Goal: Communication & Community: Answer question/provide support

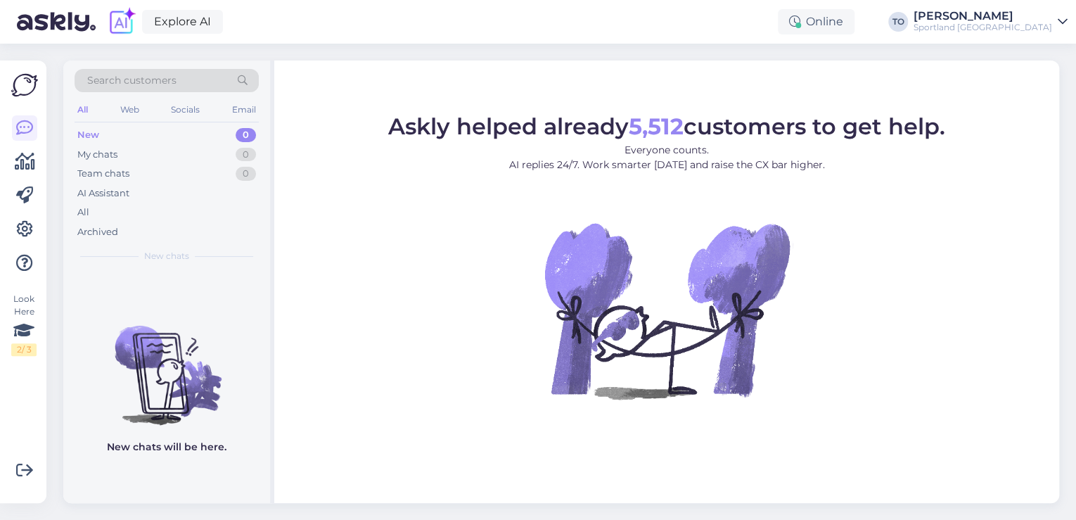
click at [1029, 23] on div "Sportland [GEOGRAPHIC_DATA]" at bounding box center [983, 27] width 139 height 11
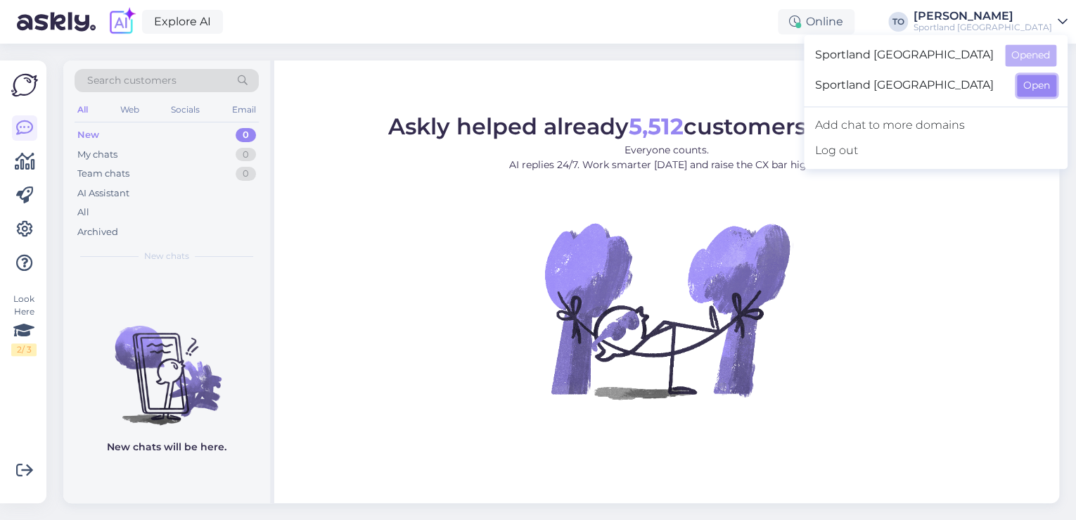
click at [1038, 88] on button "Open" at bounding box center [1036, 86] width 39 height 22
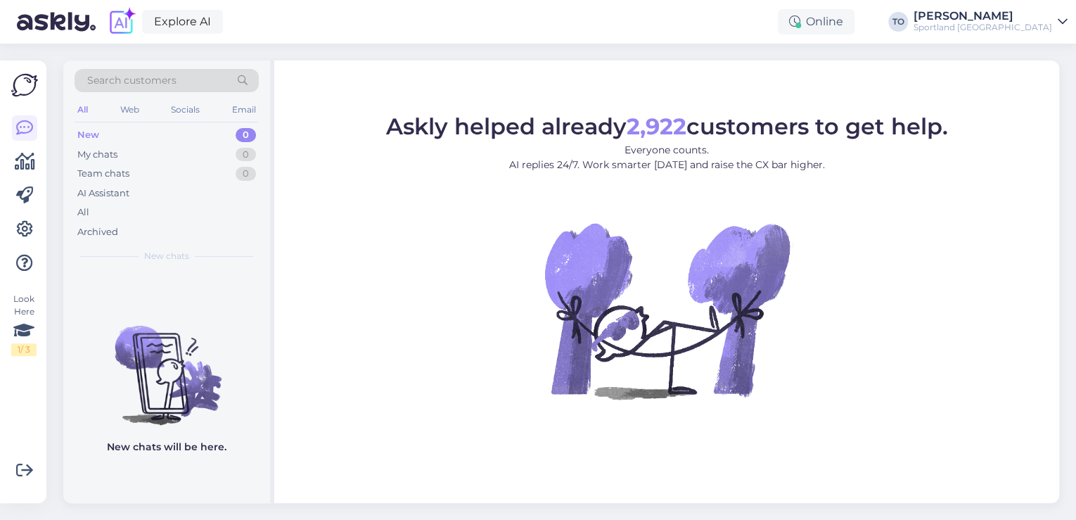
click at [1038, 24] on div "Sportland [GEOGRAPHIC_DATA]" at bounding box center [983, 27] width 139 height 11
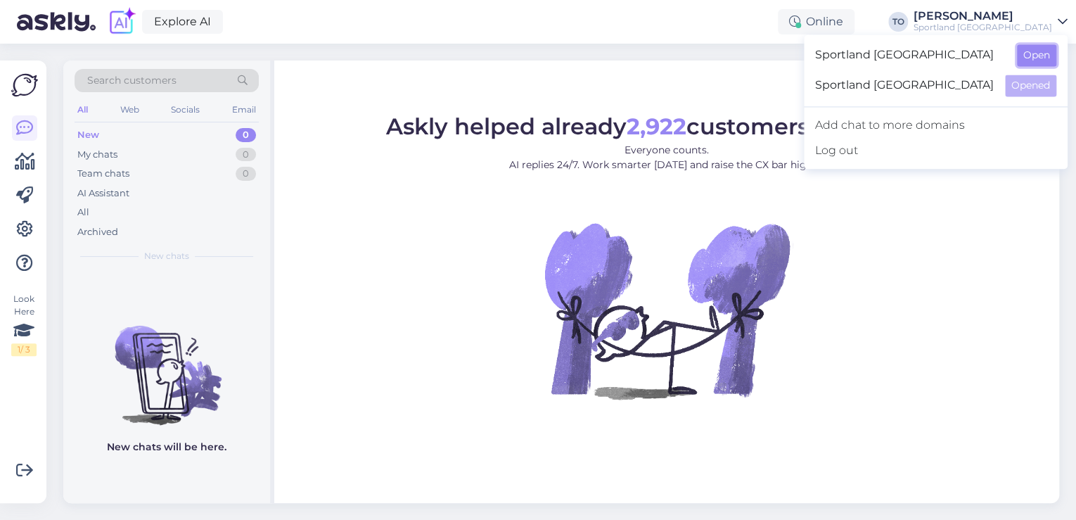
click at [1039, 60] on button "Open" at bounding box center [1036, 55] width 39 height 22
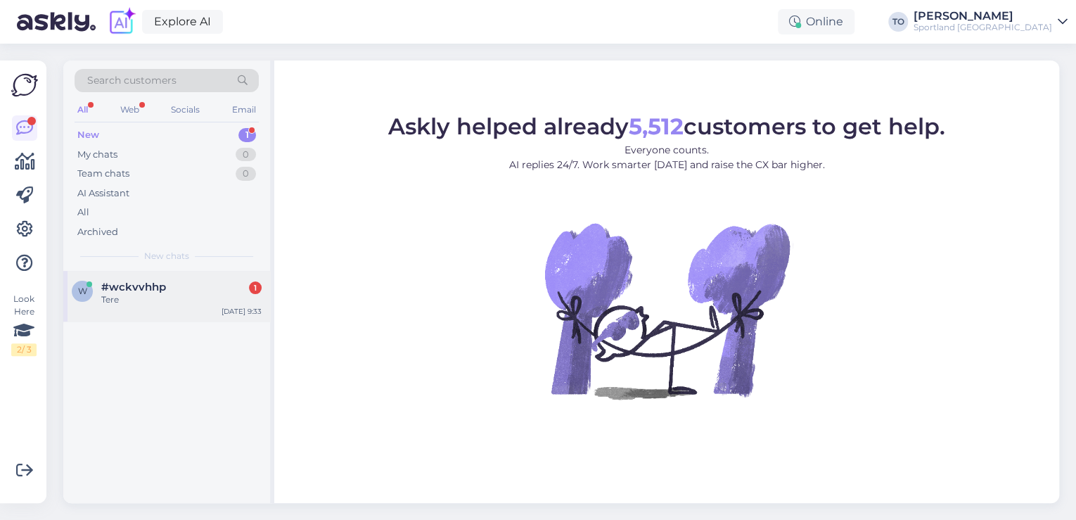
click at [244, 311] on div "[DATE] 9:33" at bounding box center [242, 311] width 40 height 11
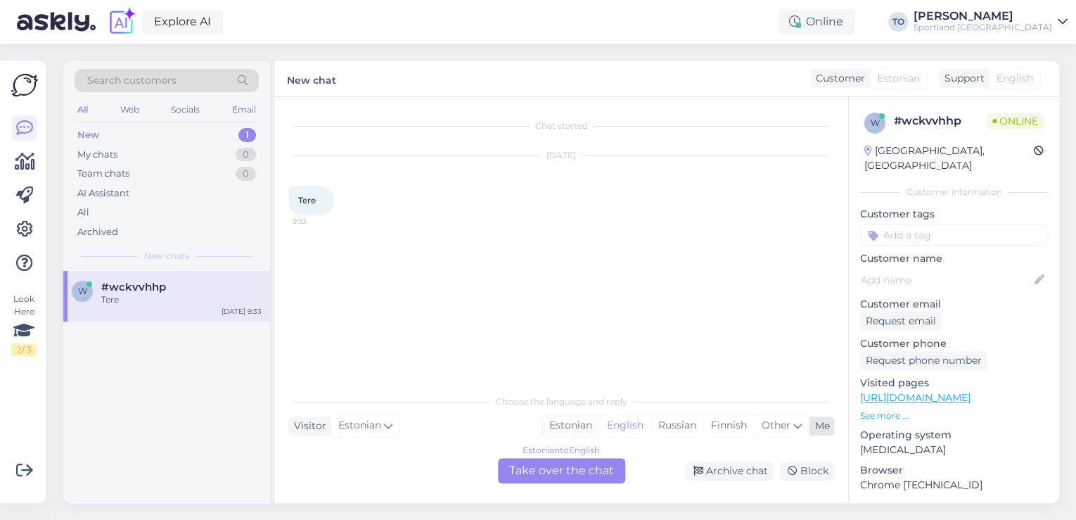
click at [568, 426] on div "Estonian" at bounding box center [570, 425] width 57 height 21
click at [566, 468] on div "Estonian to Estonian Take over the chat" at bounding box center [561, 470] width 127 height 25
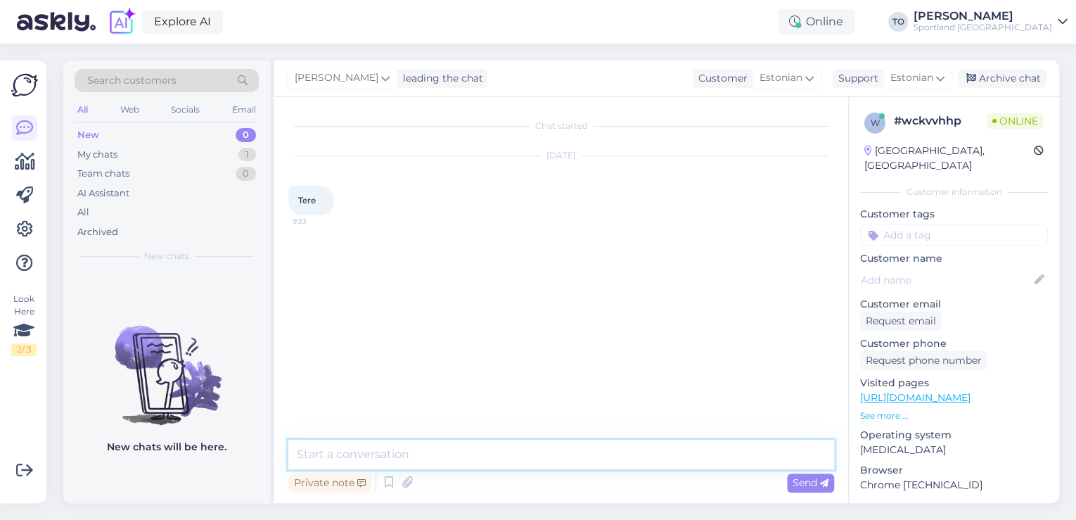
click at [562, 447] on textarea at bounding box center [561, 455] width 546 height 30
type textarea "Tere! [PERSON_NAME] Klienditeenindusest"
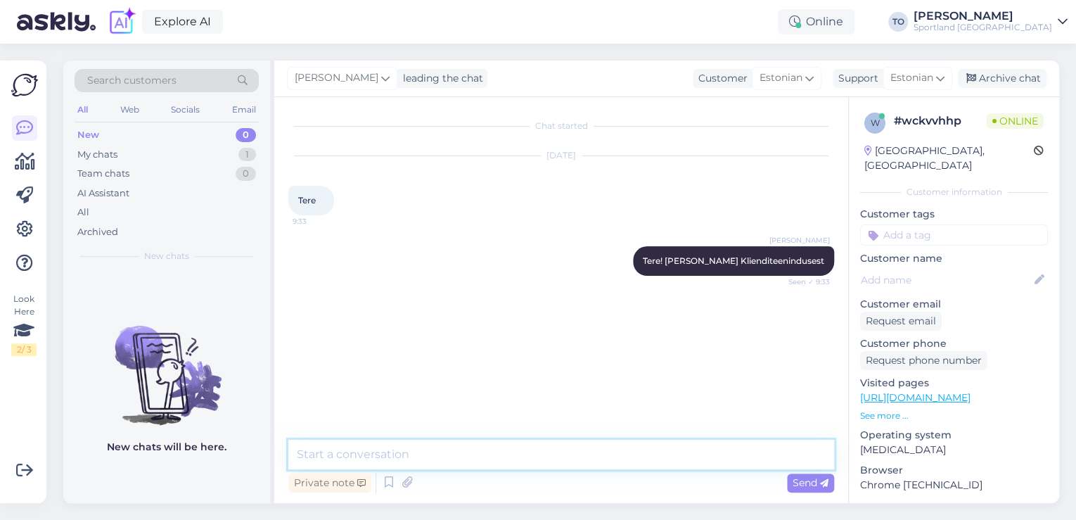
click at [394, 461] on textarea at bounding box center [561, 455] width 546 height 30
click at [394, 456] on textarea at bounding box center [561, 455] width 546 height 30
type textarea "Kuidas saan abiks olla?"
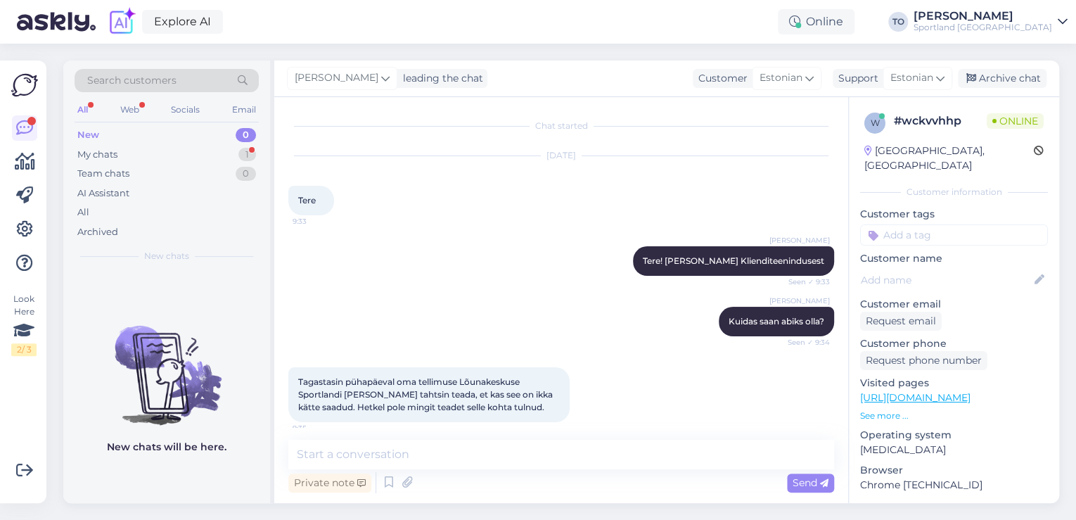
scroll to position [10, 0]
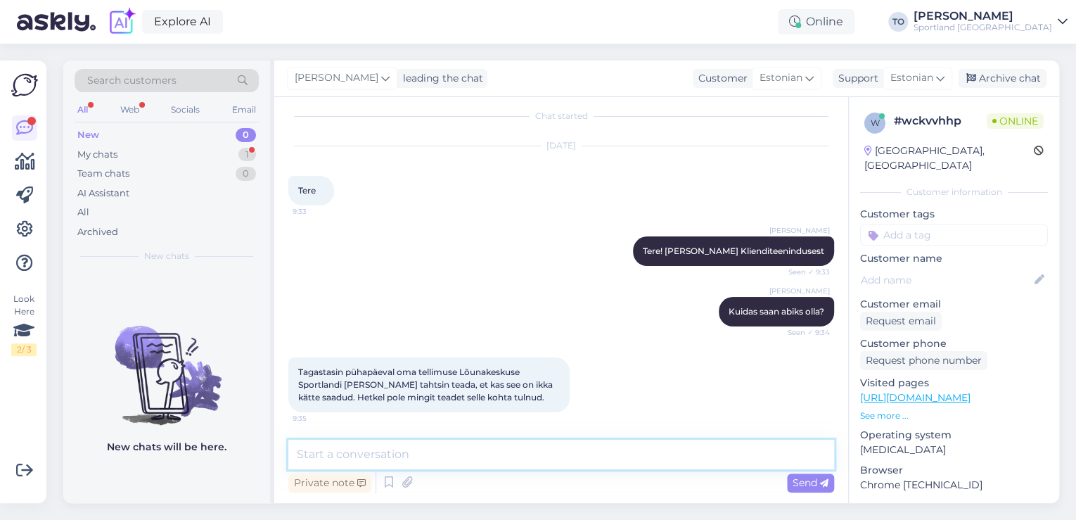
click at [454, 446] on textarea at bounding box center [561, 455] width 546 height 30
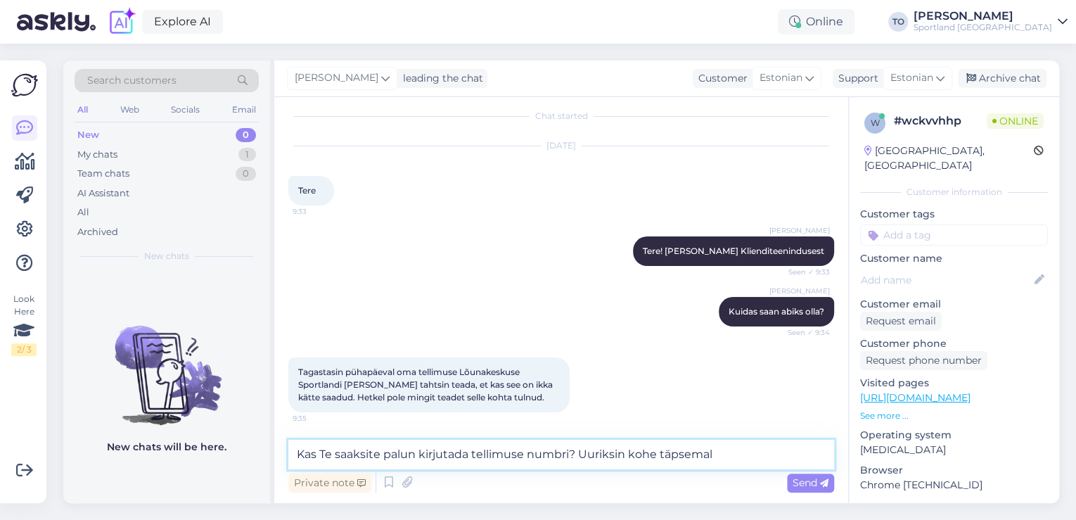
type textarea "Kas Te saaksite palun kirjutada tellimuse numbri? Uuriksin kohe täpsemalt"
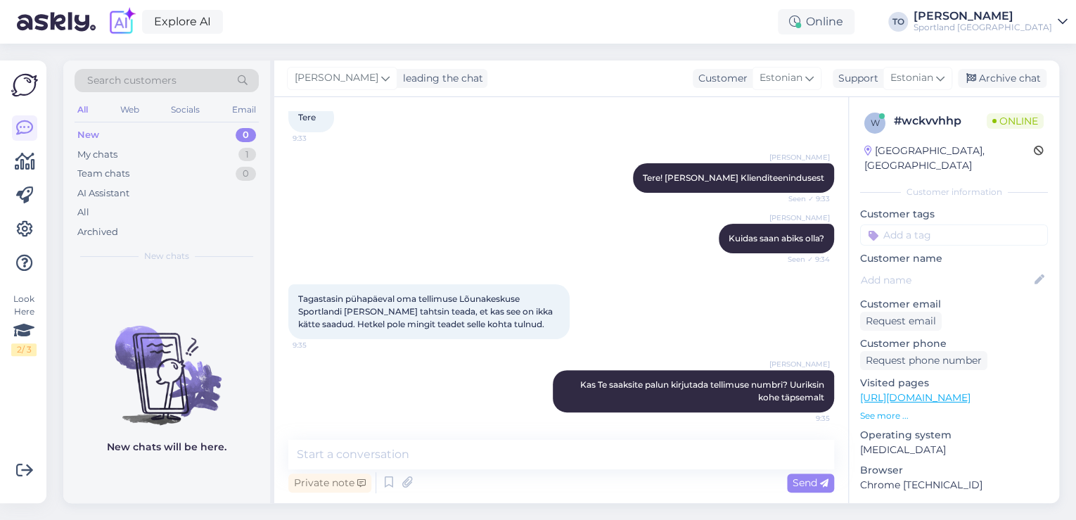
click at [907, 224] on input at bounding box center [954, 234] width 188 height 21
type input "tagast"
click at [941, 285] on span "Tagastamine (e-pood)" at bounding box center [954, 289] width 94 height 8
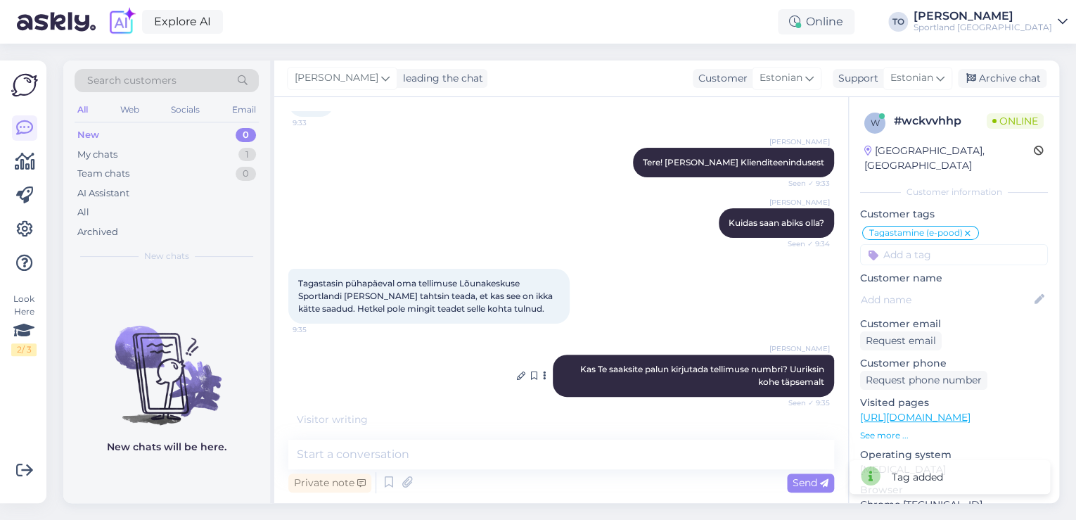
scroll to position [143, 0]
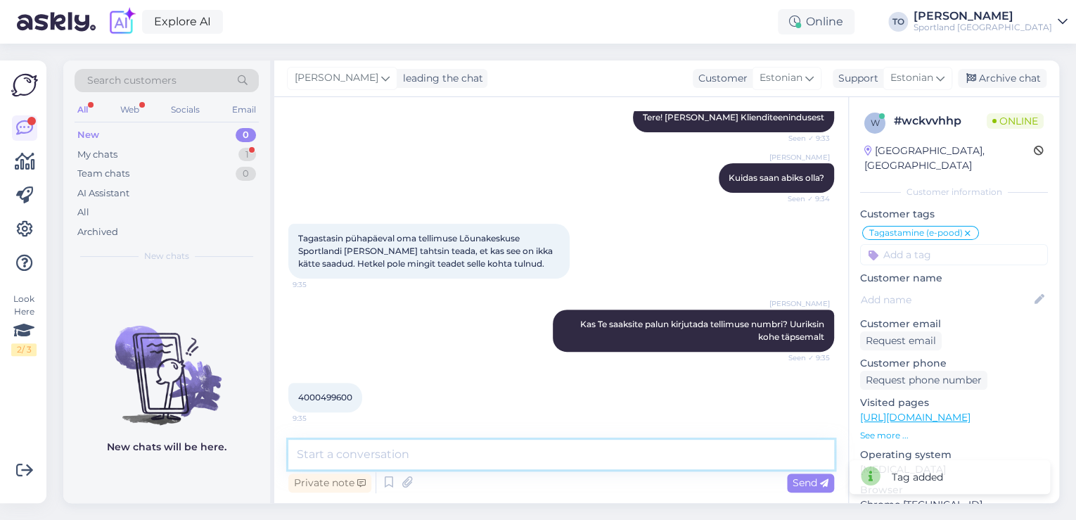
click at [459, 461] on textarea at bounding box center [561, 455] width 546 height 30
type textarea "Tänan, kohe uurin"
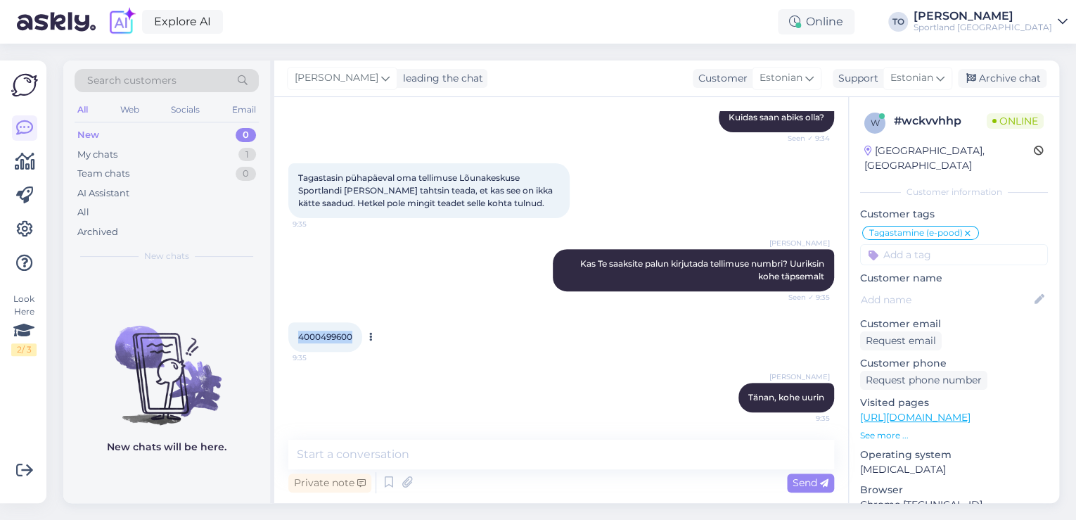
drag, startPoint x: 298, startPoint y: 336, endPoint x: 358, endPoint y: 335, distance: 59.8
click at [358, 335] on div "4000499600 9:35" at bounding box center [325, 337] width 74 height 30
copy span "4000499600"
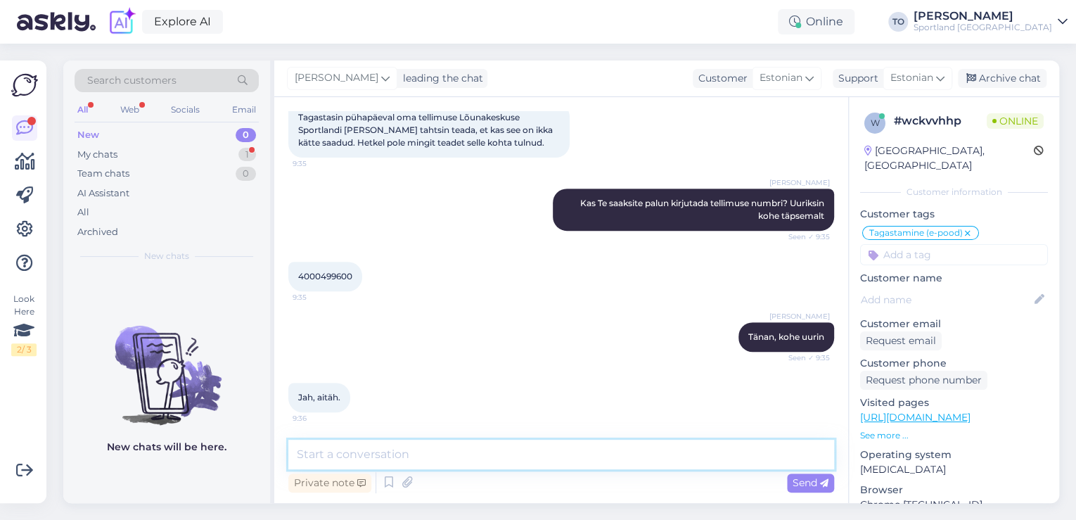
click at [451, 463] on textarea at bounding box center [561, 455] width 546 height 30
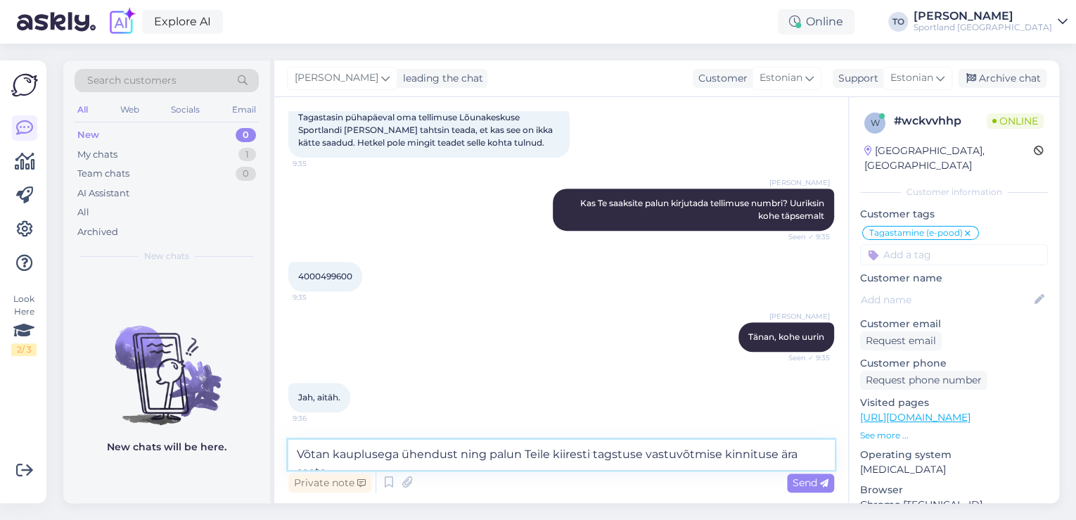
scroll to position [280, 0]
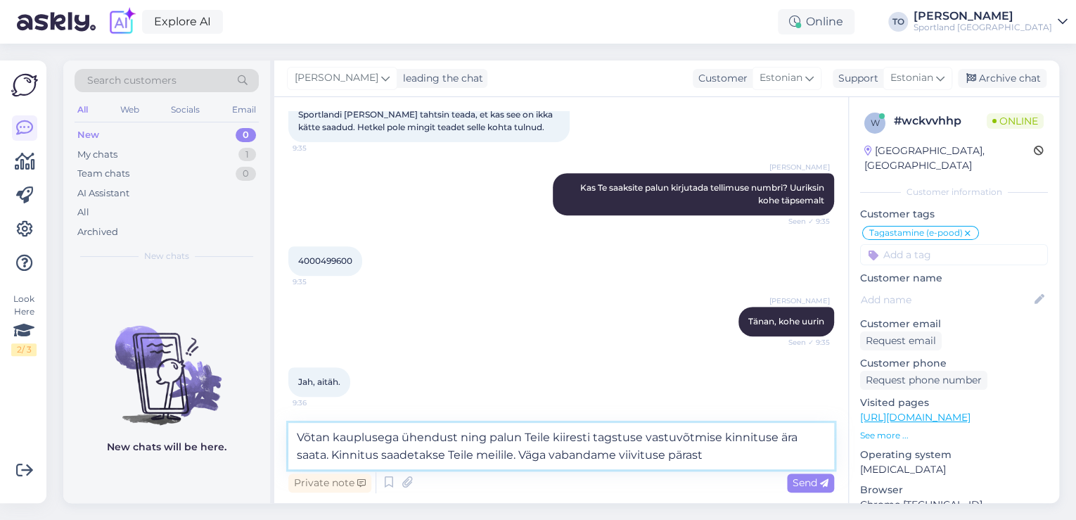
type textarea "Võtan kauplusega ühendust ning palun Teile kiiresti tagstuse vastuvõtmise kinni…"
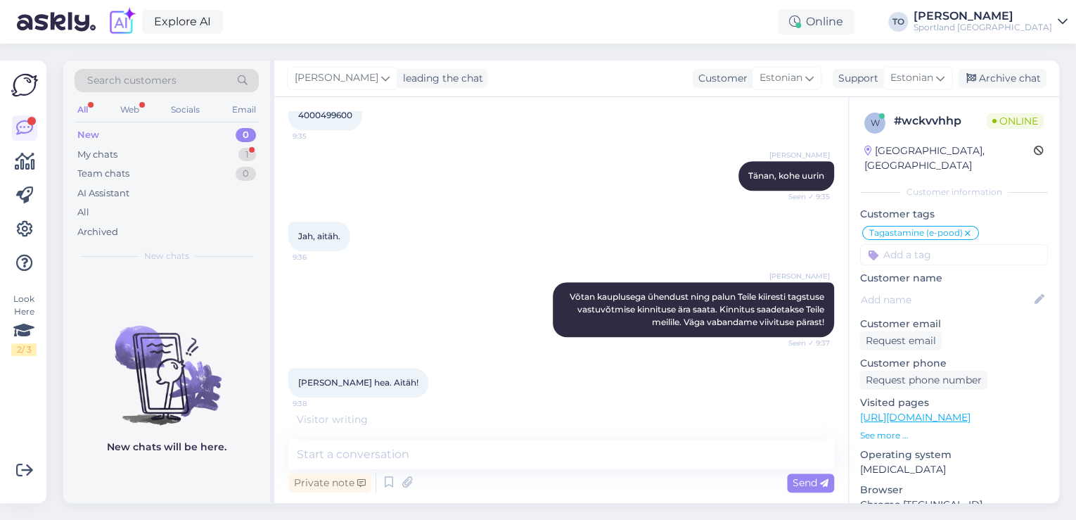
scroll to position [471, 0]
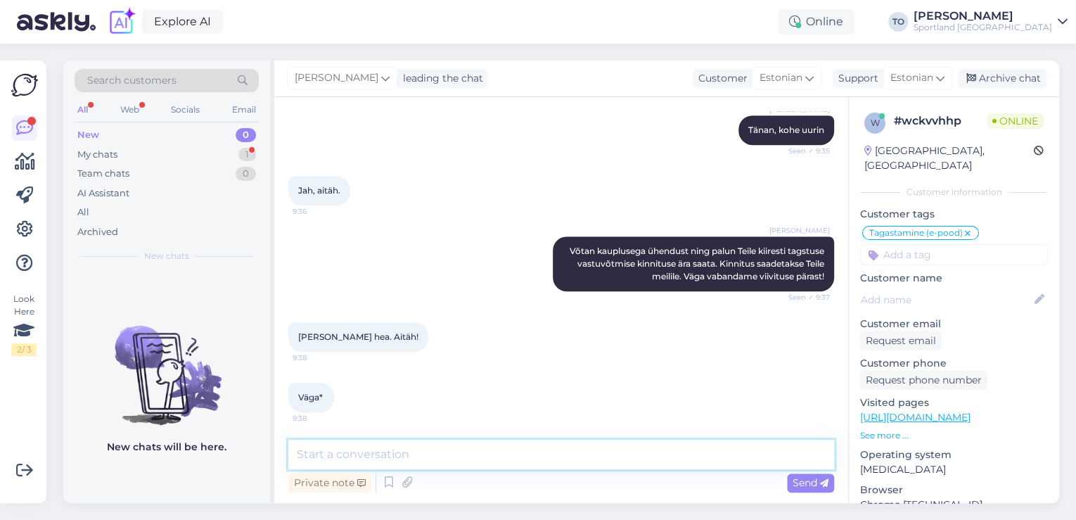
click at [478, 451] on textarea at bounding box center [561, 455] width 546 height 30
type textarea "Palun :) Kas hetkel saan veel abiks olla?"
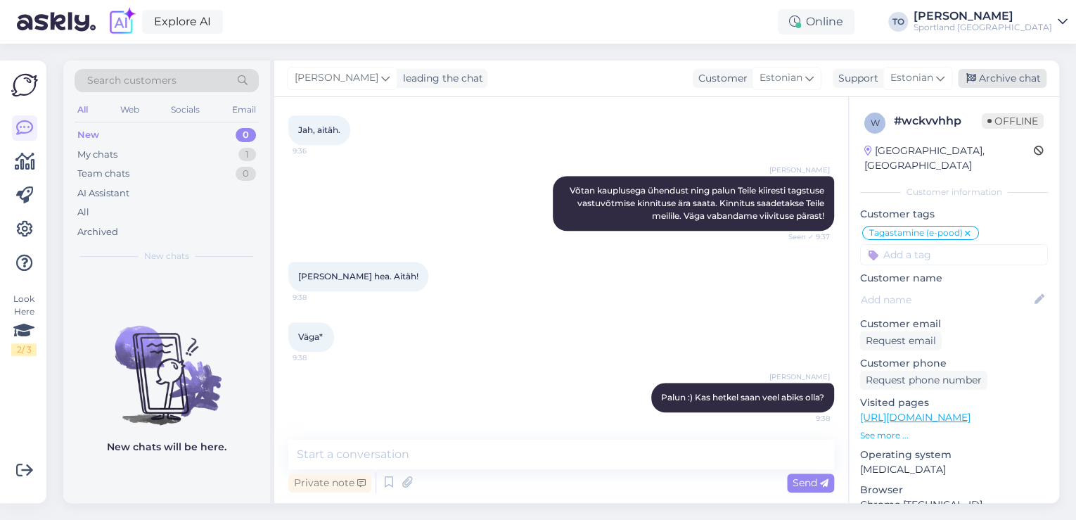
click at [1009, 75] on div "Archive chat" at bounding box center [1002, 78] width 89 height 19
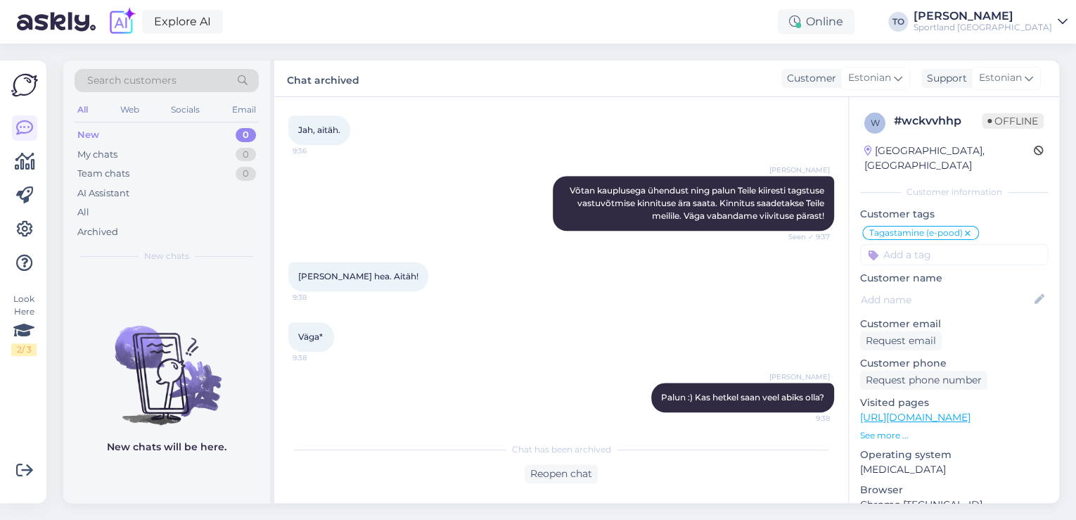
click at [1027, 31] on div "Sportland [GEOGRAPHIC_DATA]" at bounding box center [983, 27] width 139 height 11
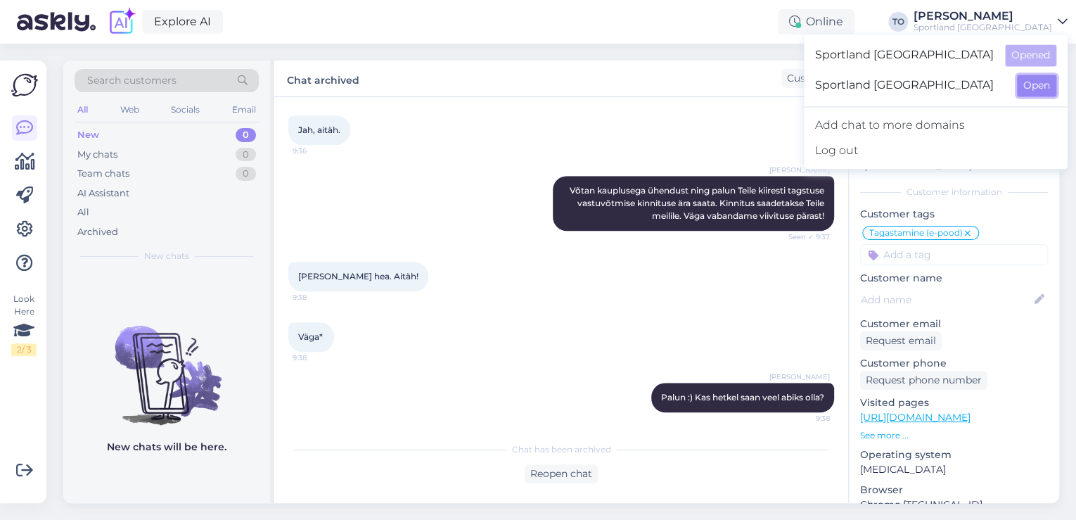
click at [1019, 84] on button "Open" at bounding box center [1036, 86] width 39 height 22
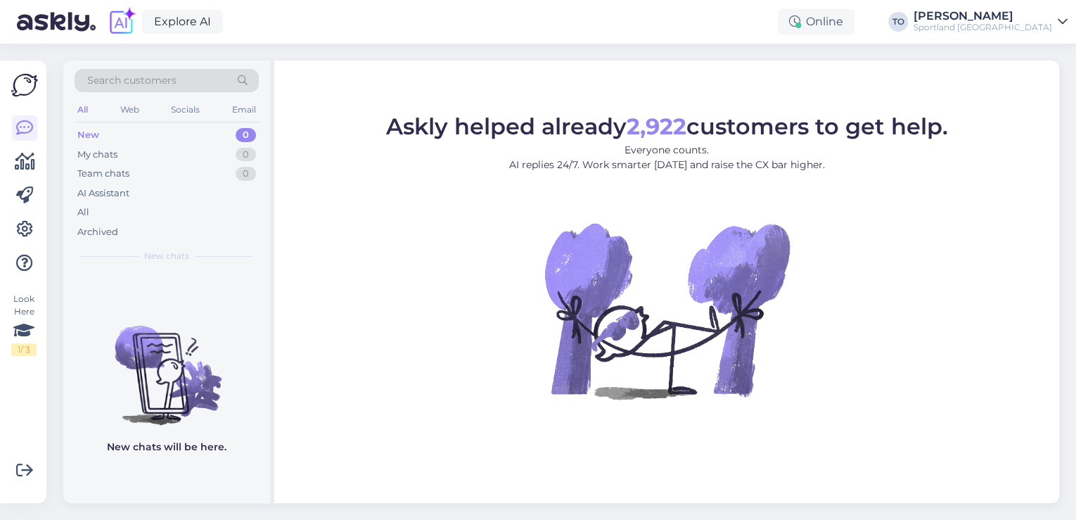
click at [1017, 25] on div "Sportland [GEOGRAPHIC_DATA]" at bounding box center [983, 27] width 139 height 11
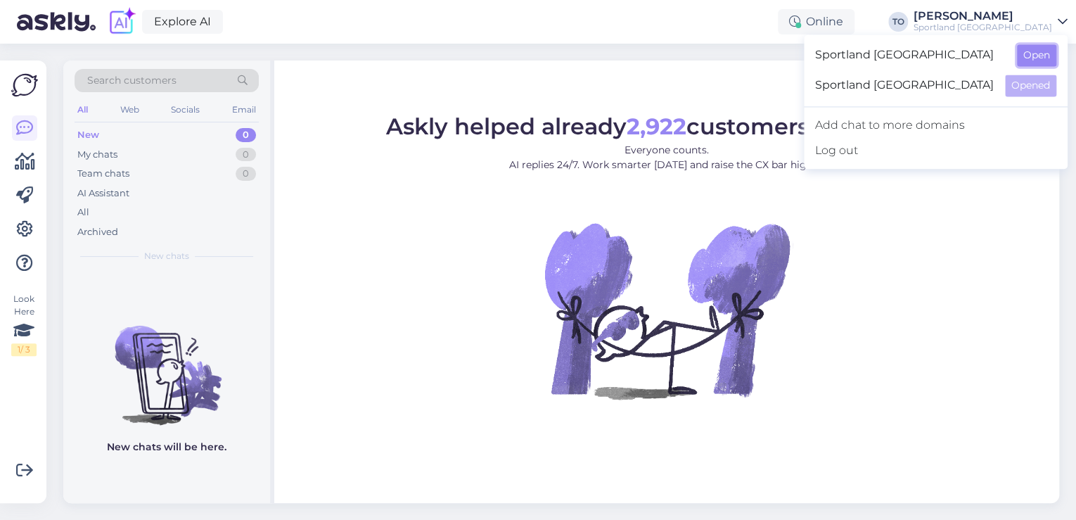
click at [1018, 48] on button "Open" at bounding box center [1036, 55] width 39 height 22
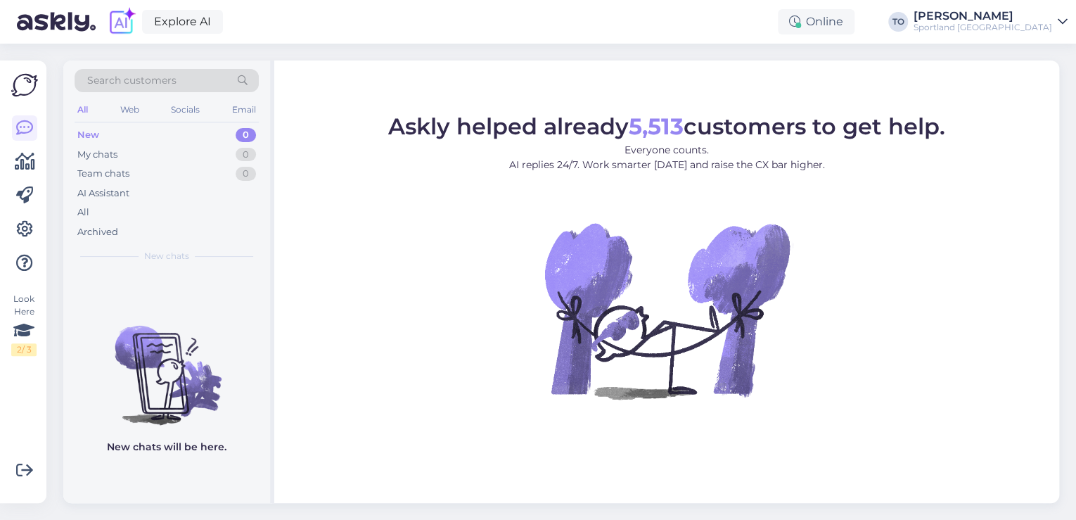
click at [139, 73] on span "Search customers" at bounding box center [131, 80] width 89 height 15
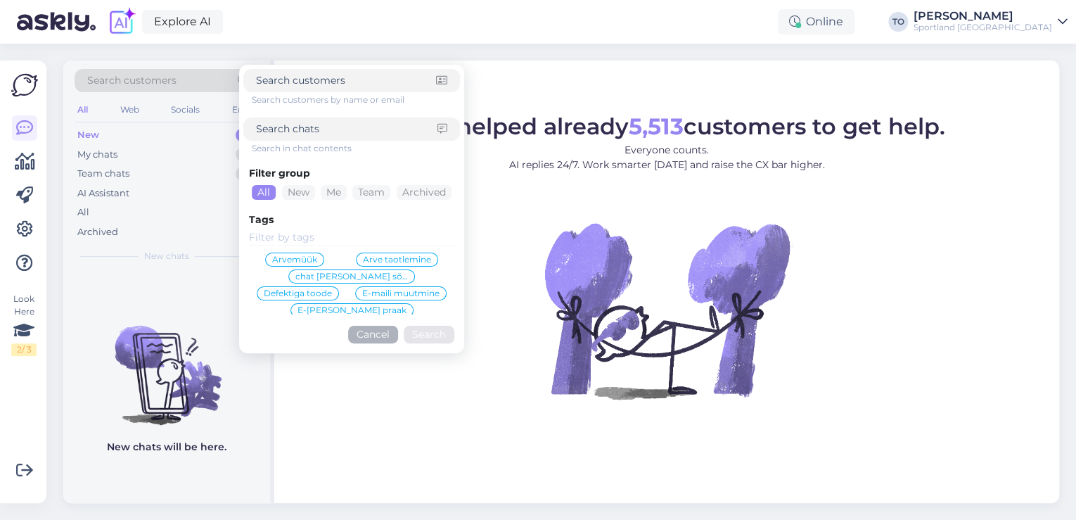
click at [310, 124] on input at bounding box center [346, 129] width 181 height 15
paste input "4000500032"
type input "4000500032"
click at [422, 340] on button "Search" at bounding box center [429, 335] width 51 height 18
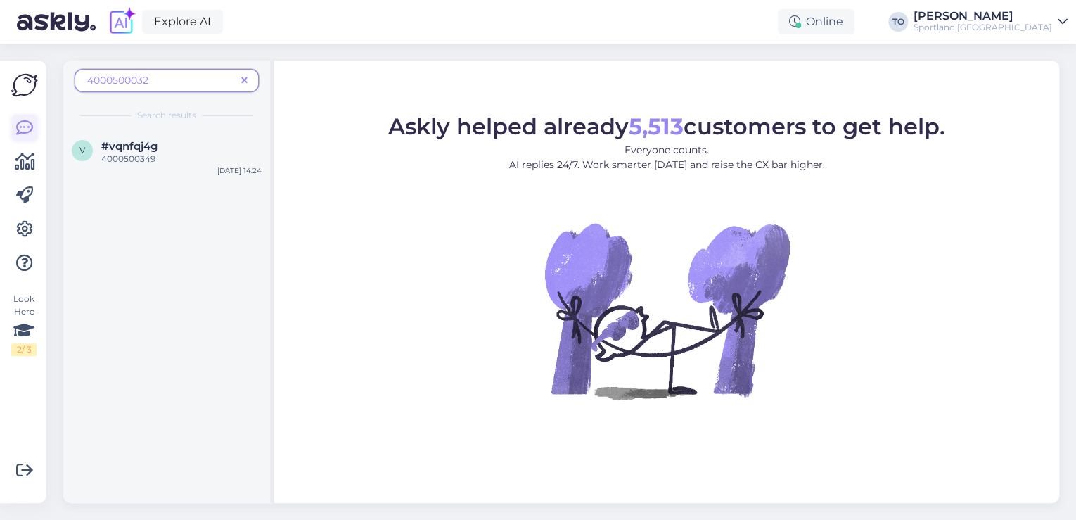
click at [26, 129] on icon at bounding box center [24, 128] width 17 height 17
click at [245, 79] on icon at bounding box center [244, 81] width 6 height 10
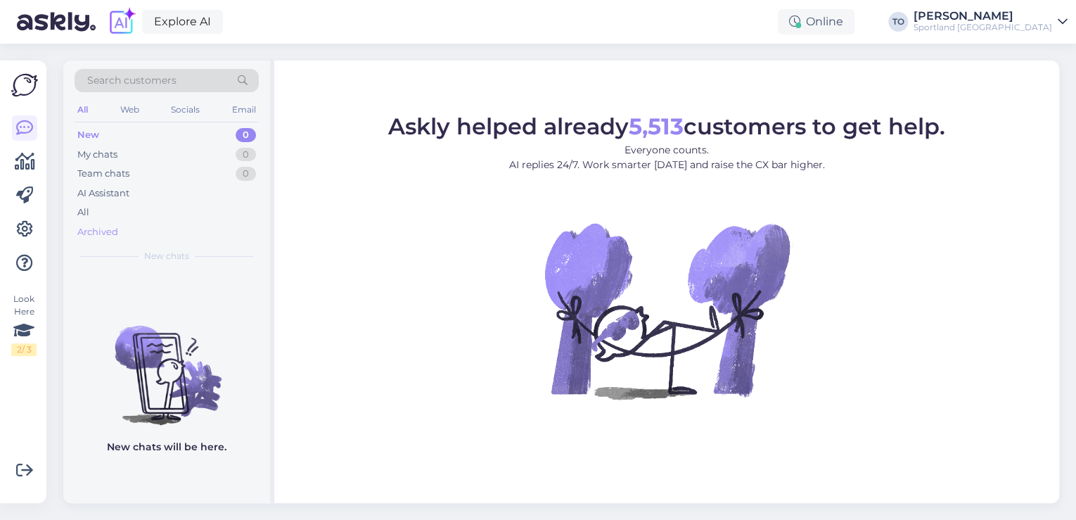
click at [90, 228] on div "Archived" at bounding box center [97, 232] width 41 height 14
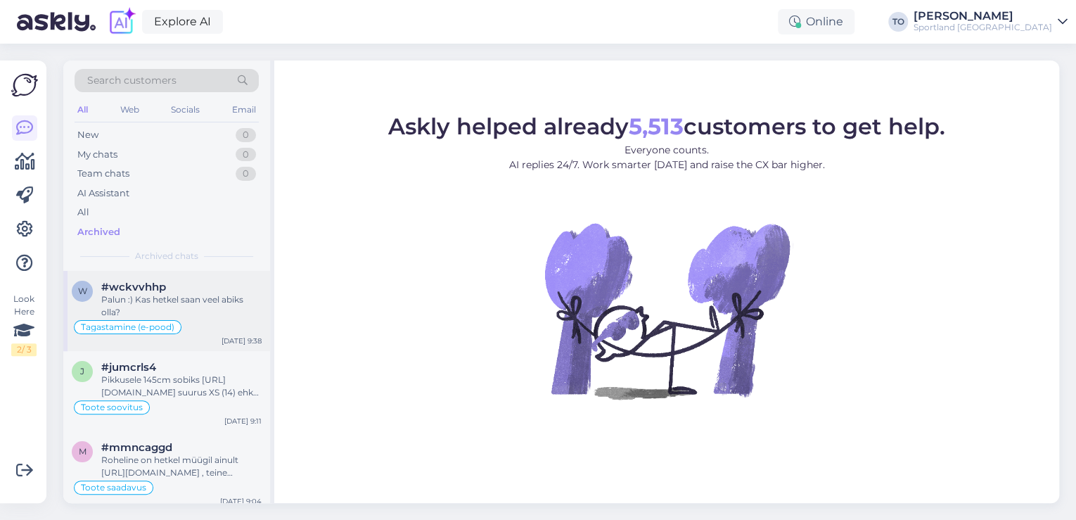
click at [205, 297] on div "Palun :) Kas hetkel saan veel abiks olla?" at bounding box center [181, 305] width 160 height 25
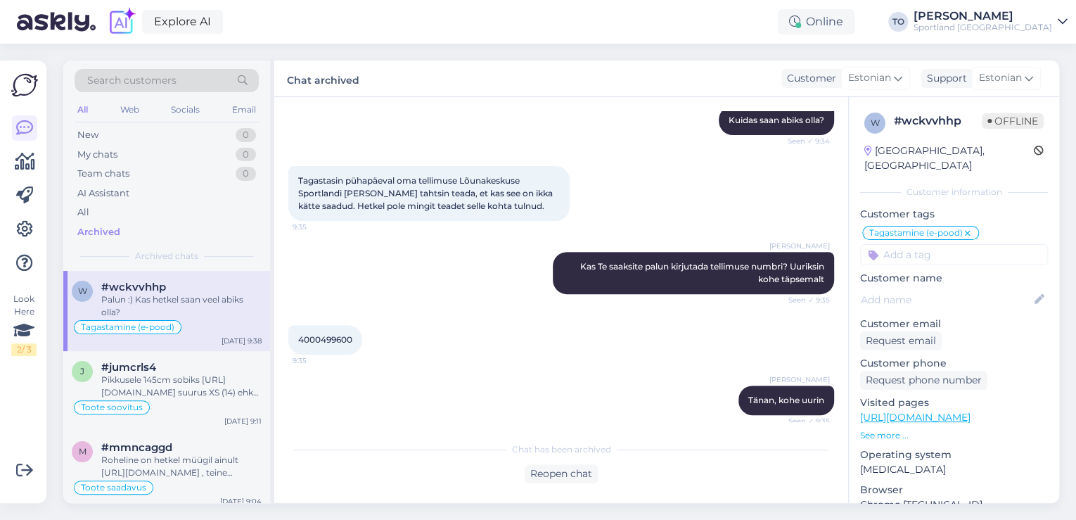
scroll to position [200, 0]
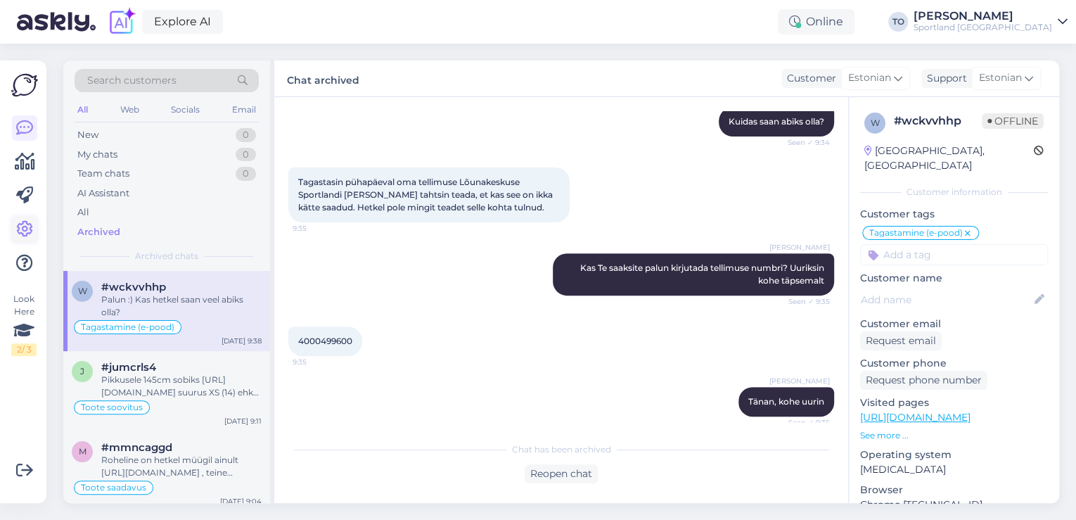
click at [26, 226] on icon at bounding box center [24, 229] width 17 height 17
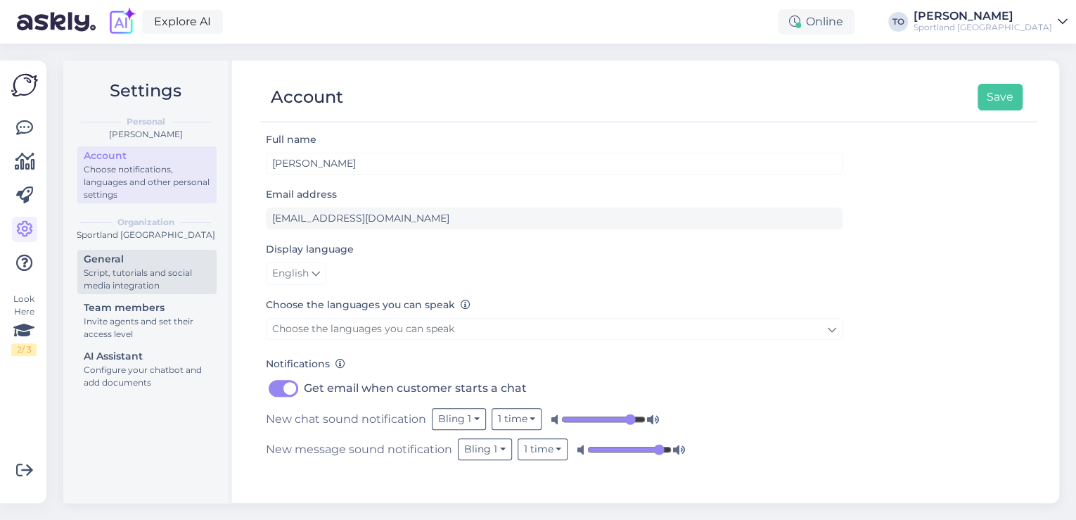
click at [191, 270] on div "Script, tutorials and social media integration" at bounding box center [147, 279] width 127 height 25
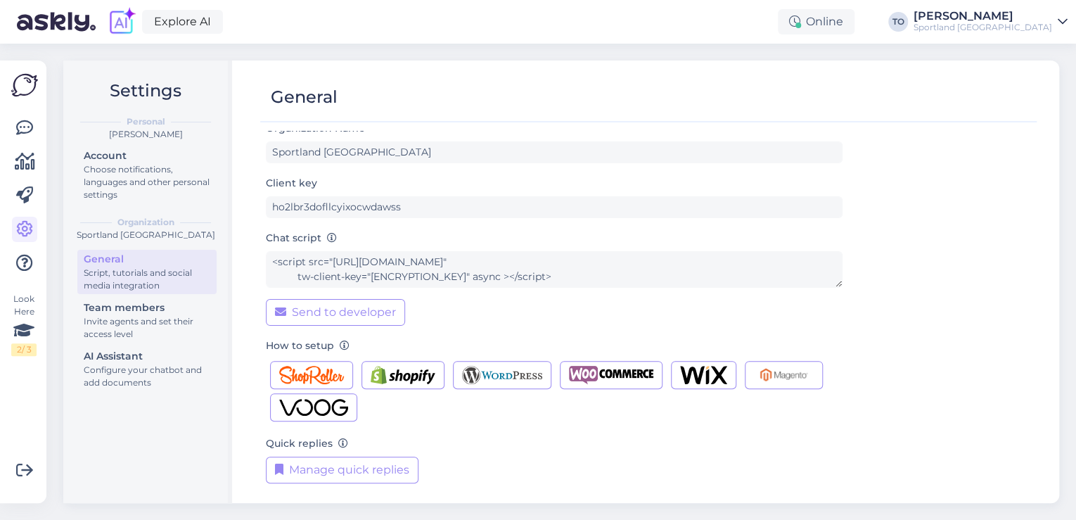
scroll to position [14, 0]
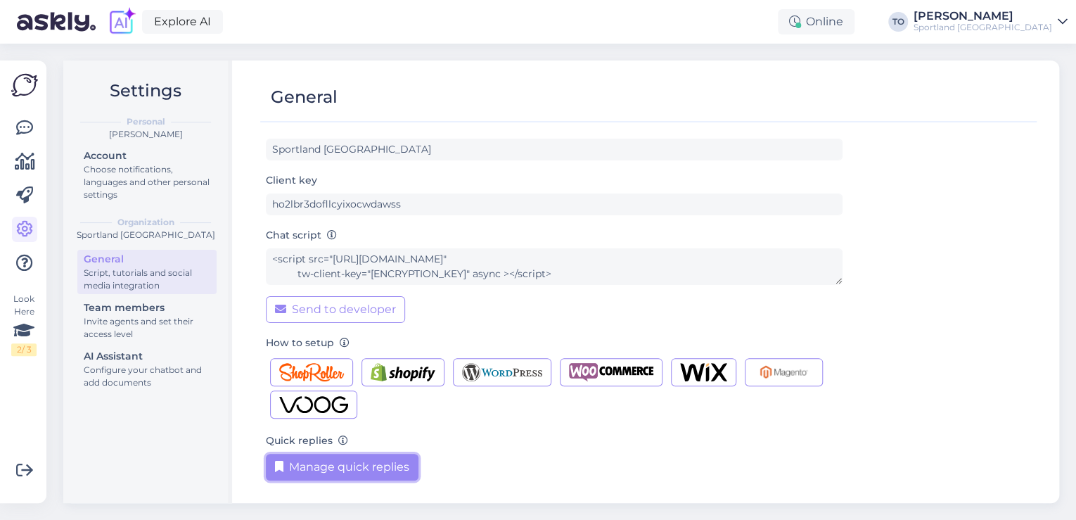
click at [392, 468] on button "Manage quick replies" at bounding box center [342, 467] width 153 height 27
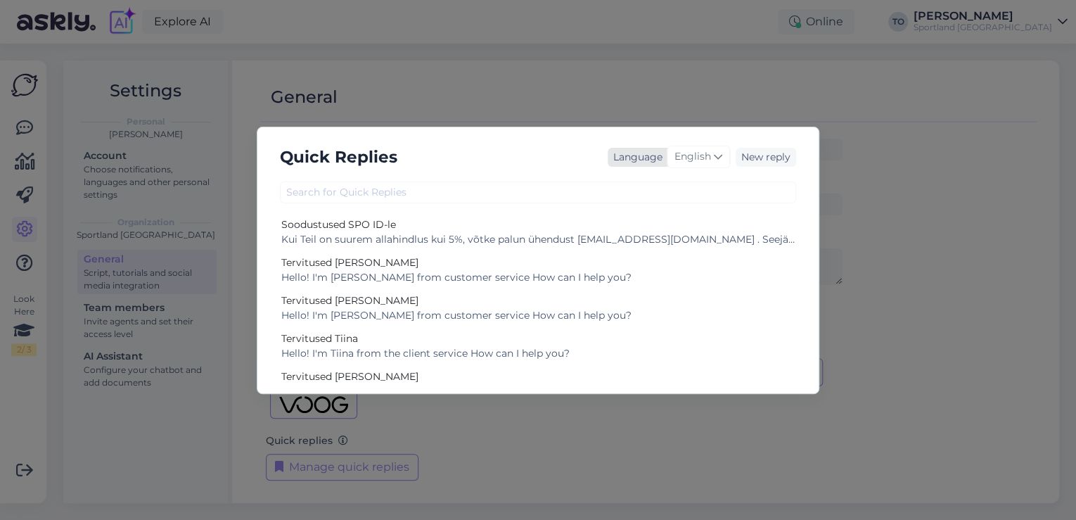
click at [696, 155] on span "English" at bounding box center [692, 156] width 37 height 15
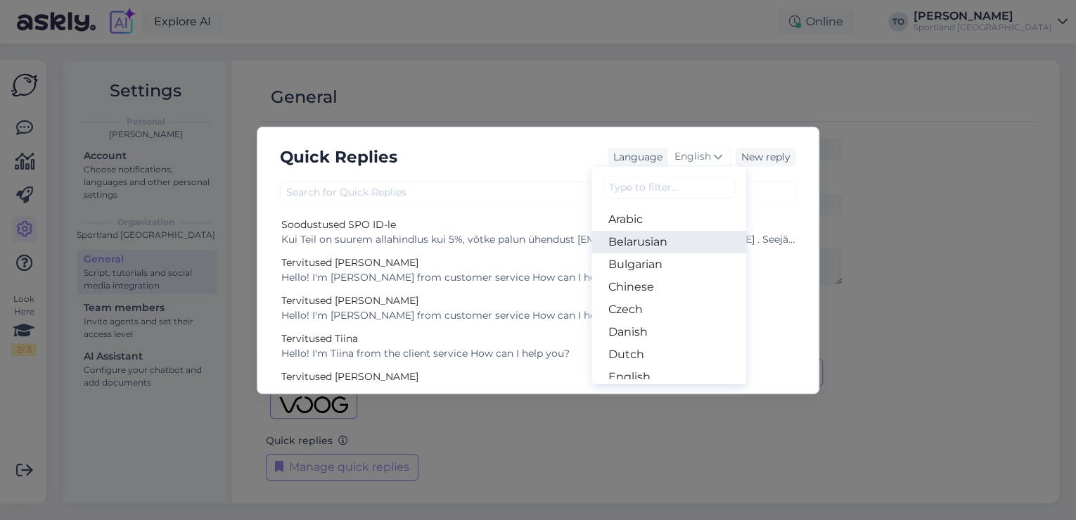
scroll to position [169, 0]
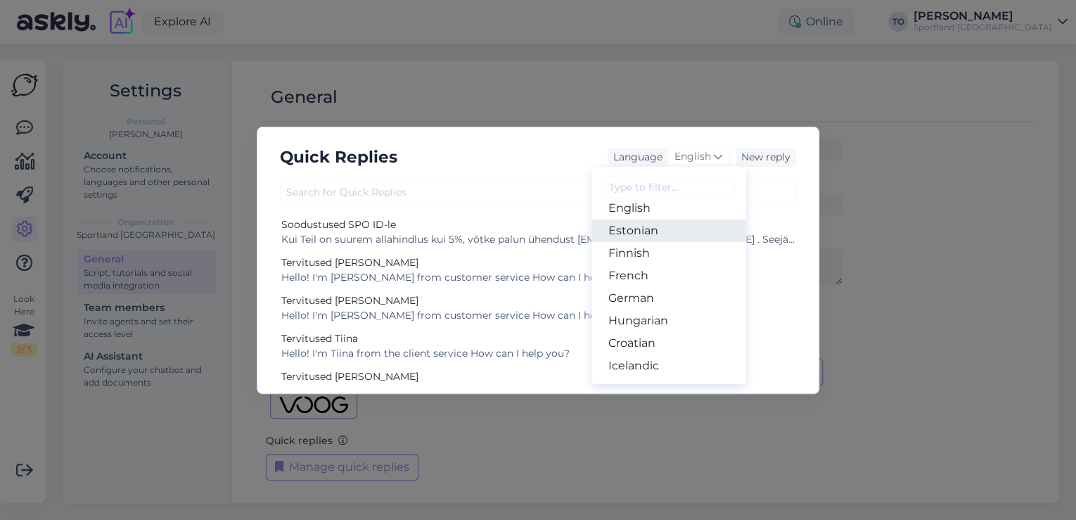
click at [674, 237] on link "Estonian" at bounding box center [668, 230] width 155 height 23
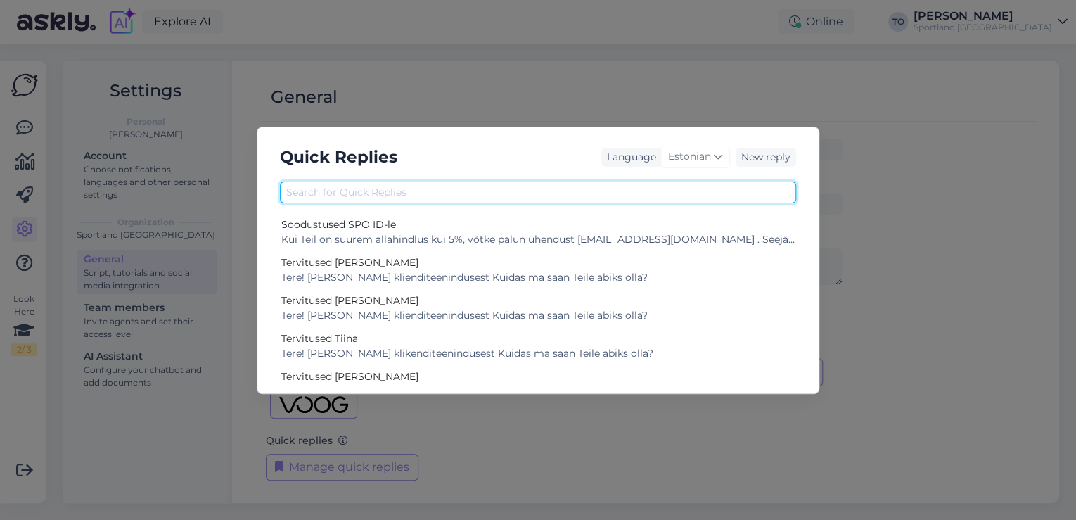
click at [557, 182] on input "text" at bounding box center [538, 192] width 516 height 22
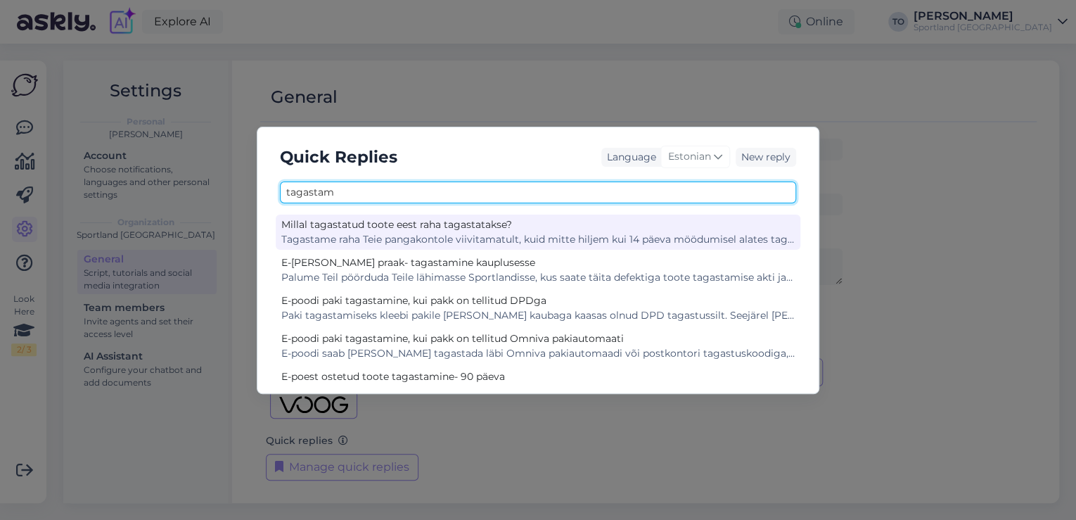
type input "tagastam"
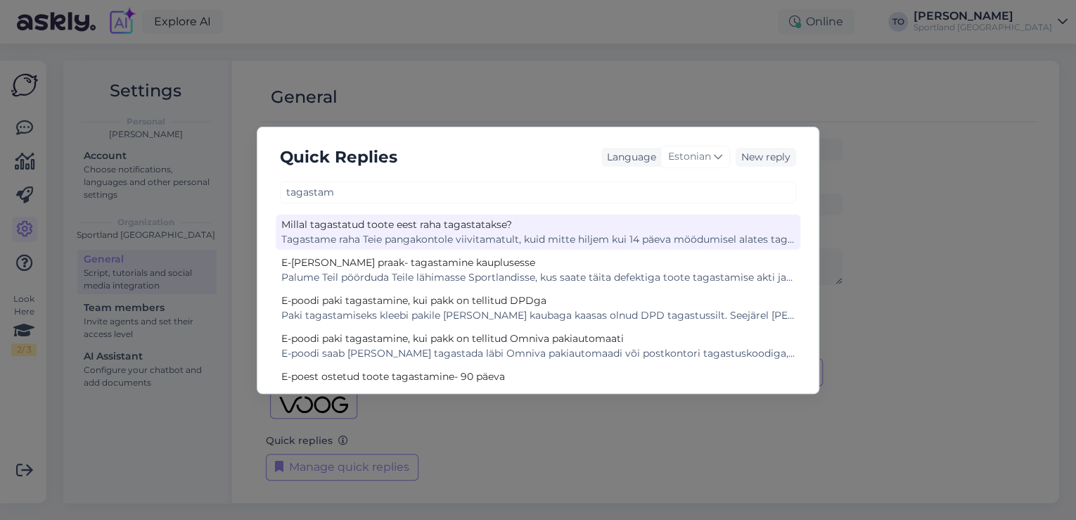
click at [525, 232] on div "Tagastame raha Teie pangakontole viivitamatult, kuid mitte hiljem kui 14 päeva …" at bounding box center [537, 239] width 513 height 15
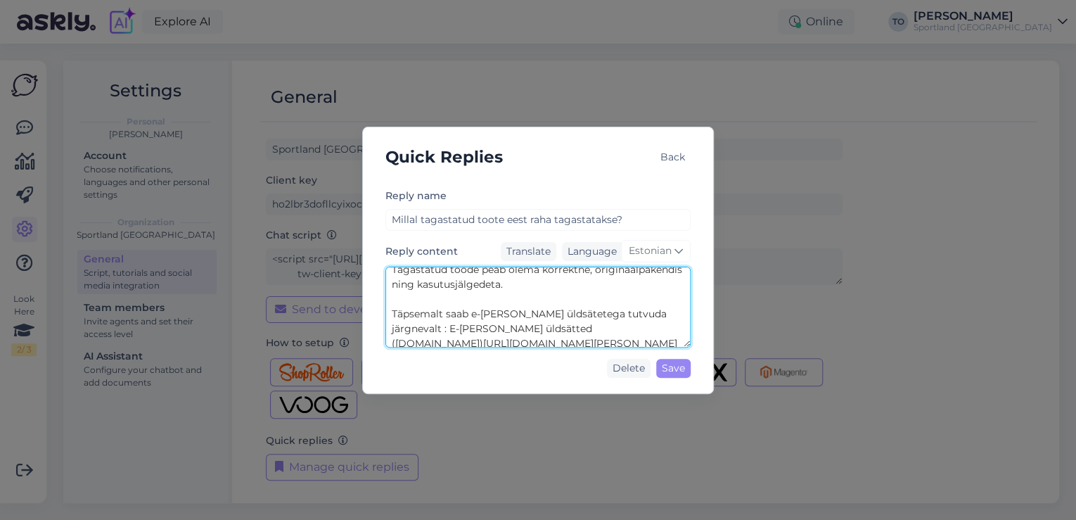
scroll to position [74, 0]
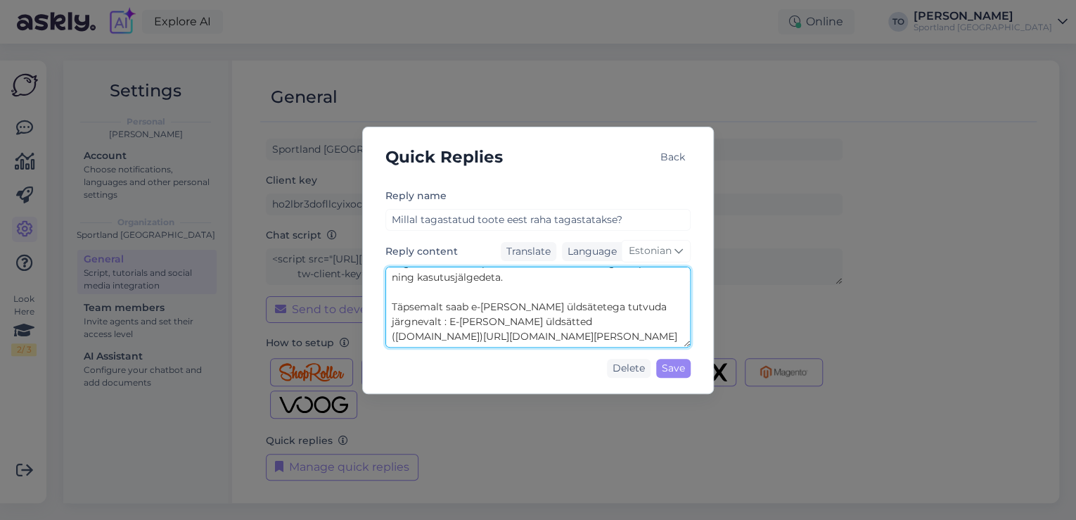
drag, startPoint x: 392, startPoint y: 274, endPoint x: 665, endPoint y: 338, distance: 280.3
click at [665, 338] on textarea "Tagastame raha Teie pangakontole viivitamatult, kuid mitte hiljem kui 14 päeva …" at bounding box center [537, 307] width 305 height 81
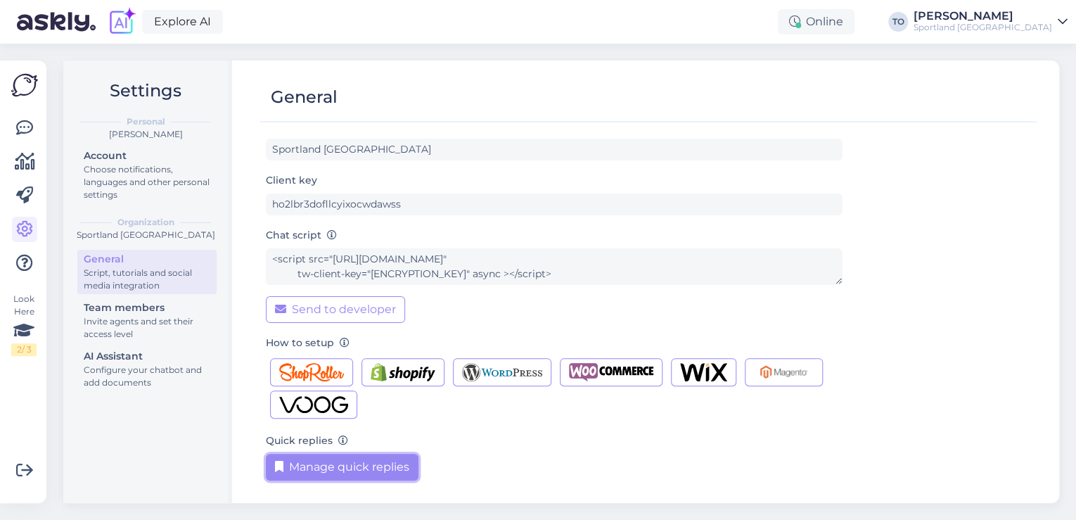
click at [364, 465] on button "Manage quick replies" at bounding box center [342, 467] width 153 height 27
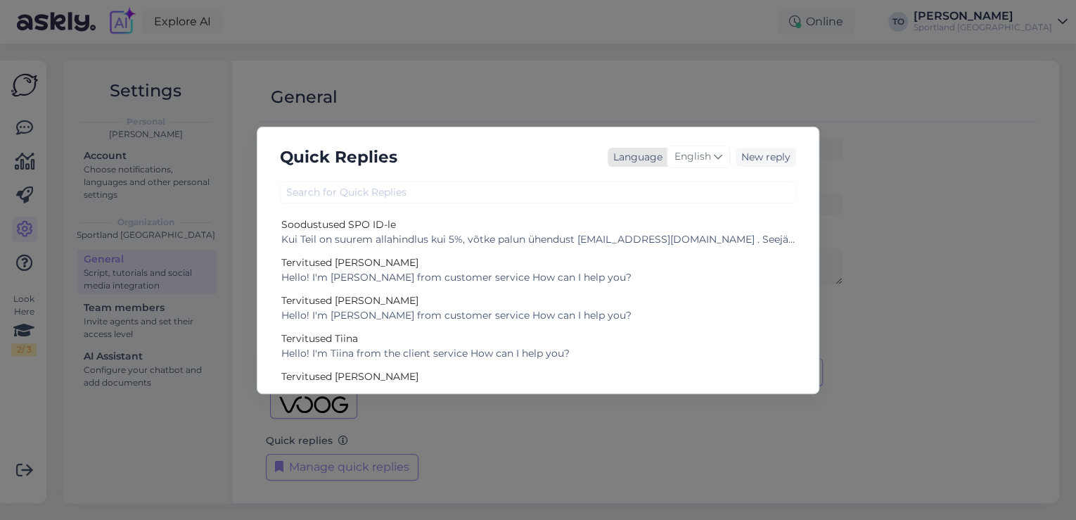
click at [698, 159] on span "English" at bounding box center [692, 156] width 37 height 15
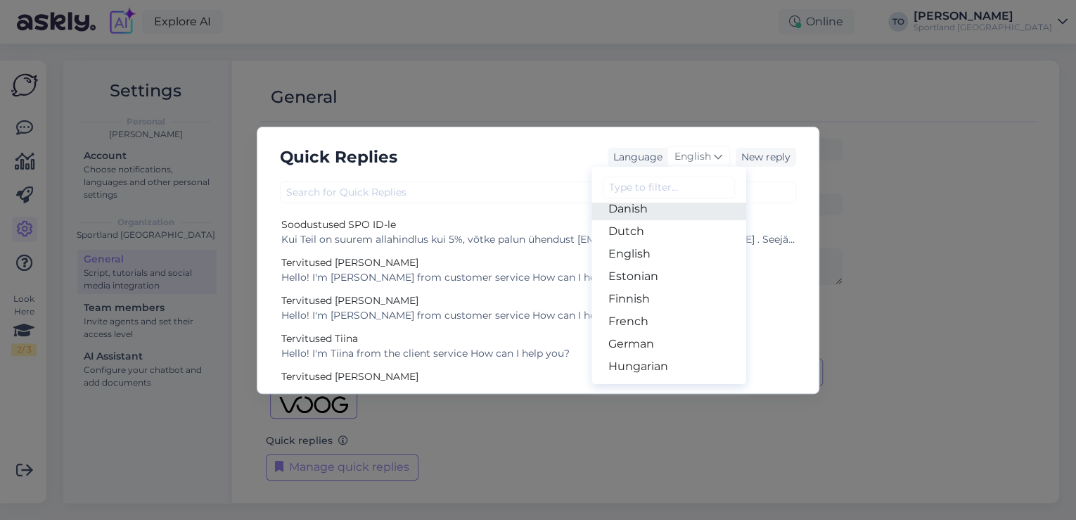
scroll to position [169, 0]
click at [659, 239] on link "Estonian" at bounding box center [668, 230] width 155 height 23
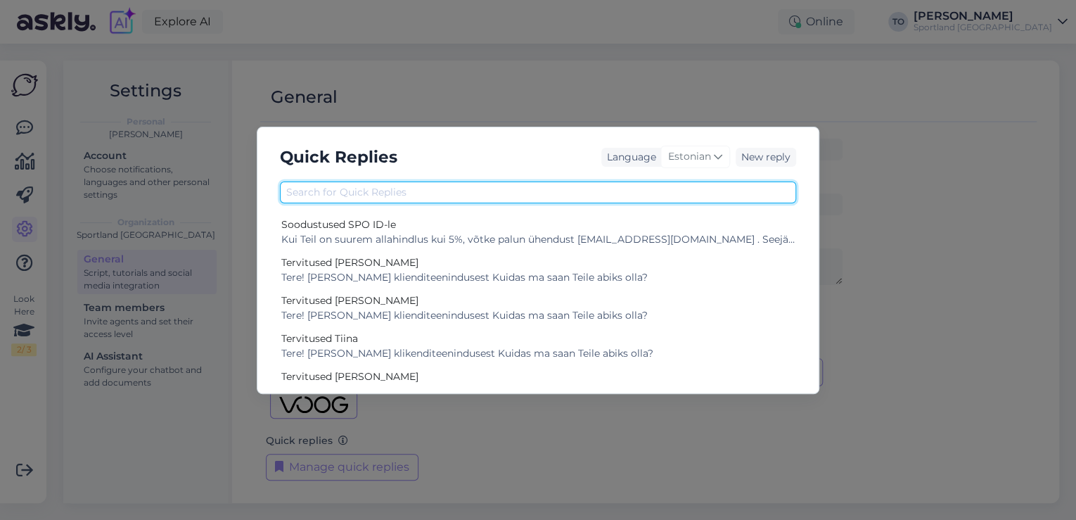
click at [473, 193] on input "text" at bounding box center [538, 192] width 516 height 22
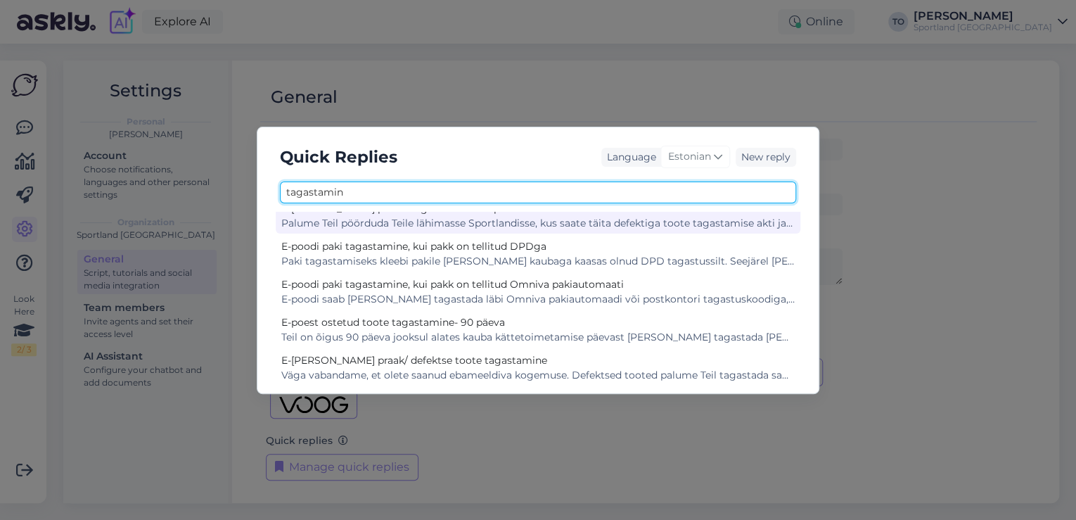
scroll to position [25, 0]
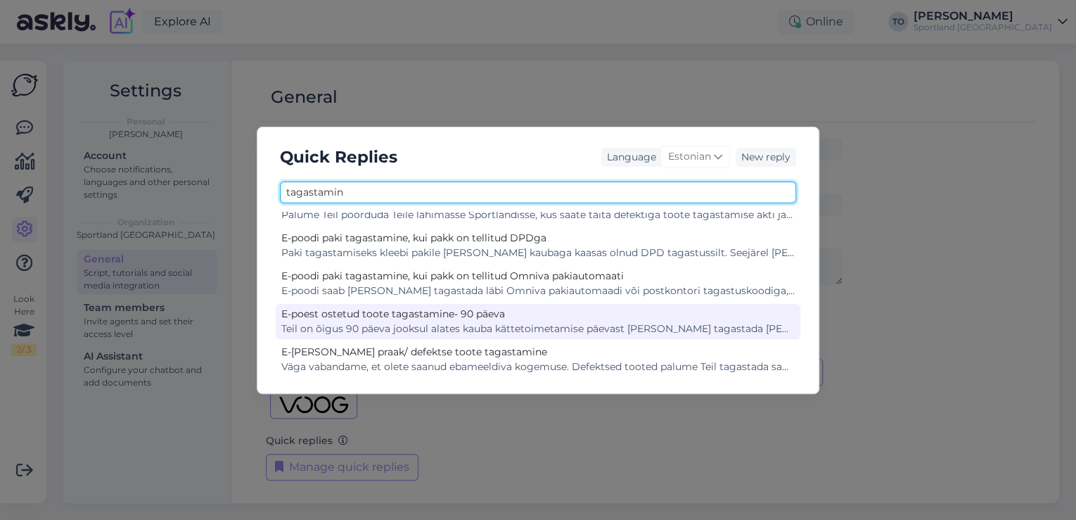
type input "tagastamin"
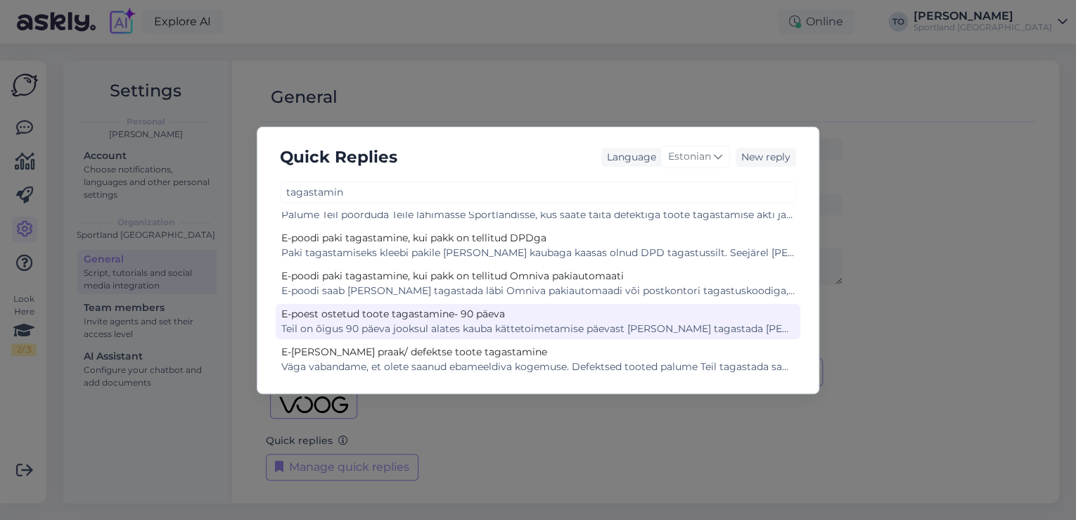
click at [489, 324] on div "Teil on õigus 90 päeva jooksul alates kauba kättetoimetamise päevast [PERSON_NA…" at bounding box center [537, 328] width 513 height 15
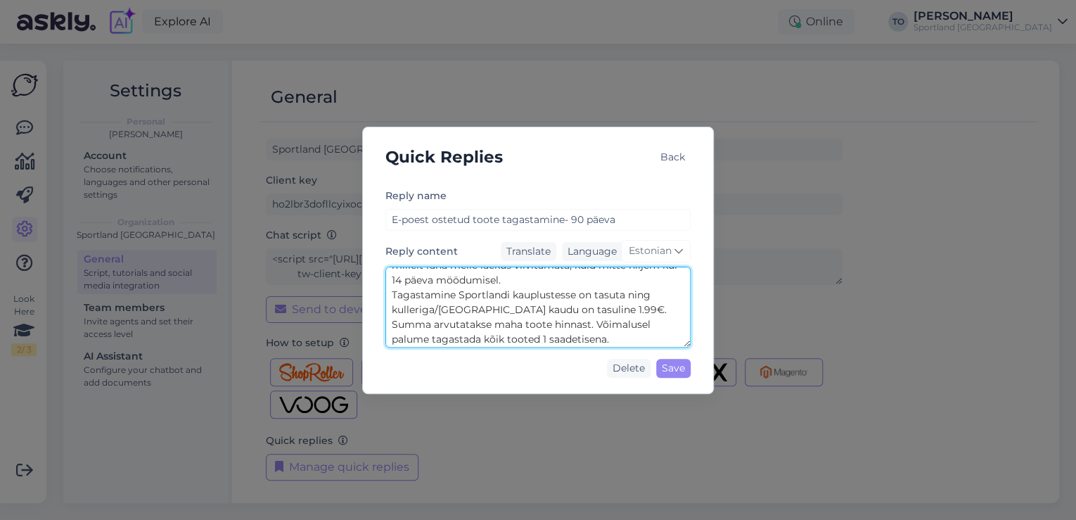
scroll to position [66, 0]
drag, startPoint x: 392, startPoint y: 307, endPoint x: 556, endPoint y: 327, distance: 164.4
click at [556, 327] on textarea "Teil on õigus 90 päeva jooksul alates kauba kättetoimetamise päevast [PERSON_NA…" at bounding box center [537, 307] width 305 height 81
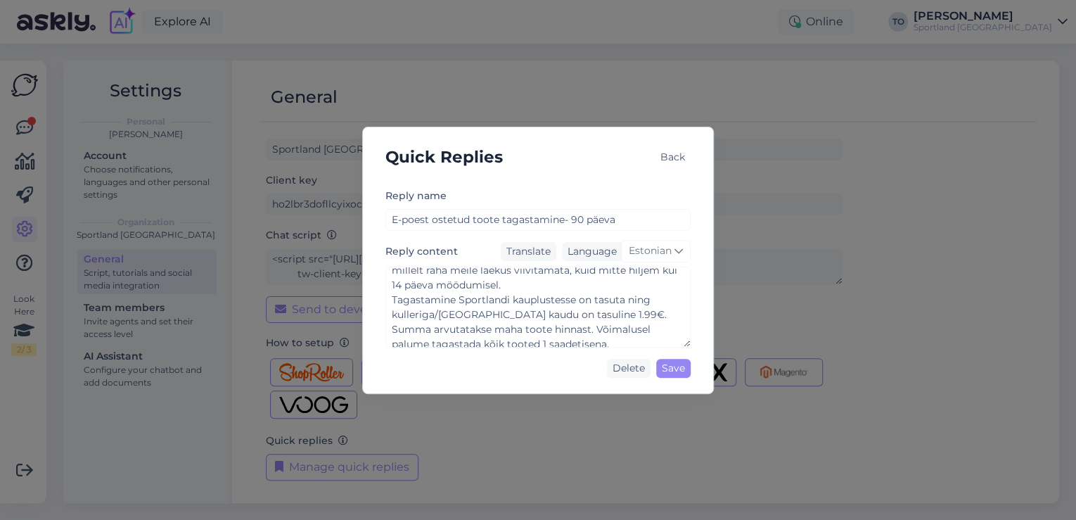
click at [672, 155] on div "Back" at bounding box center [673, 157] width 36 height 19
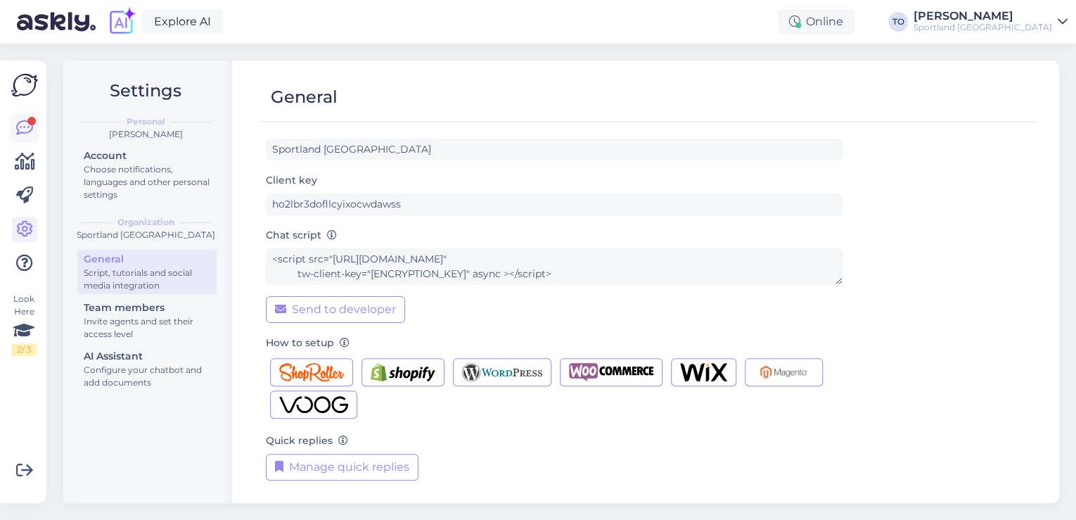
click at [32, 118] on div at bounding box center [31, 121] width 8 height 8
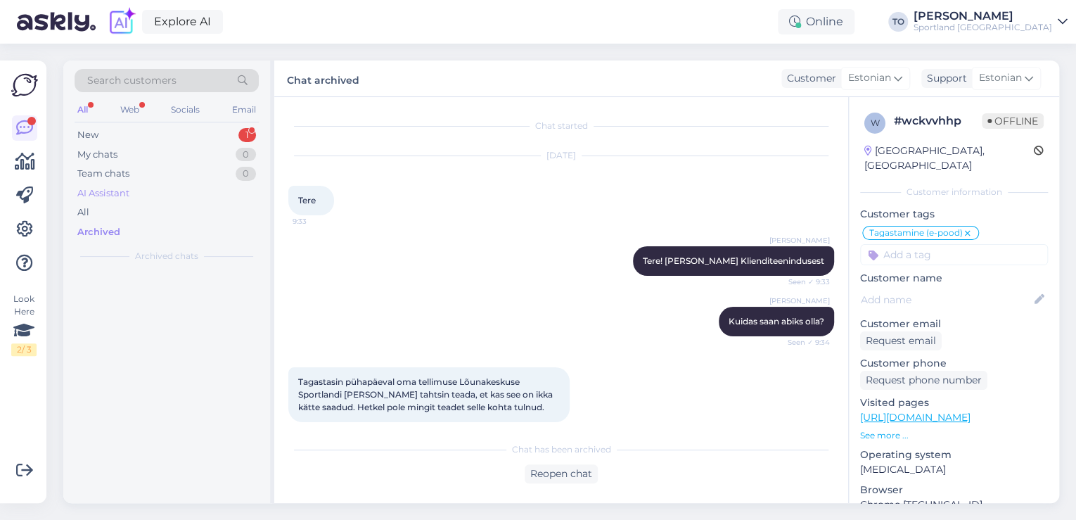
scroll to position [537, 0]
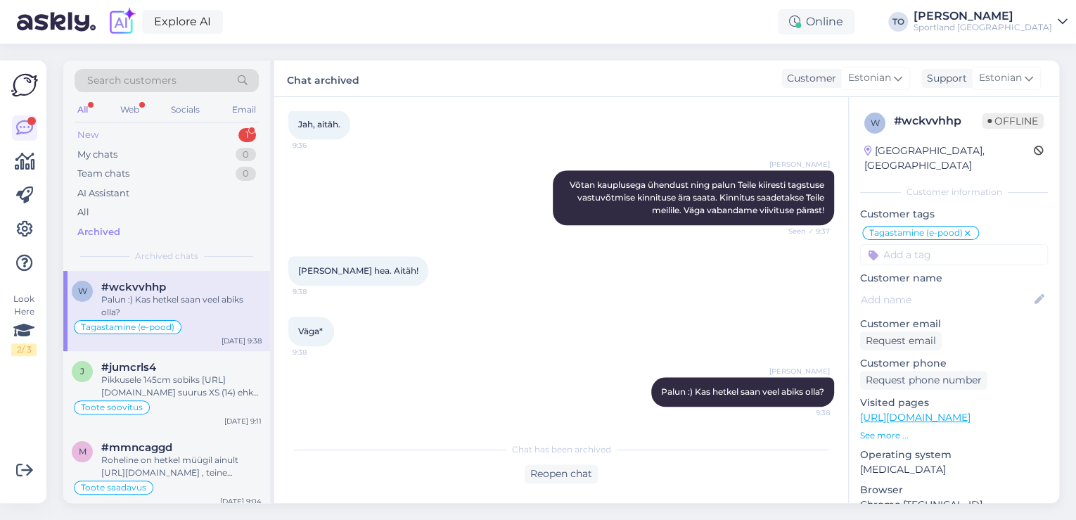
click at [215, 129] on div "New 1" at bounding box center [167, 135] width 184 height 20
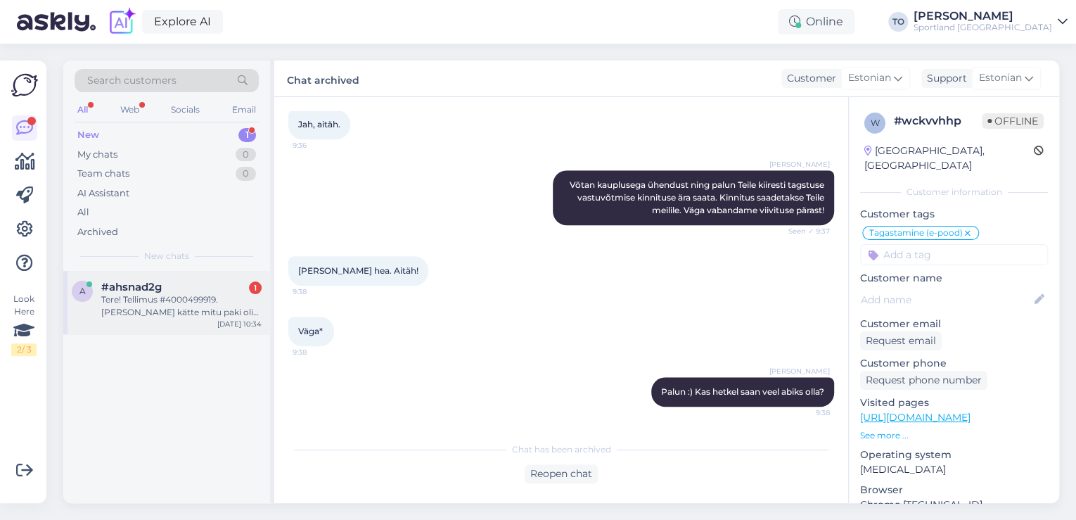
click at [233, 291] on div "#ahsnad2g 1" at bounding box center [181, 287] width 160 height 13
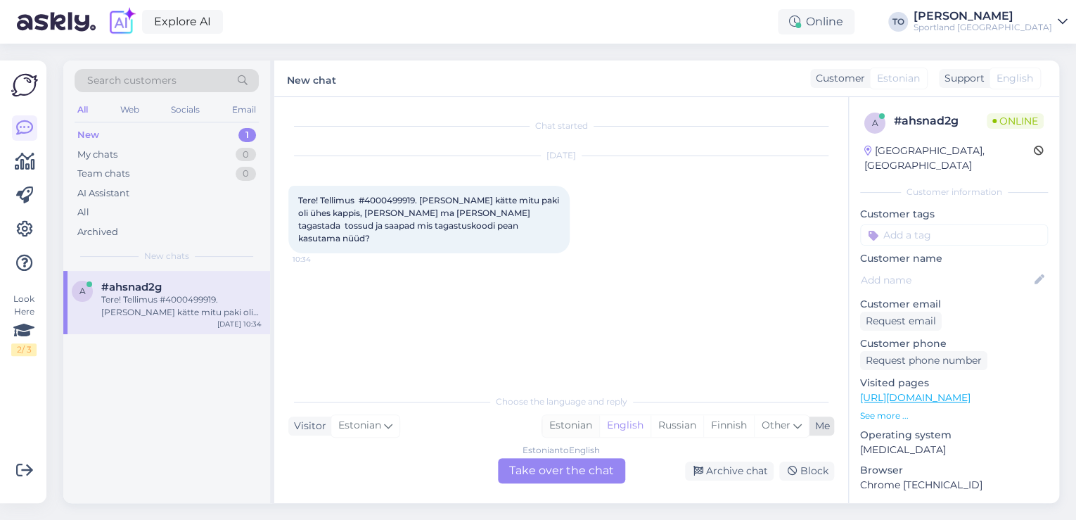
click at [575, 422] on div "Estonian" at bounding box center [570, 425] width 57 height 21
click at [571, 463] on div "Estonian to Estonian Take over the chat" at bounding box center [561, 470] width 127 height 25
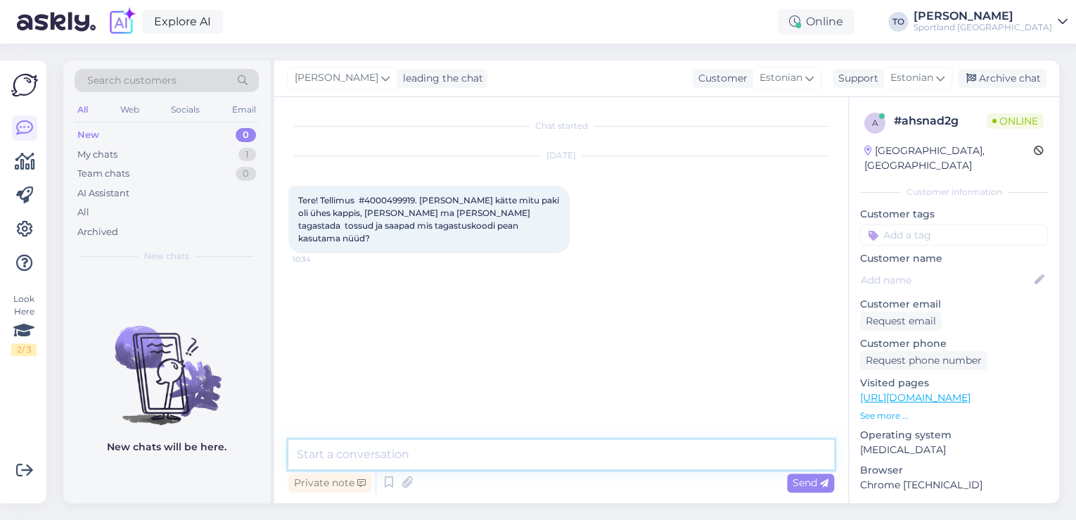
click at [554, 456] on textarea at bounding box center [561, 455] width 546 height 30
click at [399, 453] on textarea "Tere! [PERSON_NAME] KLienditeenindusest" at bounding box center [561, 455] width 546 height 30
type textarea "Tere! [PERSON_NAME] Klienditeenindusest"
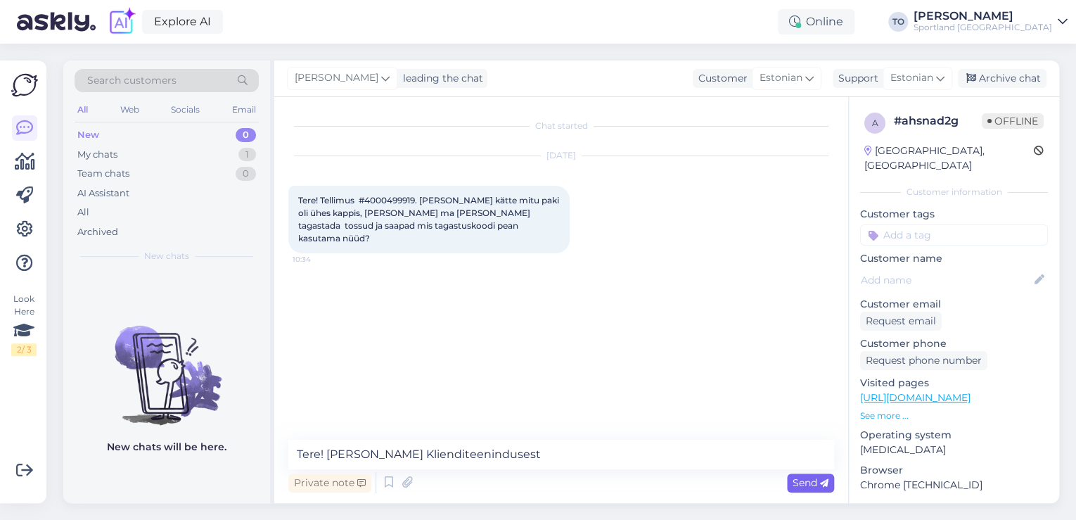
click at [795, 484] on span "Send" at bounding box center [811, 482] width 36 height 13
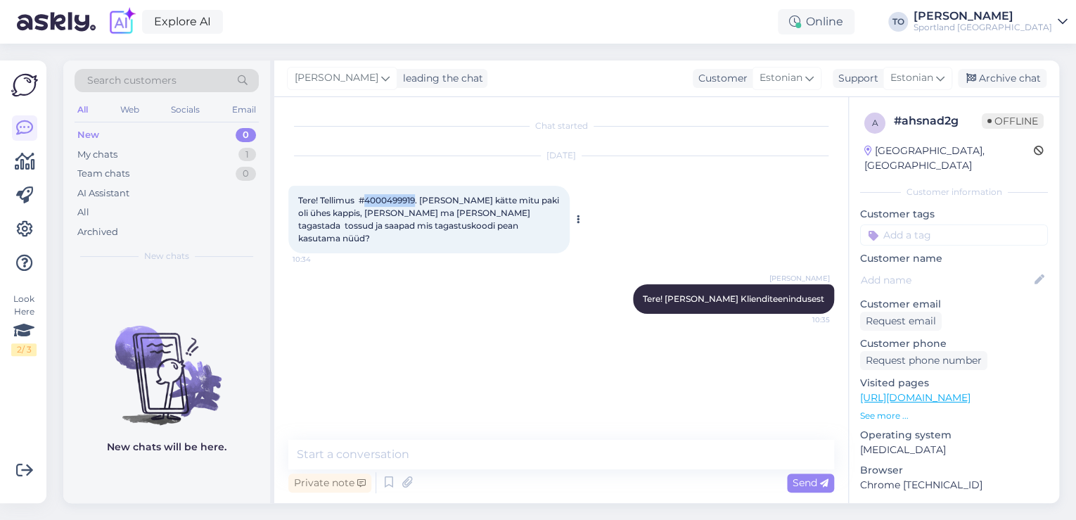
drag, startPoint x: 366, startPoint y: 198, endPoint x: 418, endPoint y: 198, distance: 52.0
click at [418, 198] on span "Tere! Tellimus #4000499919. [PERSON_NAME] kätte mitu paki oli ühes kappis, [PER…" at bounding box center [429, 219] width 263 height 49
copy span "4000499919"
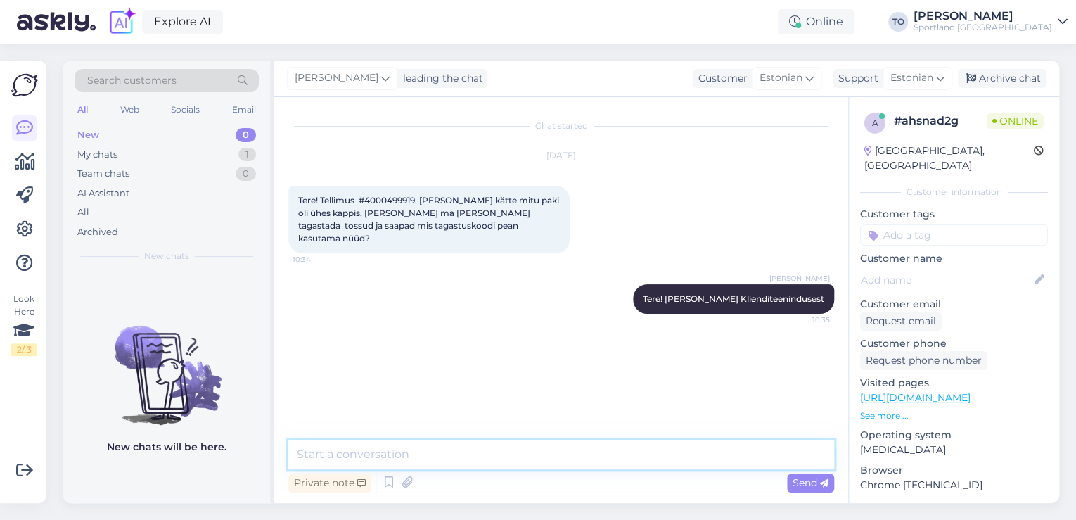
click at [422, 452] on textarea at bounding box center [561, 455] width 546 height 30
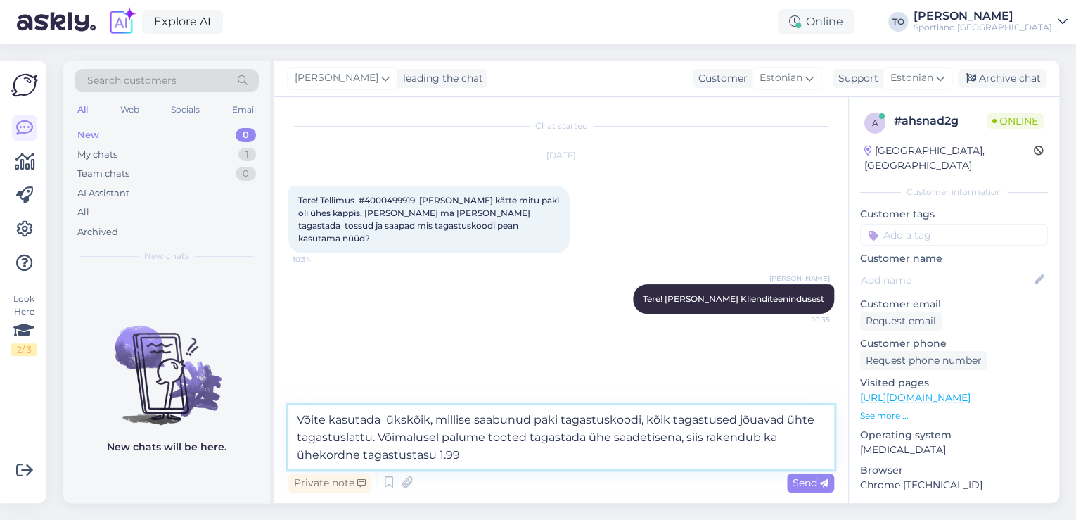
type textarea "Võite kasutada ükskõik, millise saabunud paki tagastuskoodi, kõik tagastused jõ…"
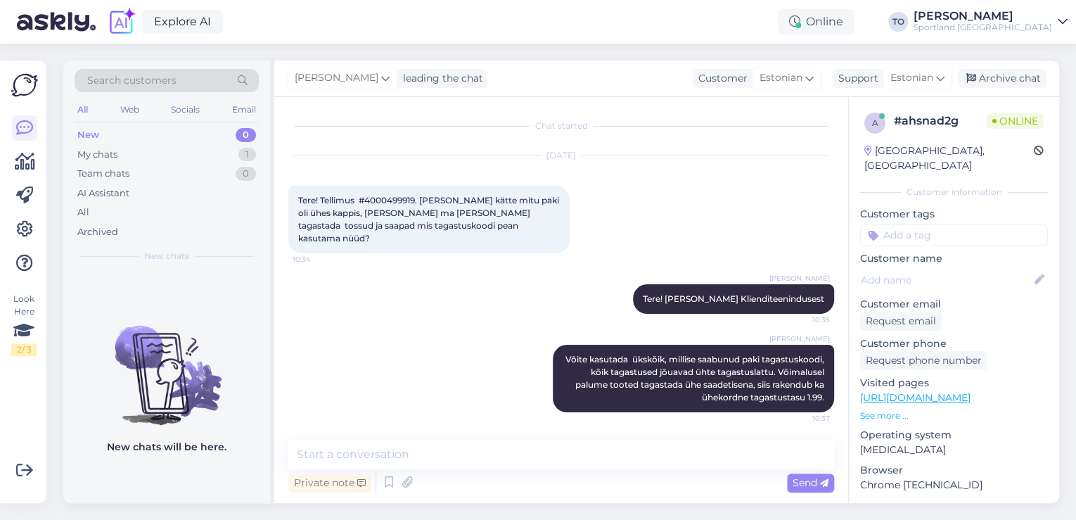
click at [906, 224] on input at bounding box center [954, 234] width 188 height 21
type input "tagasta"
click at [931, 285] on span "Tagastamine (e-pood)" at bounding box center [954, 289] width 94 height 8
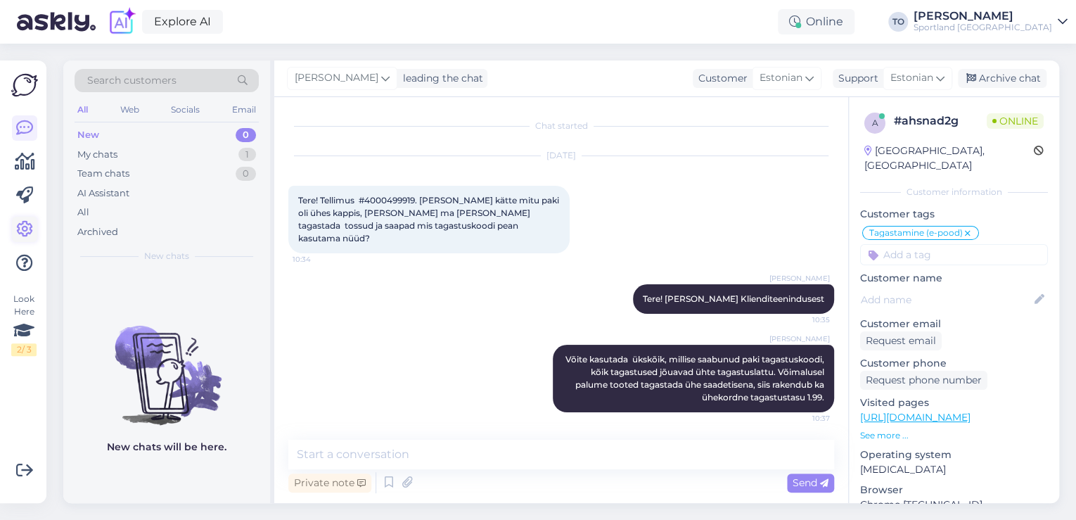
click at [25, 231] on icon at bounding box center [24, 229] width 17 height 17
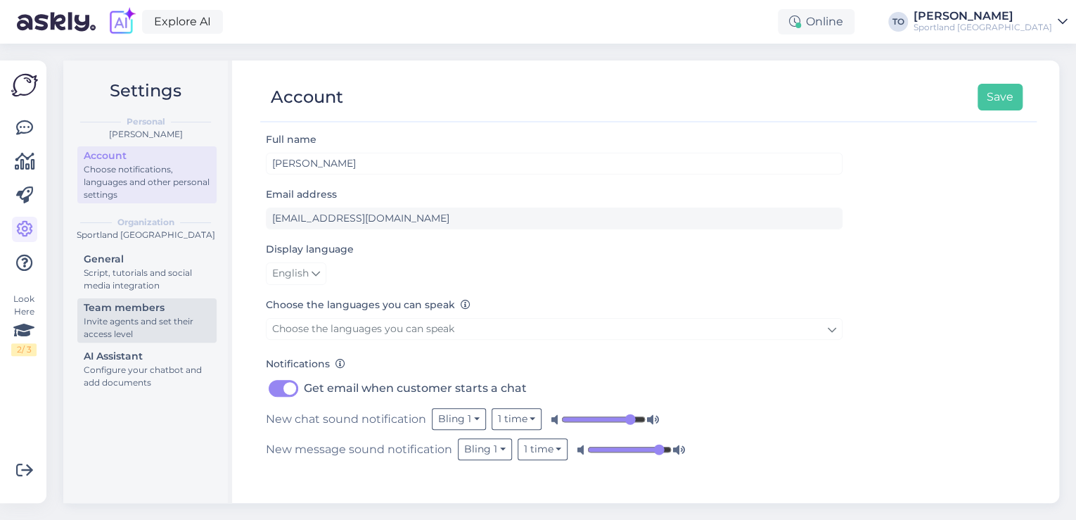
click at [146, 316] on div "Invite agents and set their access level" at bounding box center [147, 327] width 127 height 25
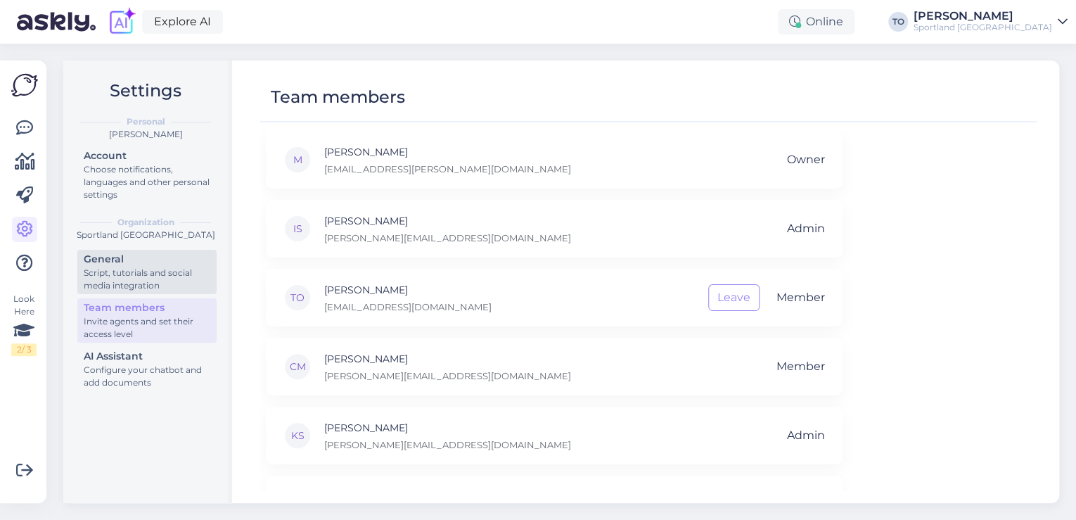
click at [149, 279] on div "Script, tutorials and social media integration" at bounding box center [147, 279] width 127 height 25
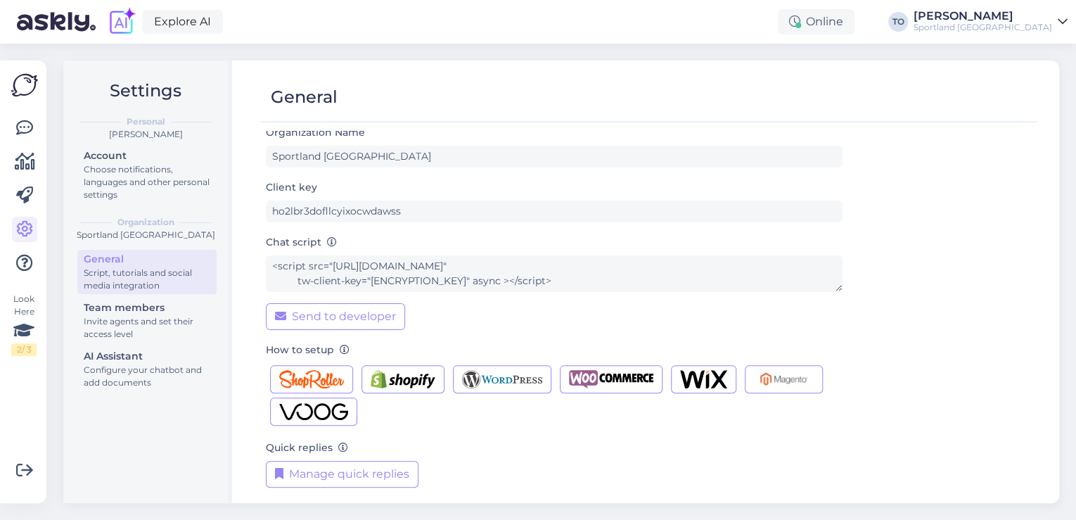
scroll to position [14, 0]
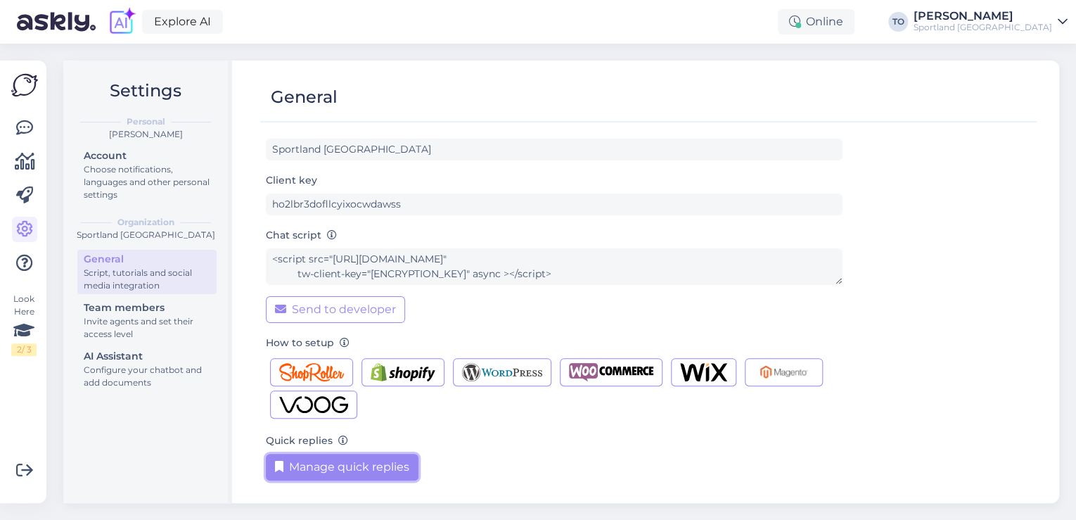
click at [386, 461] on button "Manage quick replies" at bounding box center [342, 467] width 153 height 27
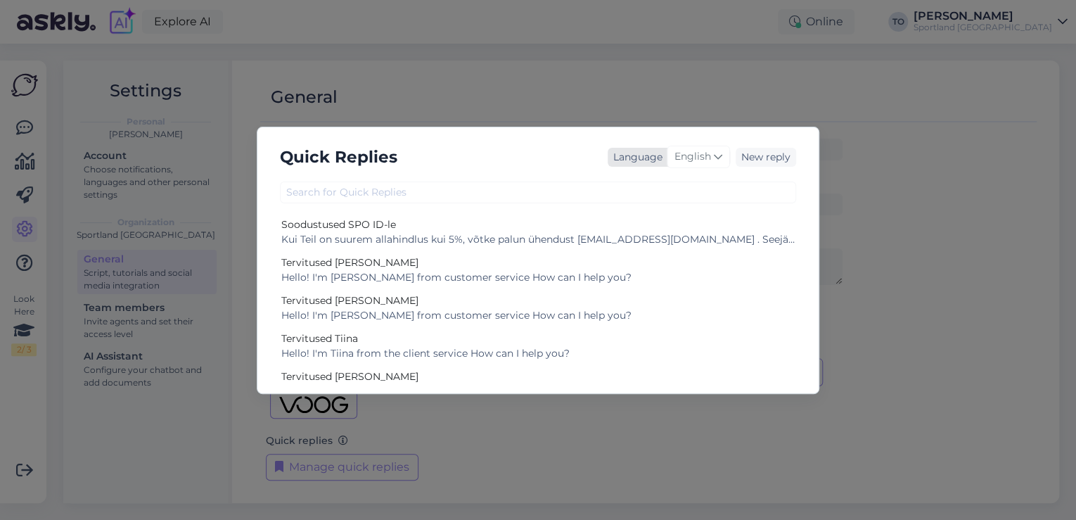
click at [689, 153] on span "English" at bounding box center [692, 156] width 37 height 15
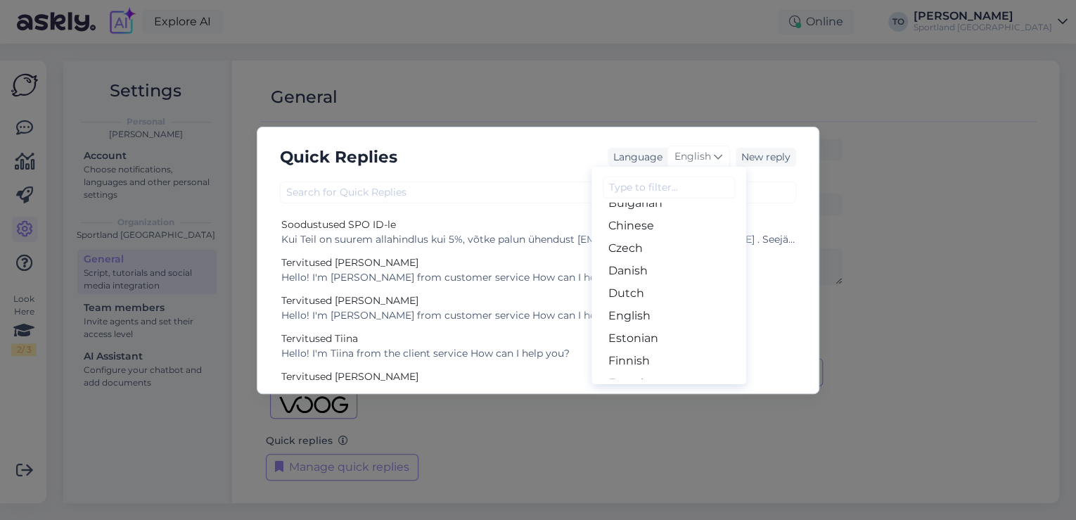
scroll to position [56, 0]
drag, startPoint x: 658, startPoint y: 335, endPoint x: 643, endPoint y: 326, distance: 18.0
click at [658, 335] on link "Estonian" at bounding box center [668, 343] width 155 height 23
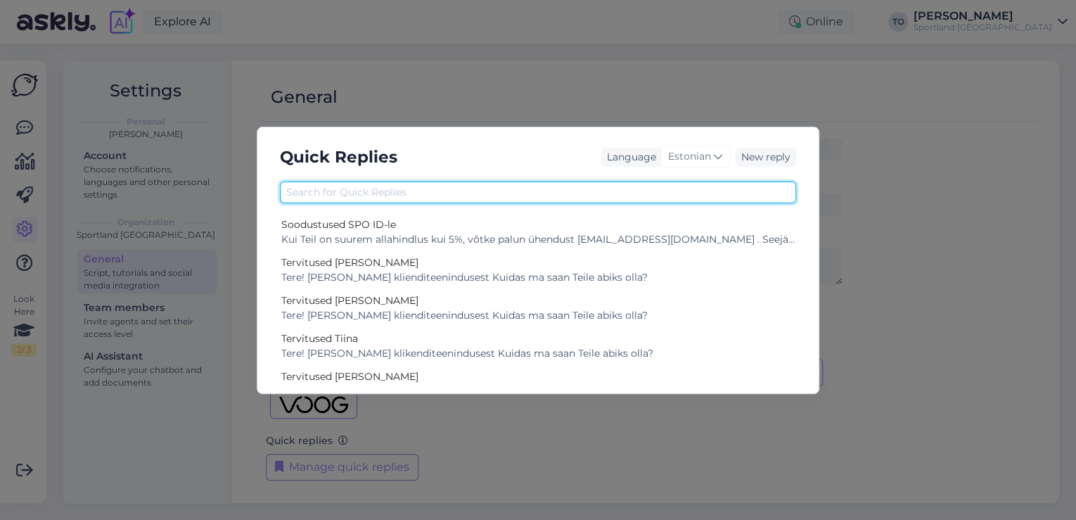
click at [535, 200] on input "text" at bounding box center [538, 192] width 516 height 22
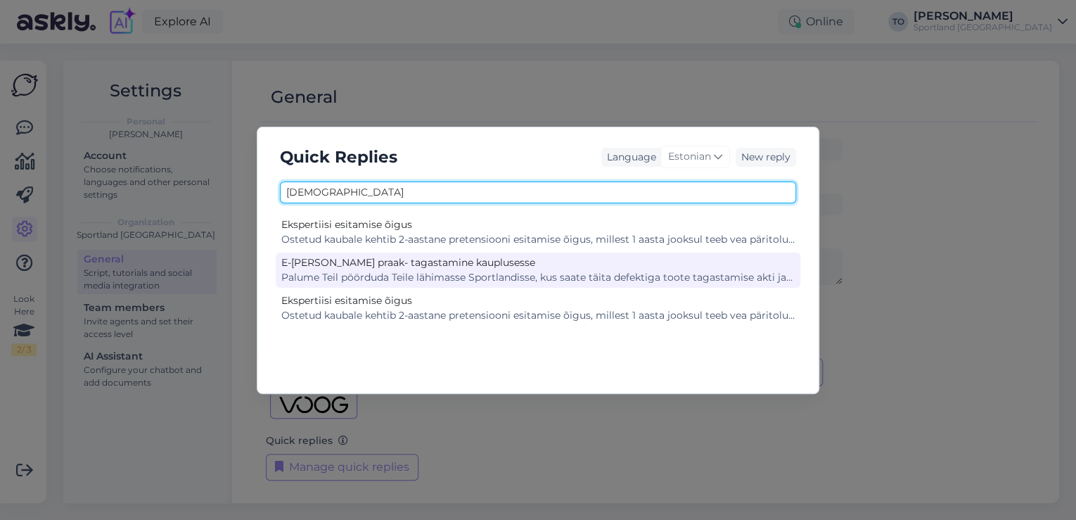
type input "[DEMOGRAPHIC_DATA]"
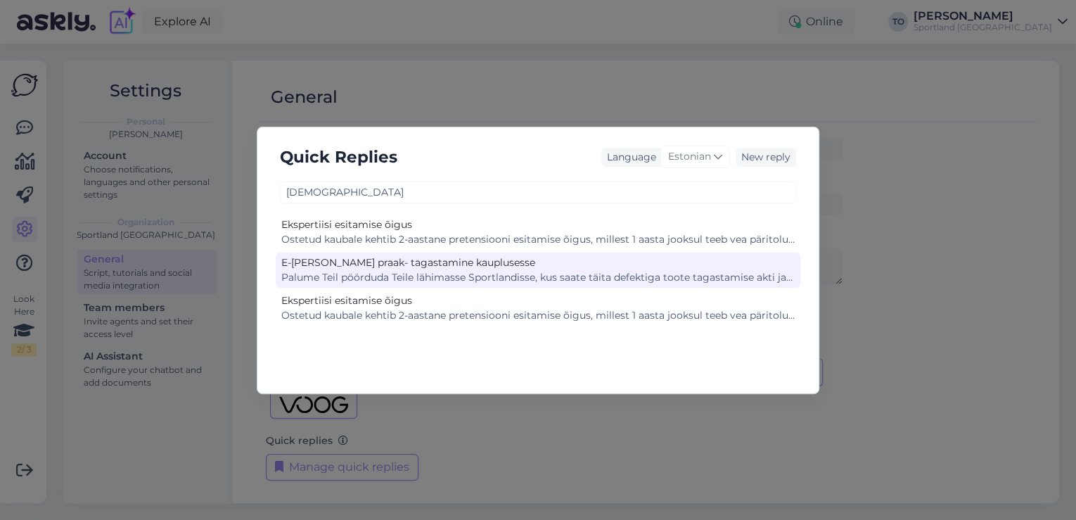
click at [586, 273] on div "Palume Teil pöörduda Teile lähimasse Sportlandisse, kus saate täita defektiga t…" at bounding box center [537, 277] width 513 height 15
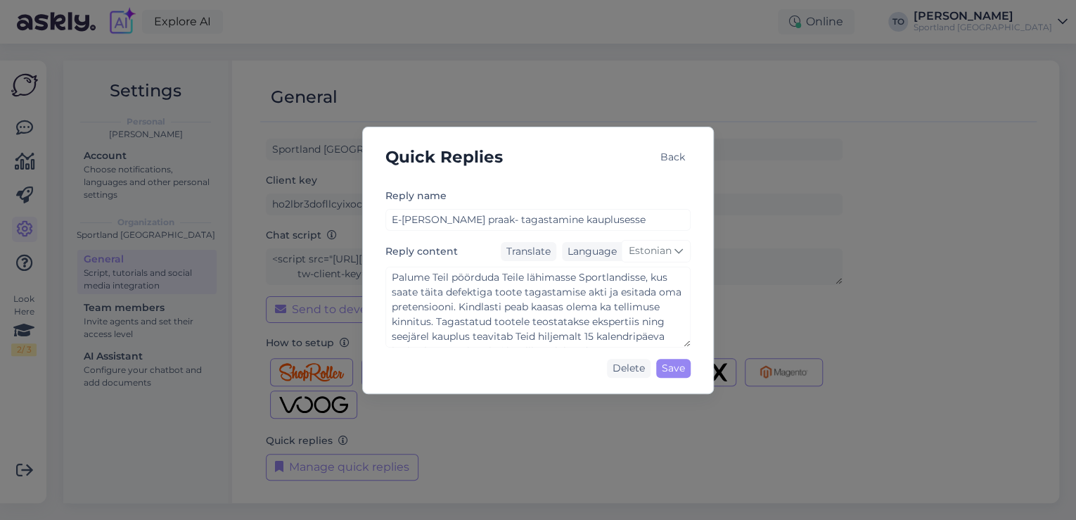
click at [667, 153] on div "Back" at bounding box center [673, 157] width 36 height 19
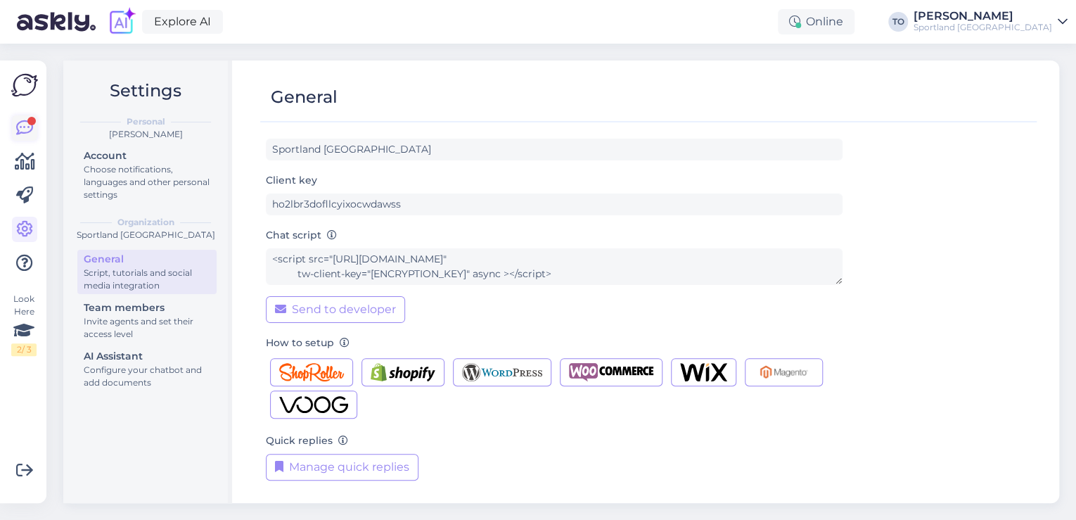
click at [25, 127] on icon at bounding box center [24, 128] width 17 height 17
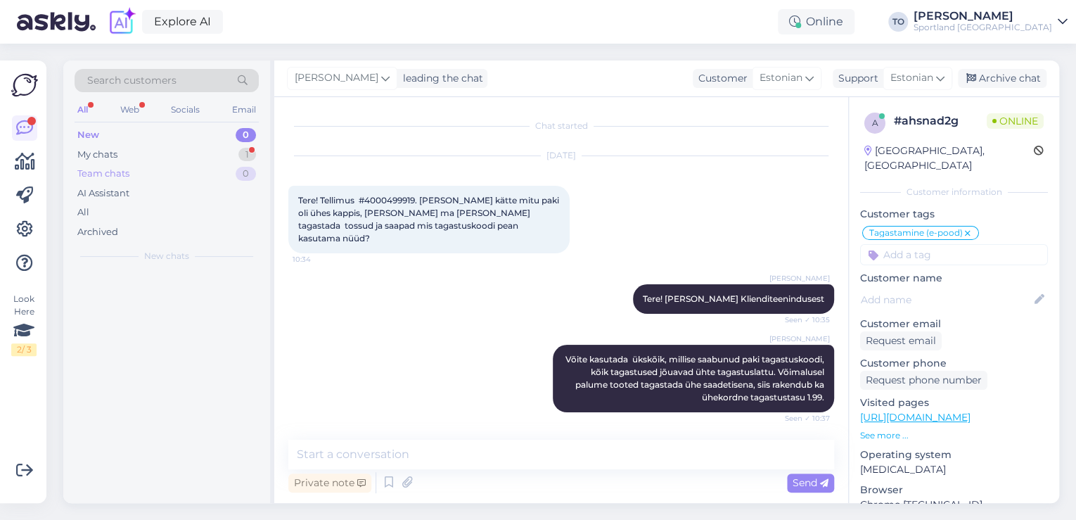
scroll to position [30, 0]
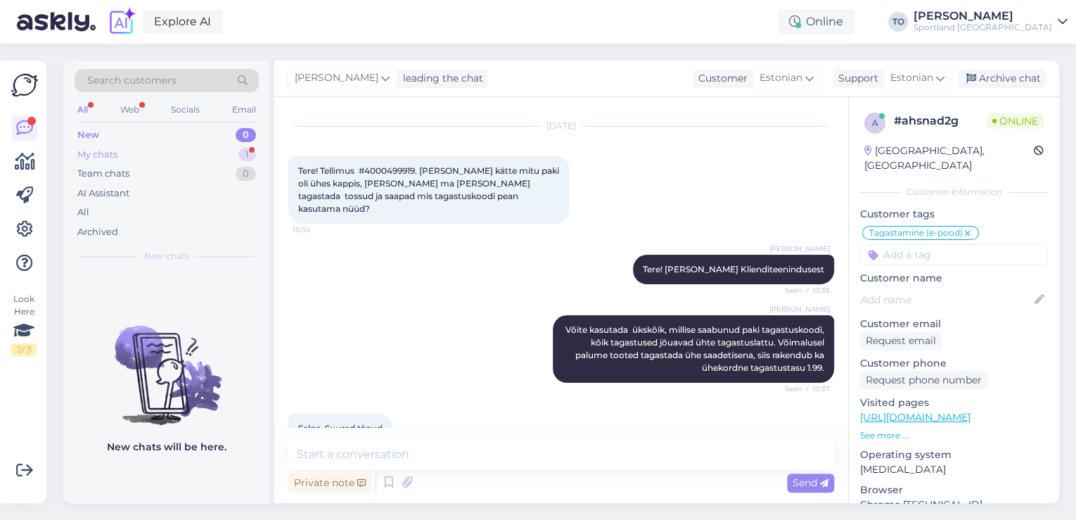
click at [192, 151] on div "My chats 1" at bounding box center [167, 155] width 184 height 20
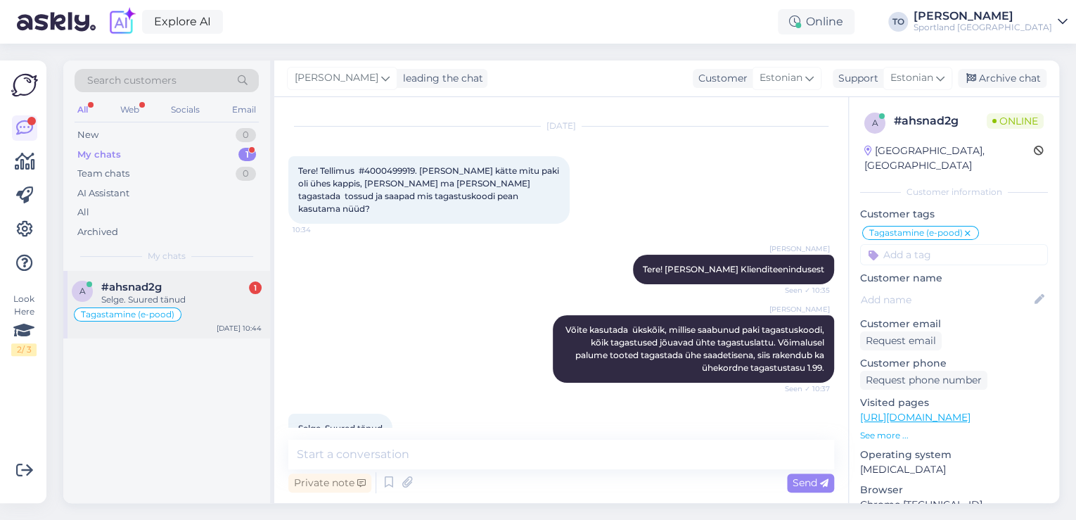
click at [214, 288] on div "#ahsnad2g 1" at bounding box center [181, 287] width 160 height 13
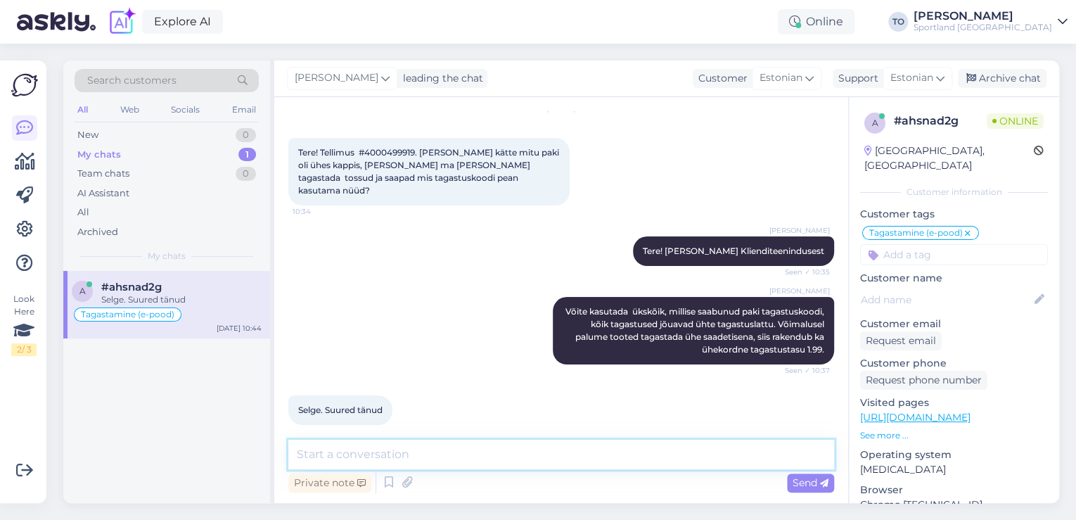
click at [416, 446] on textarea at bounding box center [561, 455] width 546 height 30
type textarea "Palun :) Kas hetkel saan veel abiks olla?"
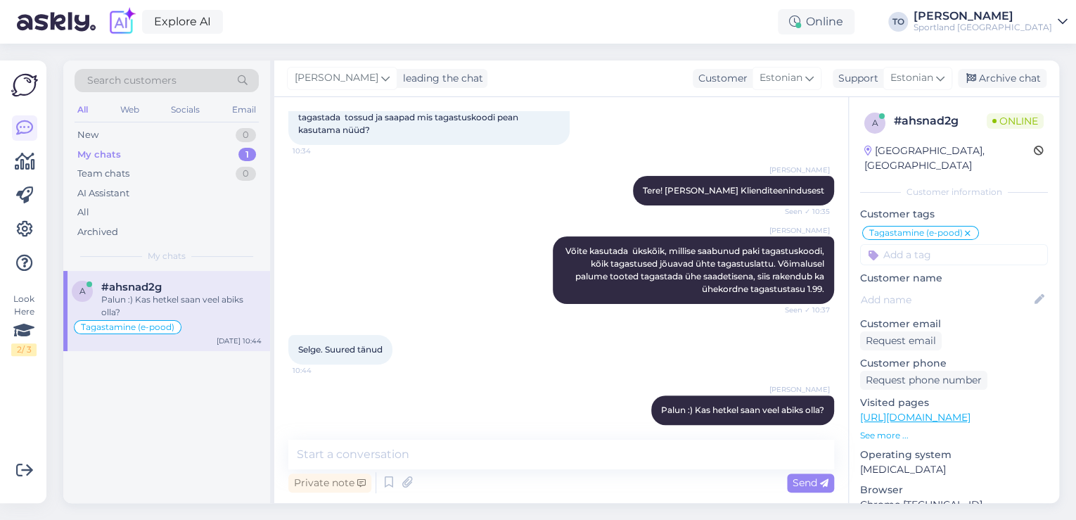
drag, startPoint x: 1013, startPoint y: 75, endPoint x: 1004, endPoint y: 89, distance: 17.4
click at [1013, 75] on div "Archive chat" at bounding box center [1002, 78] width 89 height 19
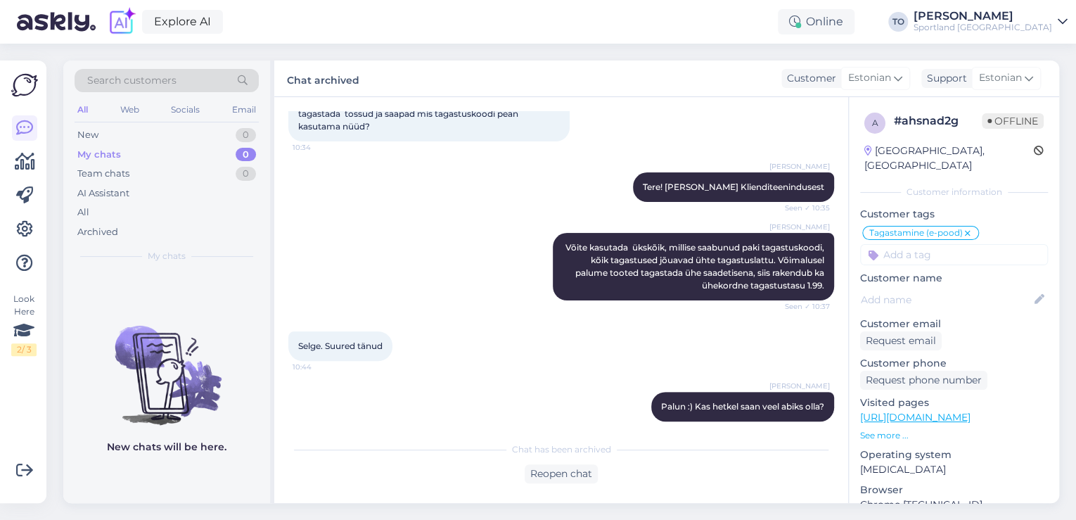
scroll to position [113, 0]
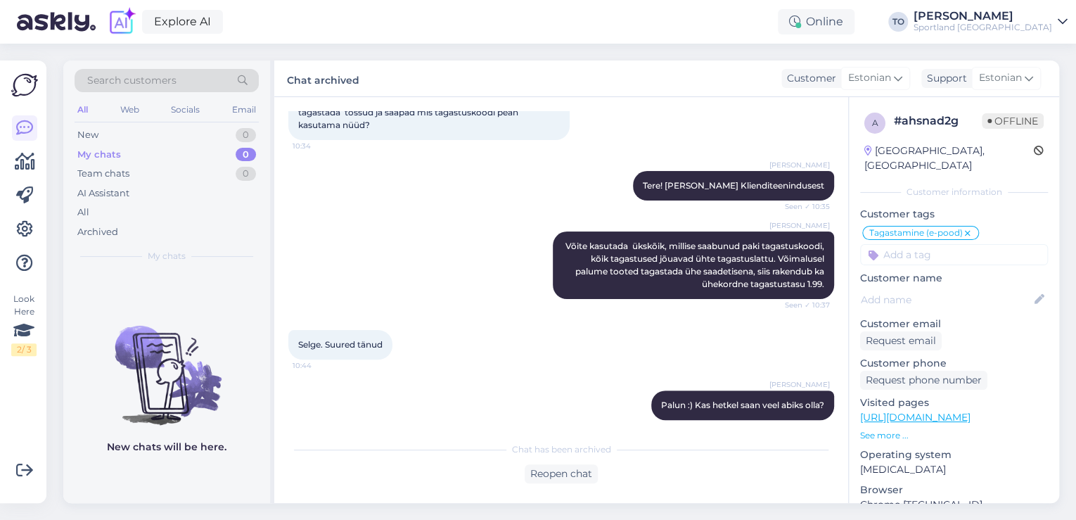
click at [1023, 17] on div "[PERSON_NAME]" at bounding box center [983, 16] width 139 height 11
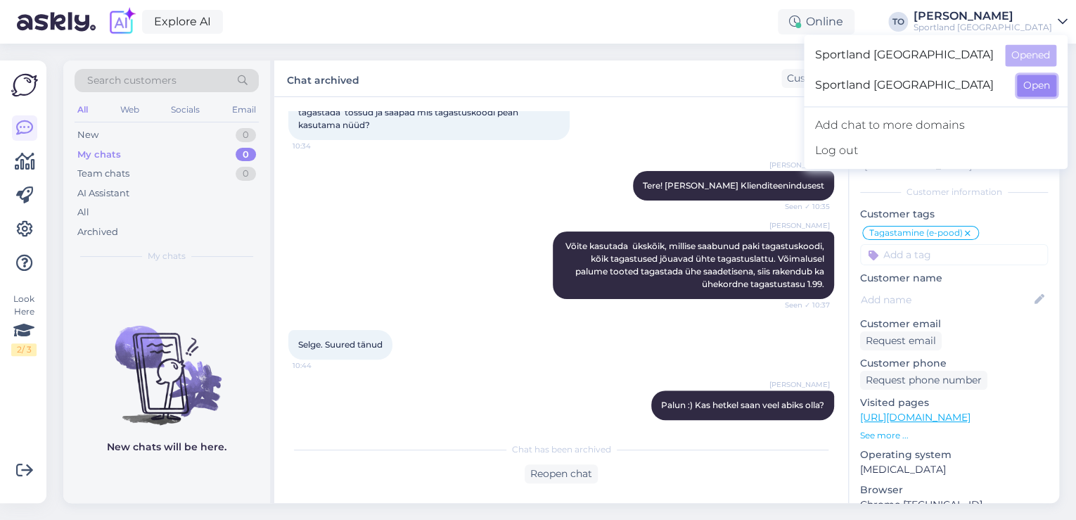
click at [1032, 91] on button "Open" at bounding box center [1036, 86] width 39 height 22
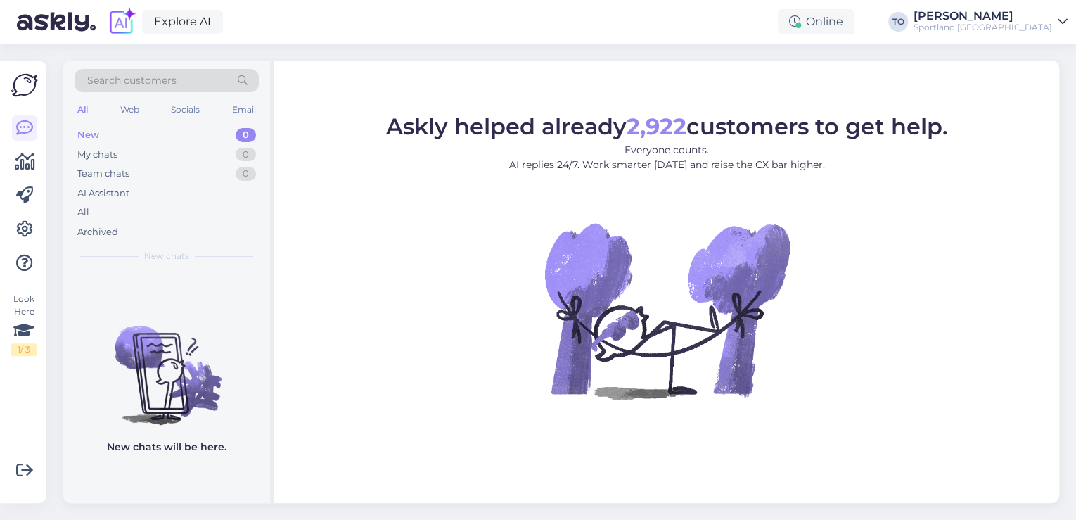
click at [1043, 25] on div "Sportland [GEOGRAPHIC_DATA]" at bounding box center [983, 27] width 139 height 11
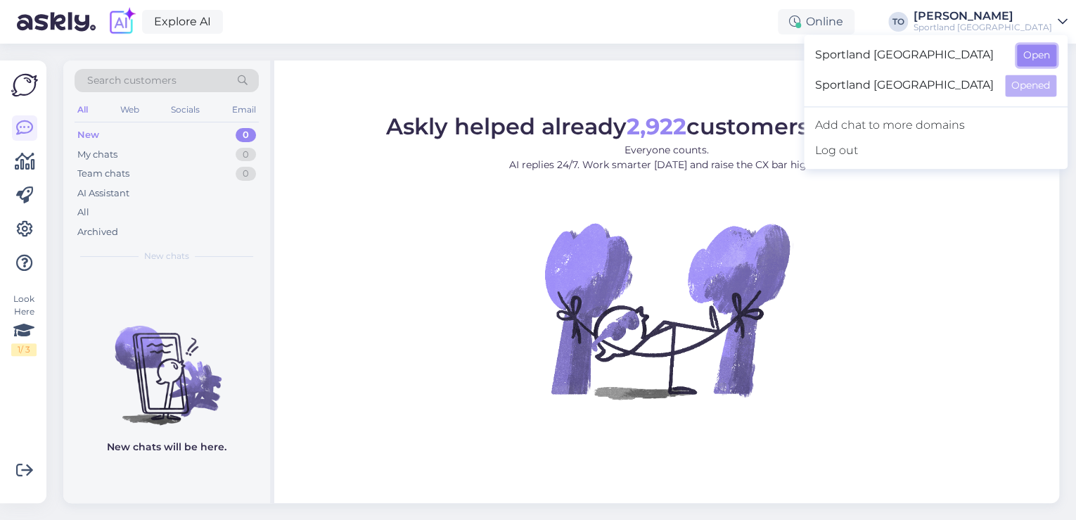
click at [1023, 56] on button "Open" at bounding box center [1036, 55] width 39 height 22
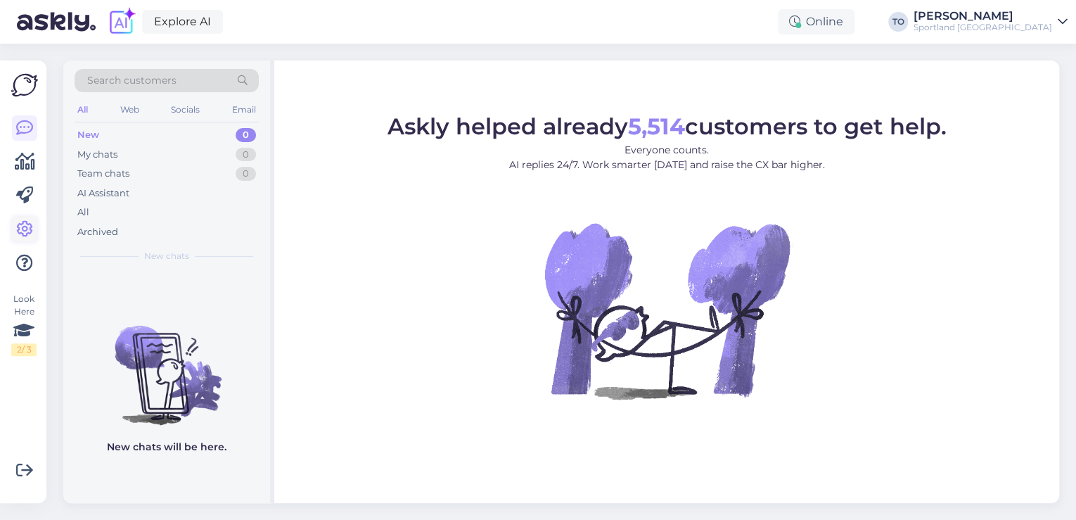
click at [29, 236] on icon at bounding box center [24, 229] width 17 height 17
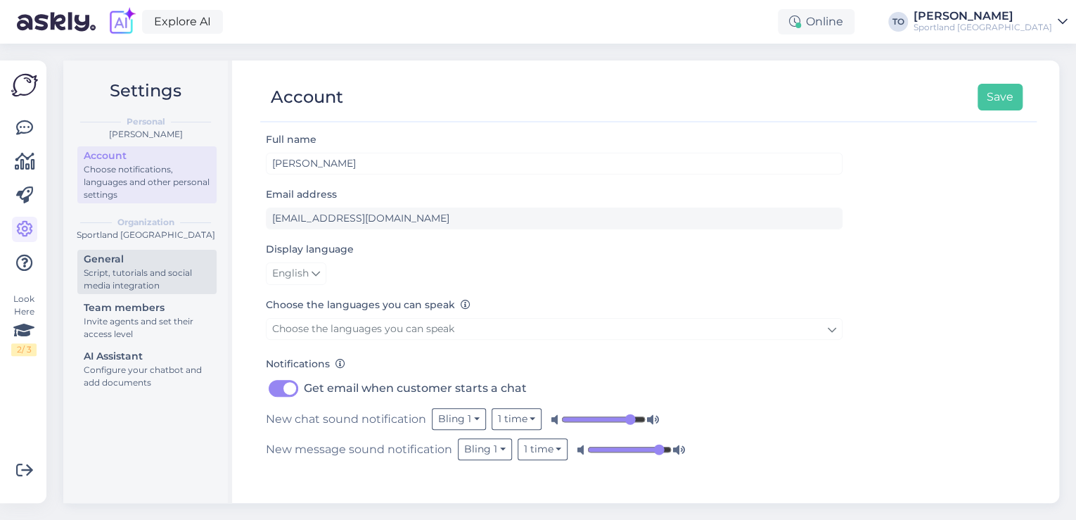
click at [133, 276] on div "Script, tutorials and social media integration" at bounding box center [147, 279] width 127 height 25
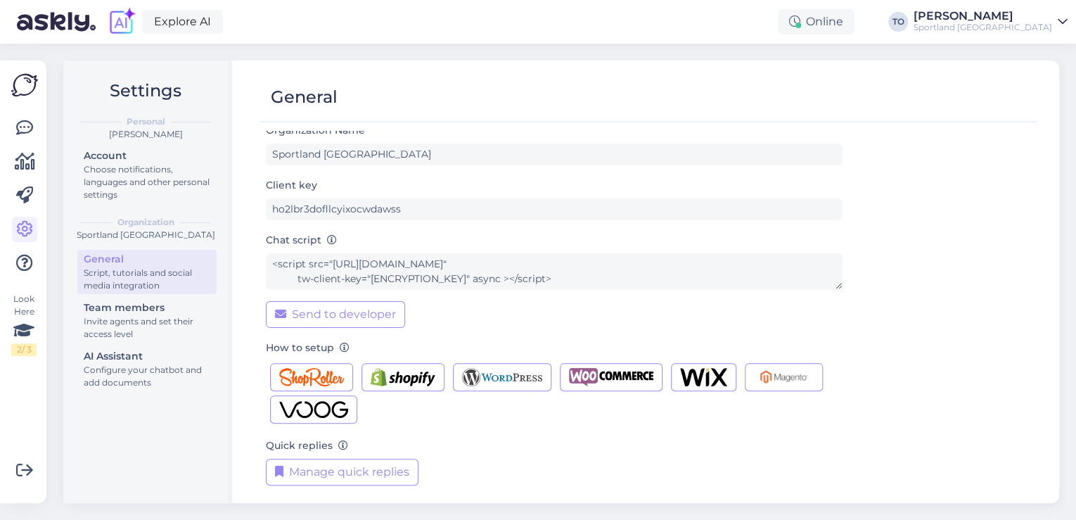
scroll to position [14, 0]
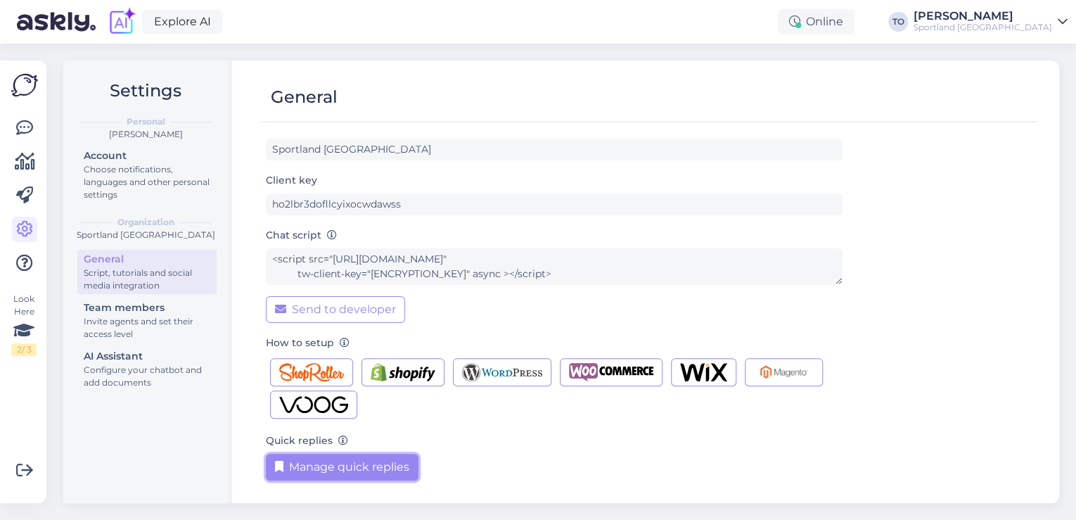
click at [383, 455] on button "Manage quick replies" at bounding box center [342, 467] width 153 height 27
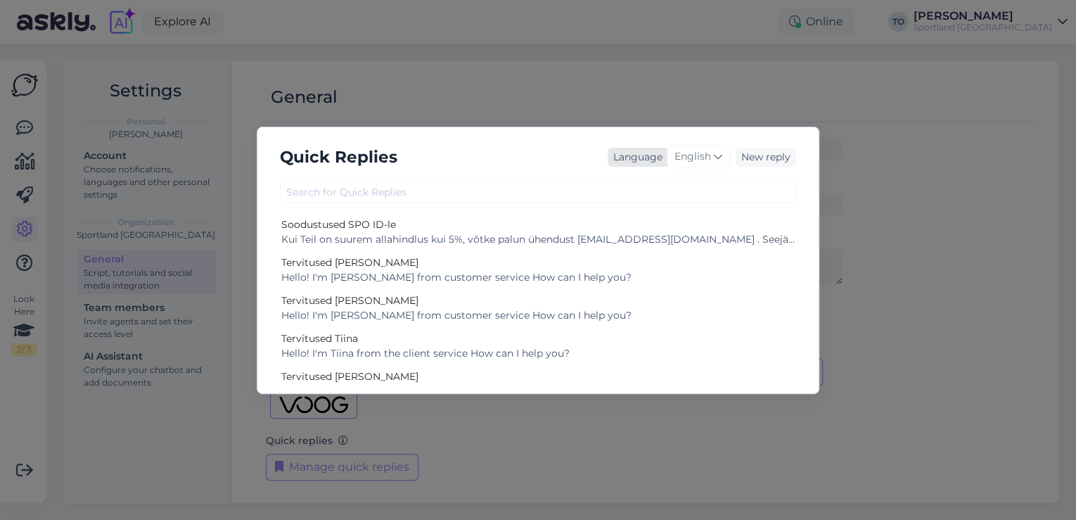
click at [717, 153] on icon at bounding box center [718, 156] width 8 height 15
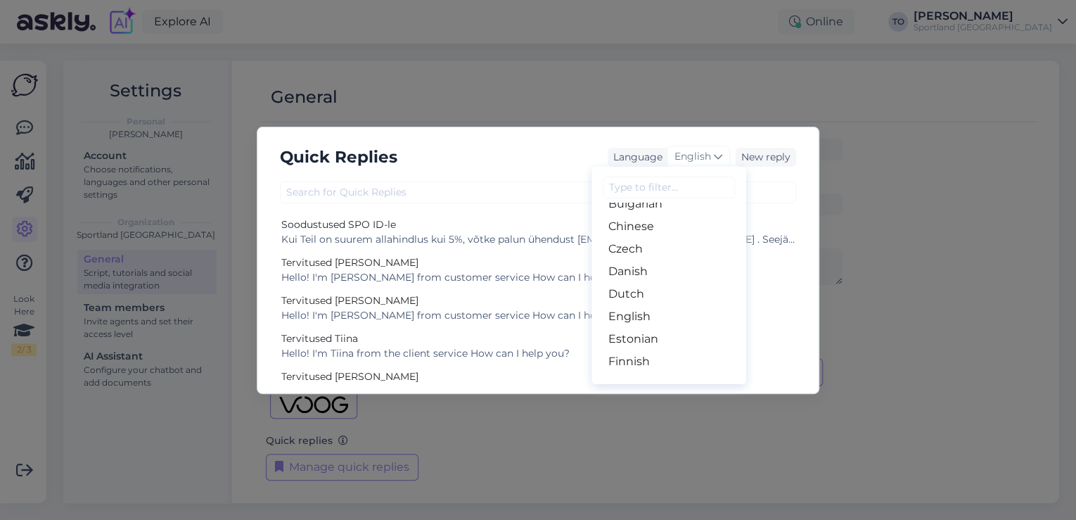
scroll to position [113, 0]
click at [673, 290] on link "Estonian" at bounding box center [668, 287] width 155 height 23
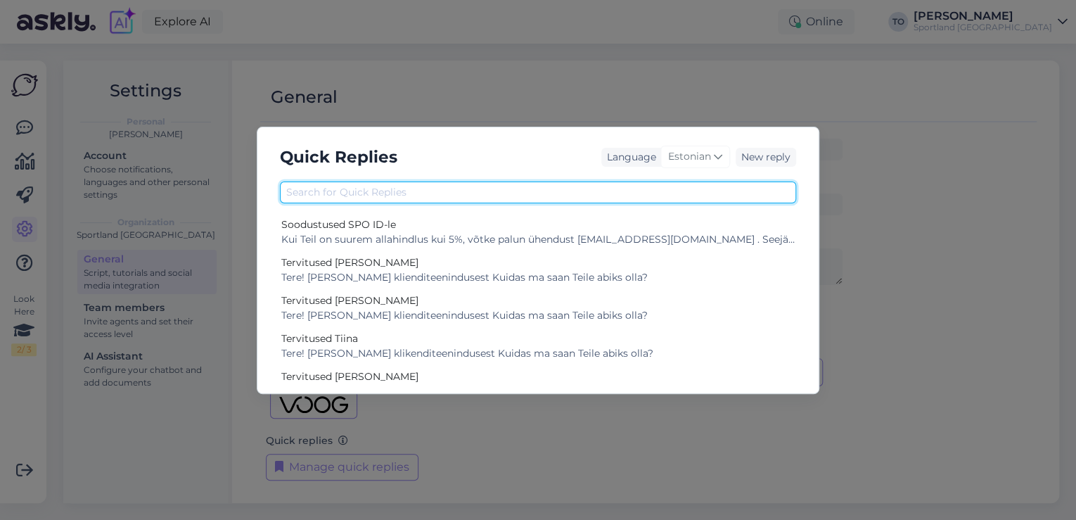
click at [504, 194] on input "text" at bounding box center [538, 192] width 516 height 22
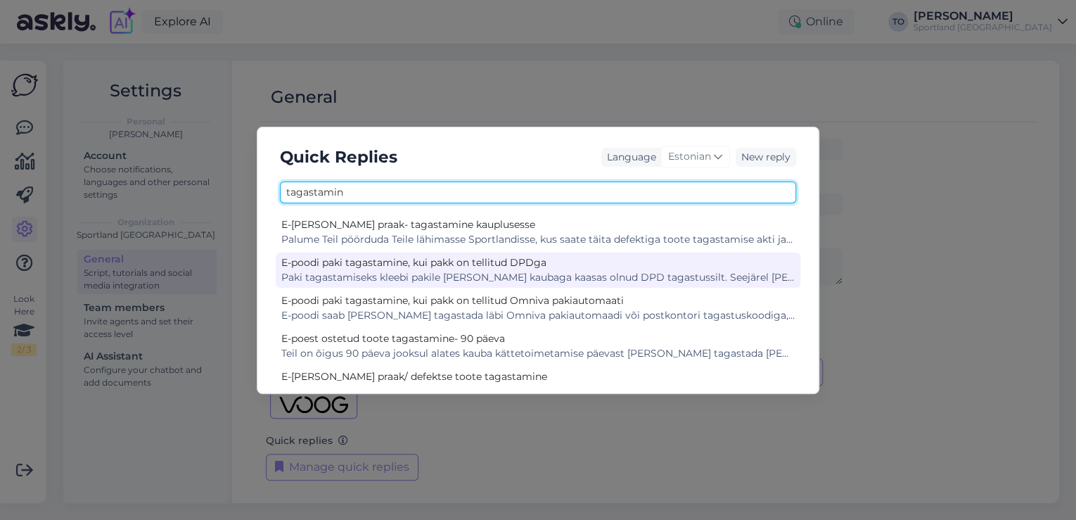
type input "tagastamin"
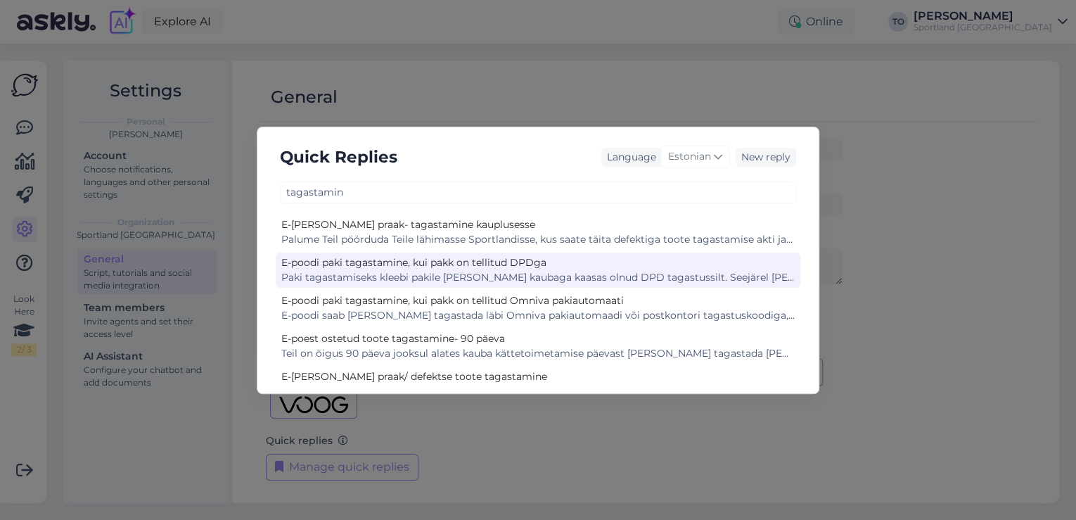
click at [529, 279] on div "Paki tagastamiseks kleebi pakile [PERSON_NAME] kaubaga kaasas olnud DPD tagastu…" at bounding box center [537, 277] width 513 height 15
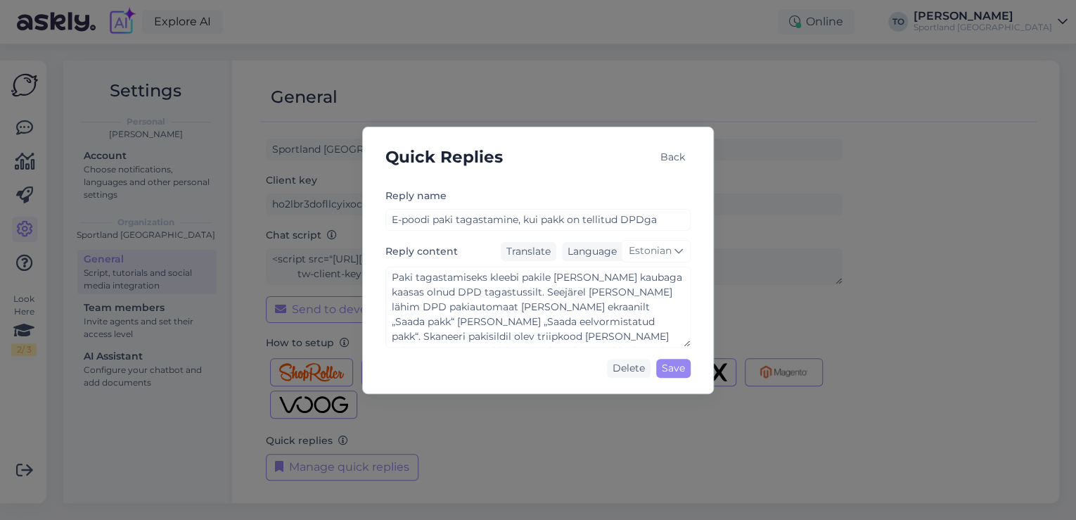
click at [664, 155] on div "Back" at bounding box center [673, 157] width 36 height 19
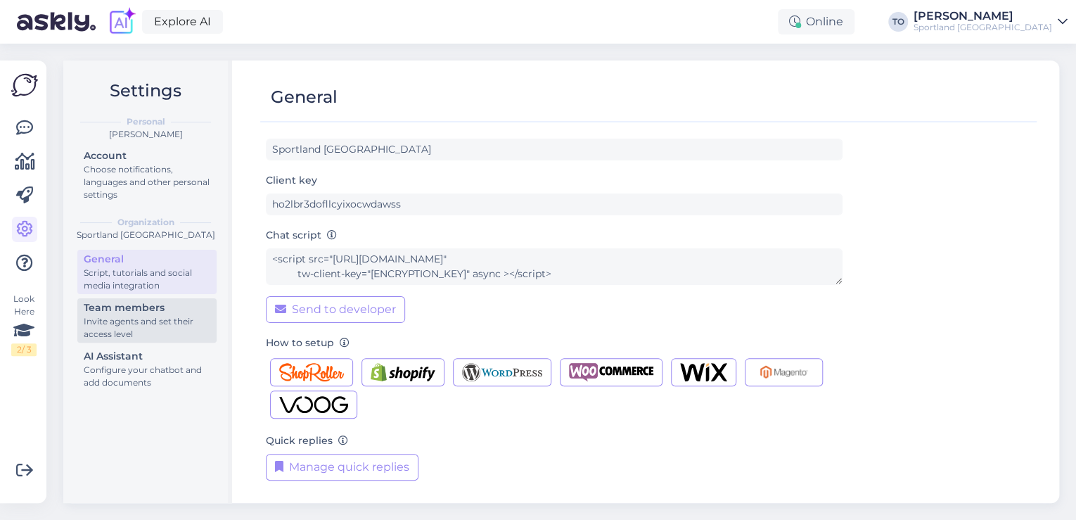
drag, startPoint x: 98, startPoint y: 316, endPoint x: 137, endPoint y: 307, distance: 40.4
click at [98, 316] on div "Invite agents and set their access level" at bounding box center [147, 327] width 127 height 25
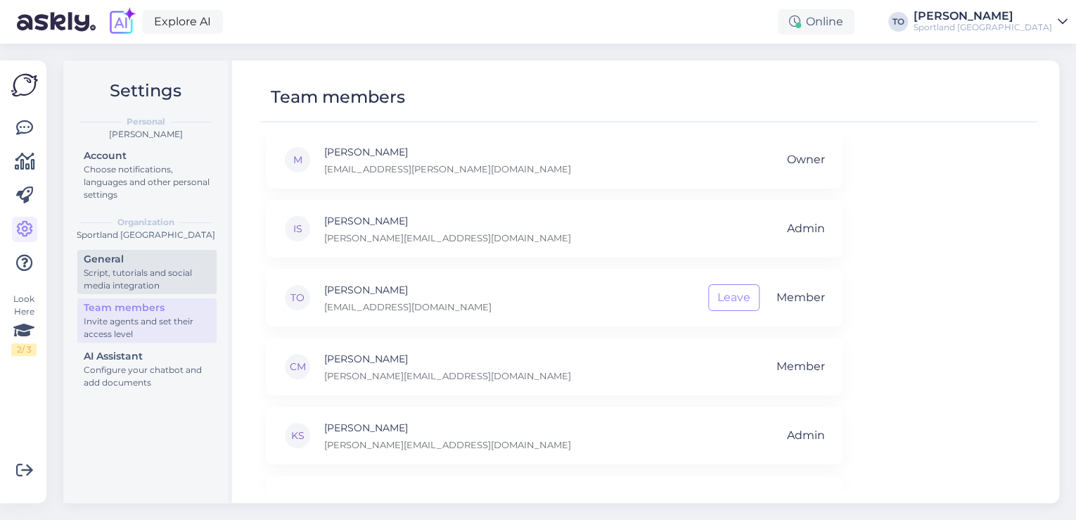
click at [180, 274] on div "Script, tutorials and social media integration" at bounding box center [147, 279] width 127 height 25
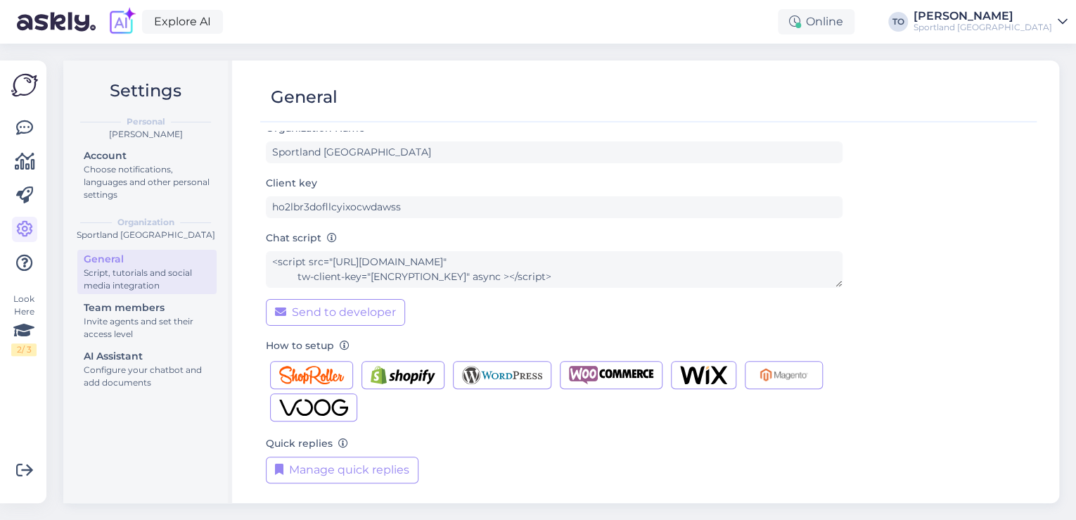
scroll to position [14, 0]
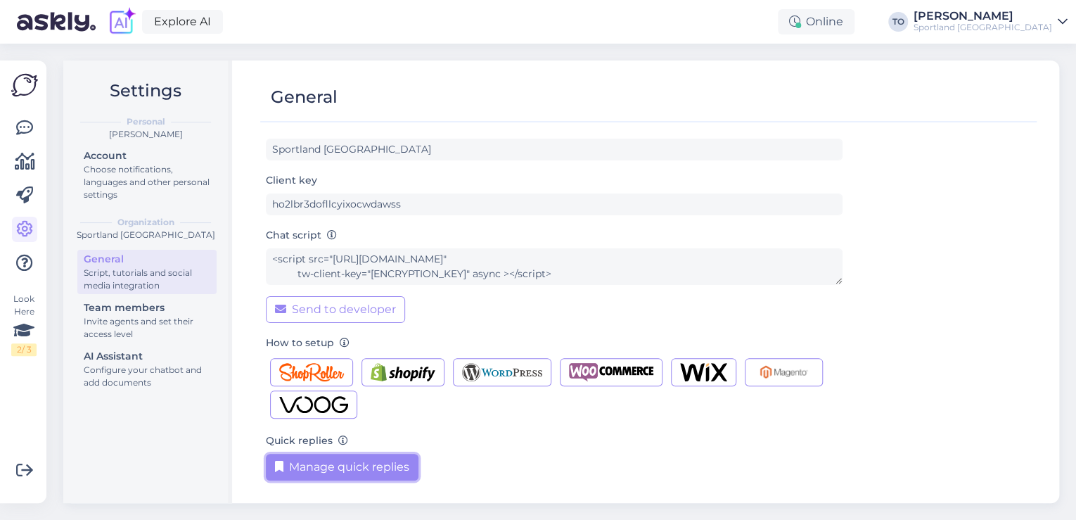
click at [349, 461] on button "Manage quick replies" at bounding box center [342, 467] width 153 height 27
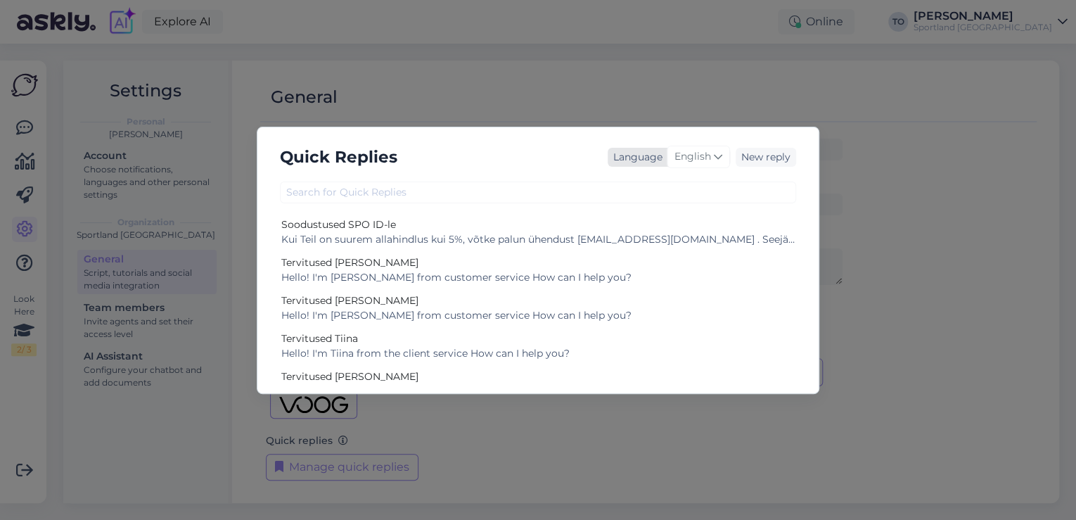
click at [717, 155] on icon at bounding box center [718, 156] width 8 height 15
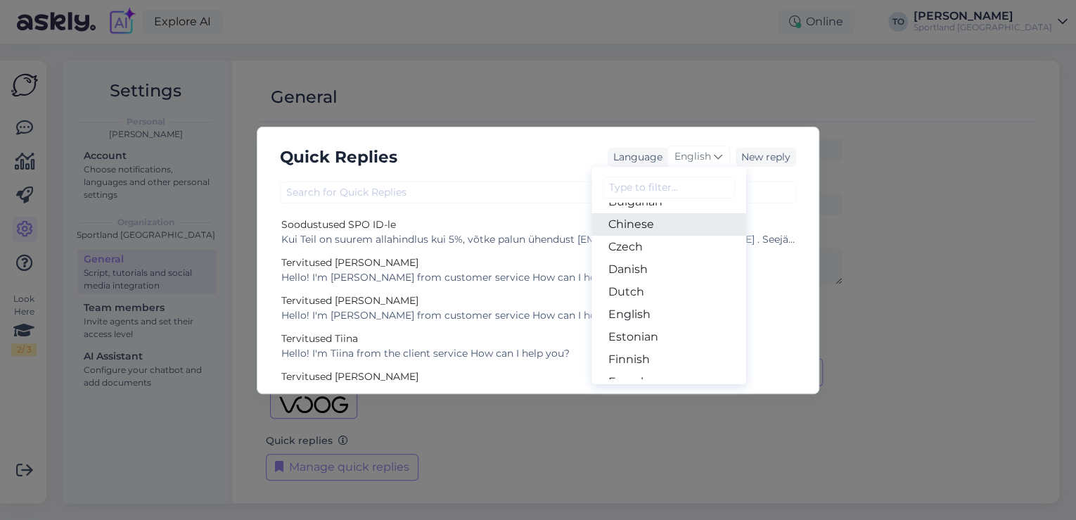
scroll to position [127, 0]
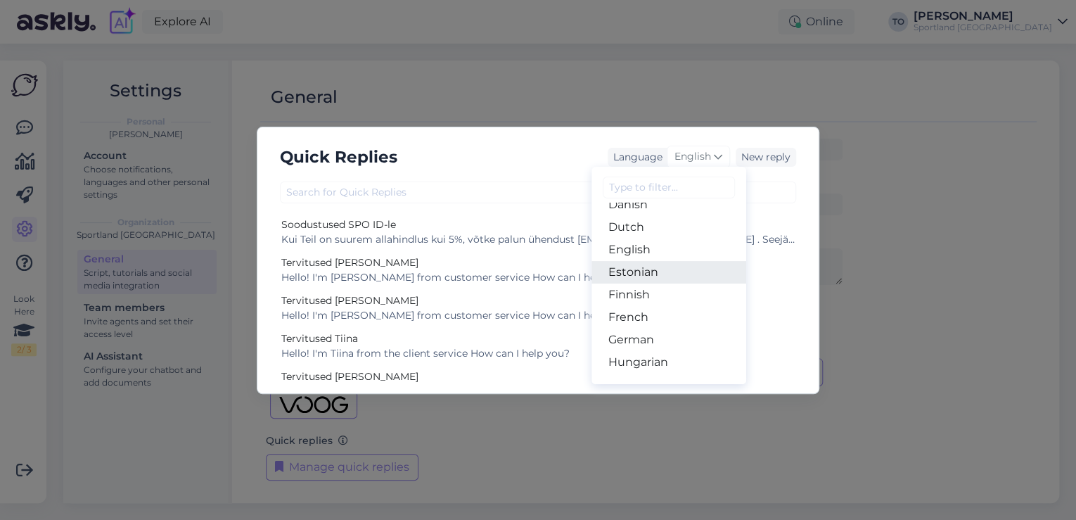
click at [658, 270] on link "Estonian" at bounding box center [668, 272] width 155 height 23
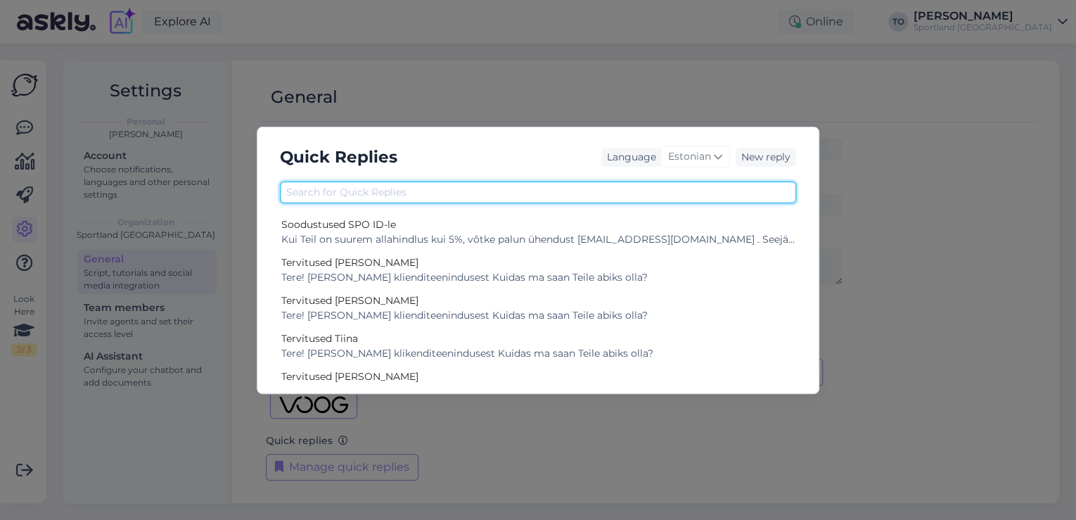
click at [403, 200] on input "text" at bounding box center [538, 192] width 516 height 22
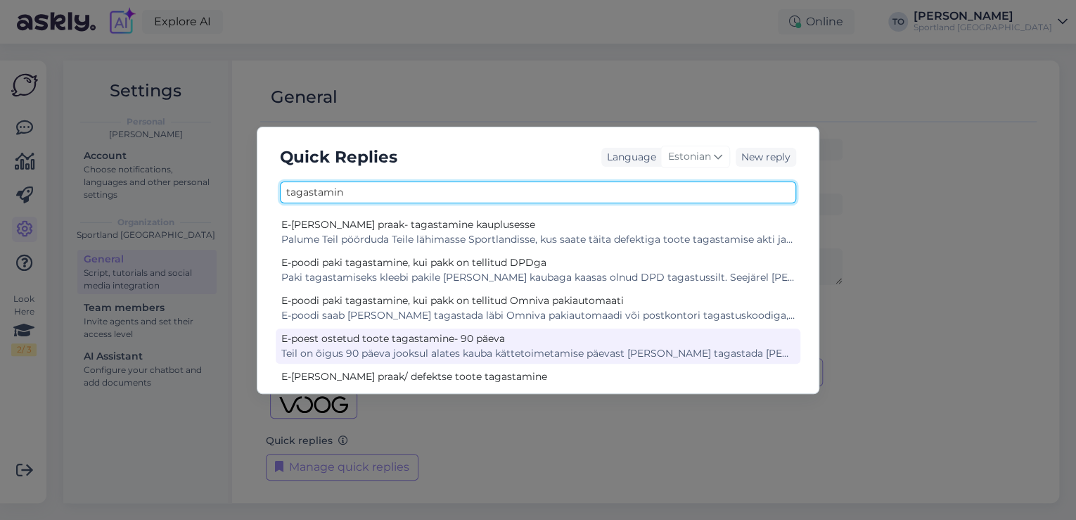
type input "tagastamin"
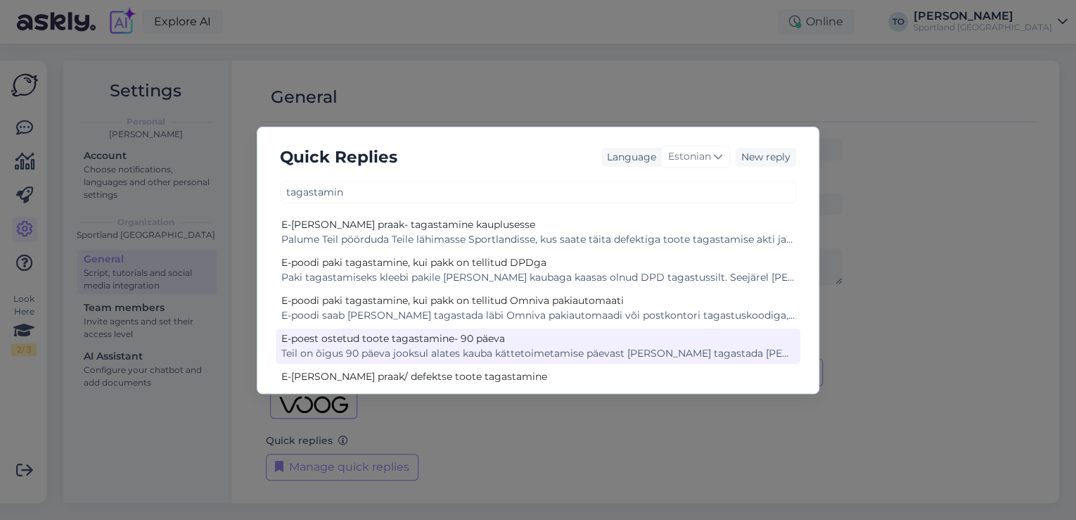
click at [439, 347] on div "Teil on õigus 90 päeva jooksul alates kauba kättetoimetamise päevast [PERSON_NA…" at bounding box center [537, 353] width 513 height 15
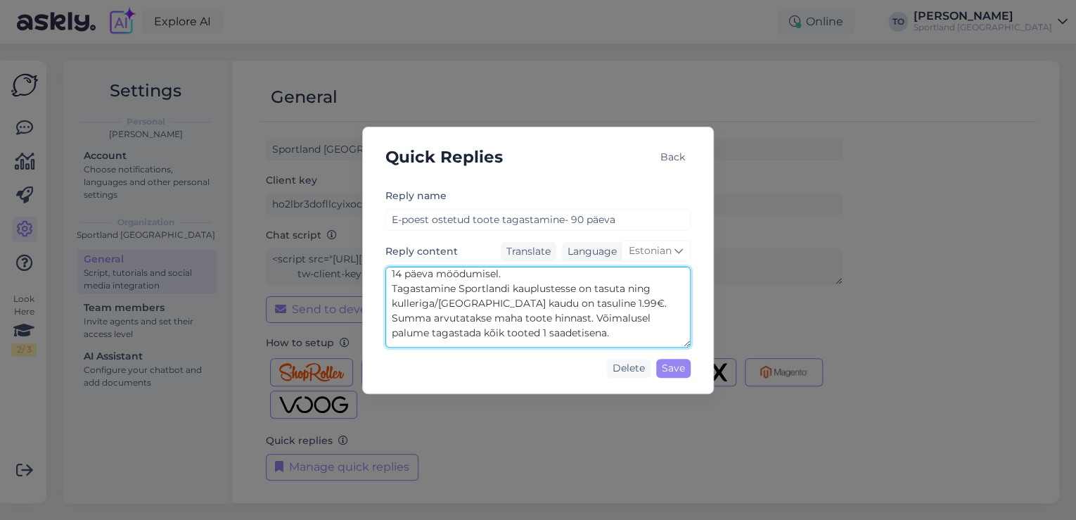
scroll to position [113, 0]
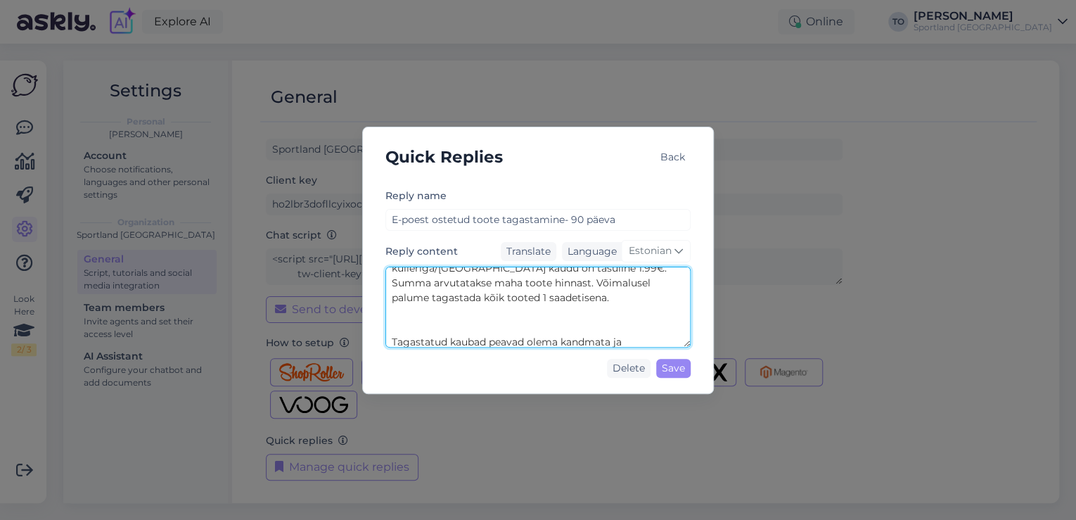
drag, startPoint x: 392, startPoint y: 309, endPoint x: 551, endPoint y: 284, distance: 161.5
click at [551, 284] on textarea "Teil on õigus 90 päeva jooksul alates kauba kättetoimetamise päevast [PERSON_NA…" at bounding box center [537, 307] width 305 height 81
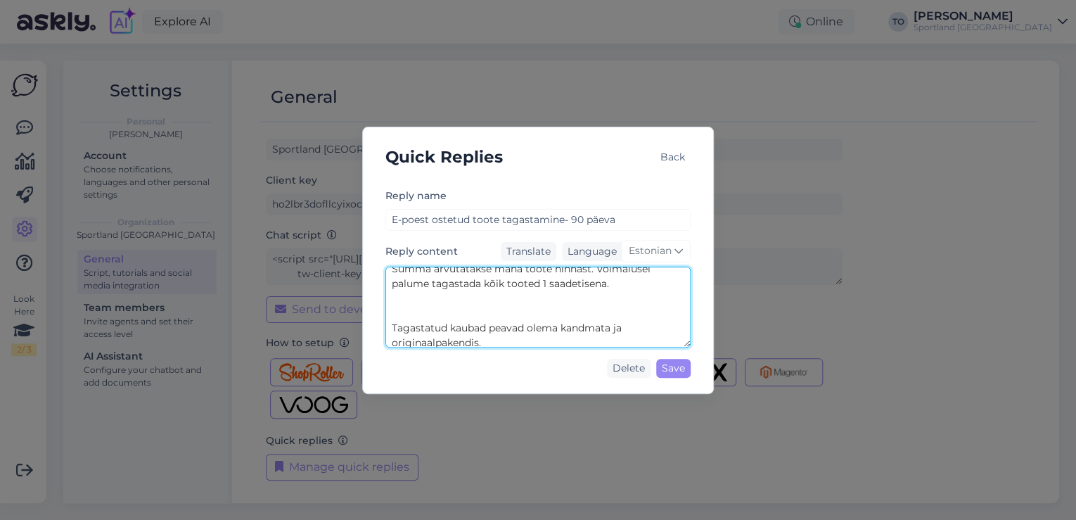
scroll to position [133, 0]
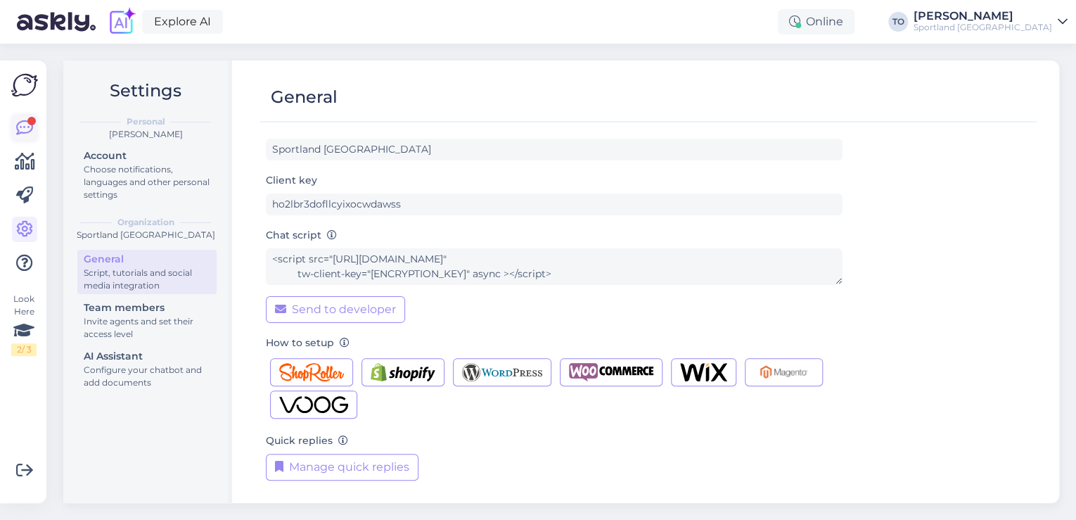
click at [23, 123] on icon at bounding box center [24, 128] width 17 height 17
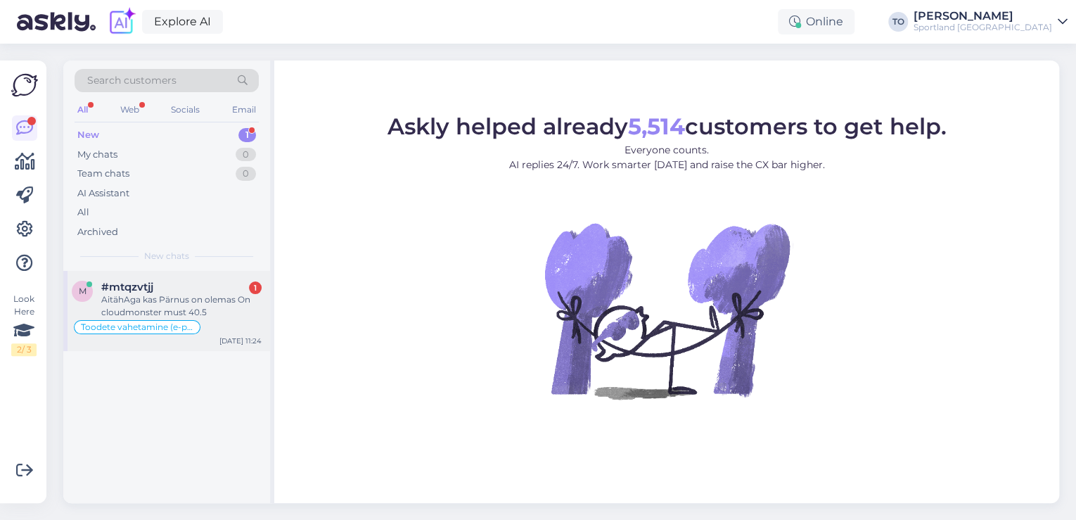
click at [172, 287] on div "#mtqzvtjj 1" at bounding box center [181, 287] width 160 height 13
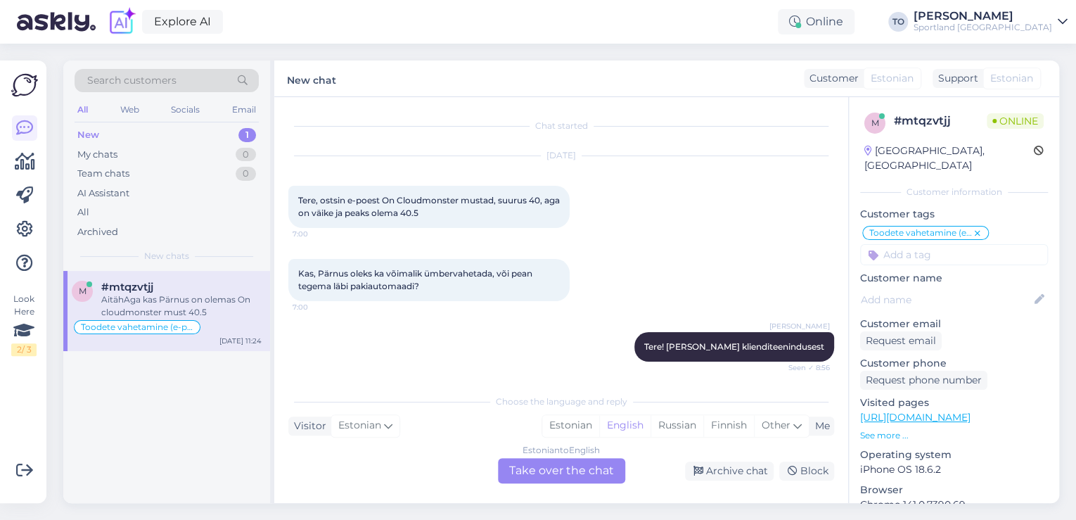
scroll to position [212, 0]
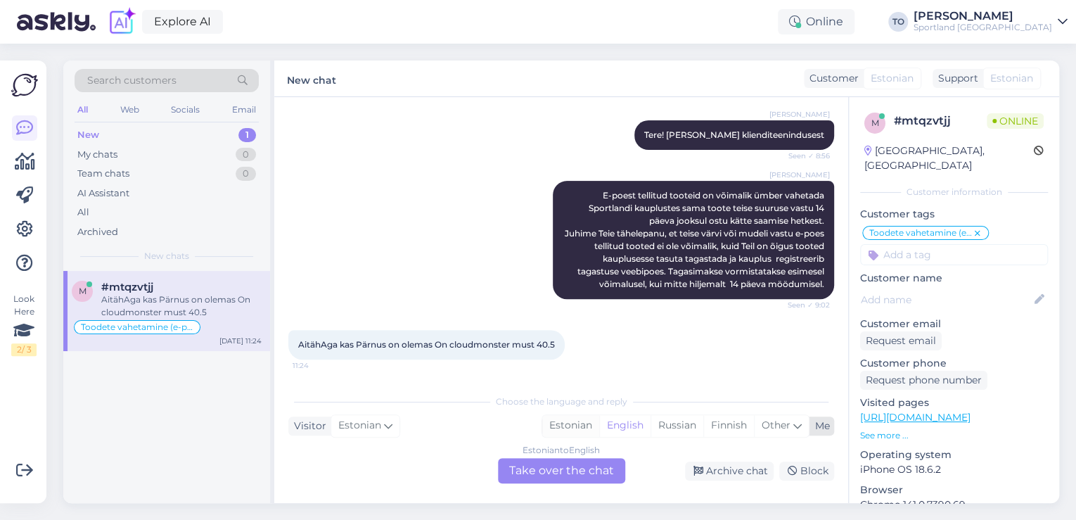
click at [558, 425] on div "Estonian" at bounding box center [570, 425] width 57 height 21
click at [557, 468] on div "Estonian to Estonian Take over the chat" at bounding box center [561, 470] width 127 height 25
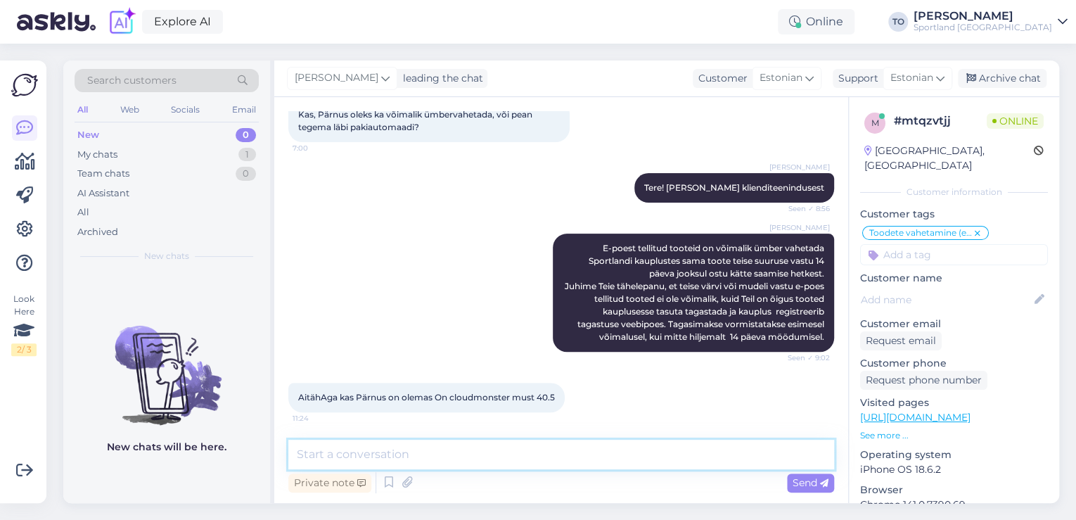
click at [542, 446] on textarea at bounding box center [561, 455] width 546 height 30
click at [397, 454] on textarea "Tere! [PERSON_NAME] KLienditeenindusest" at bounding box center [561, 455] width 546 height 30
type textarea "Tere! [PERSON_NAME] Klienditeenindusest"
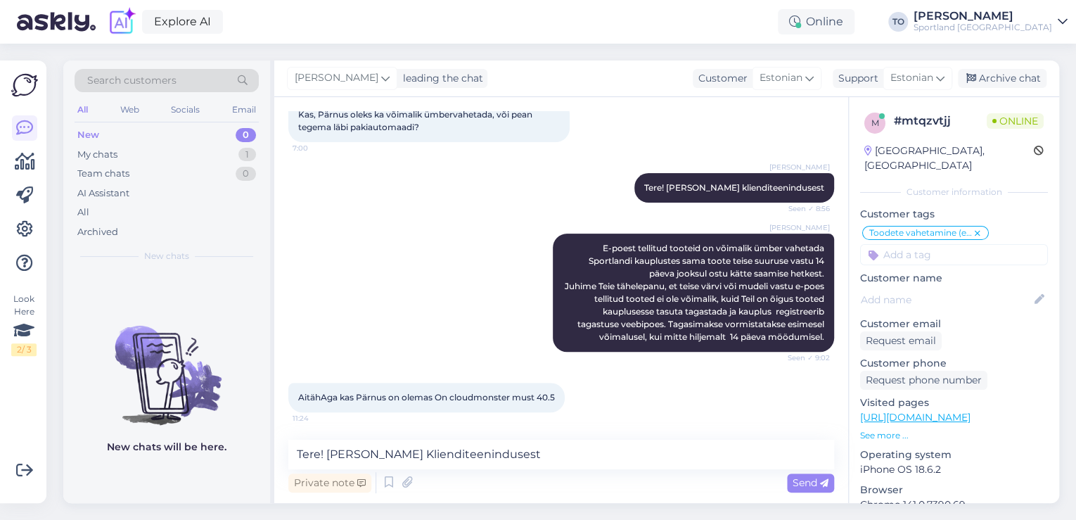
click at [817, 478] on span "Send" at bounding box center [811, 482] width 36 height 13
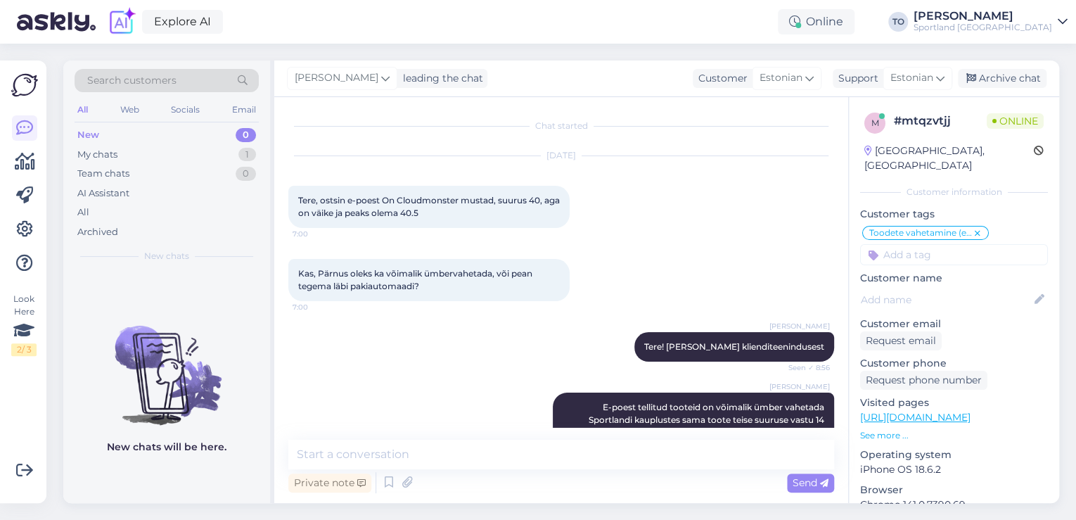
scroll to position [219, 0]
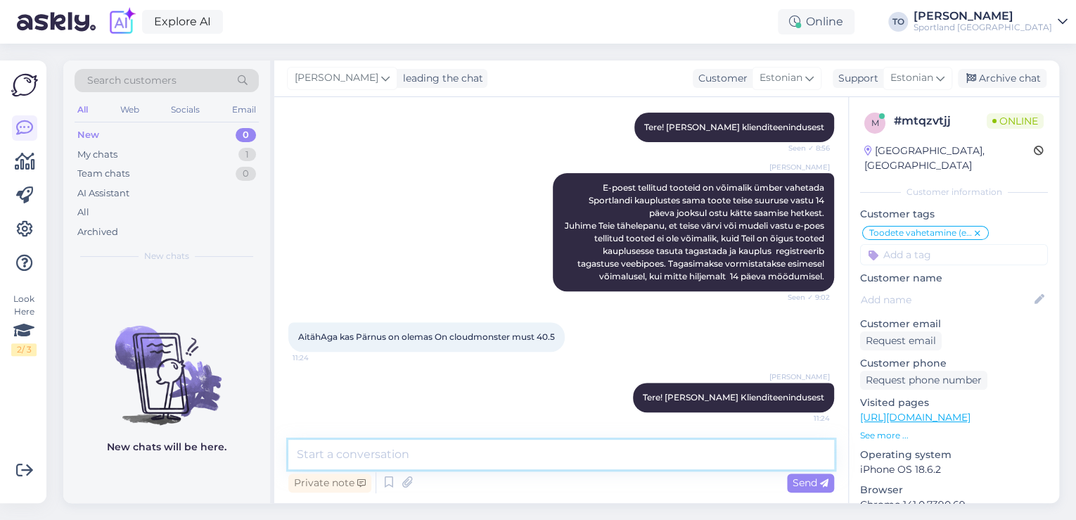
click at [539, 447] on textarea at bounding box center [561, 455] width 546 height 30
type textarea "Üks hetk, kohe uurin"
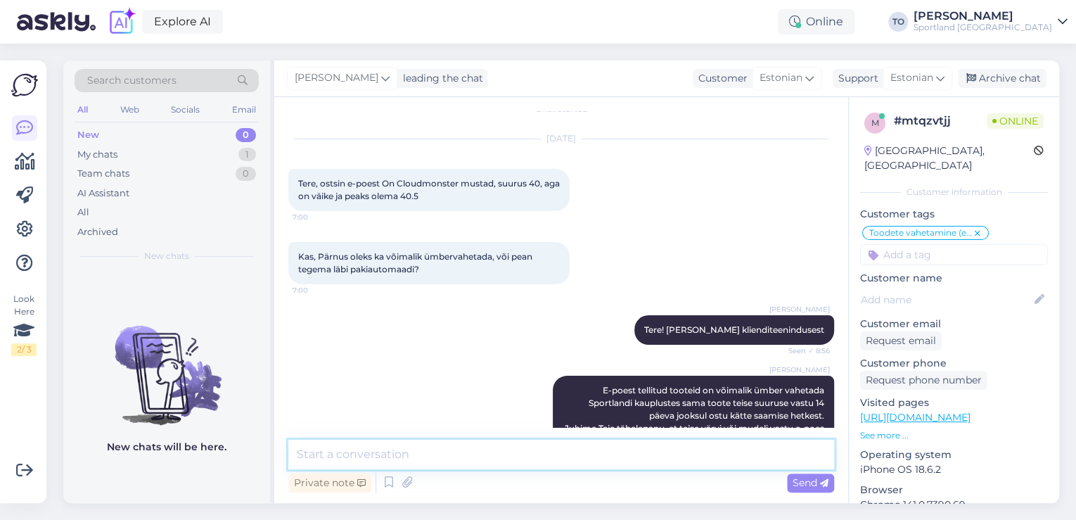
scroll to position [0, 0]
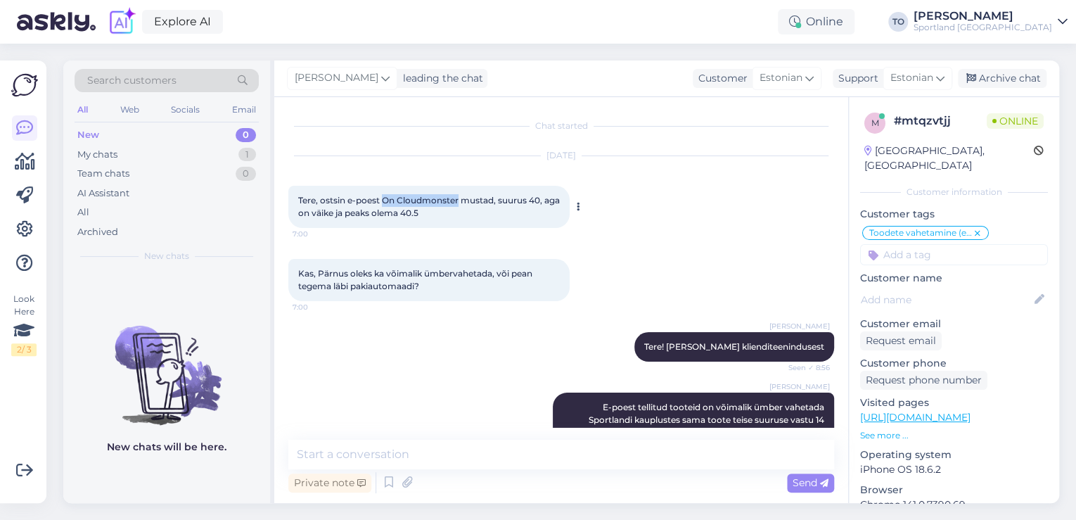
drag, startPoint x: 384, startPoint y: 198, endPoint x: 458, endPoint y: 197, distance: 73.8
click at [458, 197] on span "Tere, ostsin e-poest On Cloudmonster mustad, suurus 40, aga on väike ja peaks o…" at bounding box center [430, 206] width 264 height 23
copy span "On Cloudmonster"
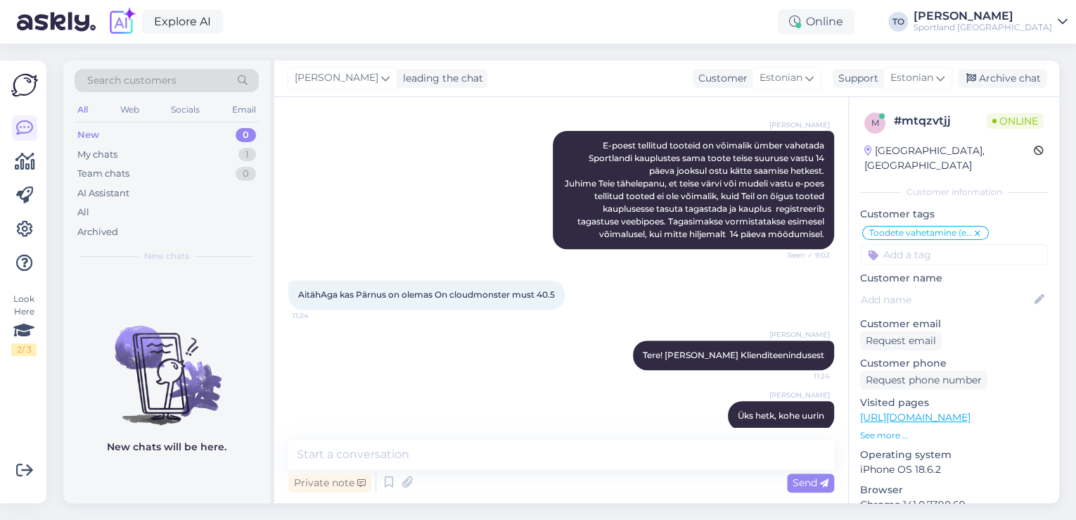
scroll to position [280, 0]
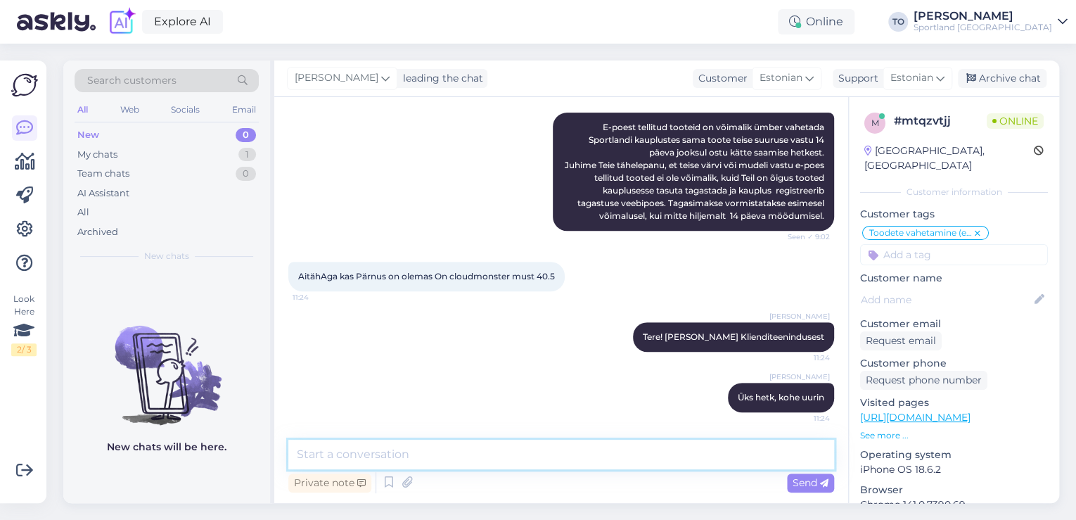
click at [481, 462] on textarea at bounding box center [561, 455] width 546 height 30
type textarea "k"
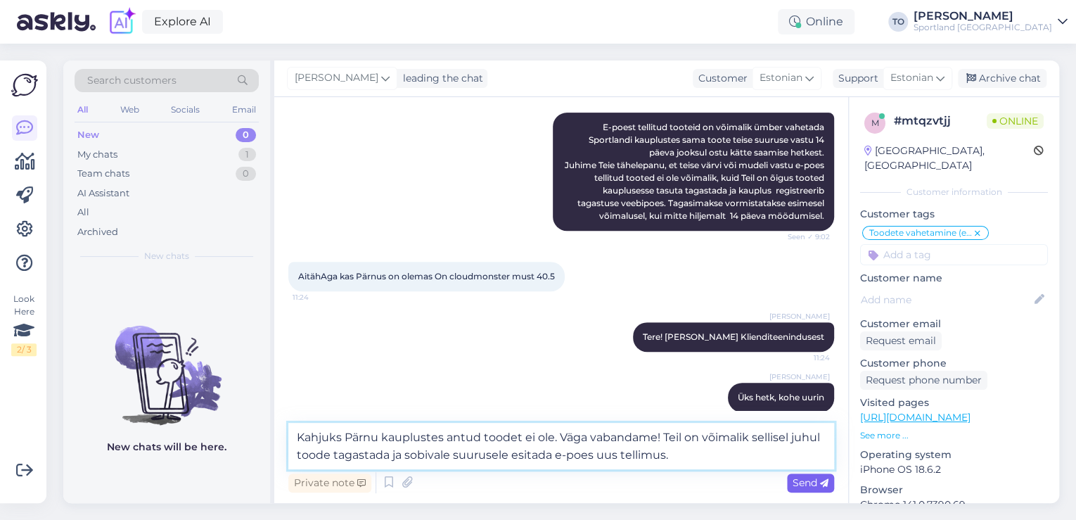
type textarea "Kahjuks Pärnu kauplustes antud toodet ei ole. Väga vabandame! Teil on võimalik …"
click at [823, 481] on icon at bounding box center [824, 483] width 8 height 8
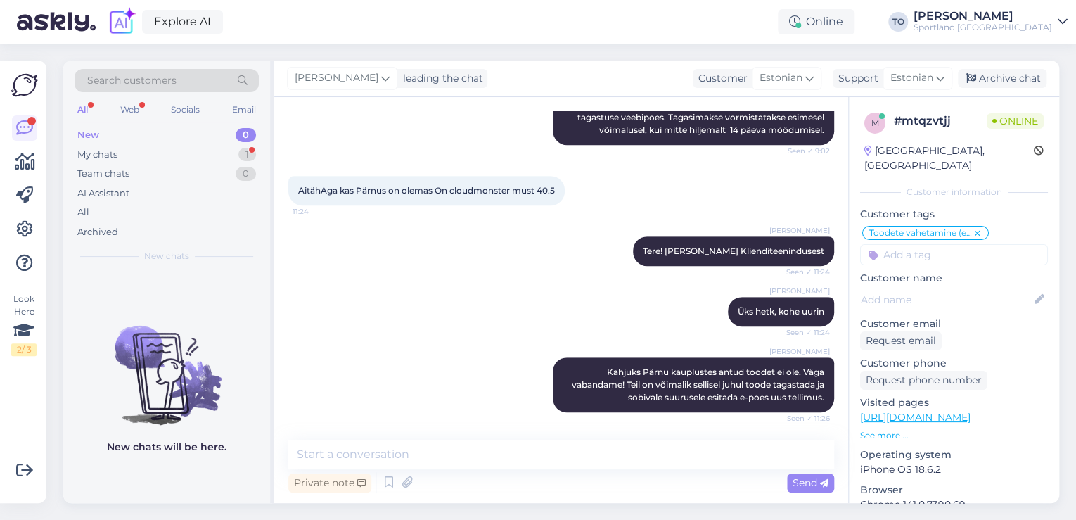
scroll to position [426, 0]
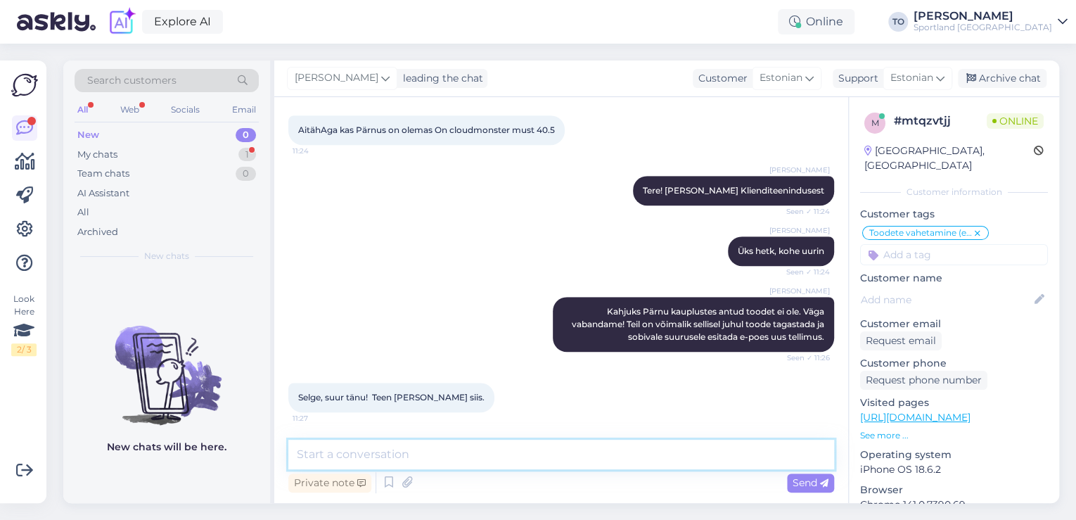
click at [478, 455] on textarea at bounding box center [561, 455] width 546 height 30
type textarea "Palun :)"
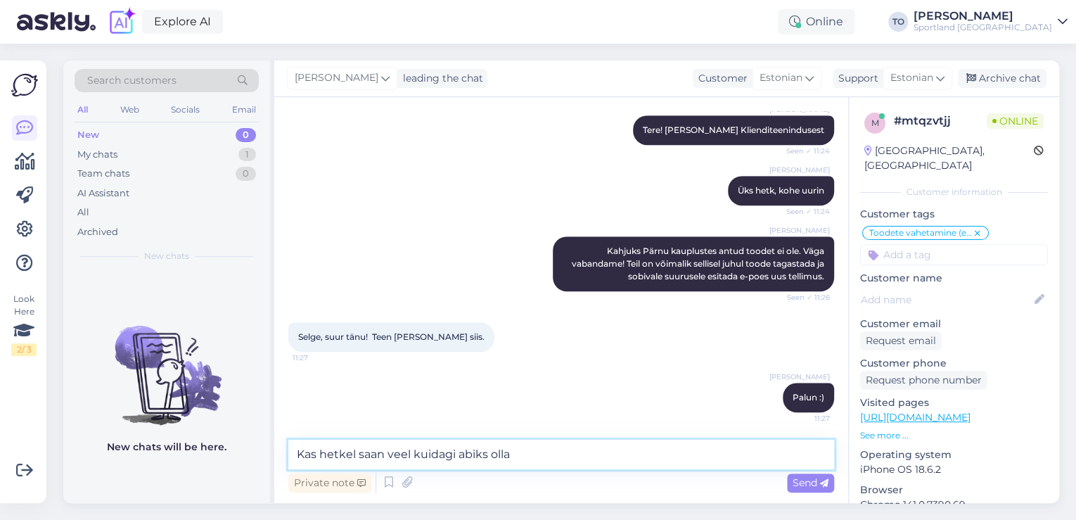
type textarea "Kas hetkel saan veel kuidagi abiks olla?"
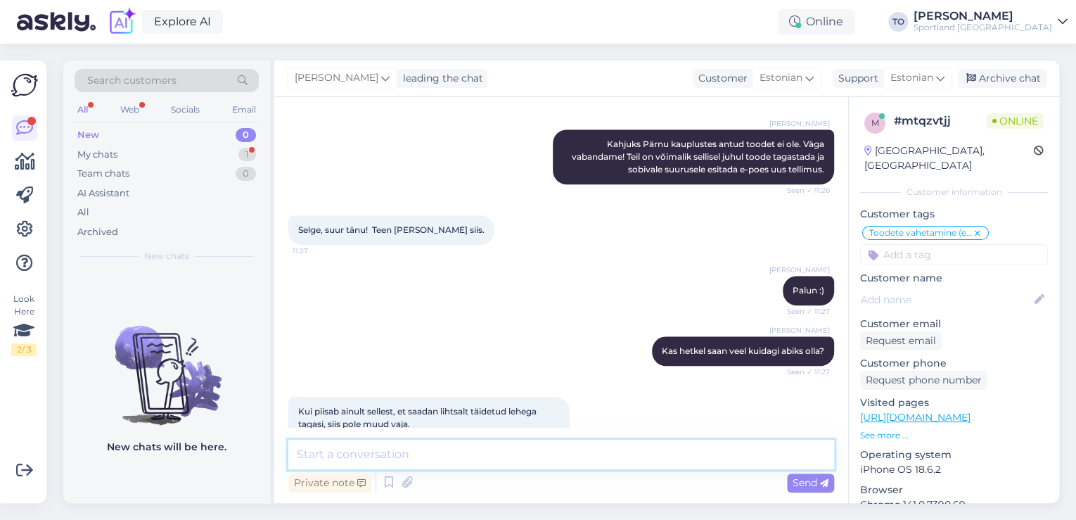
scroll to position [681, 0]
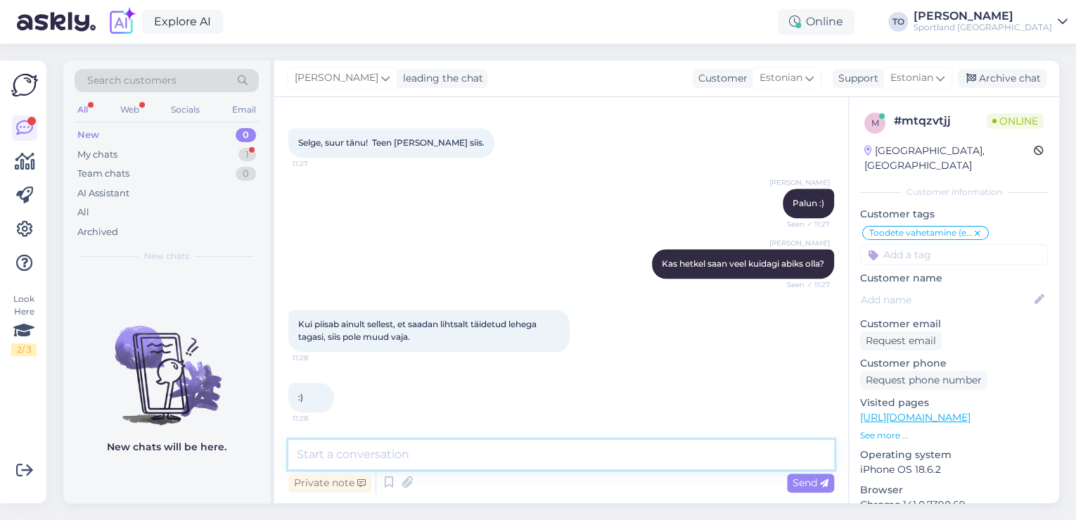
click at [413, 456] on textarea at bounding box center [561, 455] width 546 height 30
type textarea "j"
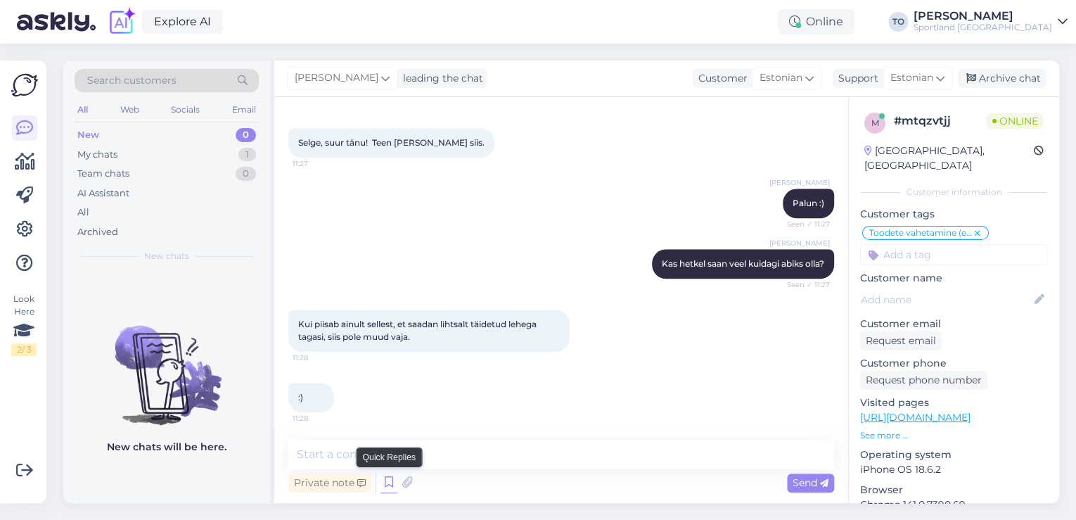
click at [387, 476] on icon at bounding box center [388, 482] width 17 height 21
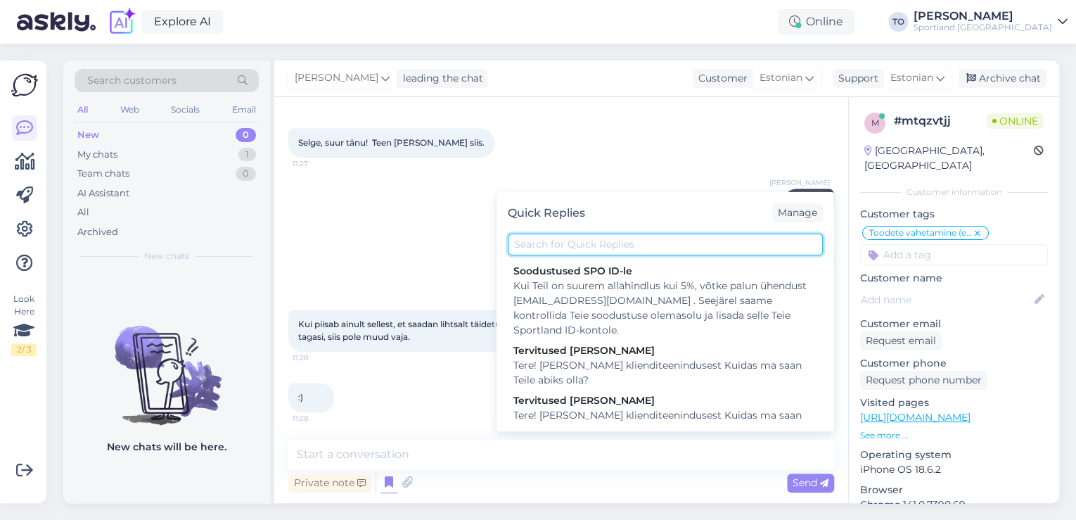
click at [598, 235] on input "text" at bounding box center [665, 244] width 315 height 22
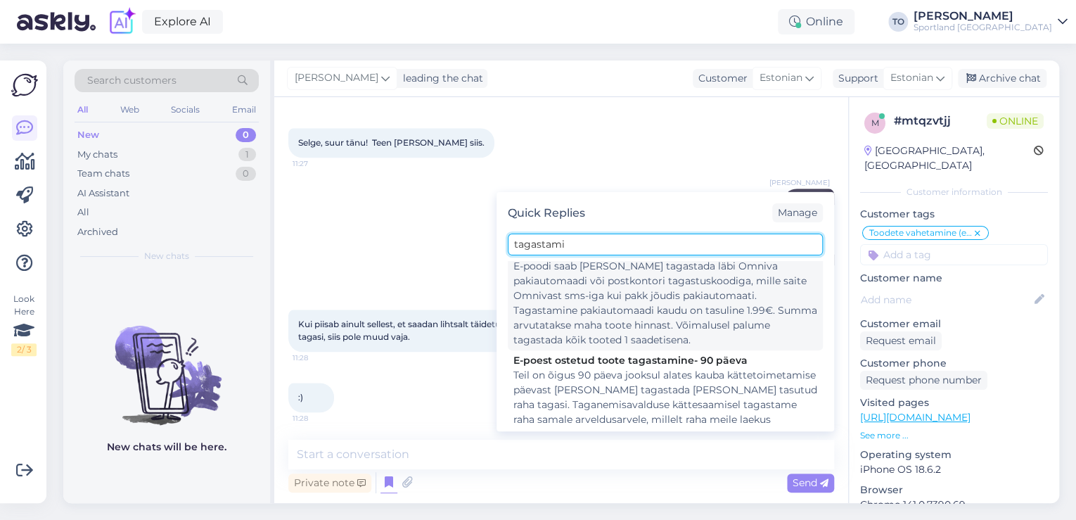
scroll to position [357, 0]
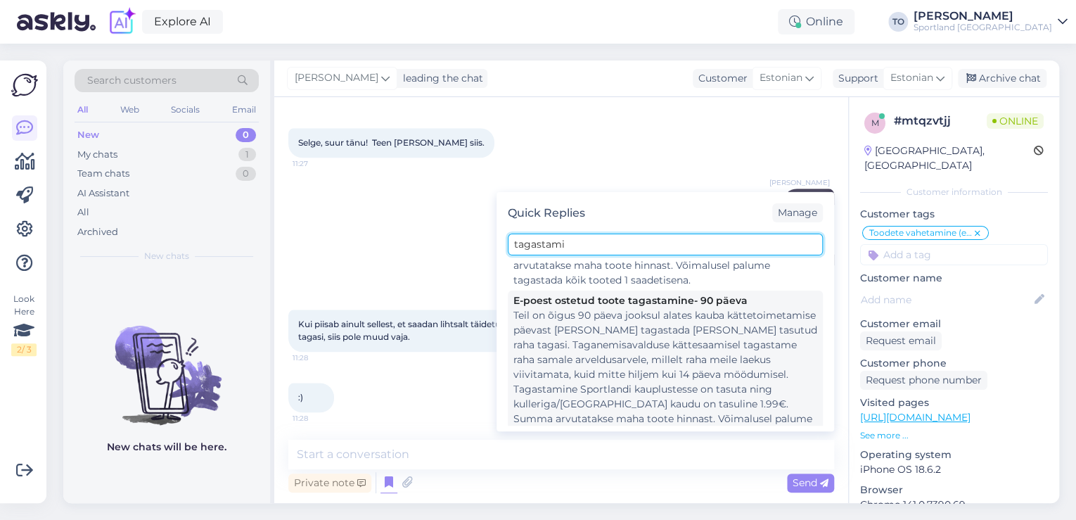
type input "tagastami"
click at [705, 346] on div "Teil on õigus 90 päeva jooksul alates kauba kättetoimetamise päevast [PERSON_NA…" at bounding box center [665, 382] width 304 height 148
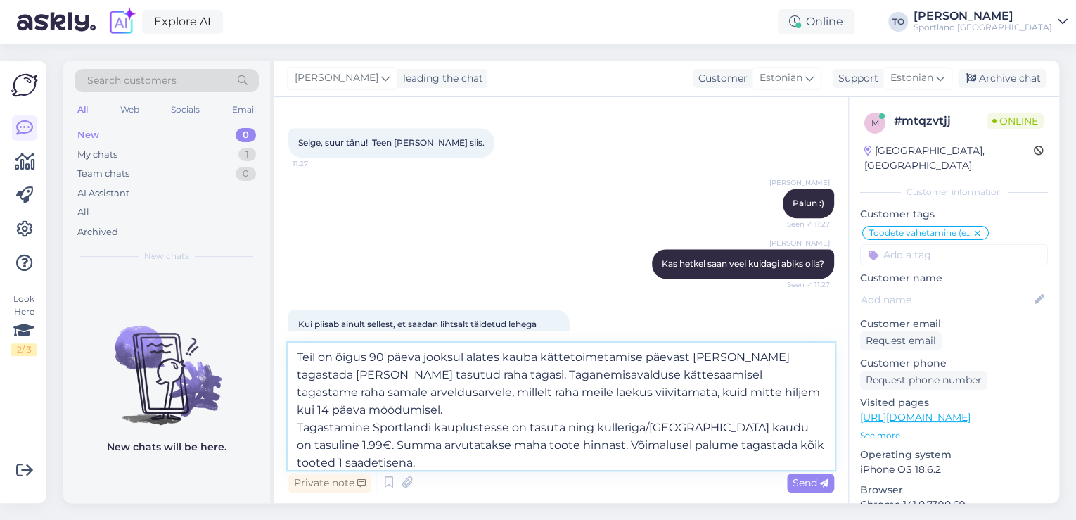
drag, startPoint x: 370, startPoint y: 410, endPoint x: 297, endPoint y: 352, distance: 93.0
click at [297, 352] on textarea "Teil on õigus 90 päeva jooksul alates kauba kättetoimetamise päevast [PERSON_NA…" at bounding box center [561, 406] width 546 height 127
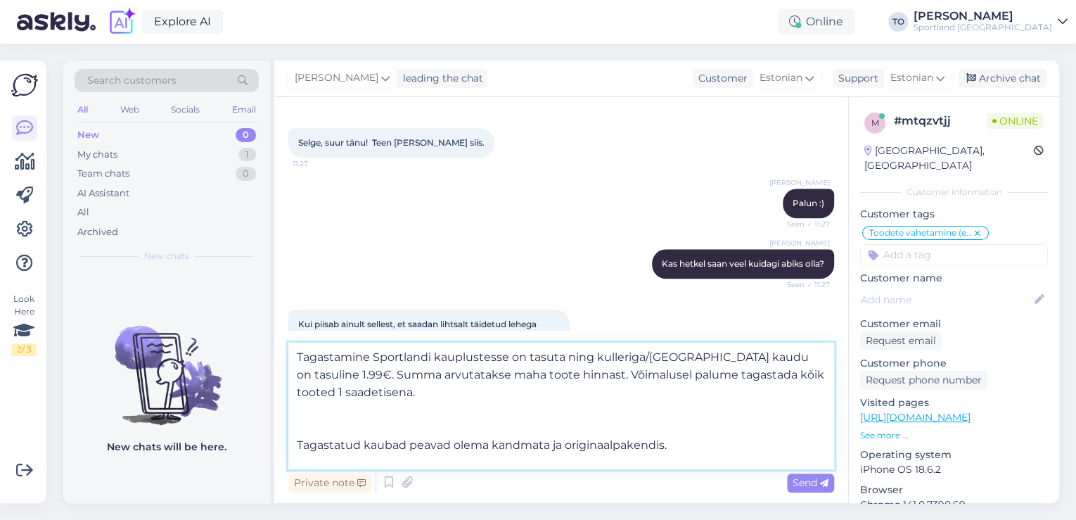
scroll to position [8, 0]
drag, startPoint x: 671, startPoint y: 453, endPoint x: 297, endPoint y: 441, distance: 374.3
click at [297, 441] on textarea "Tagastamine Sportlandi kauplustesse on tasuta ning kulleriga/[GEOGRAPHIC_DATA] …" at bounding box center [561, 406] width 546 height 127
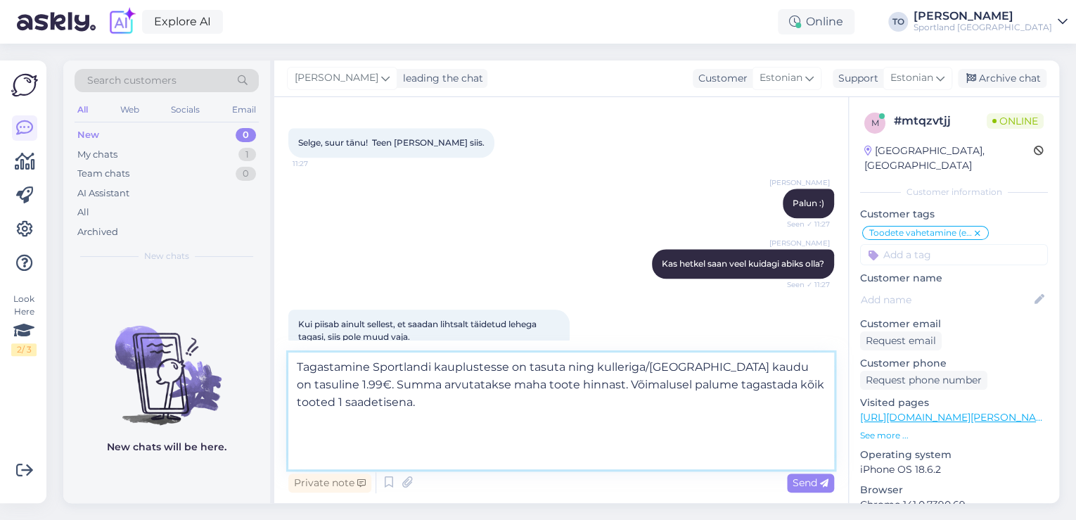
scroll to position [0, 0]
click at [316, 369] on textarea "Tagastamine Sportlandi kauplustesse on tasuta ning kulleriga/[GEOGRAPHIC_DATA] …" at bounding box center [561, 410] width 546 height 117
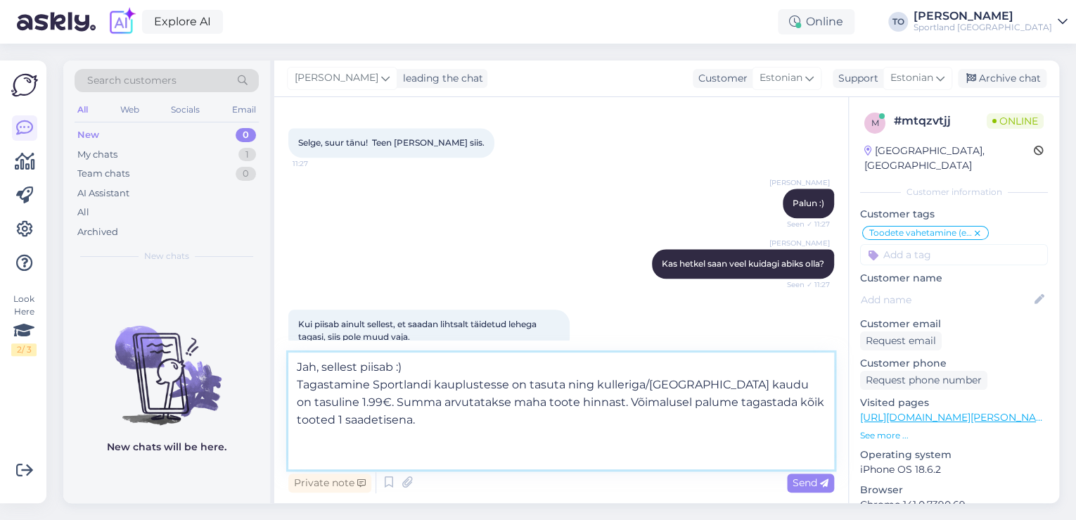
click at [301, 380] on textarea "Jah, sellest piisab :) Tagastamine Sportlandi kauplustesse on tasuta ning kulle…" at bounding box center [561, 410] width 546 height 117
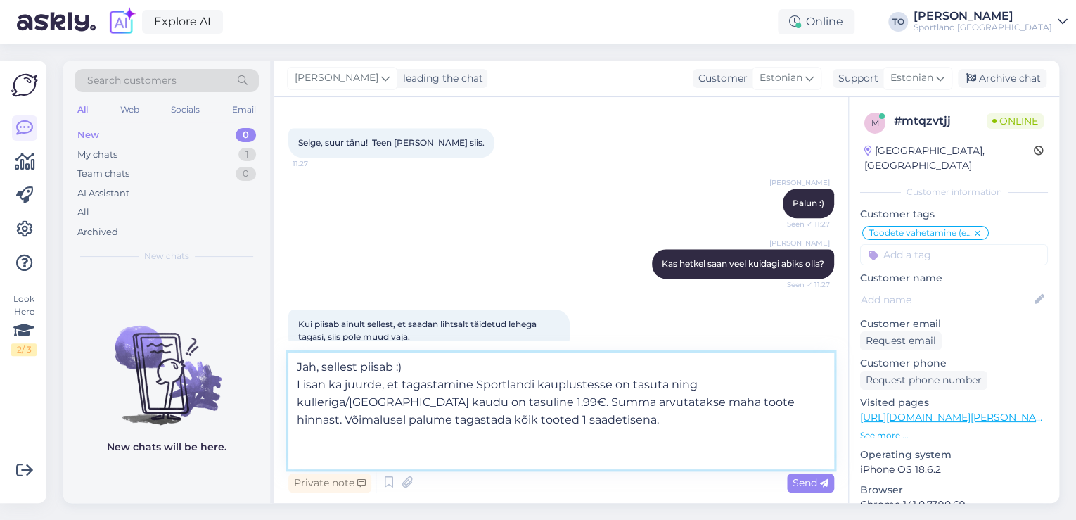
drag, startPoint x: 622, startPoint y: 425, endPoint x: 299, endPoint y: 411, distance: 323.1
click at [299, 411] on textarea "Jah, sellest piisab :) Lisan ka juurde, et tagastamine Sportlandi kauplustesse …" at bounding box center [561, 410] width 546 height 117
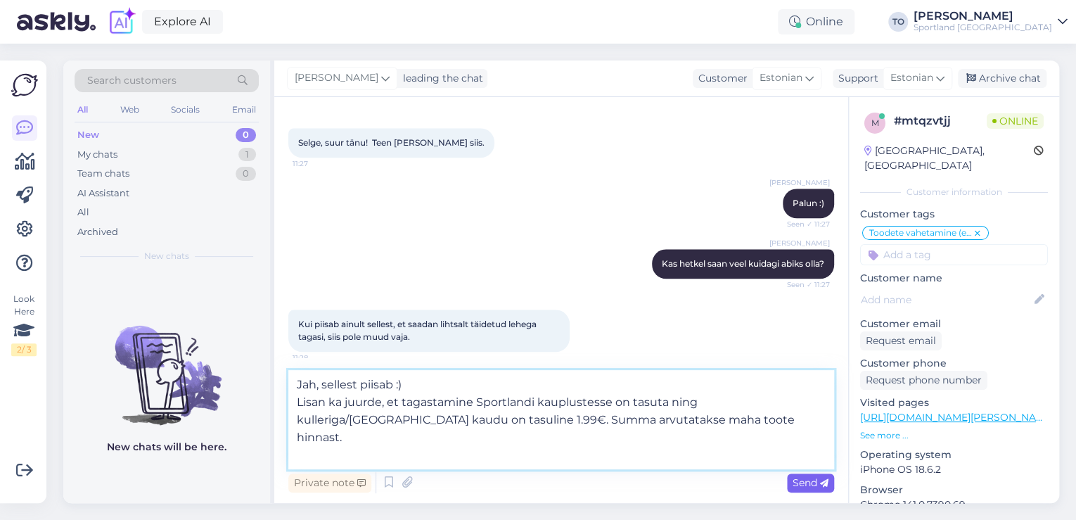
type textarea "Jah, sellest piisab :) Lisan ka juurde, et tagastamine Sportlandi kauplustesse …"
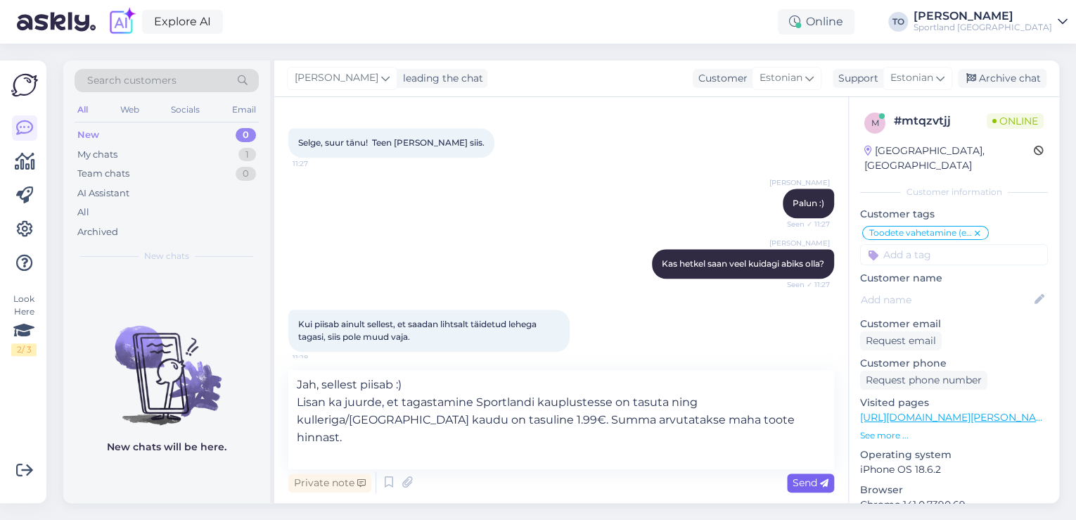
click at [802, 479] on span "Send" at bounding box center [811, 482] width 36 height 13
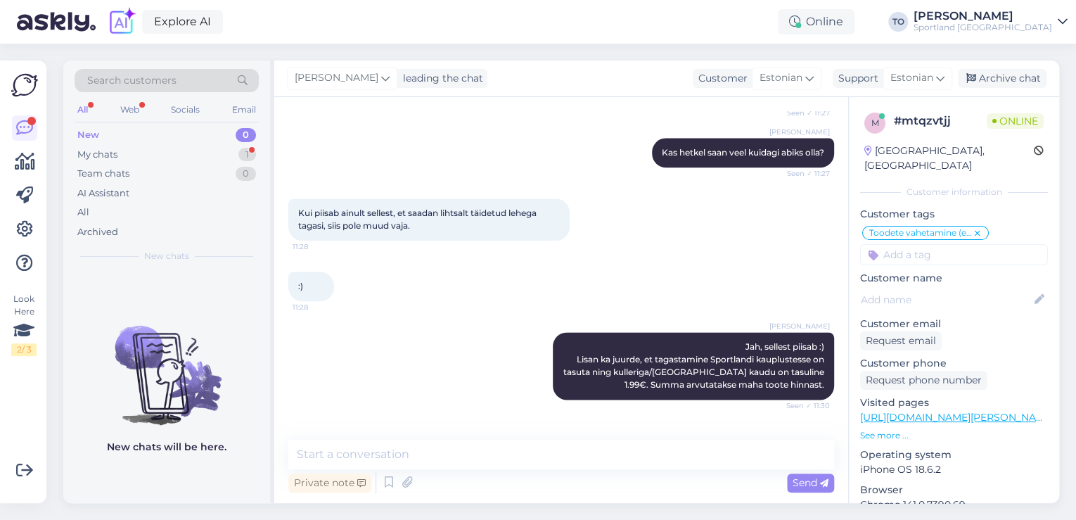
scroll to position [852, 0]
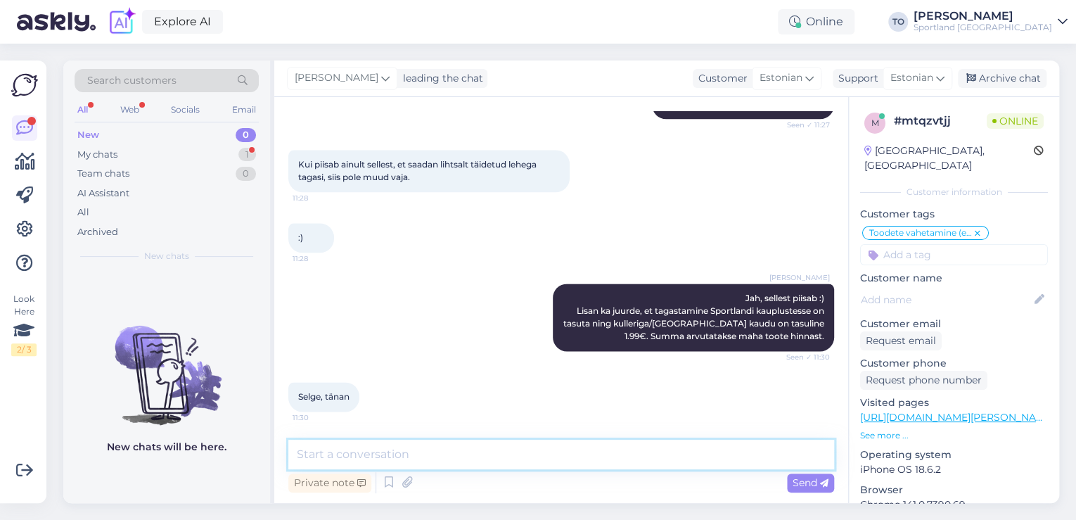
click at [475, 444] on textarea at bounding box center [561, 455] width 546 height 30
type textarea "P"
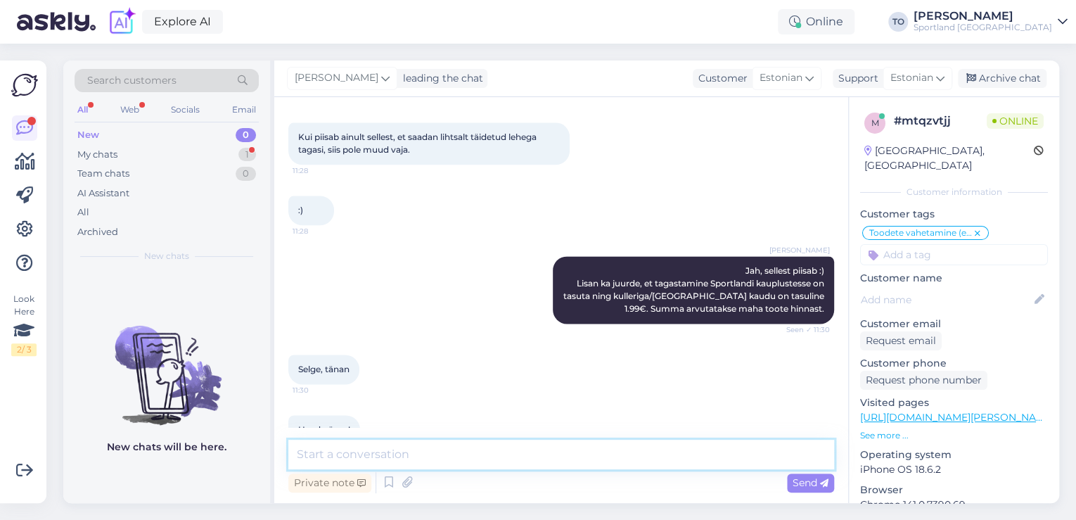
scroll to position [913, 0]
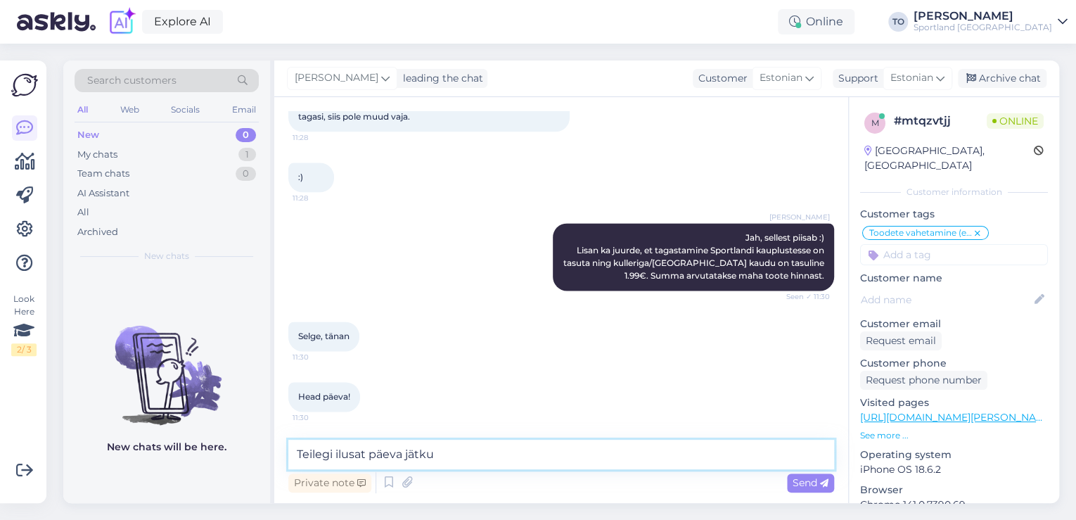
type textarea "Teilegi ilusat päeva jätku!"
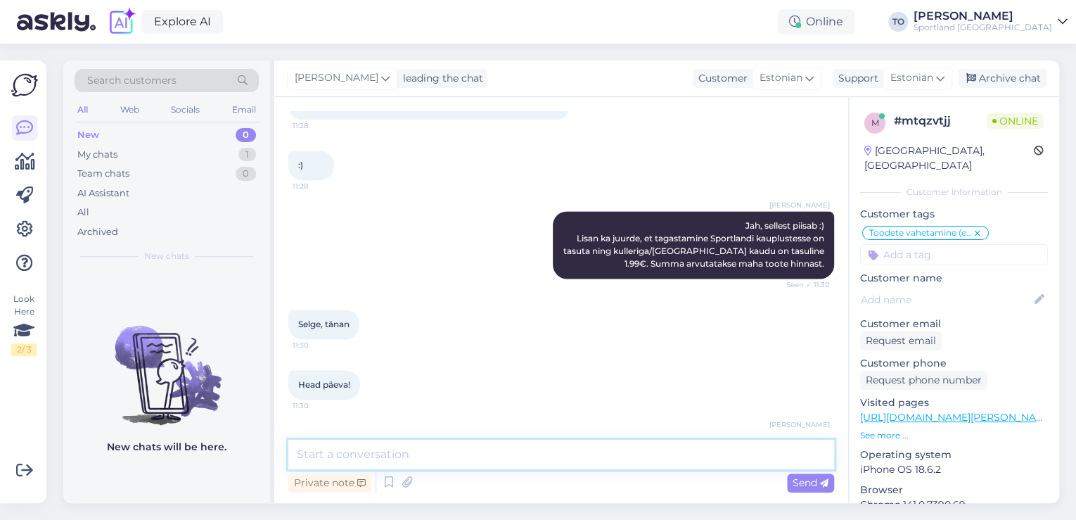
scroll to position [973, 0]
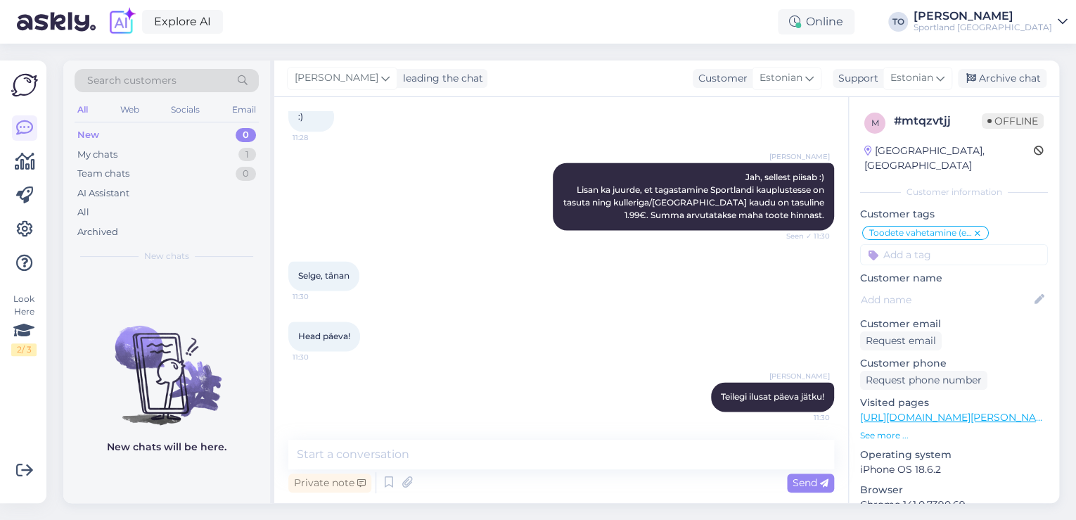
drag, startPoint x: 984, startPoint y: 82, endPoint x: 963, endPoint y: 122, distance: 45.3
click at [984, 82] on div "Archive chat" at bounding box center [1002, 78] width 89 height 19
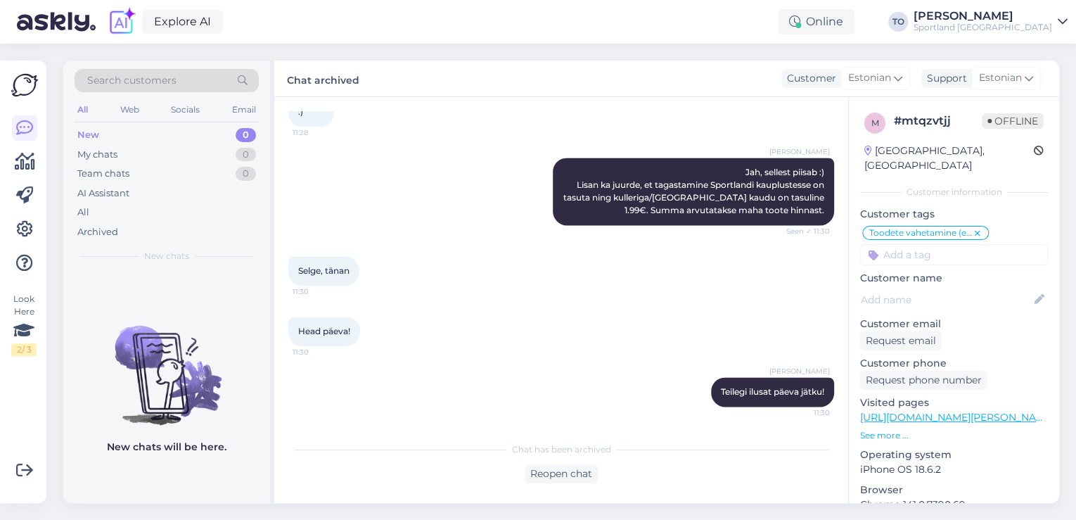
scroll to position [979, 0]
click at [1028, 30] on div "Sportland [GEOGRAPHIC_DATA]" at bounding box center [983, 27] width 139 height 11
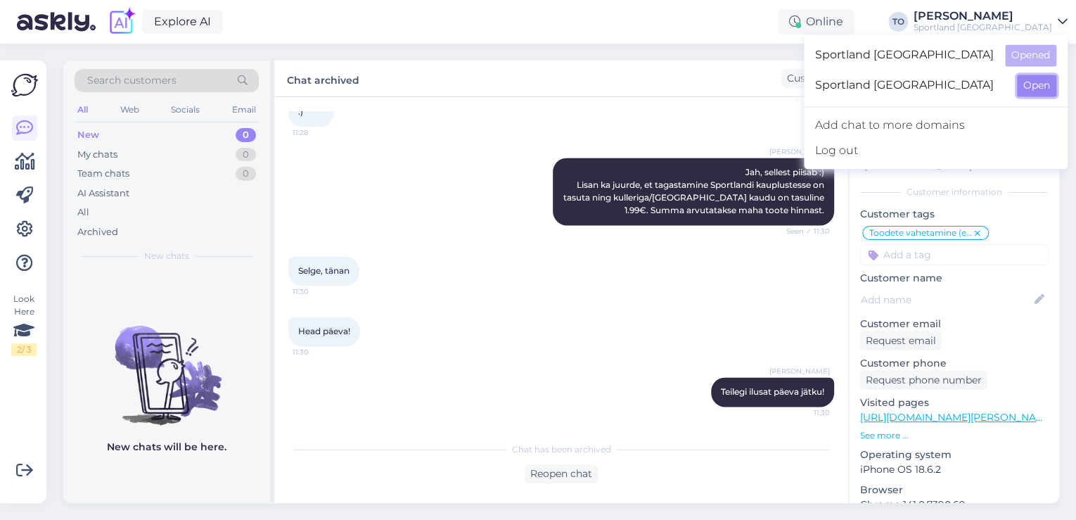
click at [1035, 78] on button "Open" at bounding box center [1036, 86] width 39 height 22
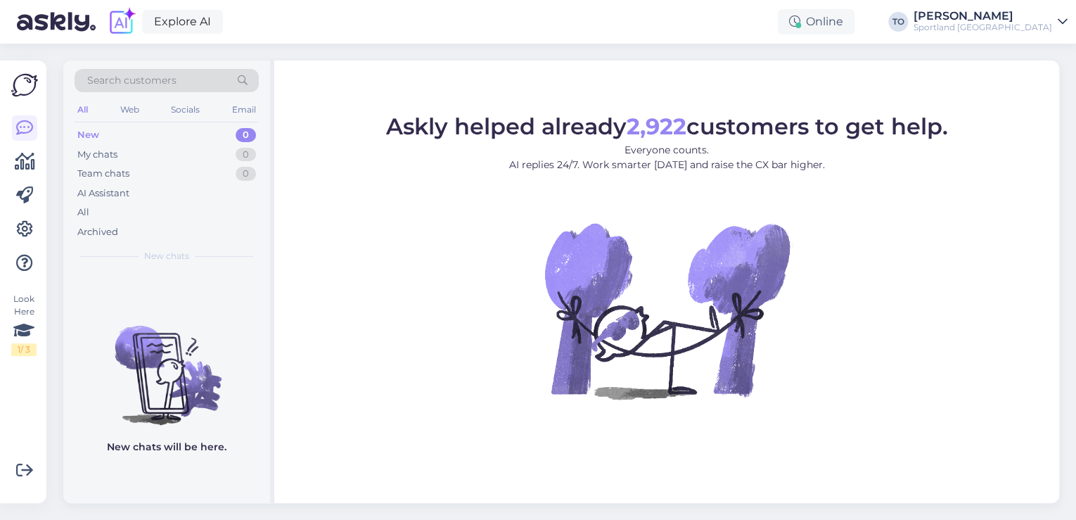
click at [1049, 23] on div "Sportland [GEOGRAPHIC_DATA]" at bounding box center [983, 27] width 139 height 11
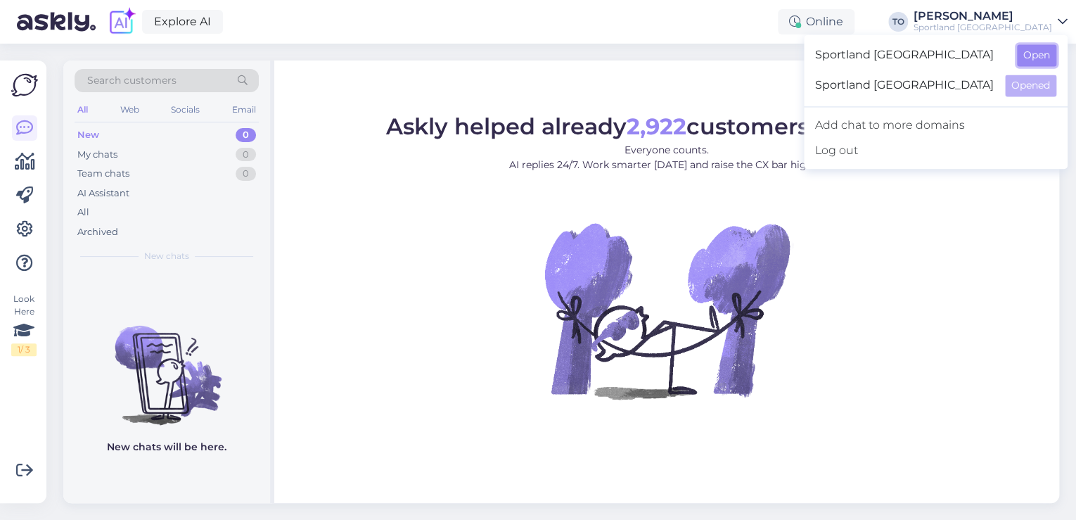
click at [1033, 57] on button "Open" at bounding box center [1036, 55] width 39 height 22
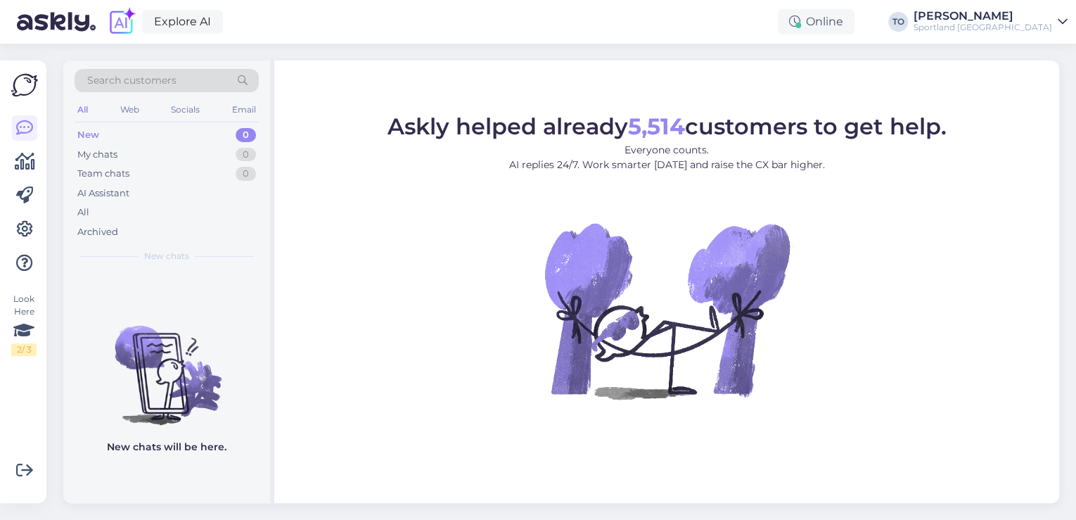
click at [1049, 23] on div "Sportland [GEOGRAPHIC_DATA]" at bounding box center [983, 27] width 139 height 11
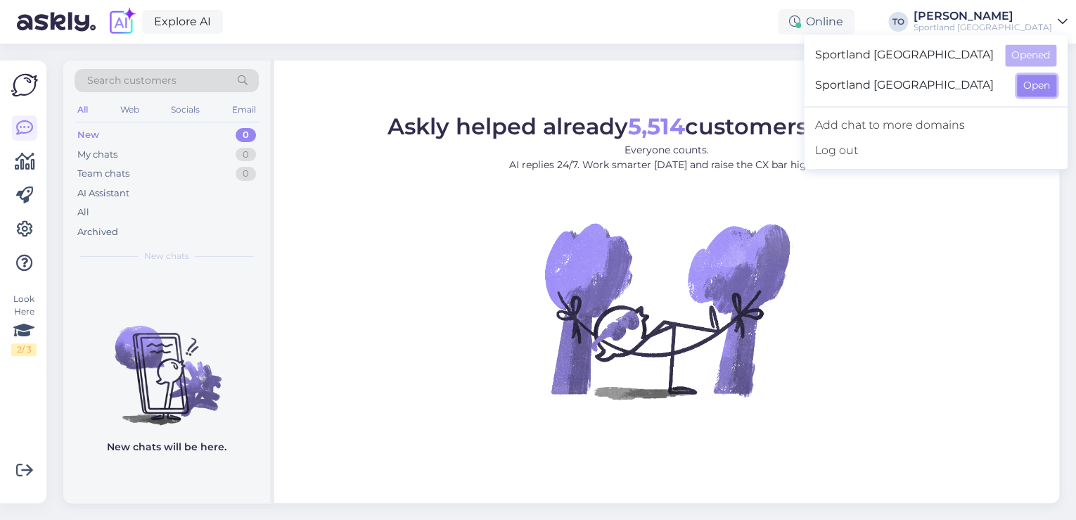
click at [1028, 82] on button "Open" at bounding box center [1036, 86] width 39 height 22
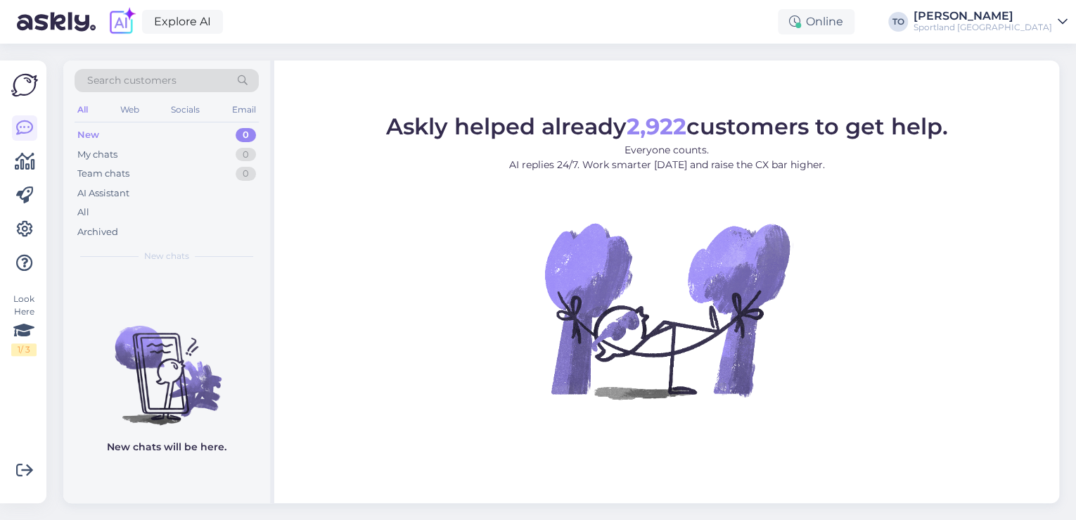
click at [1023, 20] on div "[PERSON_NAME]" at bounding box center [983, 16] width 139 height 11
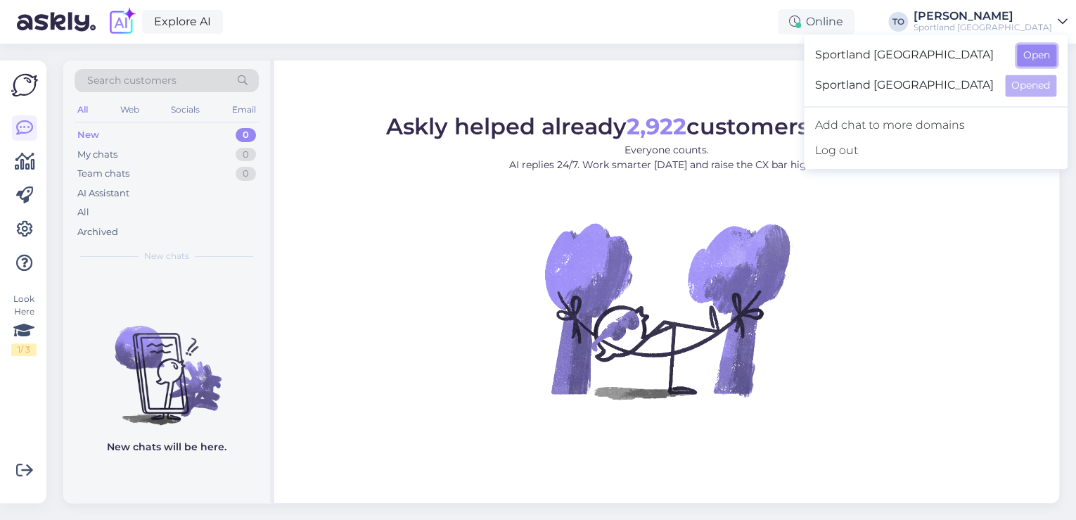
click at [1024, 56] on button "Open" at bounding box center [1036, 55] width 39 height 22
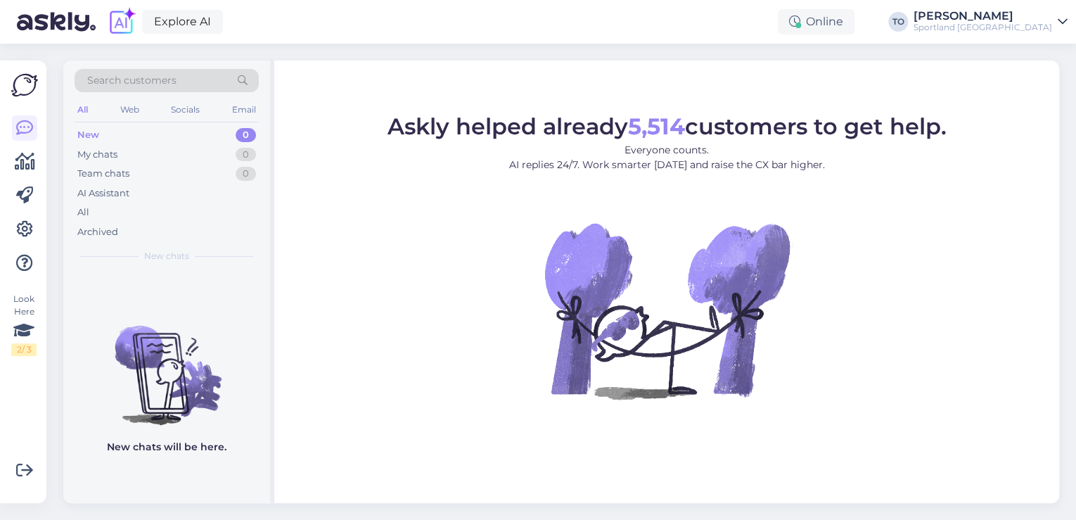
click at [1047, 17] on div "[PERSON_NAME]" at bounding box center [983, 16] width 139 height 11
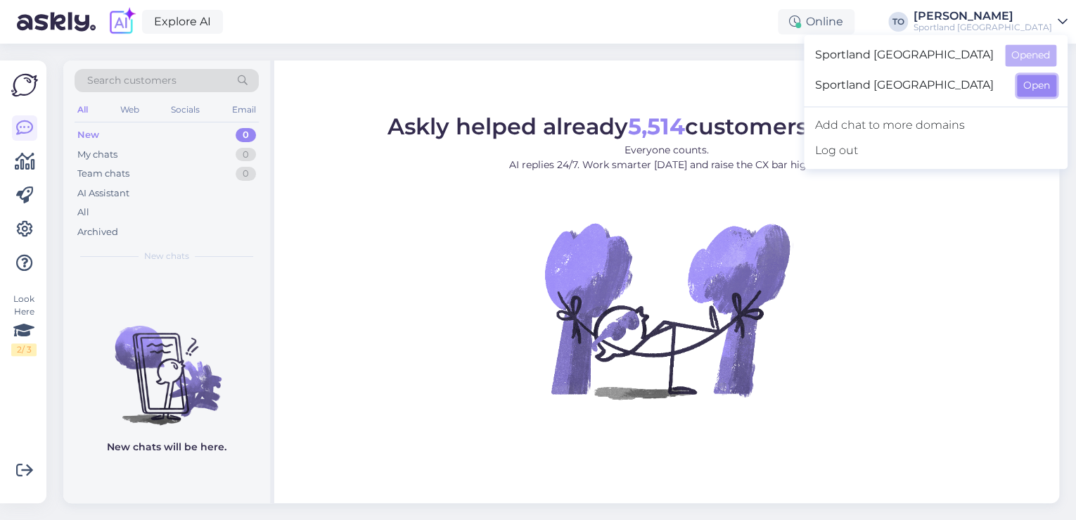
click at [1033, 81] on button "Open" at bounding box center [1036, 86] width 39 height 22
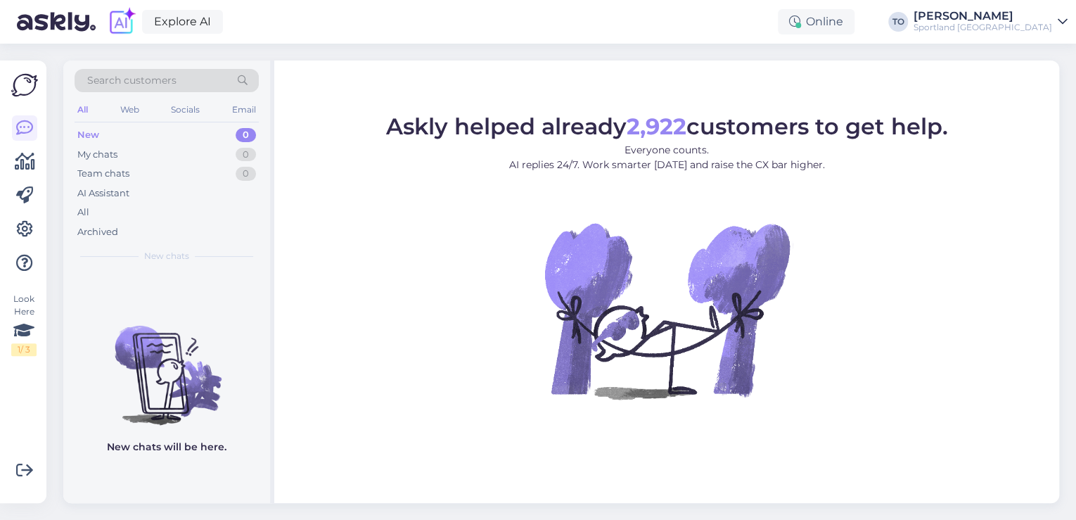
click at [1048, 13] on div "[PERSON_NAME]" at bounding box center [983, 16] width 139 height 11
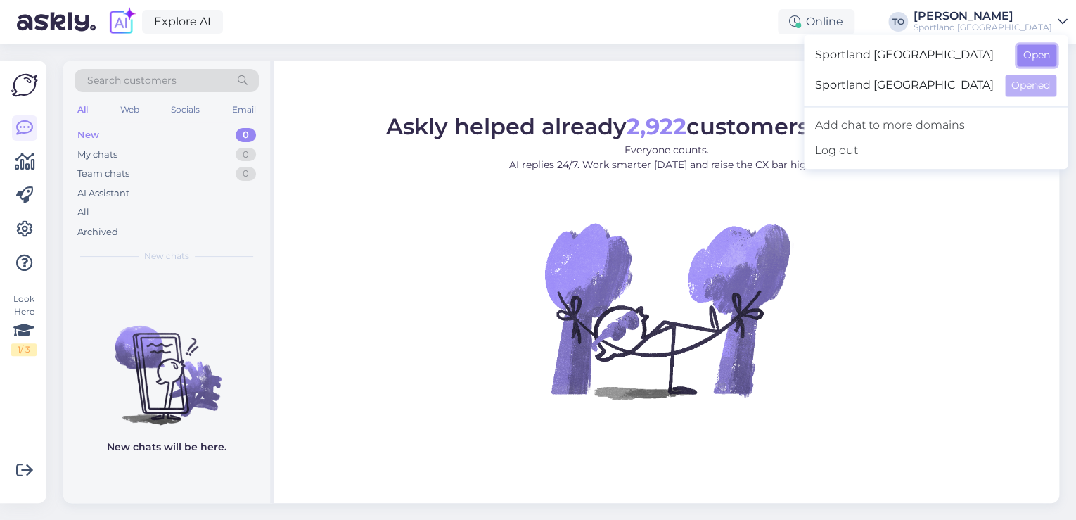
click at [1042, 49] on button "Open" at bounding box center [1036, 55] width 39 height 22
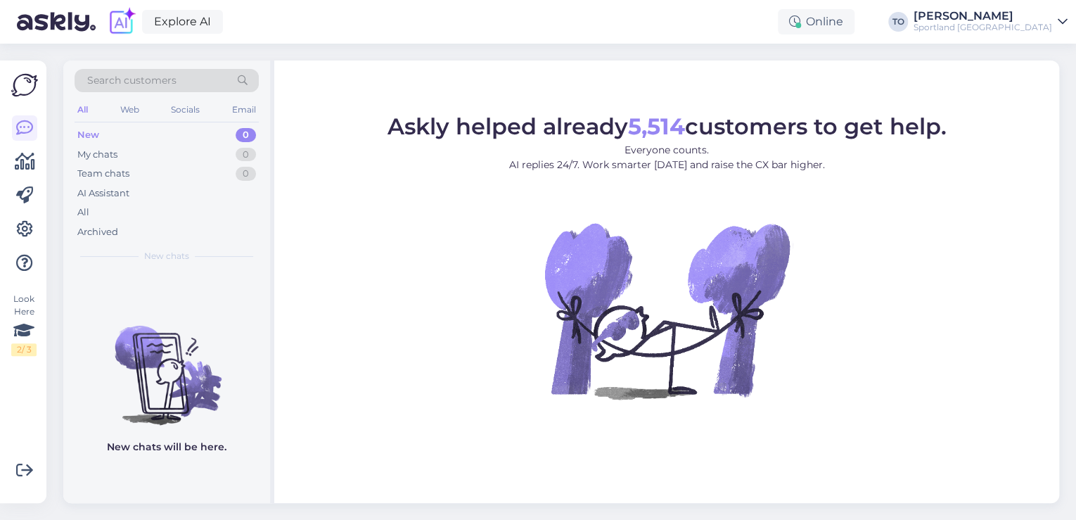
click at [1027, 25] on div "Sportland [GEOGRAPHIC_DATA]" at bounding box center [983, 27] width 139 height 11
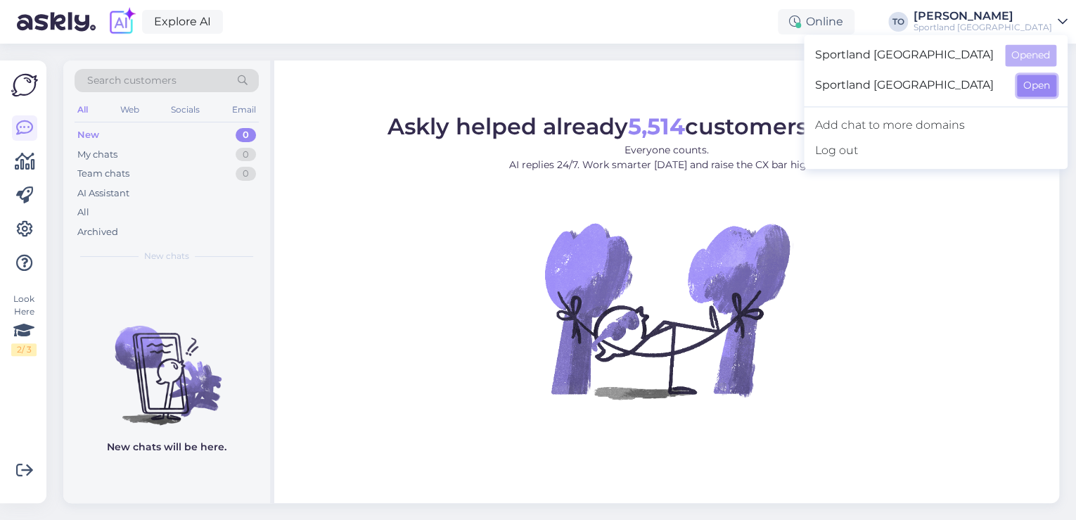
click at [1027, 84] on button "Open" at bounding box center [1036, 86] width 39 height 22
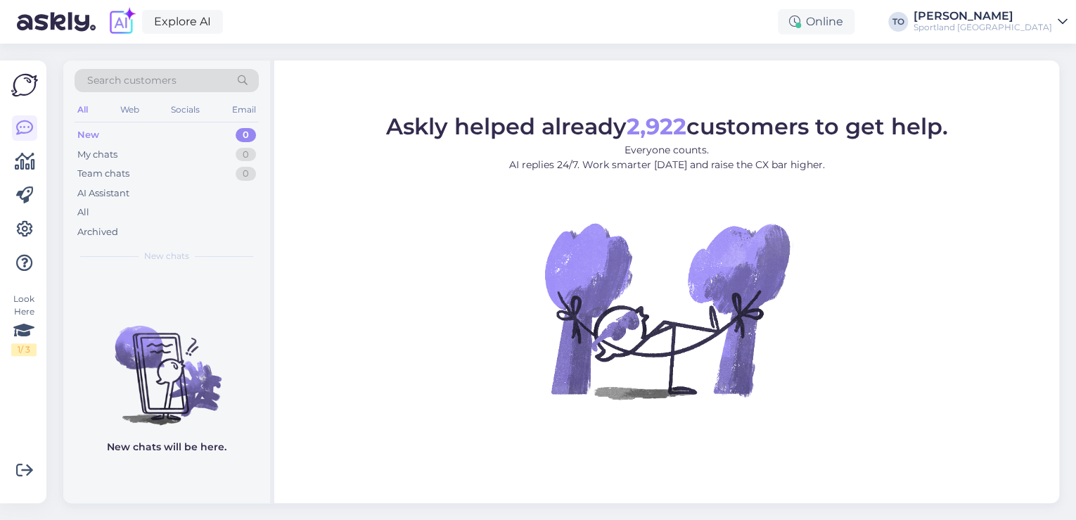
click at [1026, 28] on div "Sportland [GEOGRAPHIC_DATA]" at bounding box center [983, 27] width 139 height 11
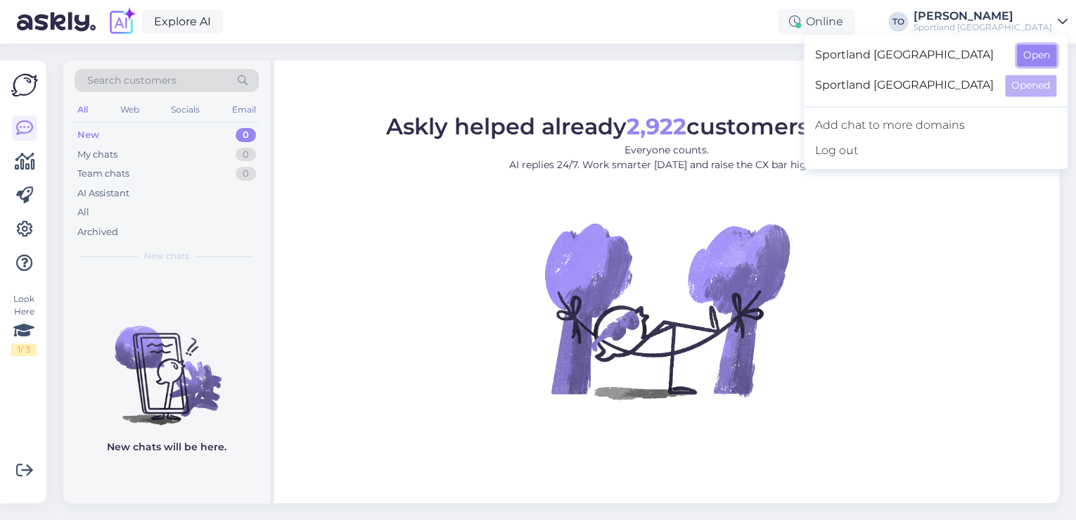
click at [1028, 49] on button "Open" at bounding box center [1036, 55] width 39 height 22
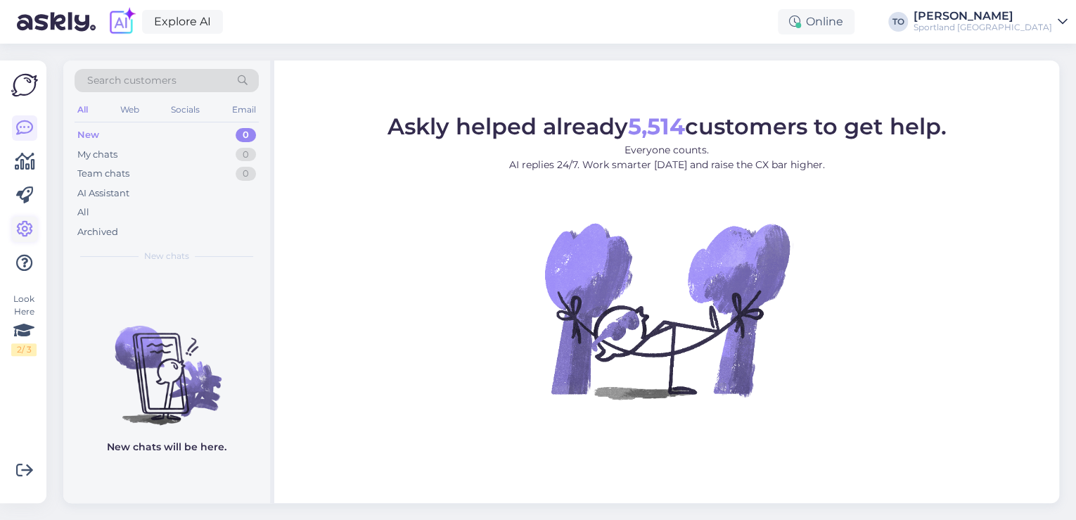
click at [31, 236] on icon at bounding box center [24, 229] width 17 height 17
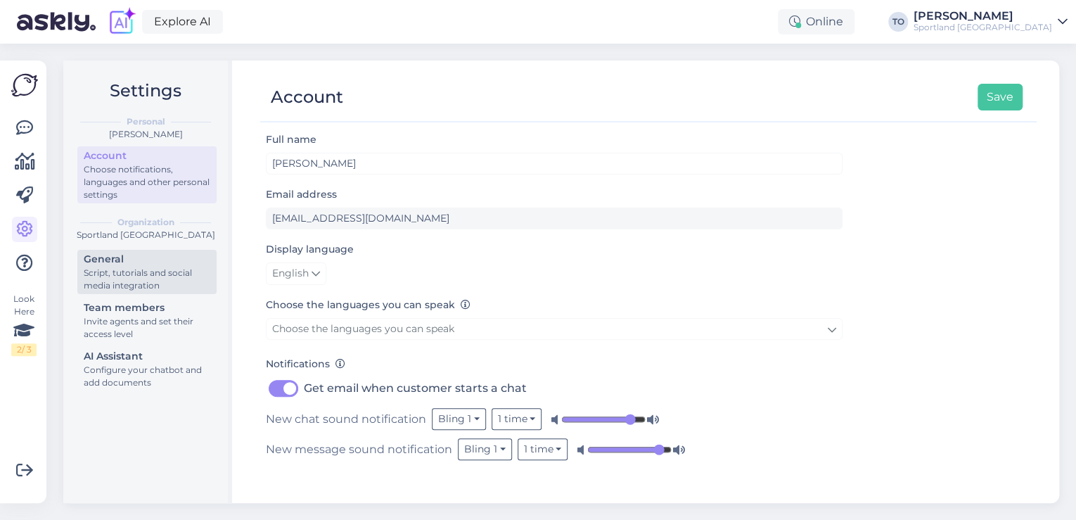
click at [113, 269] on div "Script, tutorials and social media integration" at bounding box center [147, 279] width 127 height 25
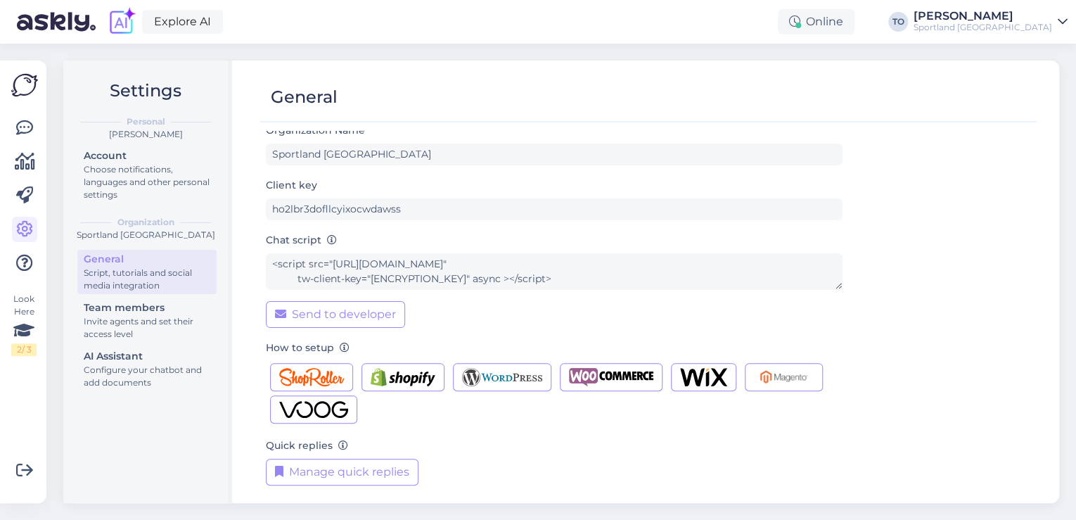
scroll to position [14, 0]
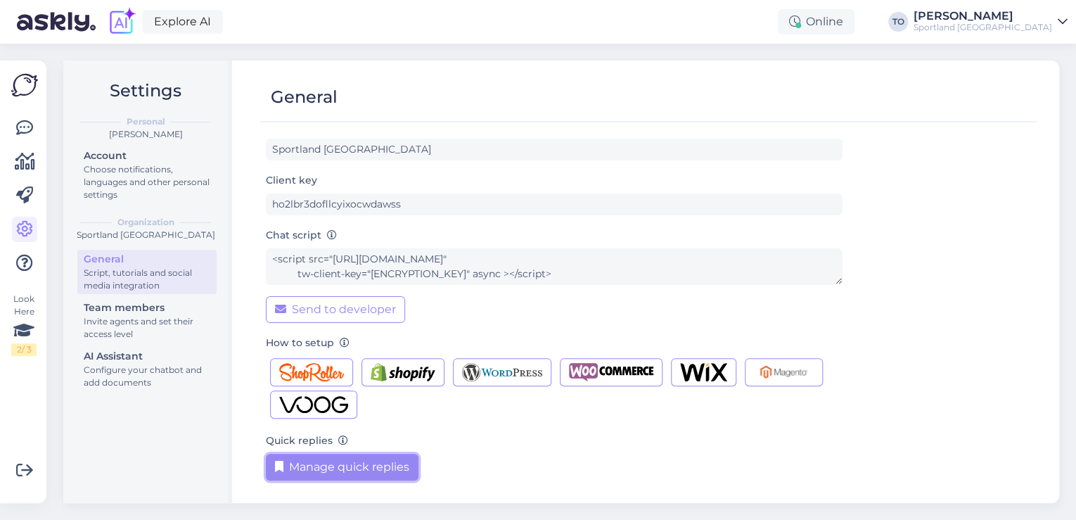
click at [352, 464] on button "Manage quick replies" at bounding box center [342, 467] width 153 height 27
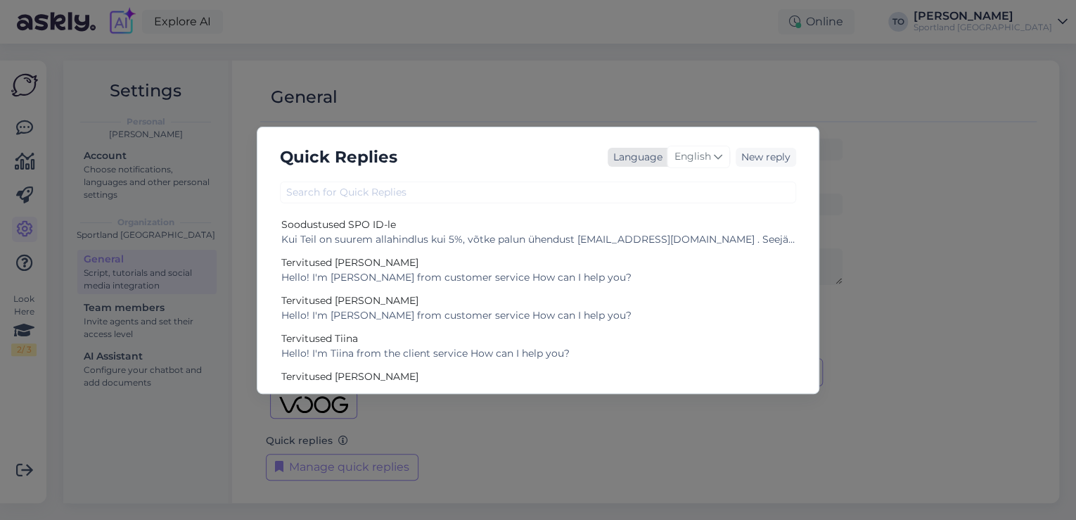
click at [700, 162] on span "English" at bounding box center [692, 156] width 37 height 15
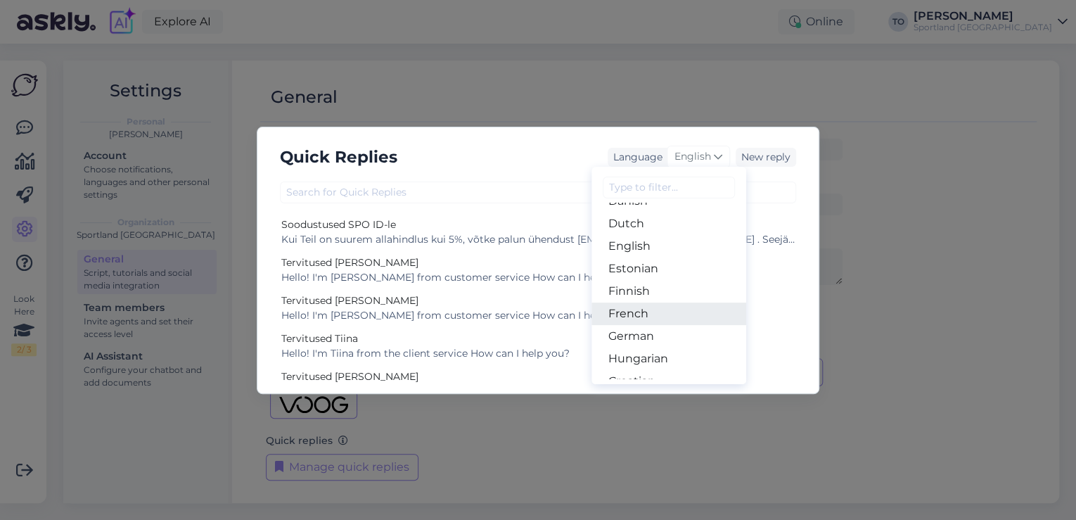
scroll to position [113, 0]
click at [653, 290] on link "Estonian" at bounding box center [668, 287] width 155 height 23
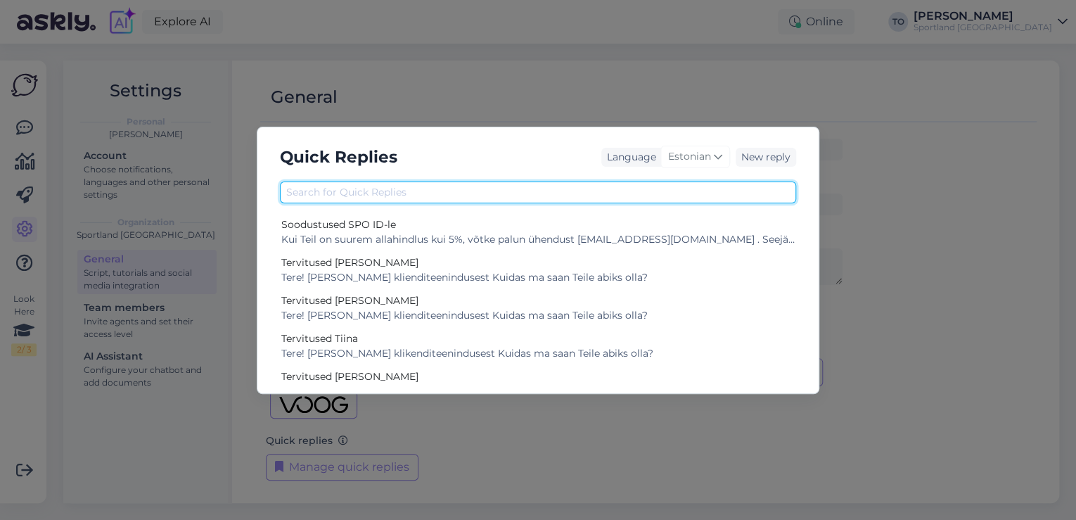
click at [430, 181] on input "text" at bounding box center [538, 192] width 516 height 22
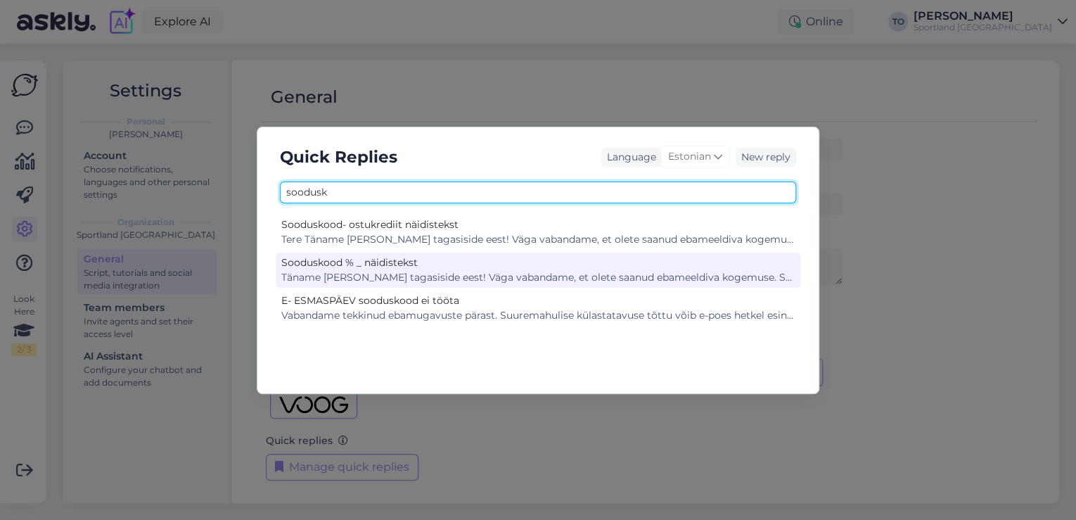
type input "soodusk"
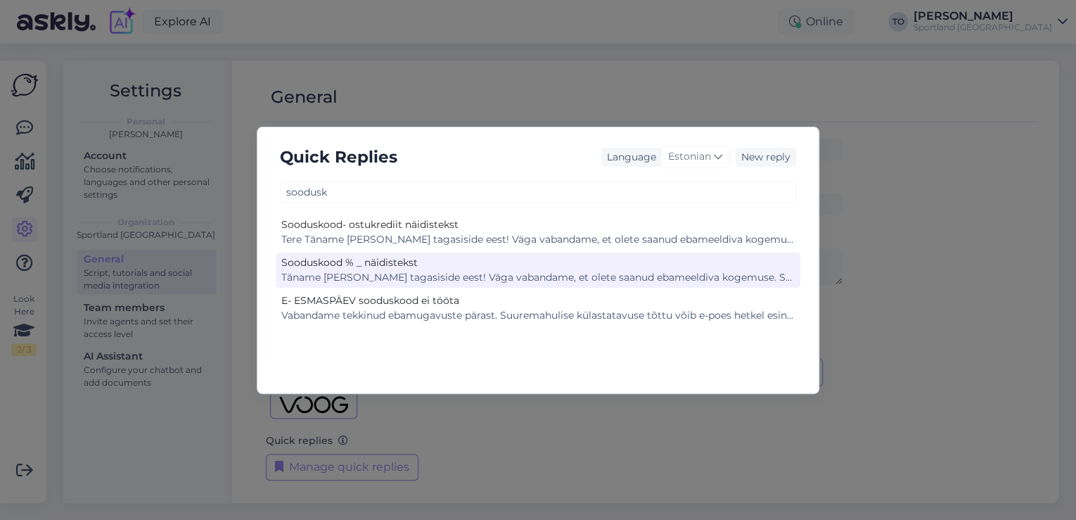
click at [462, 276] on div "Täname [PERSON_NAME] tagasiside eest! Väga vabandame, et olete saanud ebameeldi…" at bounding box center [537, 277] width 513 height 15
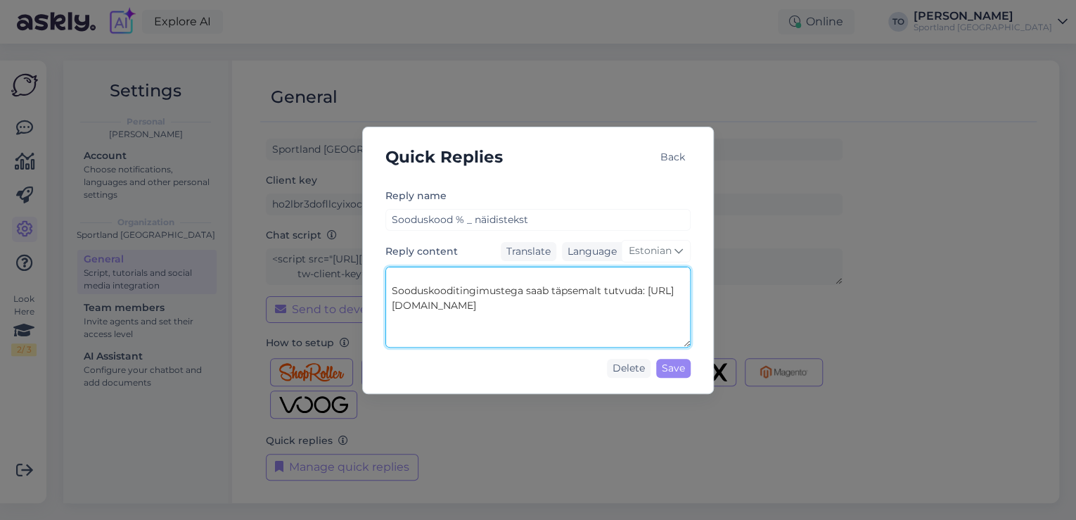
scroll to position [225, 0]
drag, startPoint x: 394, startPoint y: 309, endPoint x: 598, endPoint y: 318, distance: 204.1
click at [598, 318] on textarea "Täname [PERSON_NAME] tagasiside eest! Väga vabandame, et olete saanud ebameeldi…" at bounding box center [537, 307] width 305 height 81
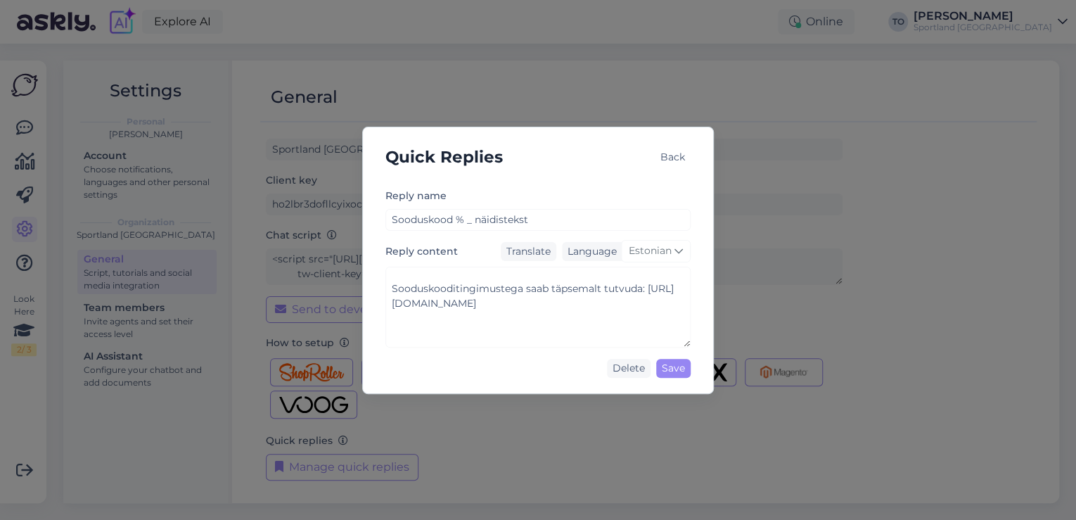
click at [672, 155] on div "Back" at bounding box center [673, 157] width 36 height 19
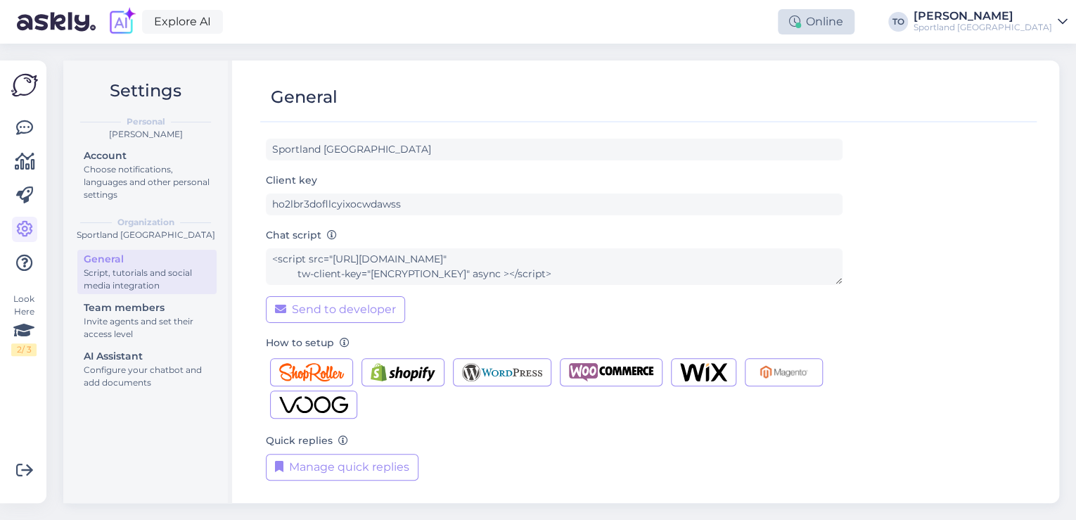
click at [855, 24] on div "Online" at bounding box center [816, 21] width 77 height 25
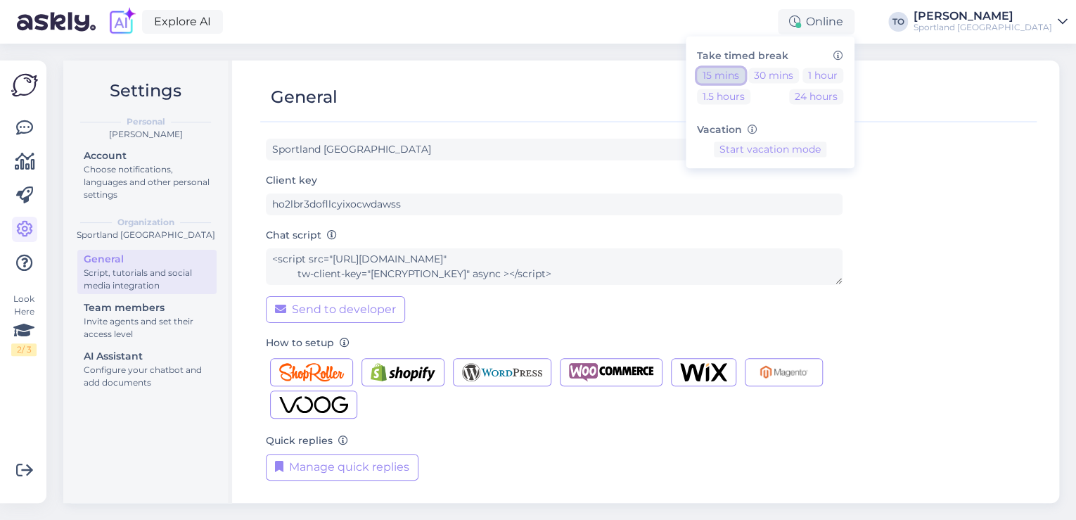
click at [745, 78] on button "15 mins" at bounding box center [721, 75] width 48 height 15
click at [1016, 31] on div "Sportland [GEOGRAPHIC_DATA]" at bounding box center [983, 27] width 139 height 11
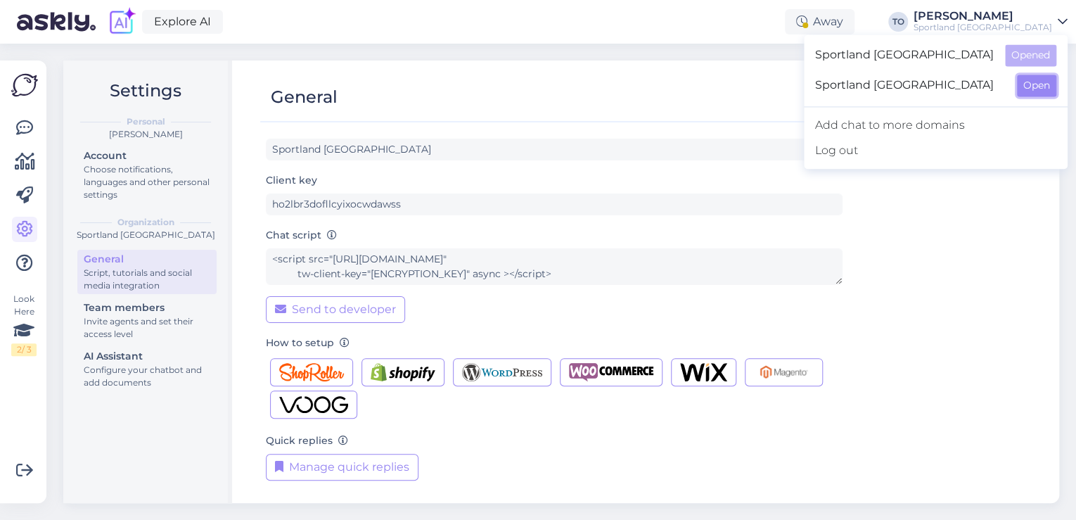
click at [1025, 82] on button "Open" at bounding box center [1036, 86] width 39 height 22
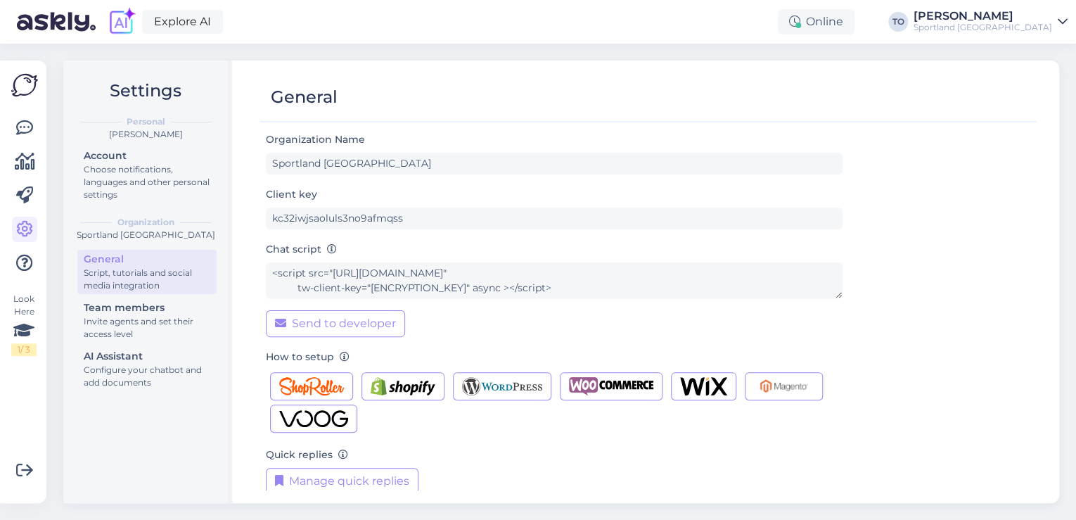
click at [855, 22] on div "Online" at bounding box center [816, 21] width 77 height 25
click at [745, 79] on button "15 mins" at bounding box center [721, 75] width 48 height 15
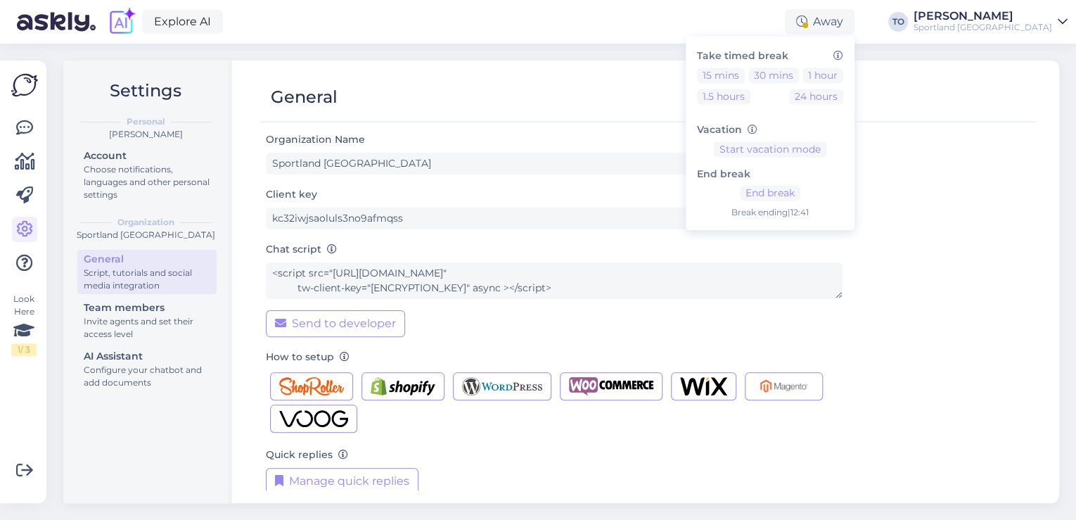
click at [587, 35] on div "Explore AI Away Take timed break 15 mins 30 mins 1 hour 1.5 hours 24 hours Vaca…" at bounding box center [538, 22] width 1076 height 44
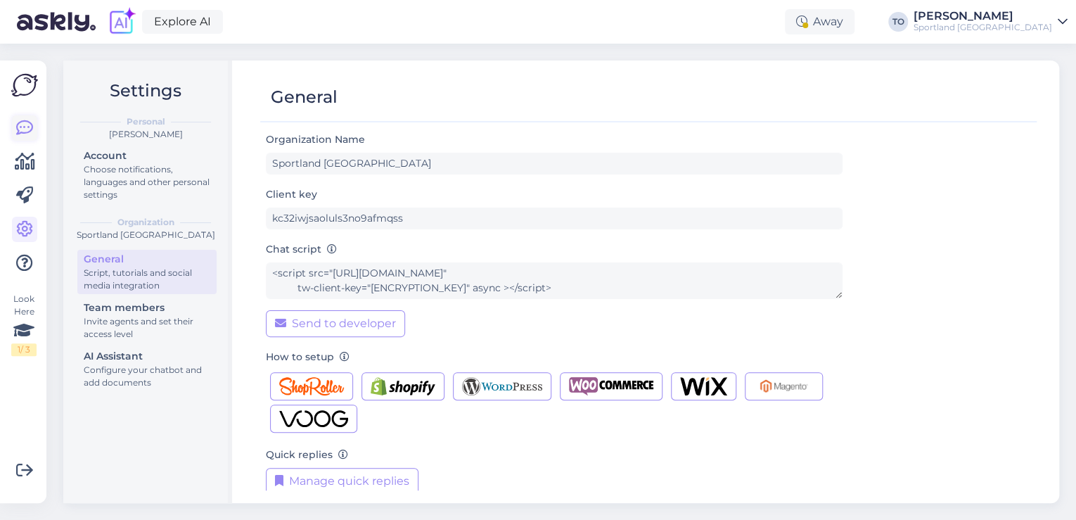
click at [28, 120] on icon at bounding box center [24, 128] width 17 height 17
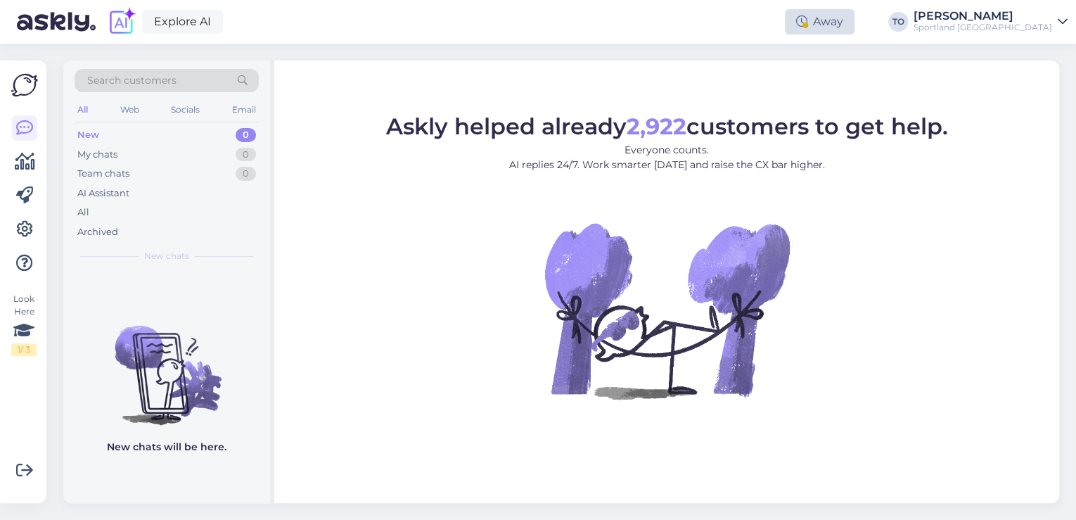
click at [855, 20] on div "Away" at bounding box center [820, 21] width 70 height 25
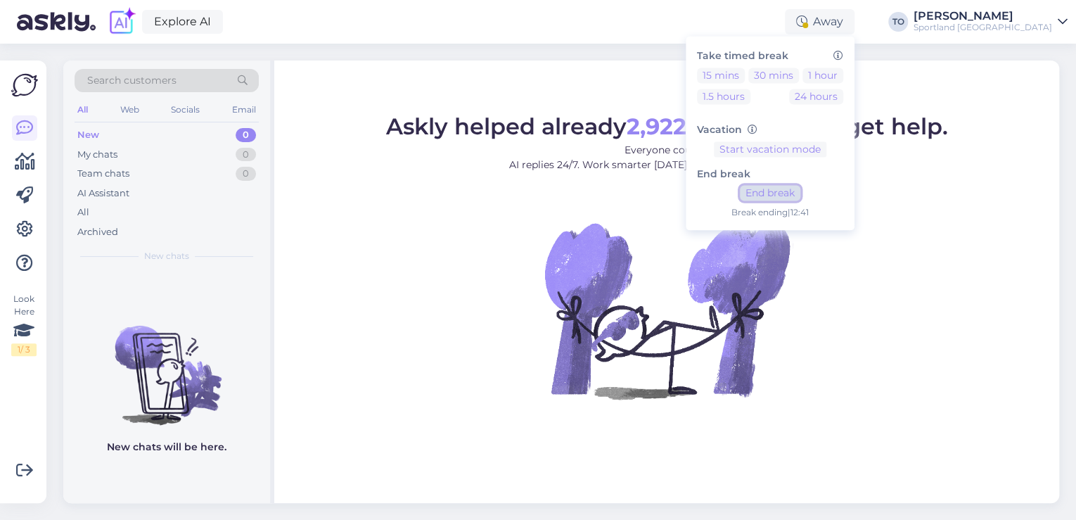
click at [800, 186] on button "End break" at bounding box center [770, 193] width 60 height 15
click at [1016, 23] on div "Sportland [GEOGRAPHIC_DATA]" at bounding box center [983, 27] width 139 height 11
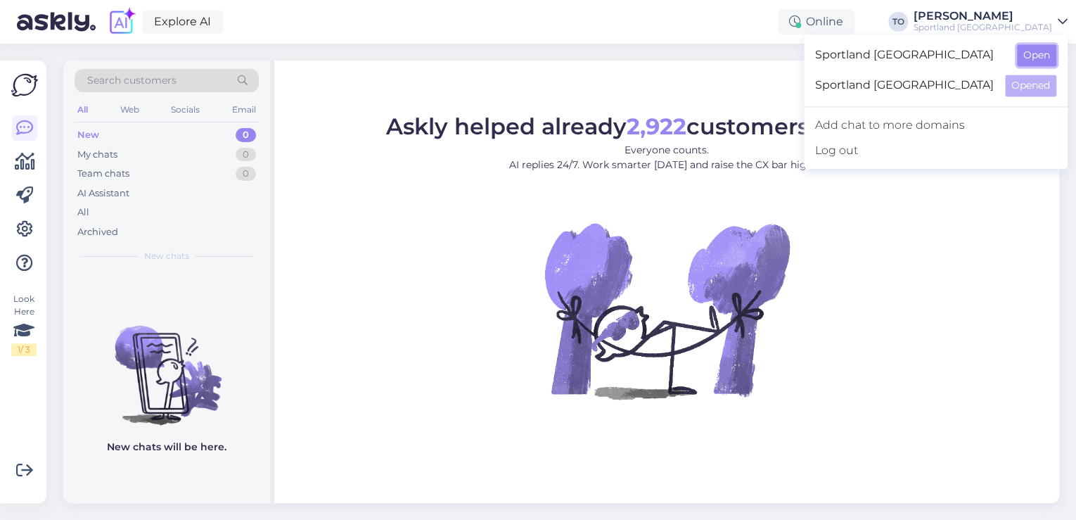
click at [1041, 54] on button "Open" at bounding box center [1036, 55] width 39 height 22
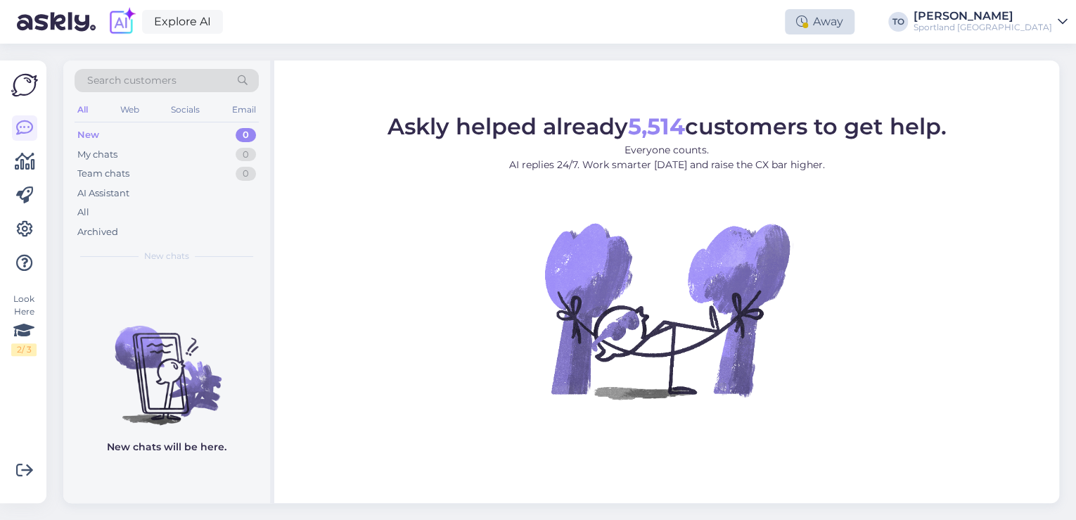
click at [807, 20] on icon at bounding box center [801, 21] width 11 height 11
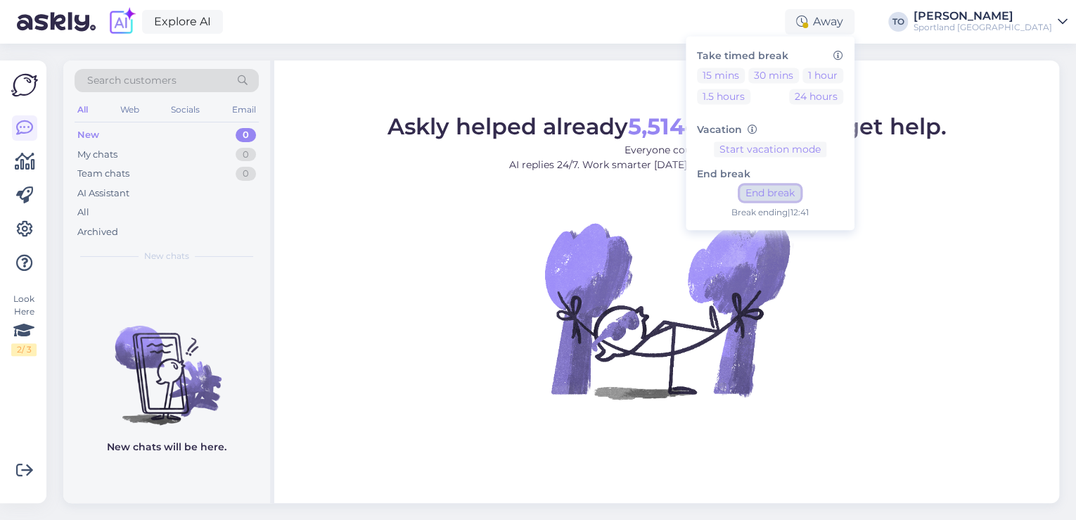
click at [800, 187] on button "End break" at bounding box center [770, 193] width 60 height 15
click at [1055, 22] on link "[PERSON_NAME] Sportland [GEOGRAPHIC_DATA]" at bounding box center [991, 22] width 154 height 23
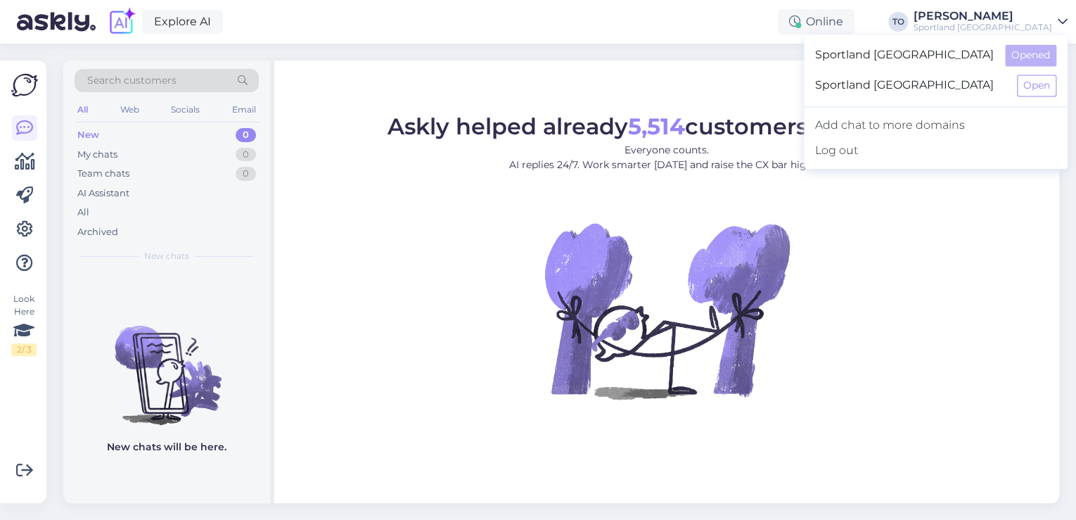
click at [767, 14] on div "Explore AI Online Take timed break 15 mins 30 mins 1 hour 1.5 hours 24 hours Va…" at bounding box center [538, 22] width 1076 height 44
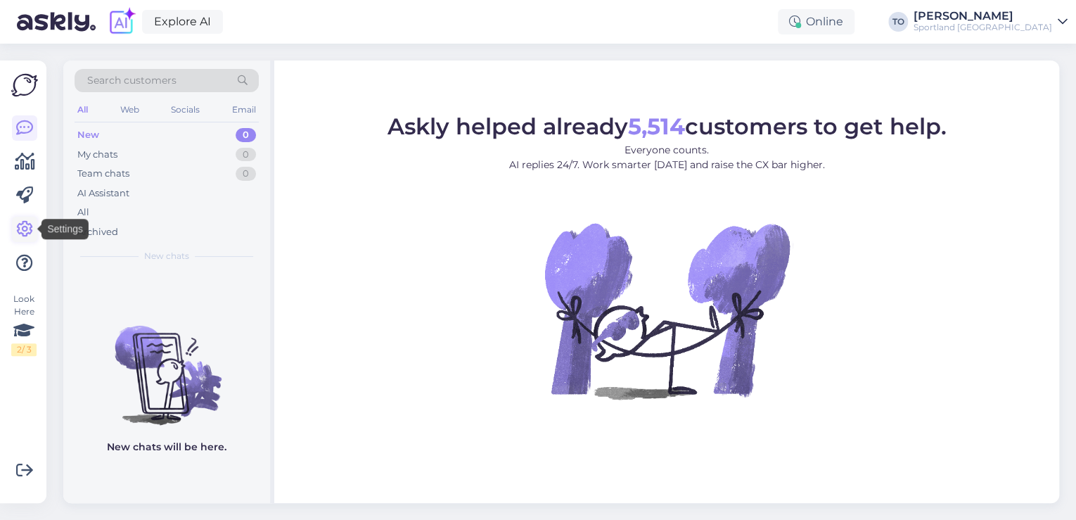
click at [26, 231] on icon at bounding box center [24, 229] width 17 height 17
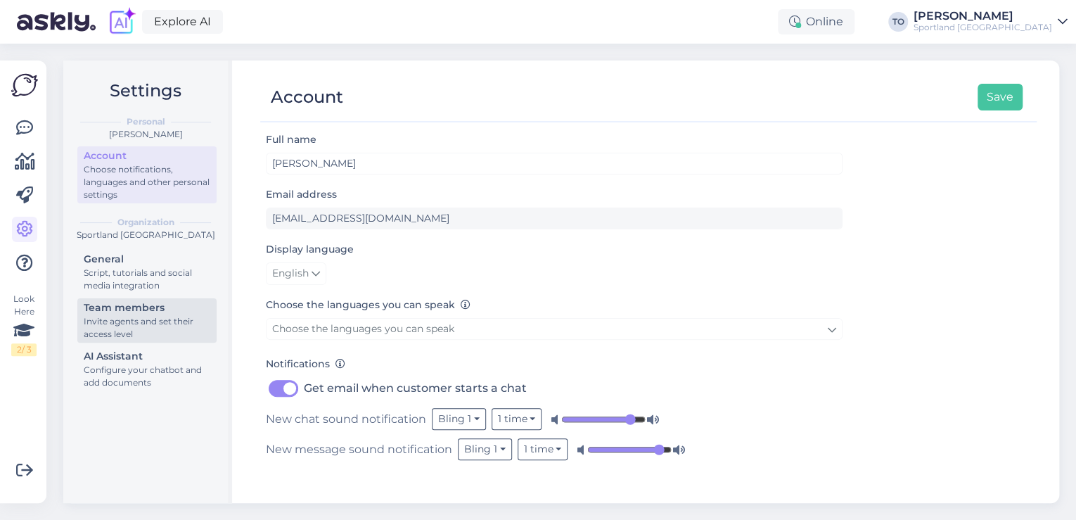
click at [115, 321] on div "Invite agents and set their access level" at bounding box center [147, 327] width 127 height 25
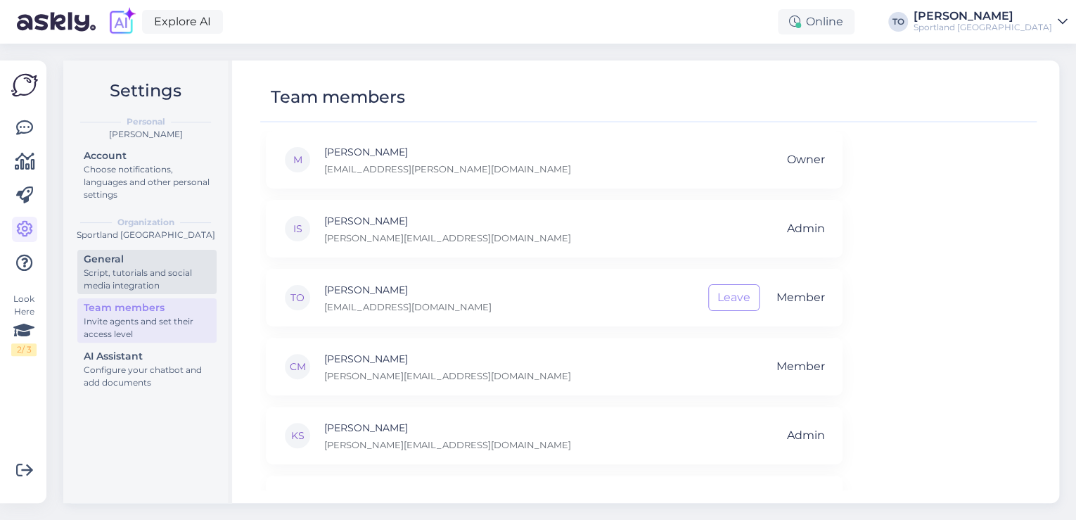
click at [136, 271] on div "Script, tutorials and social media integration" at bounding box center [147, 279] width 127 height 25
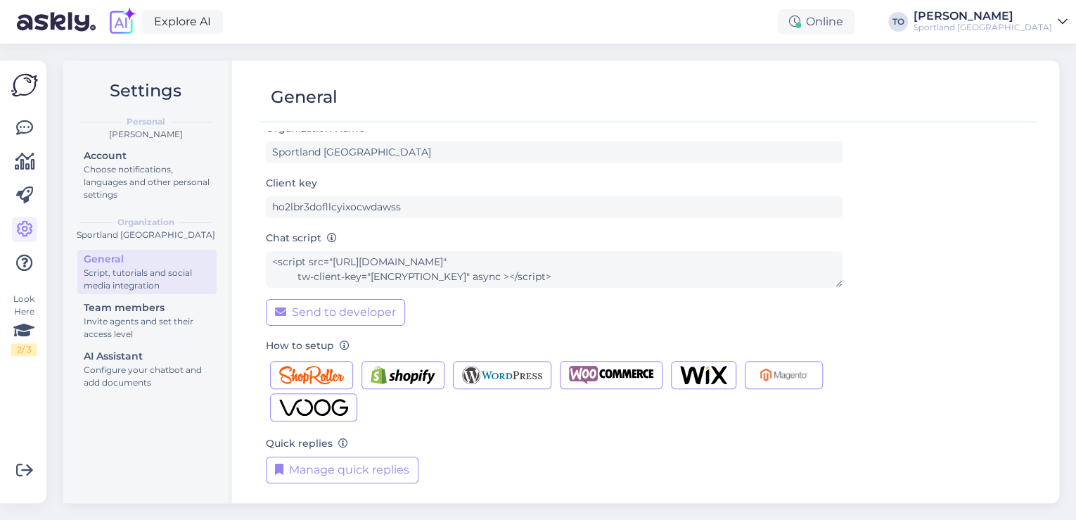
scroll to position [14, 0]
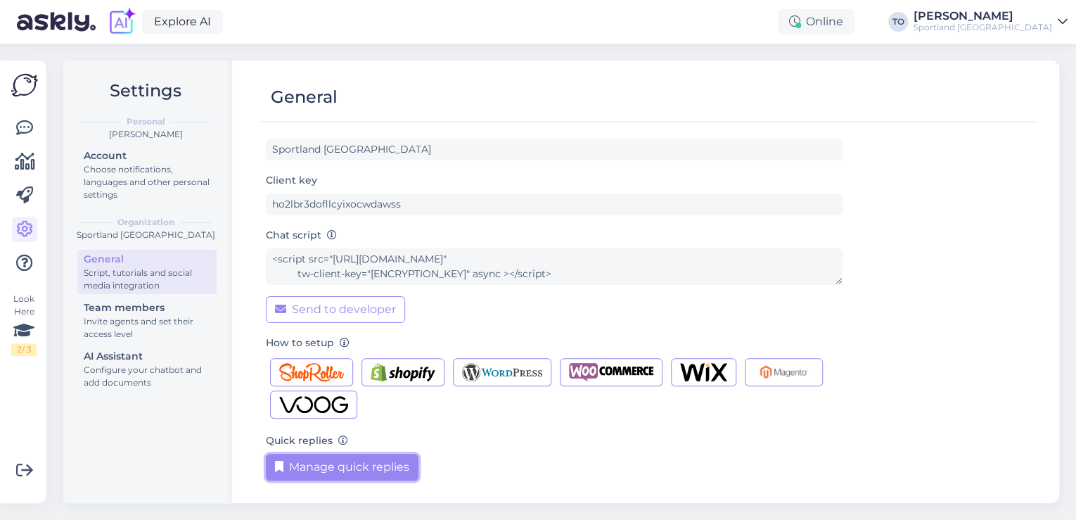
click at [352, 470] on button "Manage quick replies" at bounding box center [342, 467] width 153 height 27
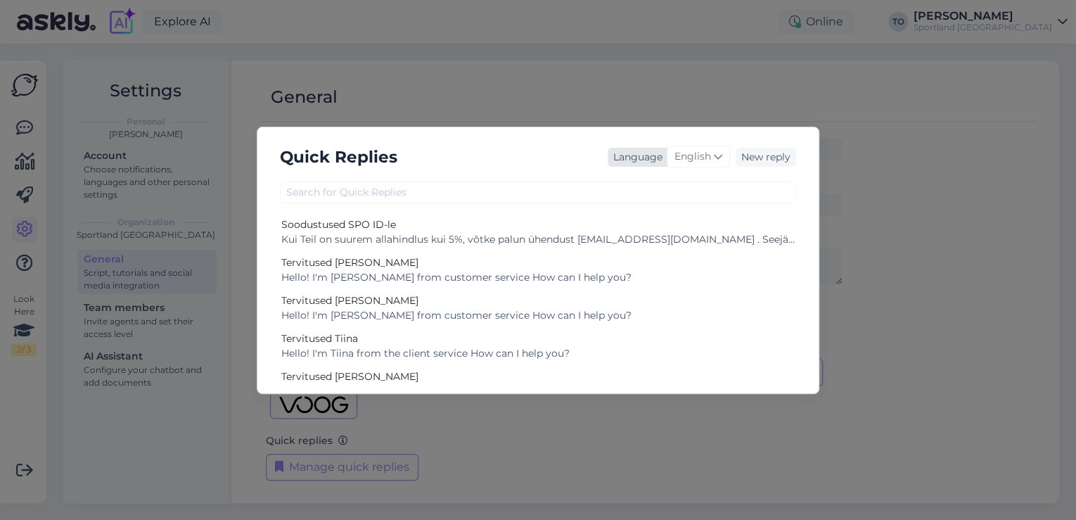
click at [700, 160] on span "English" at bounding box center [692, 156] width 37 height 15
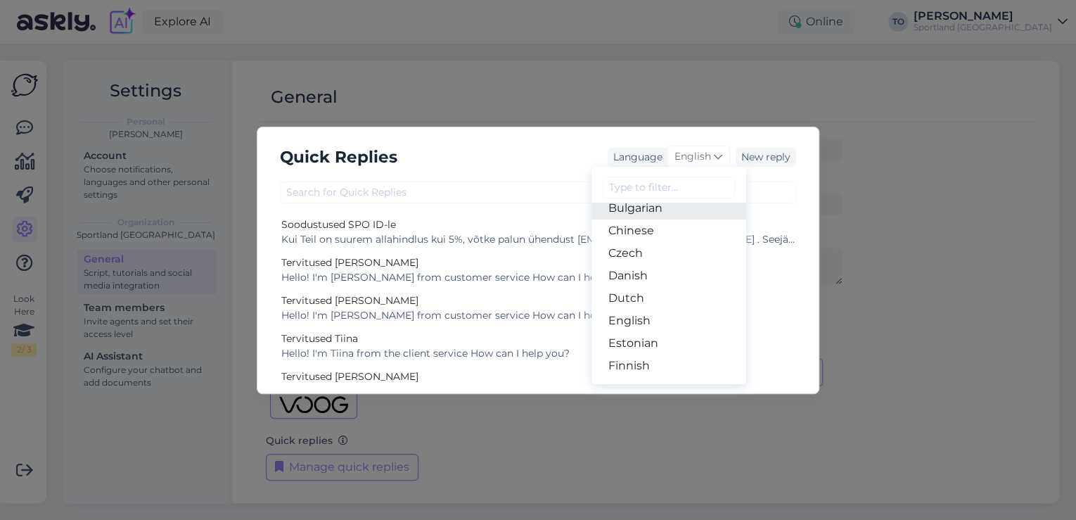
scroll to position [169, 0]
click at [672, 234] on link "Estonian" at bounding box center [668, 230] width 155 height 23
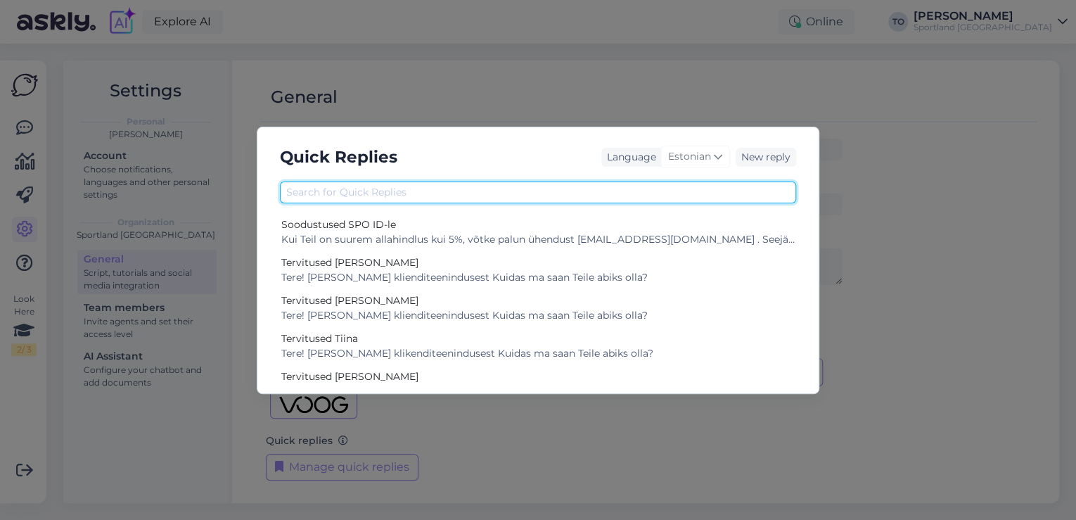
click at [616, 202] on input "text" at bounding box center [538, 192] width 516 height 22
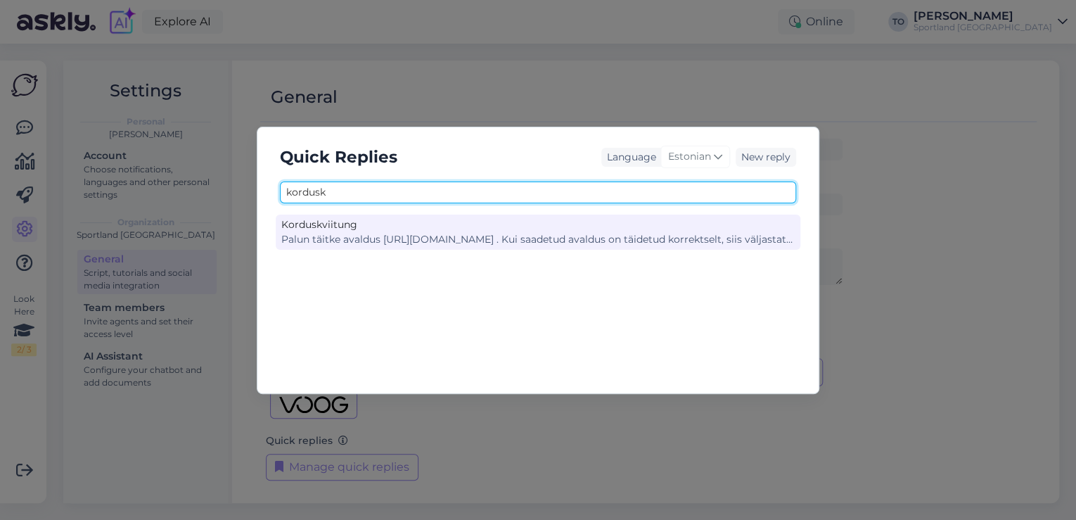
type input "kordusk"
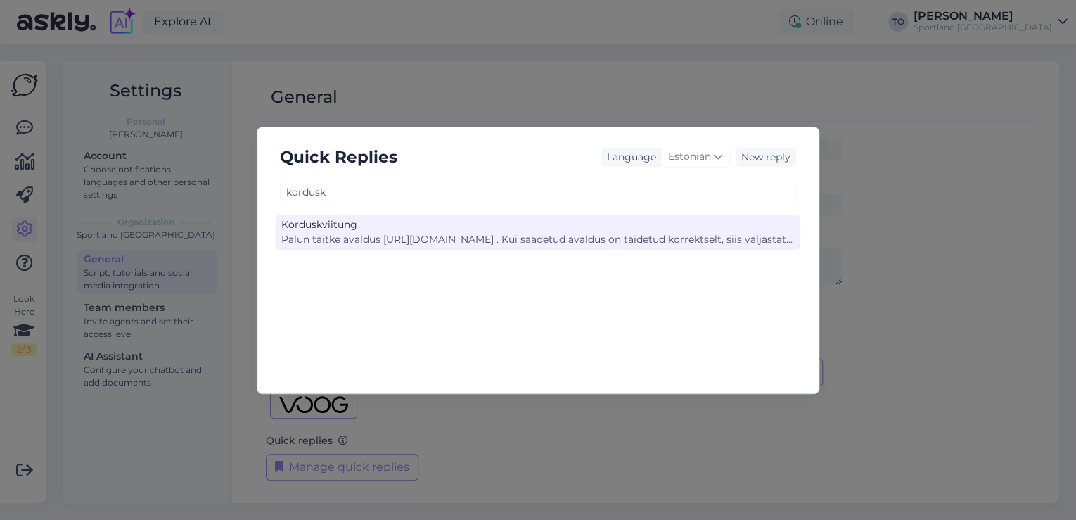
click at [606, 233] on div "Palun täitke avaldus [URL][DOMAIN_NAME] . Kui saadetud avaldus on täidetud korr…" at bounding box center [537, 239] width 513 height 15
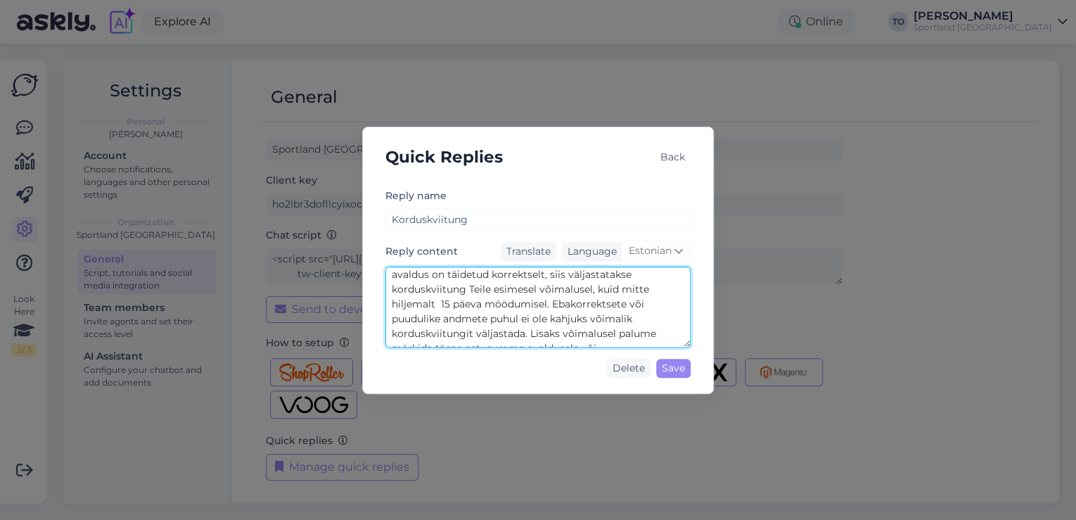
scroll to position [44, 0]
drag, startPoint x: 392, startPoint y: 274, endPoint x: 651, endPoint y: 330, distance: 265.4
click at [651, 330] on textarea "Palun täitke avaldus [URL][DOMAIN_NAME] . Kui saadetud avaldus on täidetud korr…" at bounding box center [537, 307] width 305 height 81
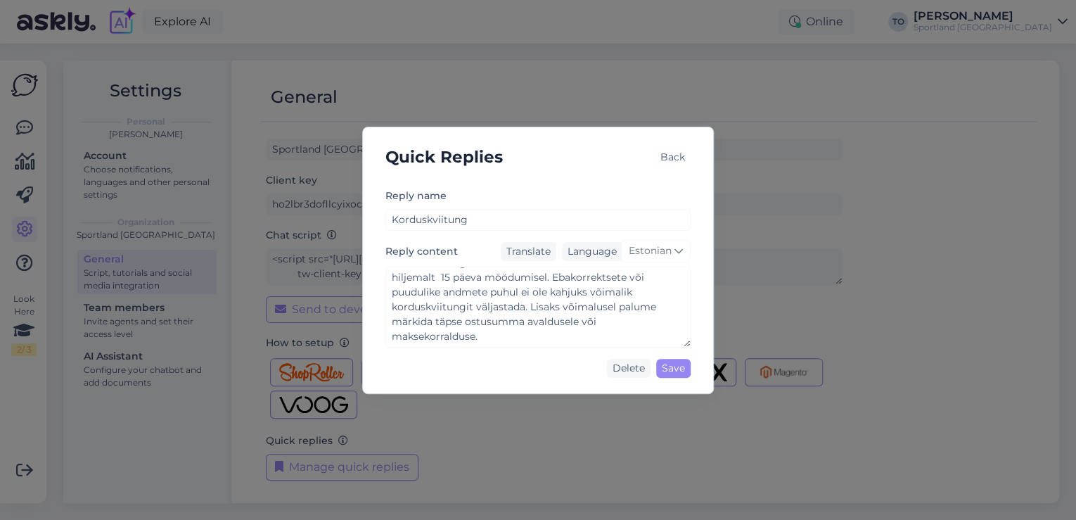
click at [580, 176] on div "Quick Replies Back Reply name Korduskviitung Reply content Translate Language E…" at bounding box center [538, 260] width 352 height 267
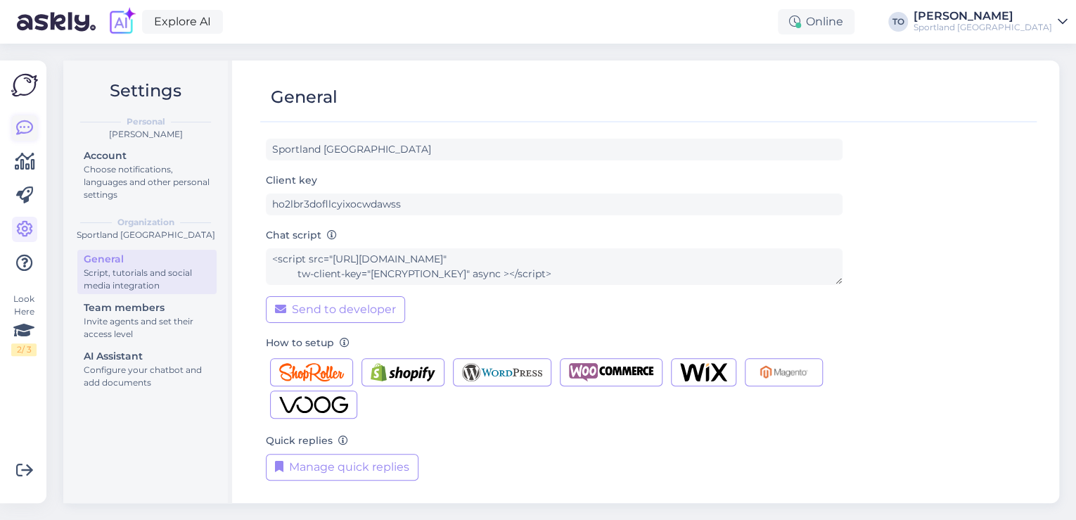
click at [30, 128] on icon at bounding box center [24, 128] width 17 height 17
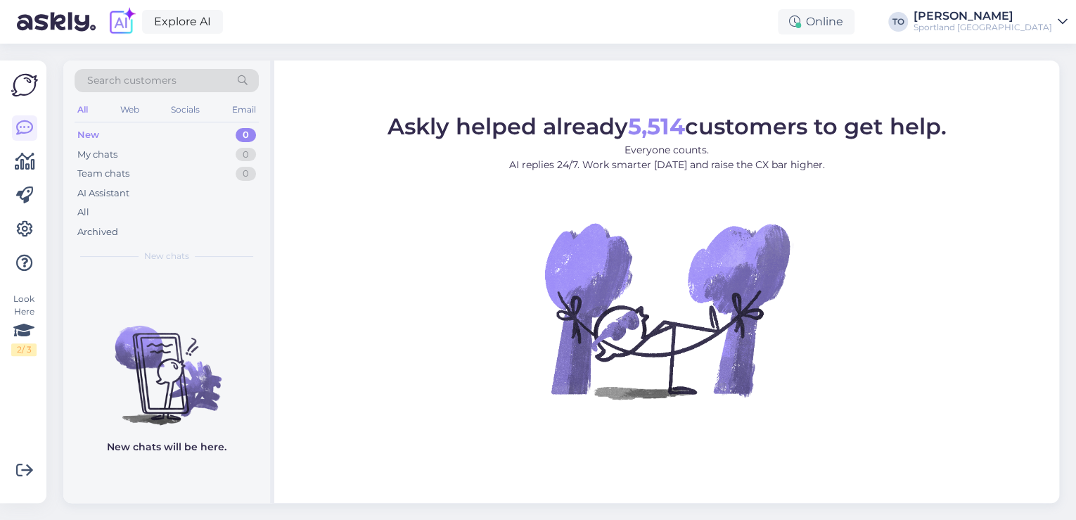
click at [1020, 11] on div "[PERSON_NAME]" at bounding box center [983, 16] width 139 height 11
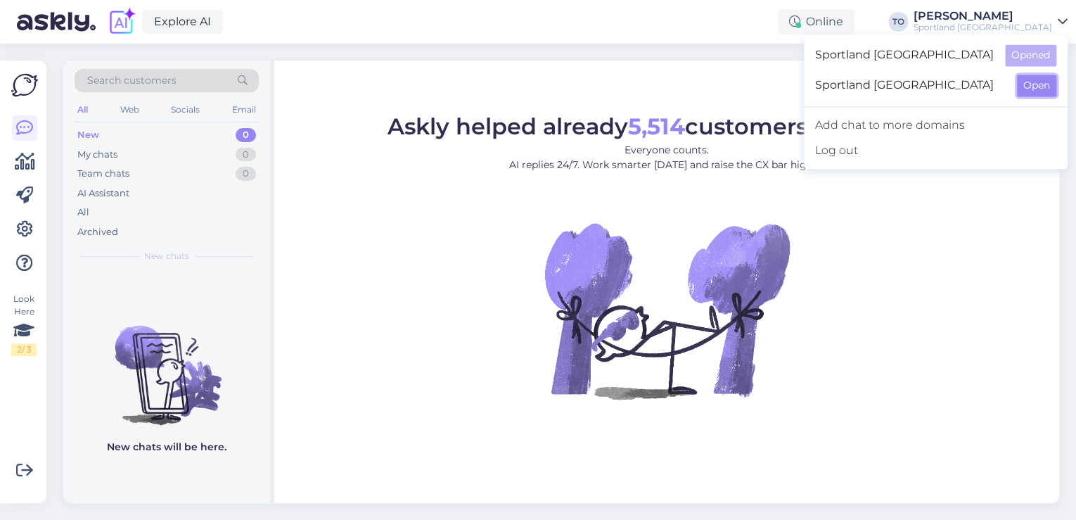
click at [1036, 86] on button "Open" at bounding box center [1036, 86] width 39 height 22
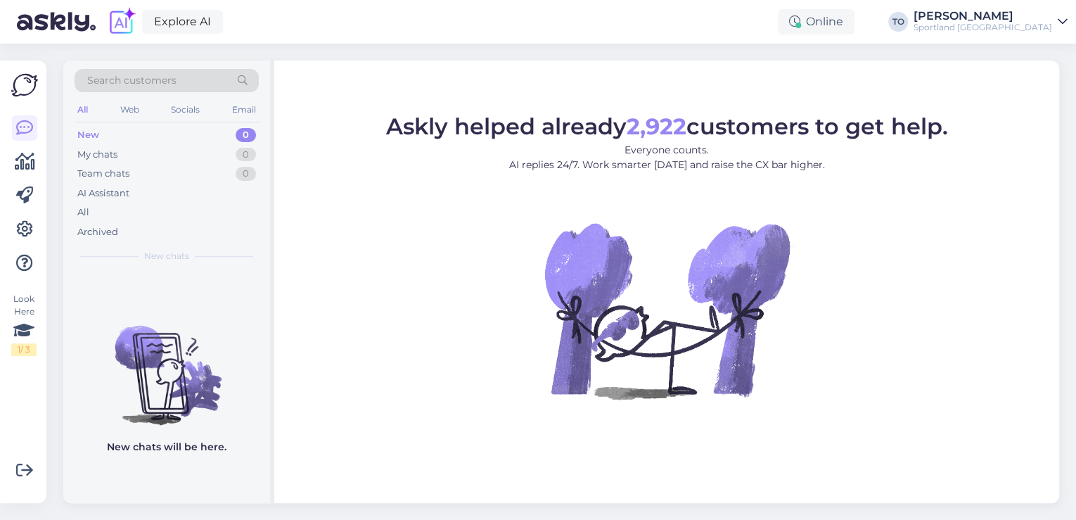
click at [1049, 25] on div "Sportland [GEOGRAPHIC_DATA]" at bounding box center [983, 27] width 139 height 11
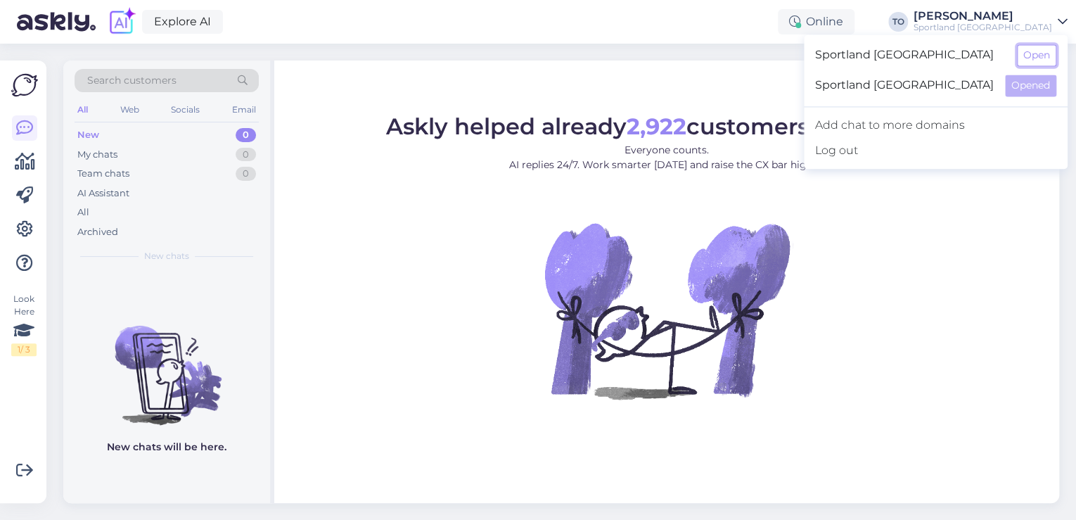
click at [1041, 51] on button "Open" at bounding box center [1036, 55] width 39 height 22
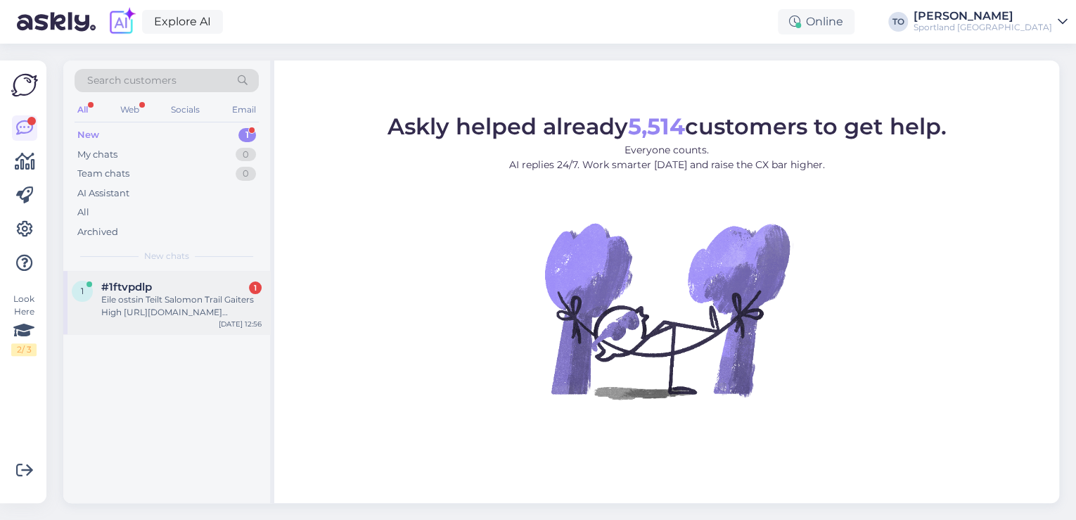
drag, startPoint x: 212, startPoint y: 300, endPoint x: 229, endPoint y: 300, distance: 16.9
click at [212, 300] on div "Eile ostsin Teilt Salomon Trail Gaiters High [URL][DOMAIN_NAME] suuruses S, kui…" at bounding box center [181, 305] width 160 height 25
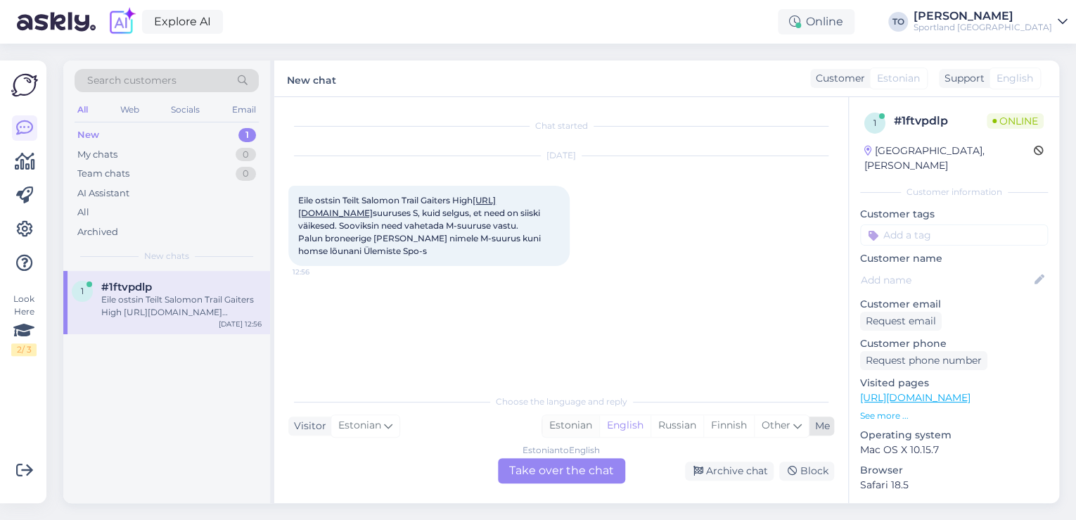
click at [563, 425] on div "Estonian" at bounding box center [570, 425] width 57 height 21
click at [560, 476] on div "Estonian to Estonian Take over the chat" at bounding box center [561, 470] width 127 height 25
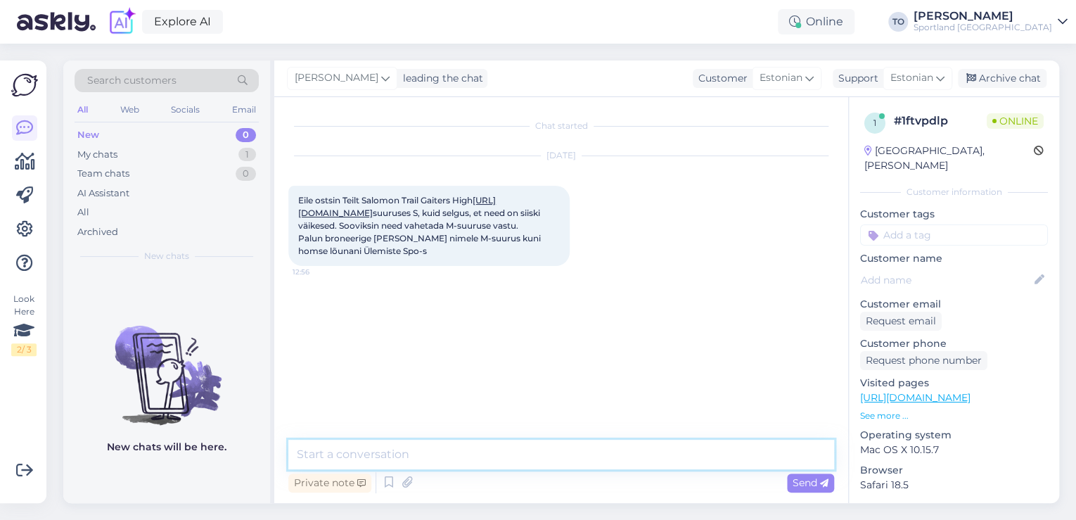
click at [462, 454] on textarea at bounding box center [561, 455] width 546 height 30
type textarea "Tere! [PERSON_NAME] Klienditeenindusest"
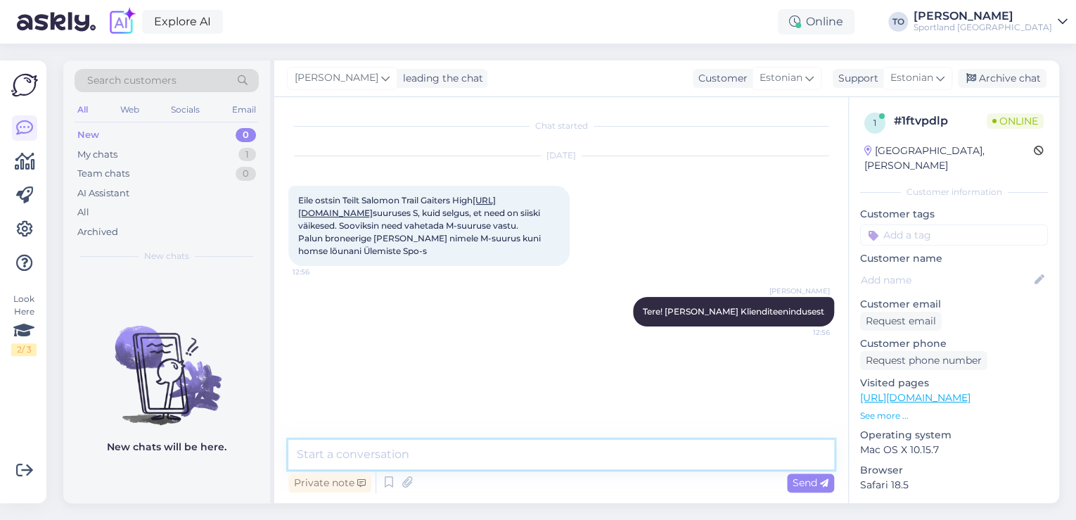
click at [450, 454] on textarea at bounding box center [561, 455] width 546 height 30
type textarea "Üks hetk, kohe proovin kauplusega ühendust saada."
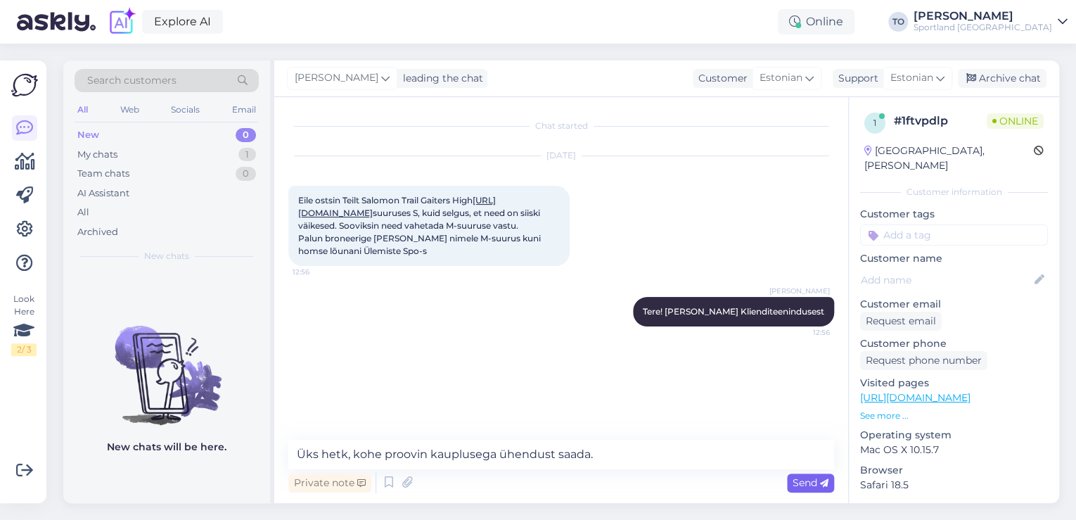
click at [793, 476] on span "Send" at bounding box center [811, 482] width 36 height 13
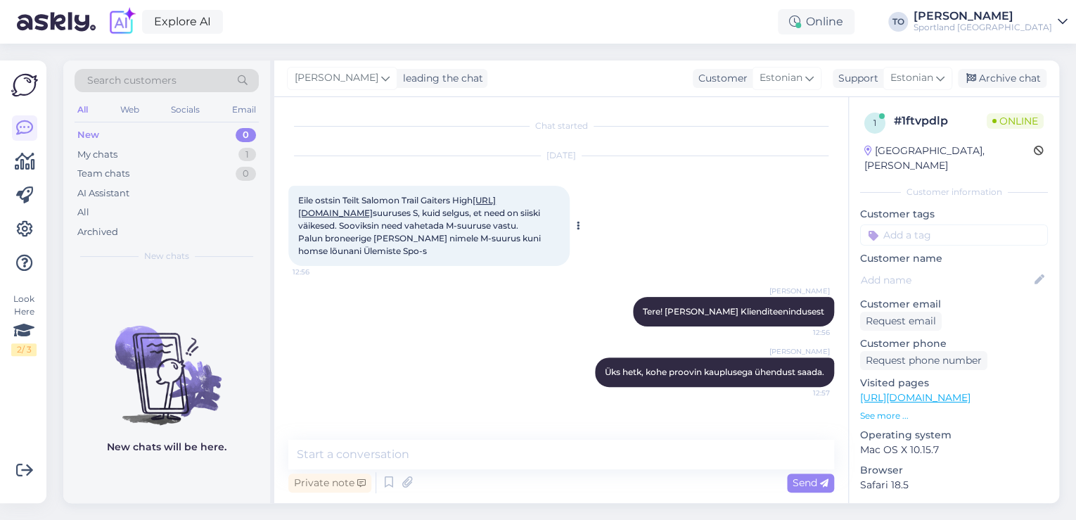
click at [440, 211] on link "[URL][DOMAIN_NAME]" at bounding box center [397, 206] width 198 height 23
click at [940, 224] on input at bounding box center [954, 234] width 188 height 21
type input "bron"
click at [946, 268] on span "Toodete broneerimine kaupluses" at bounding box center [954, 272] width 113 height 8
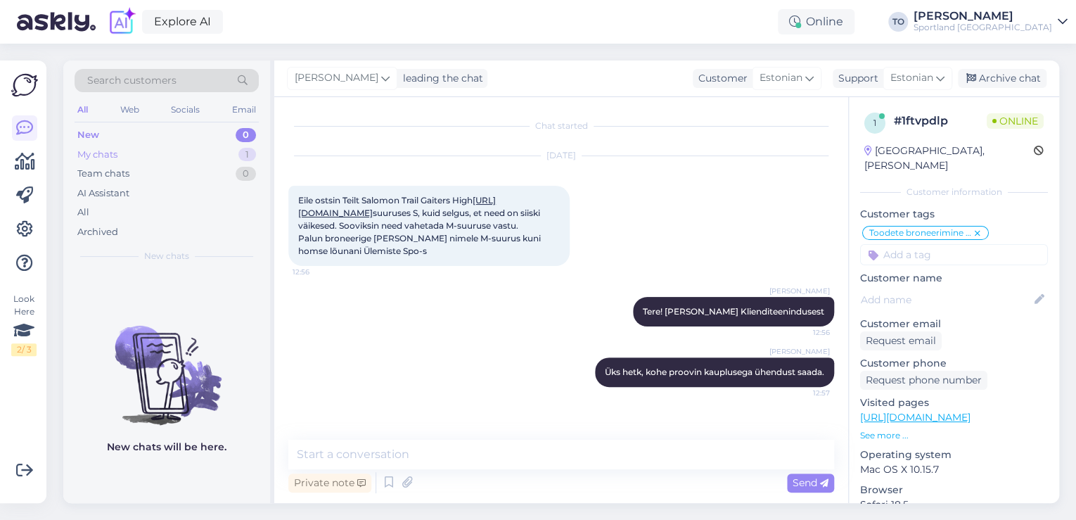
click at [188, 158] on div "My chats 1" at bounding box center [167, 155] width 184 height 20
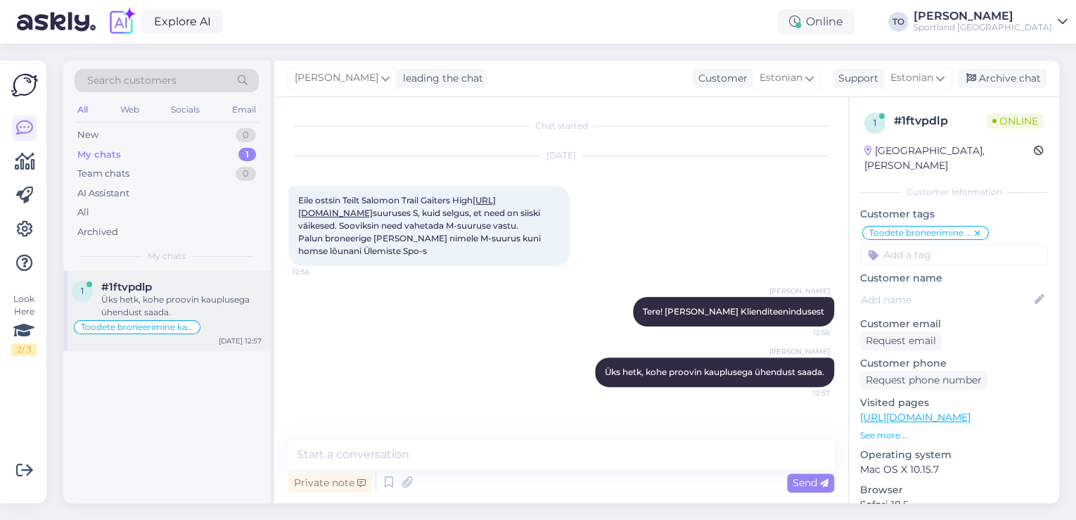
click at [195, 291] on div "#1ftvpdlp" at bounding box center [181, 287] width 160 height 13
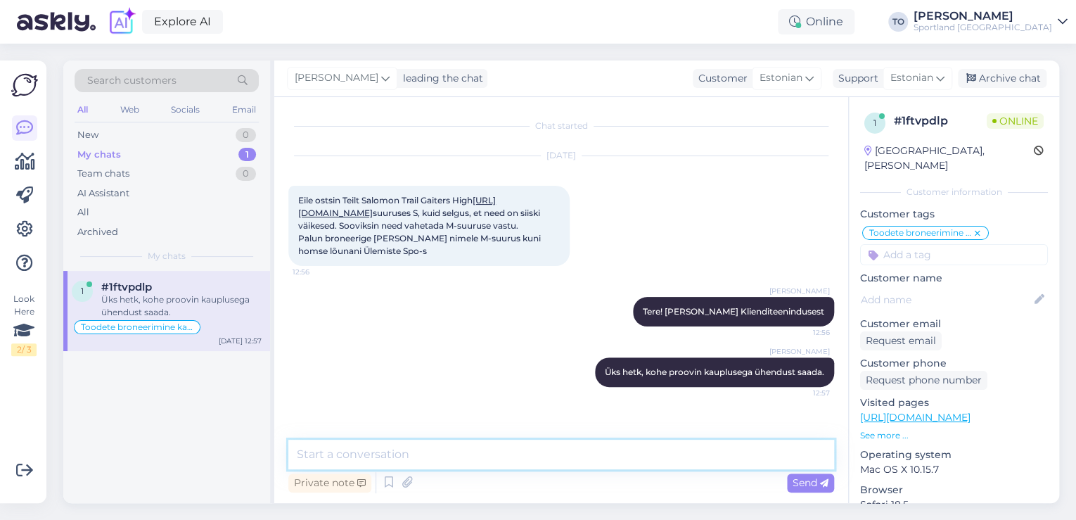
click at [505, 447] on textarea at bounding box center [561, 455] width 546 height 30
click at [462, 450] on textarea "Toode on Teie nimele Ülemist kaupluses broneeritud kuni homse õhtuni" at bounding box center [561, 455] width 546 height 30
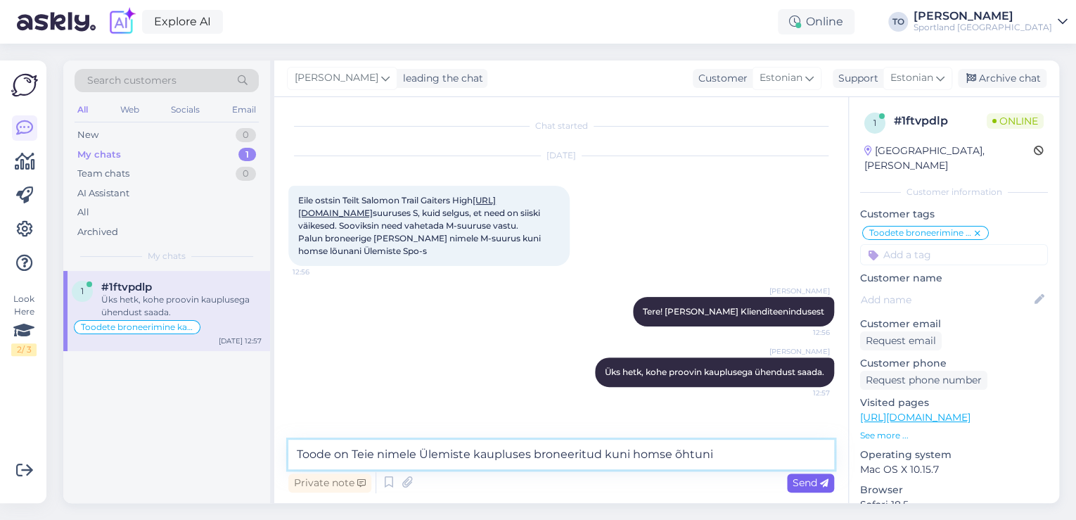
type textarea "Toode on Teie nimele Ülemiste kaupluses broneeritud kuni homse õhtuni"
click at [796, 478] on span "Send" at bounding box center [811, 482] width 36 height 13
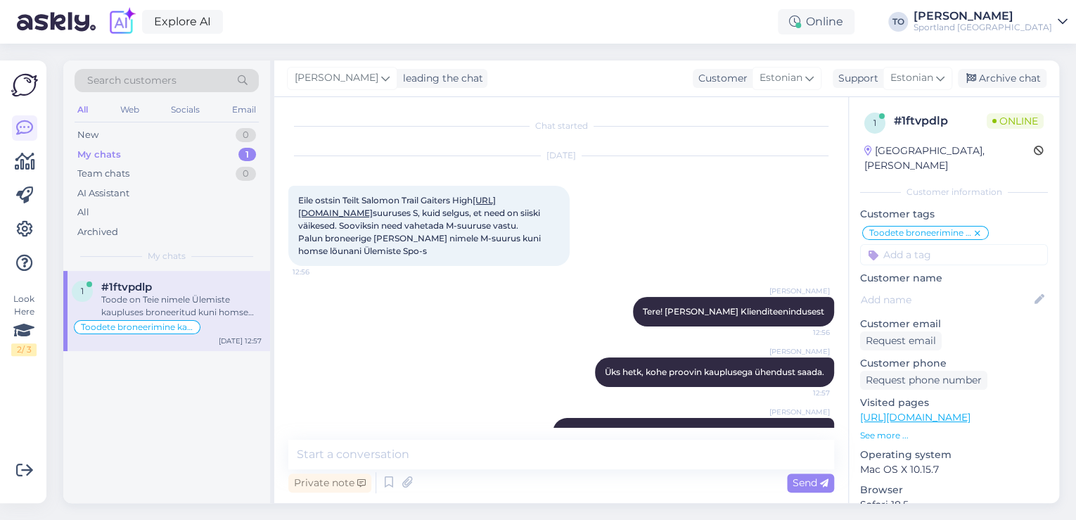
scroll to position [60, 0]
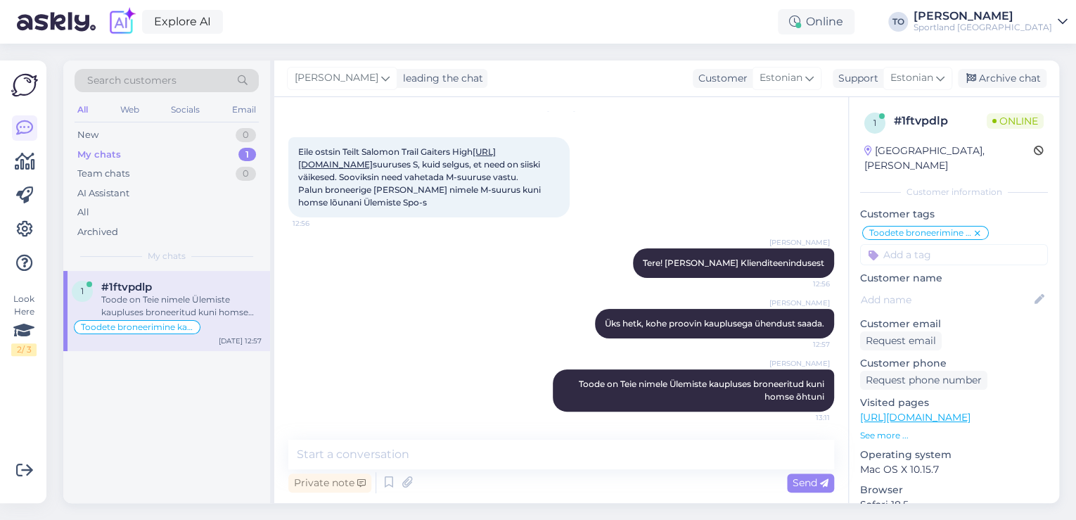
click at [1046, 22] on div "Sportland [GEOGRAPHIC_DATA]" at bounding box center [983, 27] width 139 height 11
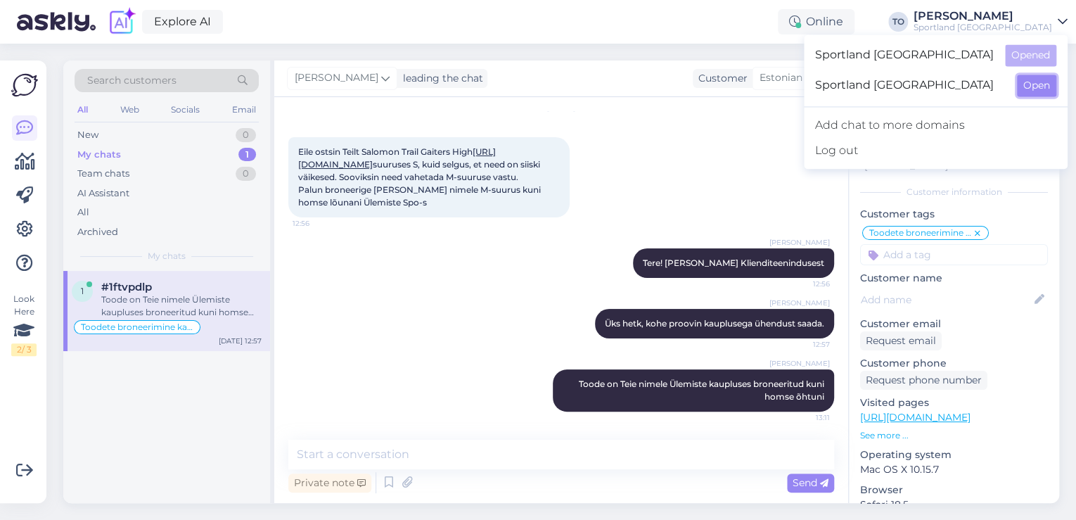
click at [1039, 95] on button "Open" at bounding box center [1036, 86] width 39 height 22
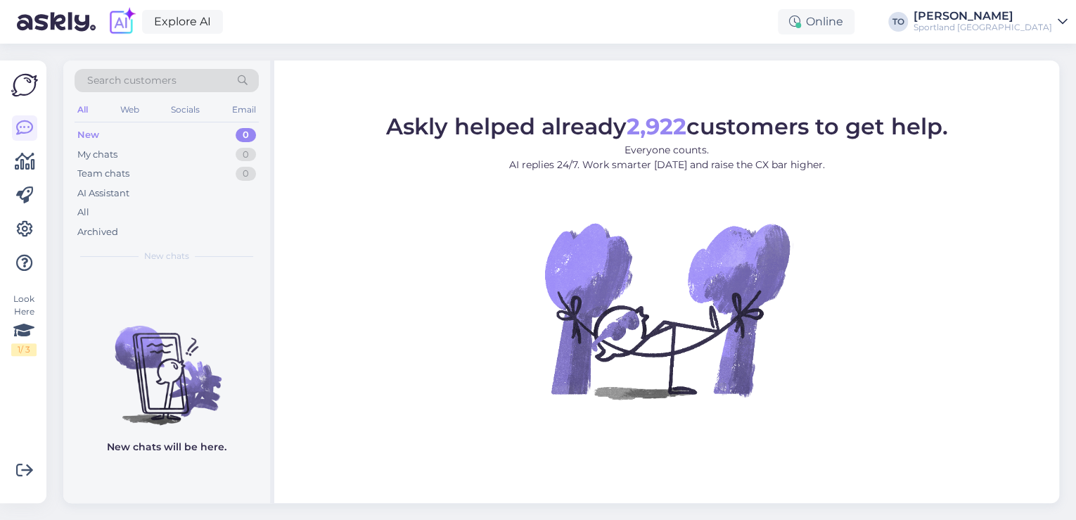
click at [1041, 20] on div "[PERSON_NAME]" at bounding box center [983, 16] width 139 height 11
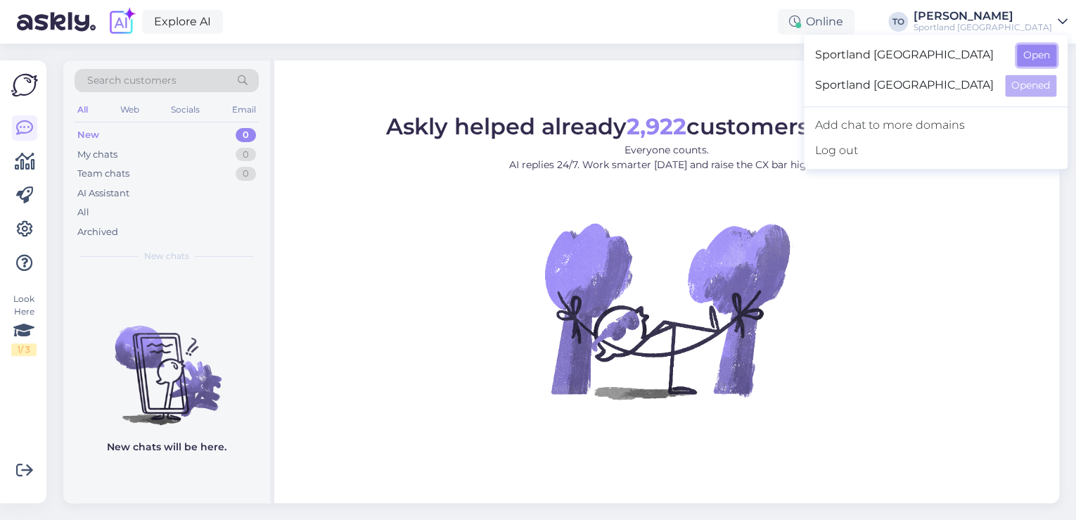
click at [1037, 44] on button "Open" at bounding box center [1036, 55] width 39 height 22
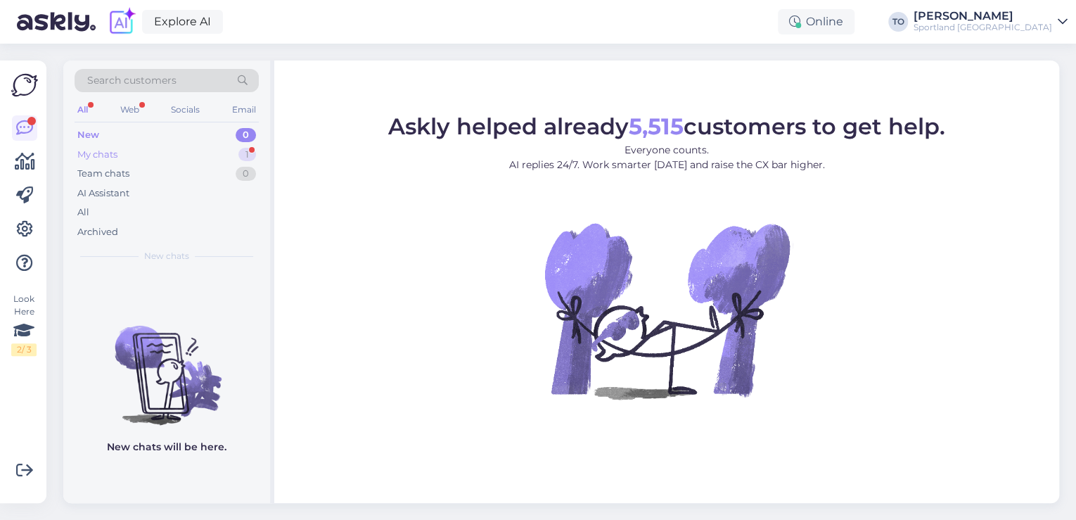
click at [124, 153] on div "My chats 1" at bounding box center [167, 155] width 184 height 20
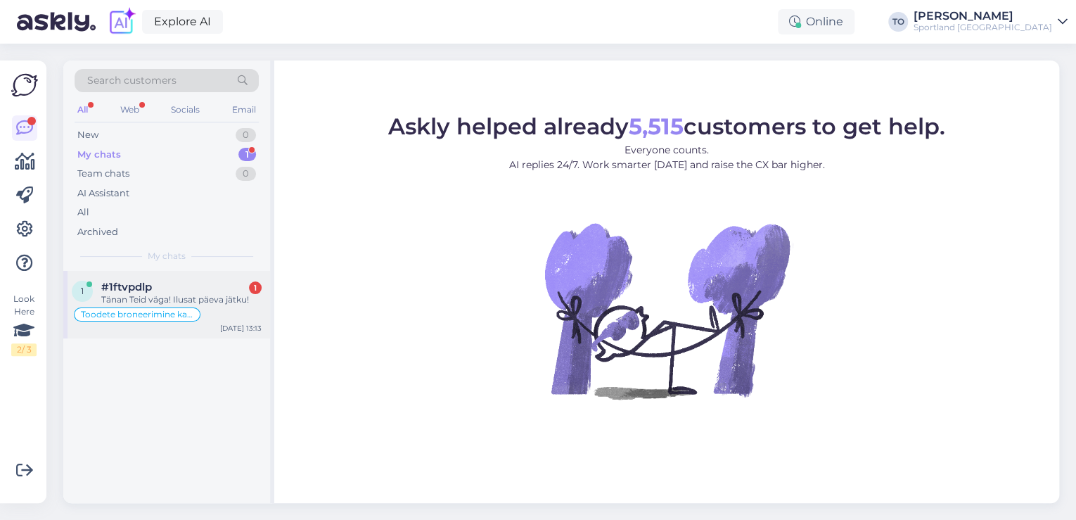
click at [205, 281] on div "#1ftvpdlp 1" at bounding box center [181, 287] width 160 height 13
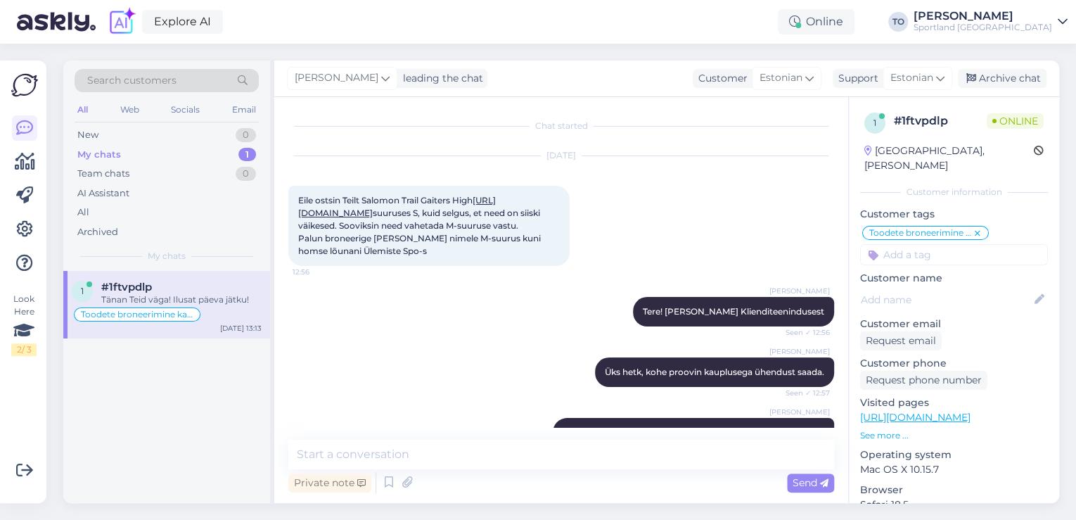
scroll to position [121, 0]
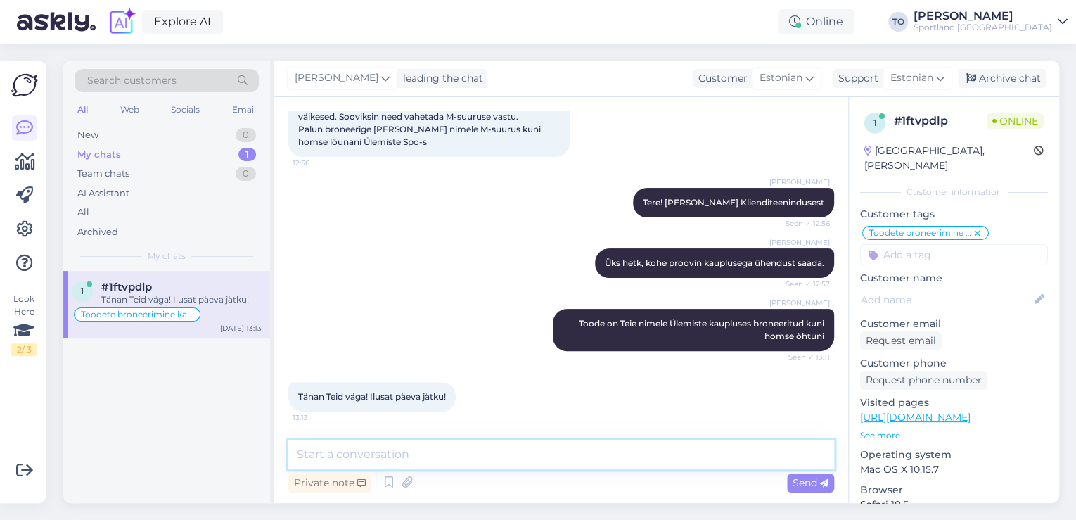
click at [463, 443] on textarea at bounding box center [561, 455] width 546 height 30
click at [378, 456] on textarea "Palun :) Teilego toredat päeva jätku!" at bounding box center [561, 455] width 546 height 30
type textarea "Palun :) Teilegi toredat päeva jätku!"
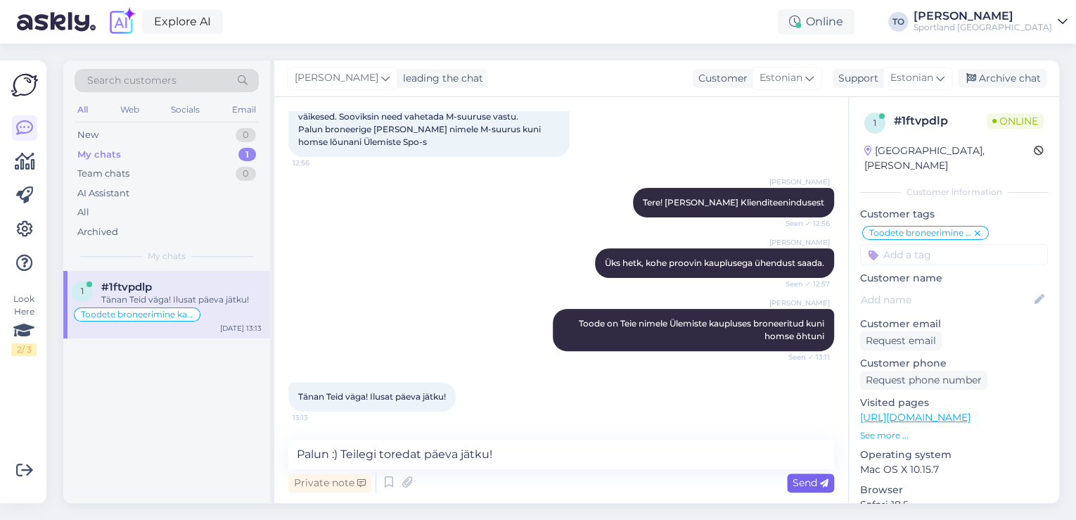
drag, startPoint x: 802, startPoint y: 481, endPoint x: 788, endPoint y: 489, distance: 16.4
click at [803, 481] on span "Send" at bounding box center [811, 482] width 36 height 13
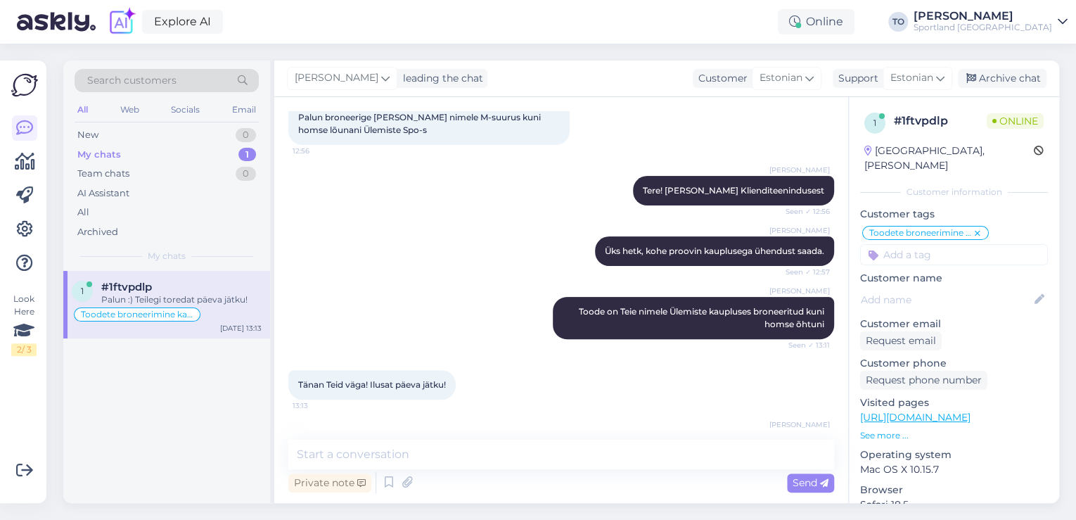
scroll to position [181, 0]
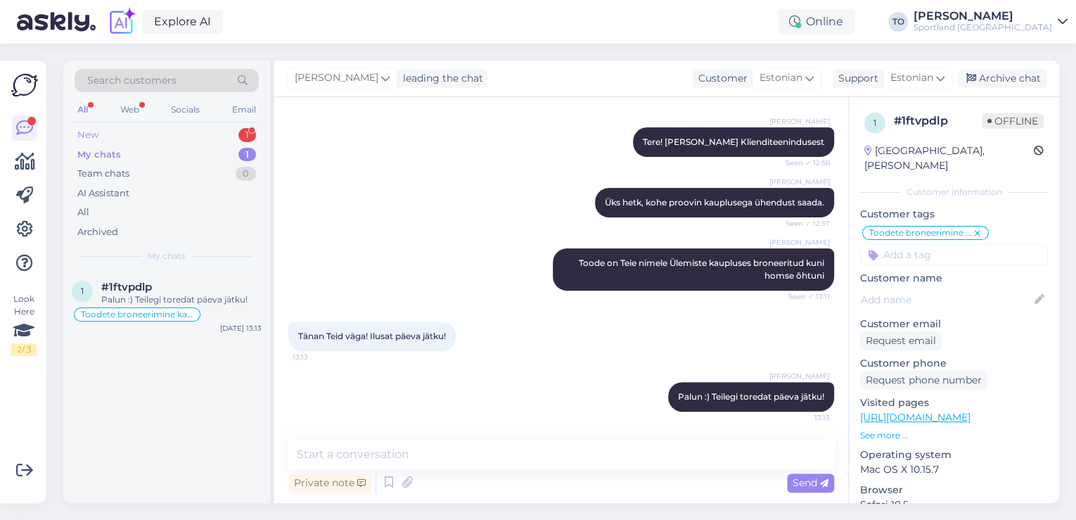
click at [170, 138] on div "New 1" at bounding box center [167, 135] width 184 height 20
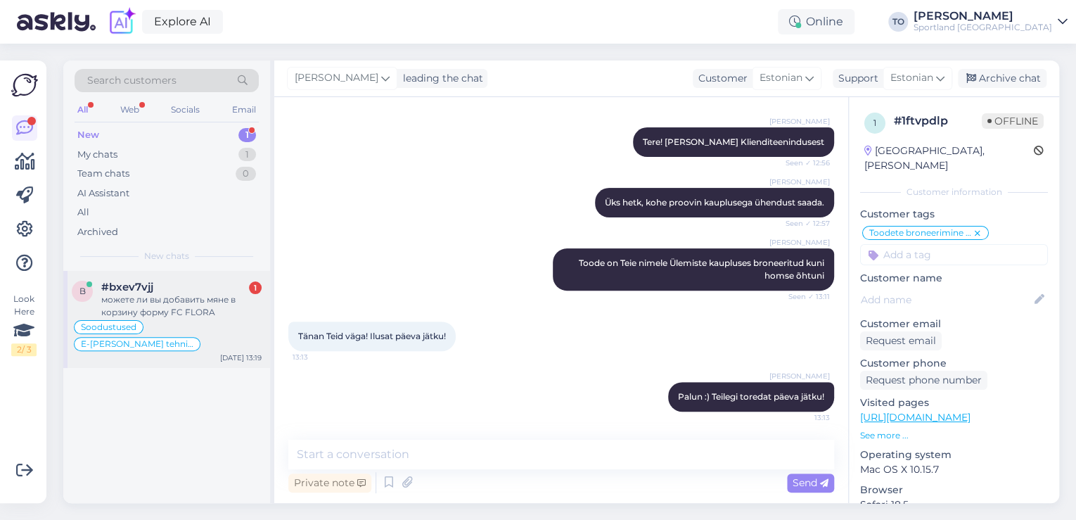
click at [206, 293] on div "можете ли вы добавить мяне в корзину форму FC FLORA" at bounding box center [181, 305] width 160 height 25
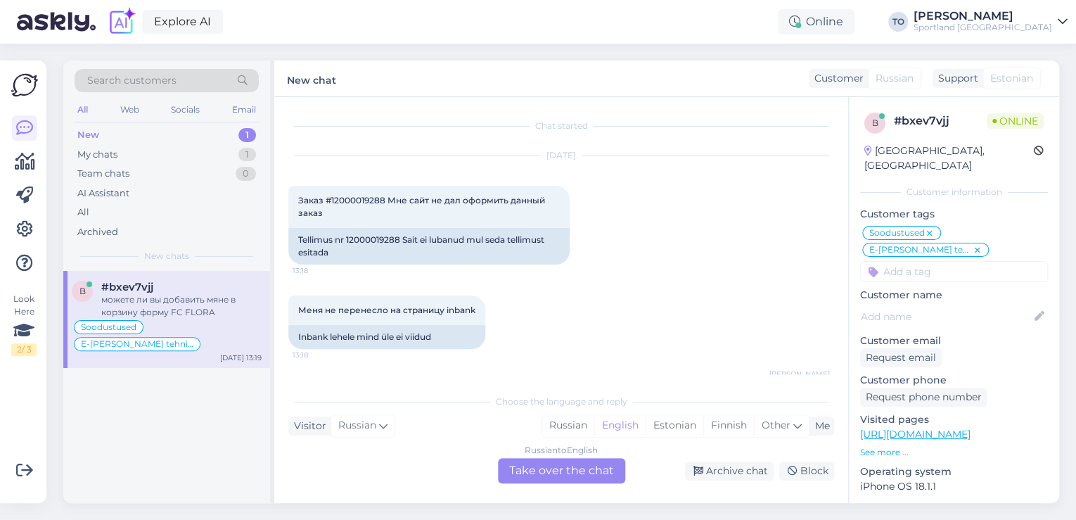
scroll to position [5842, 0]
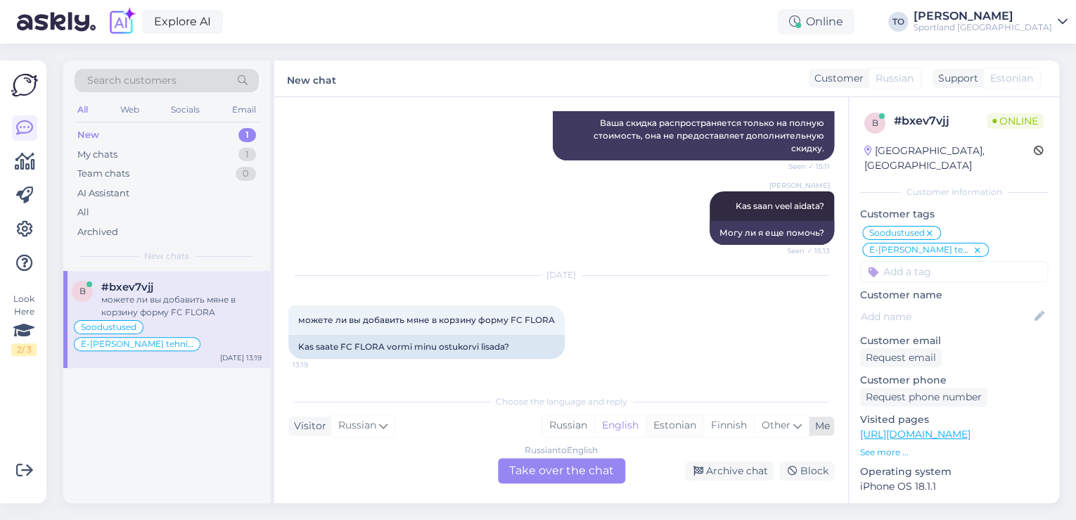
click at [686, 428] on div "Estonian" at bounding box center [675, 425] width 58 height 21
click at [594, 467] on div "Russian to Estonian Take over the chat" at bounding box center [561, 470] width 127 height 25
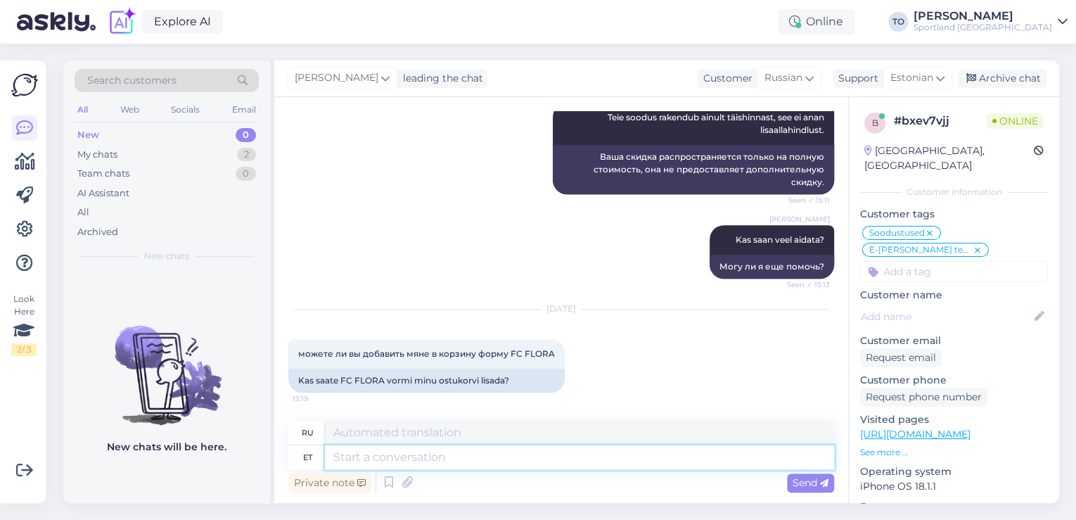
click at [501, 463] on textarea at bounding box center [579, 457] width 509 height 24
type textarea "Tere!"
type textarea "Привет!"
type textarea "Tere! [GEOGRAPHIC_DATA]"
type textarea "Привет! Я"
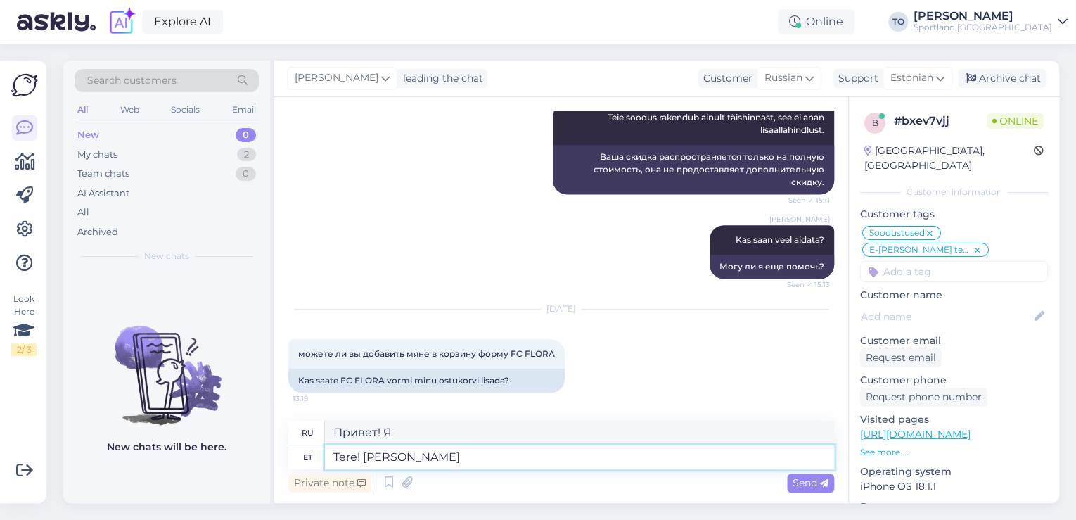
type textarea "Tere! [PERSON_NAME]"
type textarea "Привет! Меня зовут [PERSON_NAME]."
type textarea "Tere! [PERSON_NAME] Klienditeenindusest"
type textarea "Здравствуйте! Меня зовут [PERSON_NAME], я из службы поддержки клиентов."
type textarea "Tere! [PERSON_NAME] Klienditeenindusest"
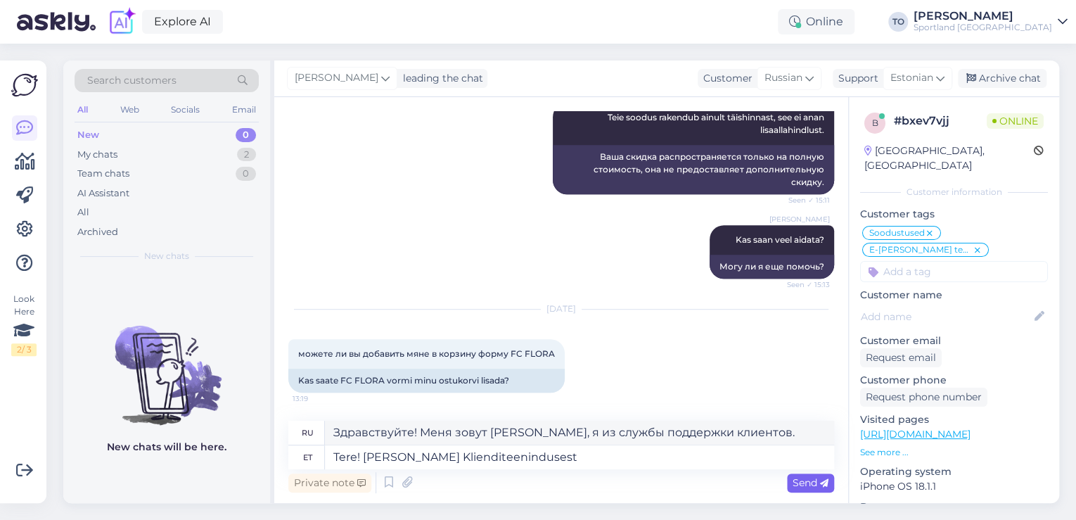
click at [793, 487] on span "Send" at bounding box center [811, 482] width 36 height 13
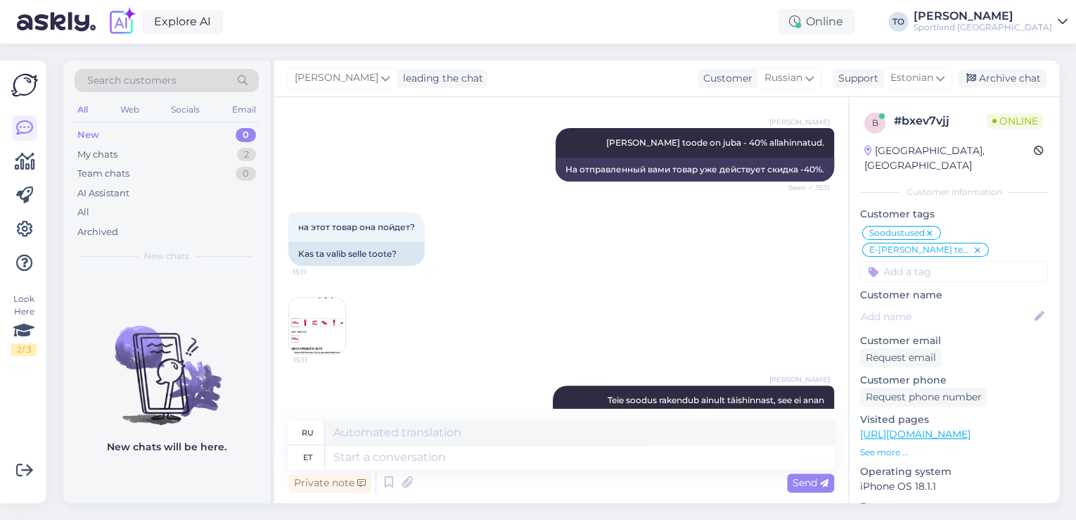
scroll to position [5905, 0]
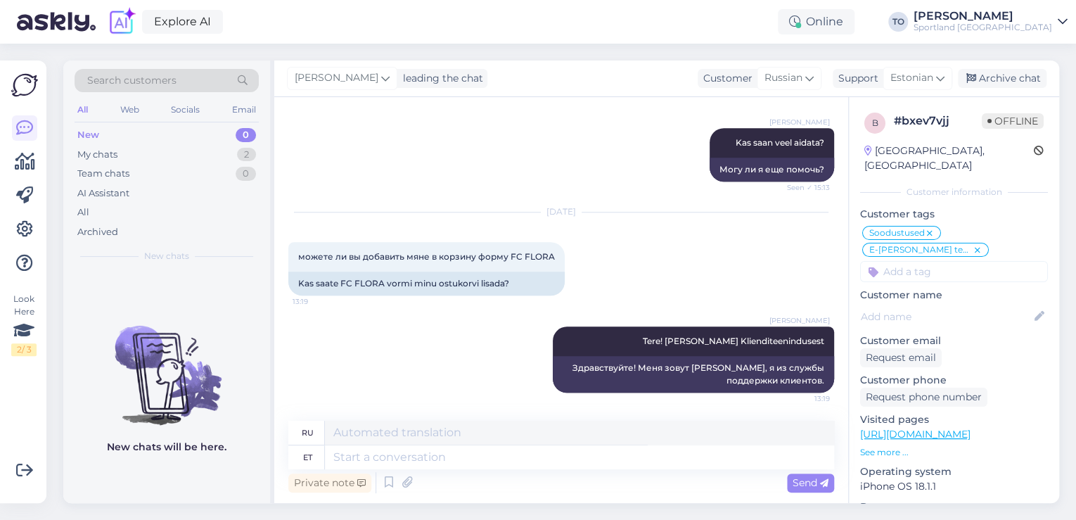
click at [922, 428] on link "[URL][DOMAIN_NAME]" at bounding box center [915, 434] width 110 height 13
click at [575, 463] on textarea at bounding box center [579, 457] width 509 height 24
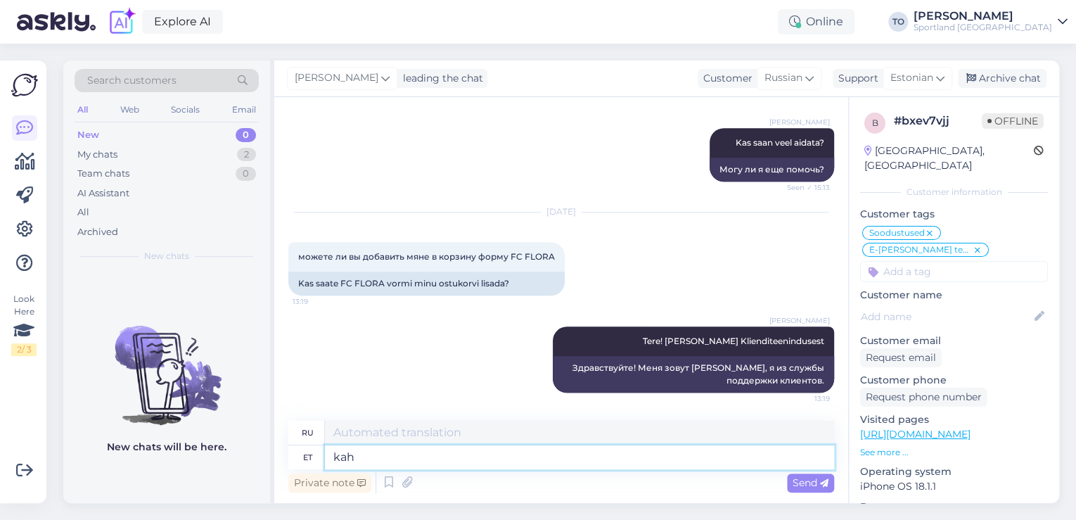
type textarea "kahj"
type textarea "извини"
type textarea "k"
type textarea "Kahjuks"
type textarea "К сожалению"
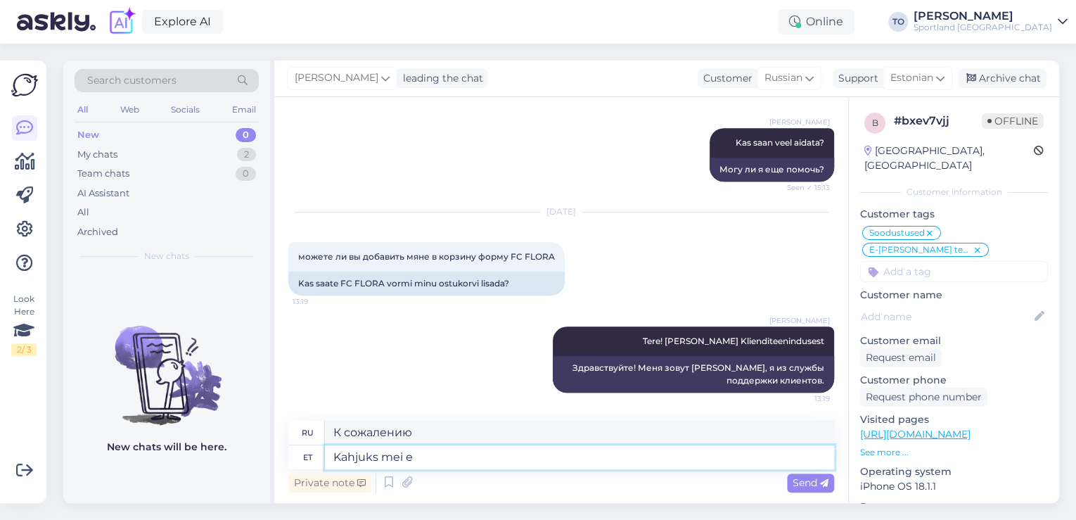
type textarea "Kahjuks mei ei"
type textarea "К сожалению, мы"
type textarea "Kahjuks me ei s"
type textarea "К сожалению, мы не"
type textarea "Kahjuks me ei saa"
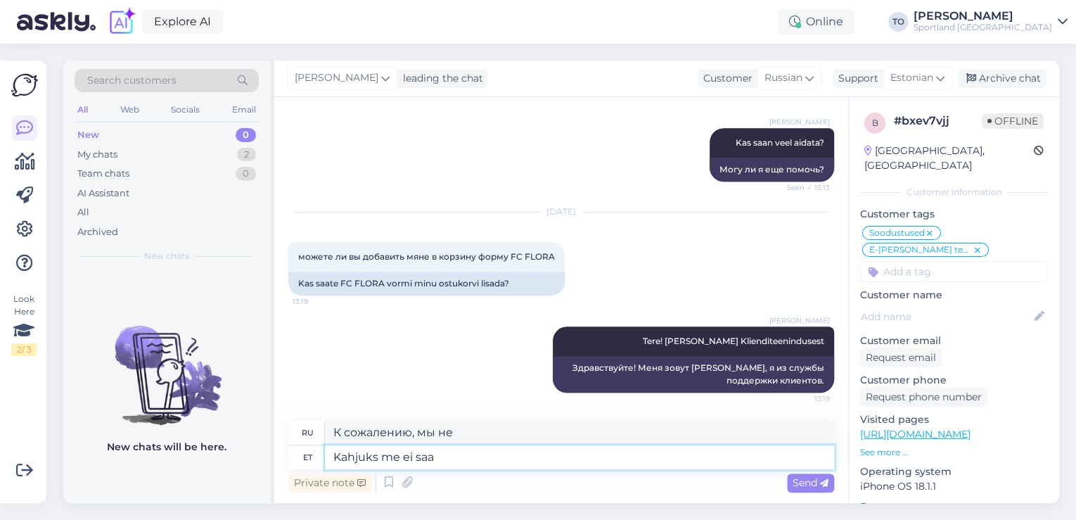
type textarea "К сожалению, мы не можем"
type textarea "Kahjuks me ei saa ise [DEMOGRAPHIC_DATA]"
type textarea "К сожалению, мы не принимаем продукцию самостоятельно."
type textarea "Kahjuks me ei saa ise tooteid ostukorv"
type textarea "К сожалению, мы не можем закупать продукцию самостоятельно."
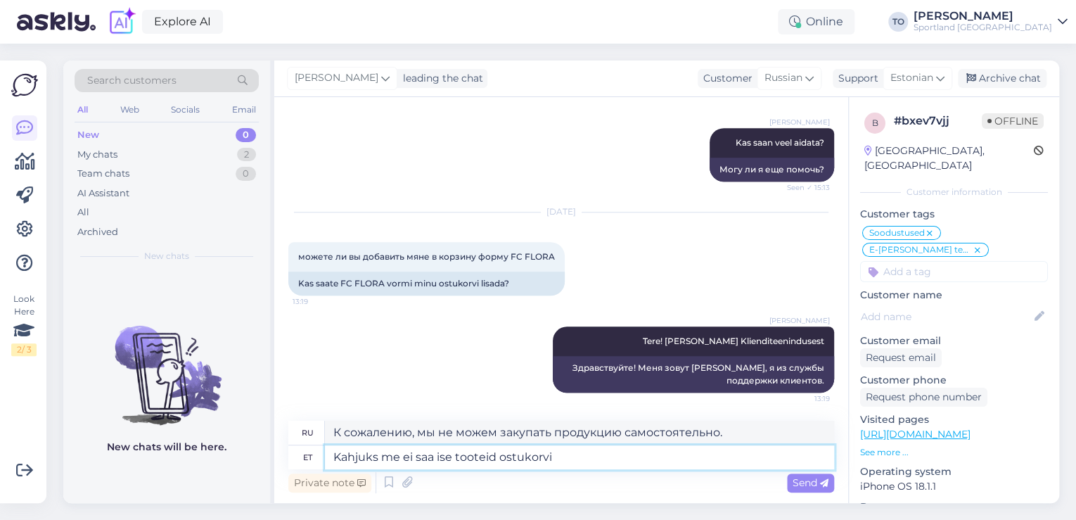
type textarea "Kahjuks me ei saa ise tooteid ostukorvi l"
type textarea "К сожалению, мы не можем самостоятельно добавлять товары в корзину."
type textarea "Kahjuks me ei saa ise tooteid ostukorvi lisada. Kas mõne"
type textarea "К сожалению, мы не можем добавлять товары в корзину самостоятельно. Есть ли как…"
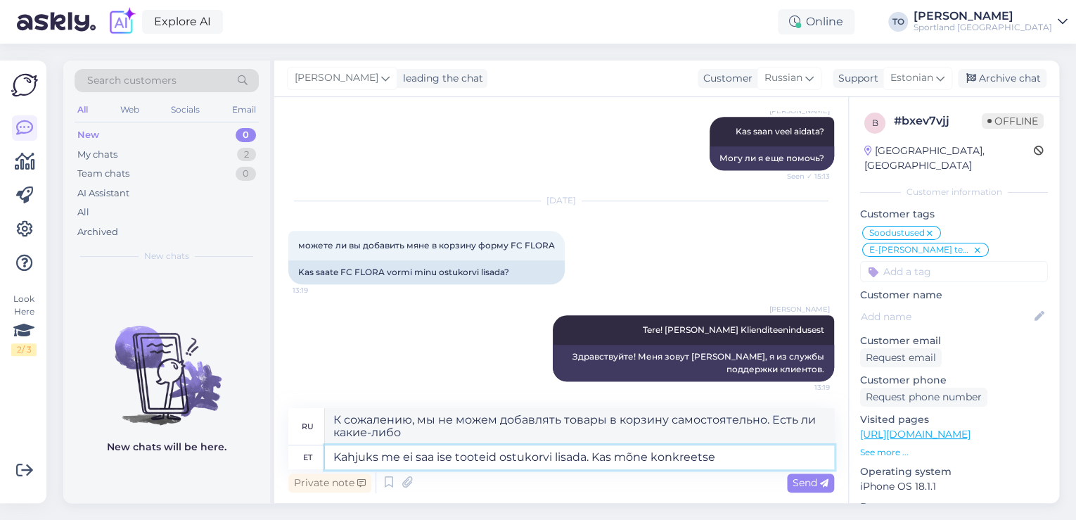
type textarea "Kahjuks me ei saa ise tooteid ostukorvi lisada. Kas mõne konkreetse"
type textarea "К сожалению, мы не можем добавлять товары в корзину самостоятельно. Есть ли как…"
type textarea "Kahjuks me ei saa ise tooteid ostukorvi lisada. Kas mõne konkreetse toote"
type textarea "К сожалению, мы не можем добавлять товары в корзину самостоятельно. Есть ли как…"
type textarea "Kahjuks me ei saa ise tooteid ostukorvi lisada. Kas mõne konkreetse toote ostuk…"
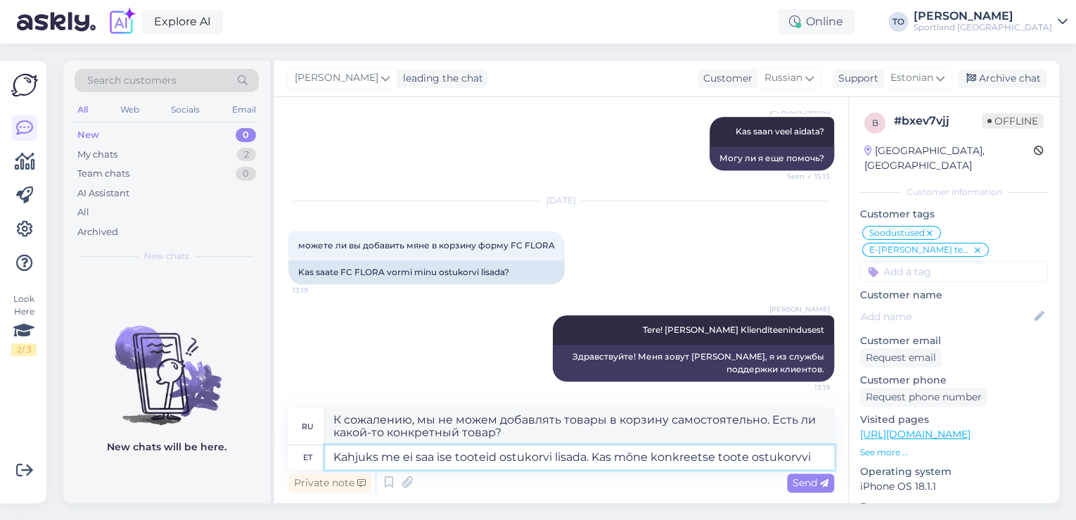
type textarea "К сожалению, мы не можем добавлять товары в корзину самостоятельно. Могу ли я д…"
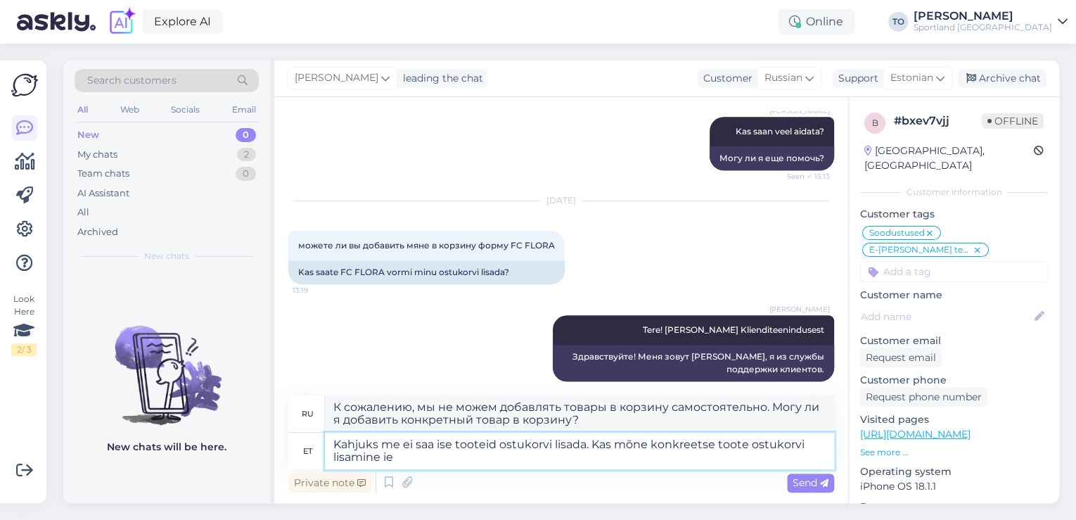
type textarea "Kahjuks me ei saa ise tooteid ostukorvi lisada. Kas mõne konkreetse toote ostuk…"
type textarea "К сожалению, мы не можем добавлять товары в корзину самостоятельно. Можно ли до…"
type textarea "Kahjuks me ei saa ise tooteid ostukorvi lisada. Kas mõne konkreetse toote ostuk…"
type textarea "К сожалению, мы не можем добавлять товары в корзину самостоятельно. Могу ли я д…"
type textarea "Kahjuks me ei saa ise tooteid ostukorvi lisada. Kas mõne konkreetse toote ostuk…"
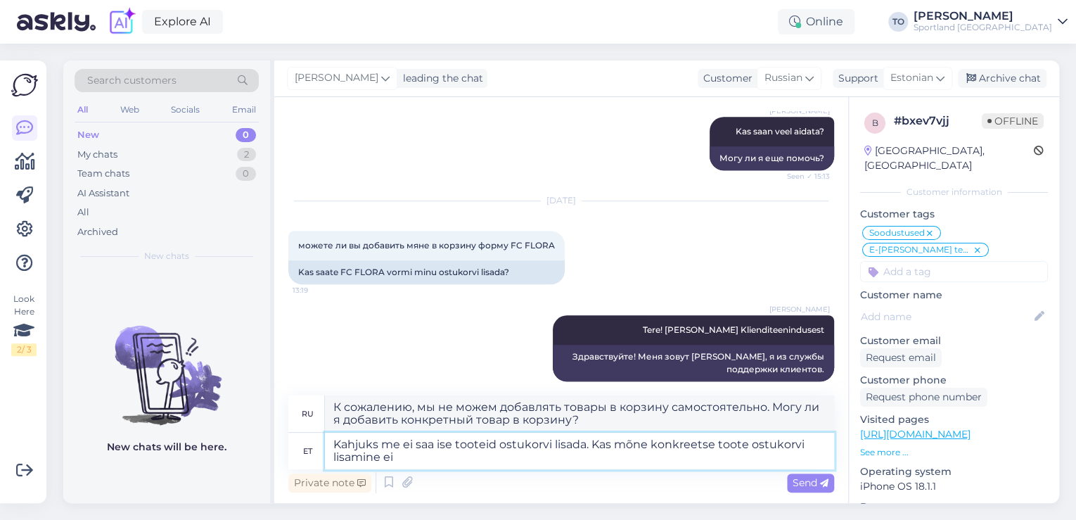
type textarea "К сожалению, мы не можем добавлять товары в корзину самостоятельно. Можно ли до…"
type textarea "Kahjuks me ei saa ise tooteid ostukorvi lisada. Kas mõne konkreetse toote ostuk…"
type textarea "К сожалению, мы не можем добавлять товары в корзину самостоятельно. Возникли пр…"
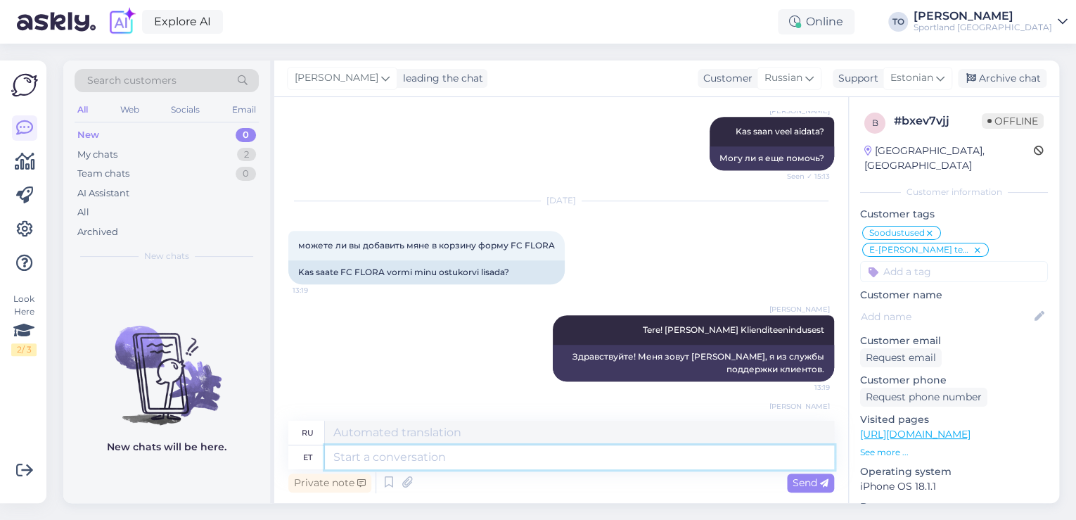
scroll to position [6027, 0]
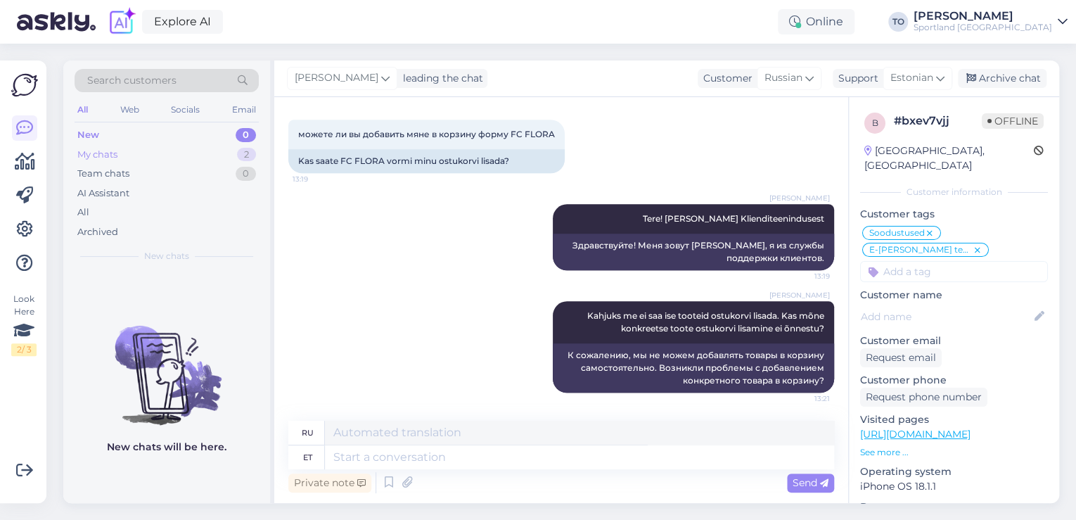
click at [201, 155] on div "My chats 2" at bounding box center [167, 155] width 184 height 20
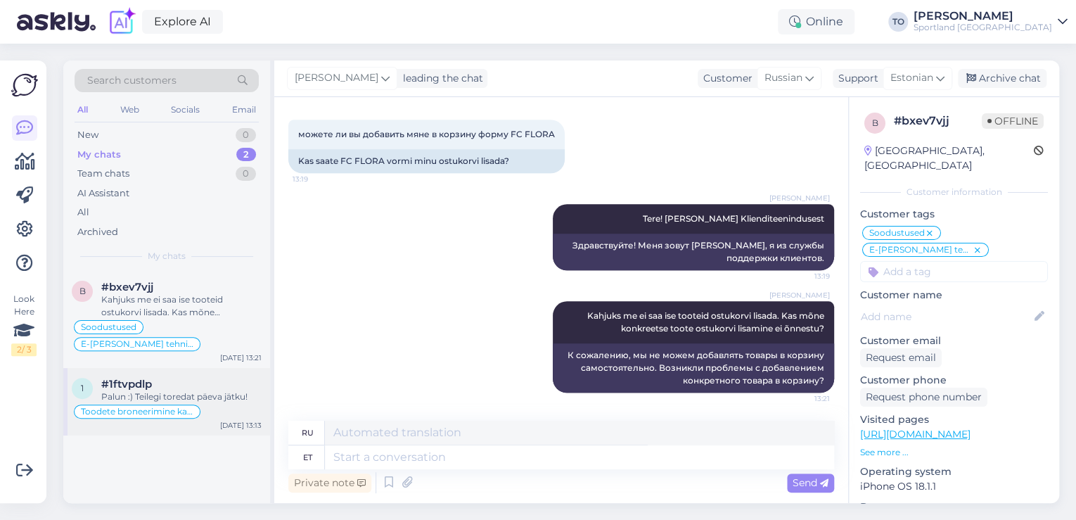
click at [202, 378] on div "#1ftvpdlp" at bounding box center [181, 384] width 160 height 13
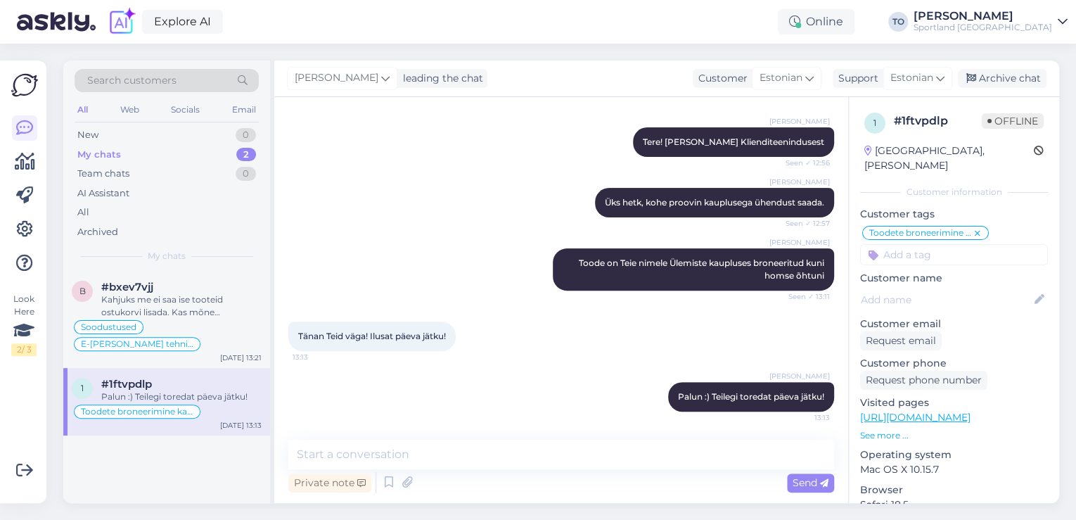
scroll to position [181, 0]
click at [1016, 74] on div "Archive chat" at bounding box center [1002, 78] width 89 height 19
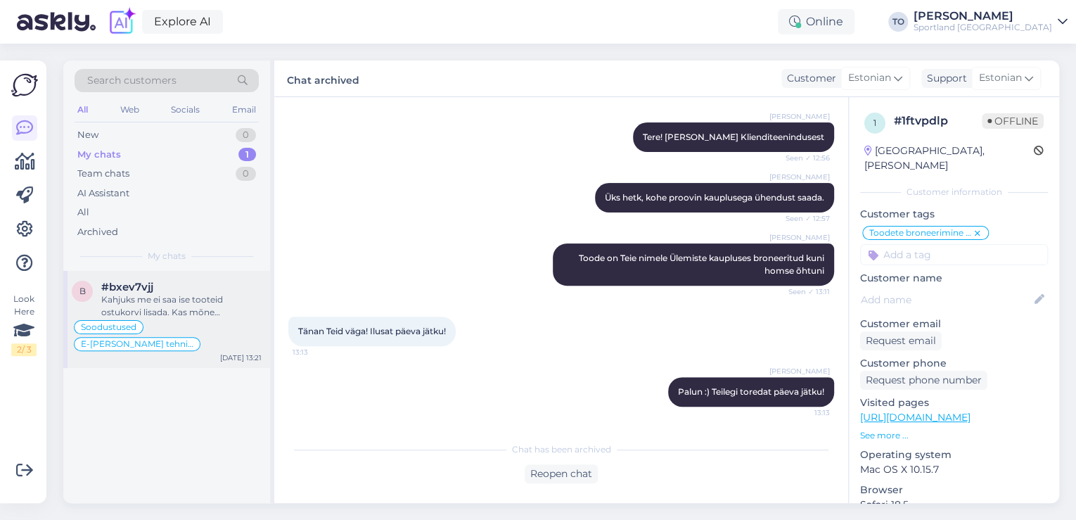
click at [237, 317] on div "Kahjuks me ei saa ise tooteid ostukorvi lisada. Kas mõne konkreetse toote ostuk…" at bounding box center [181, 305] width 160 height 25
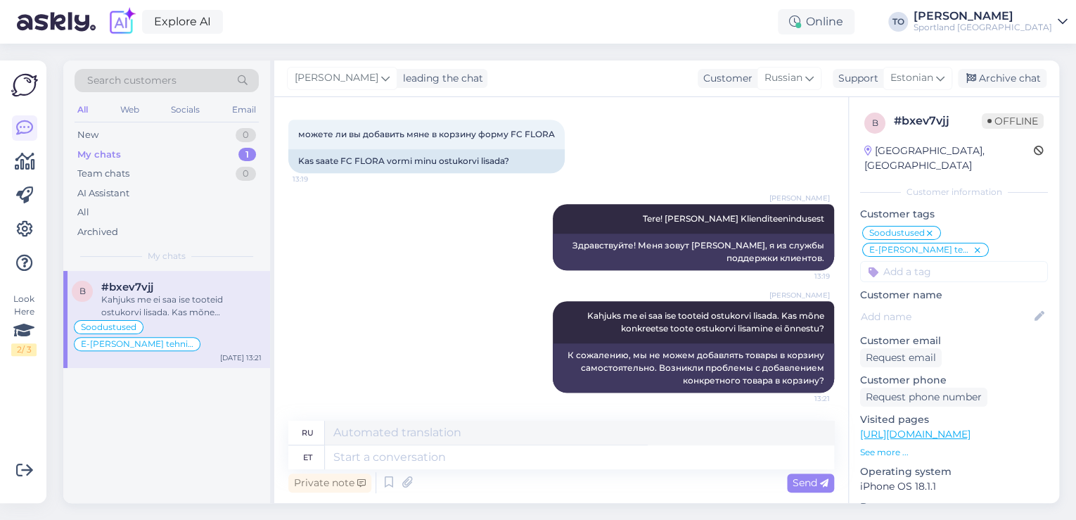
scroll to position [6027, 0]
